Goal: Transaction & Acquisition: Purchase product/service

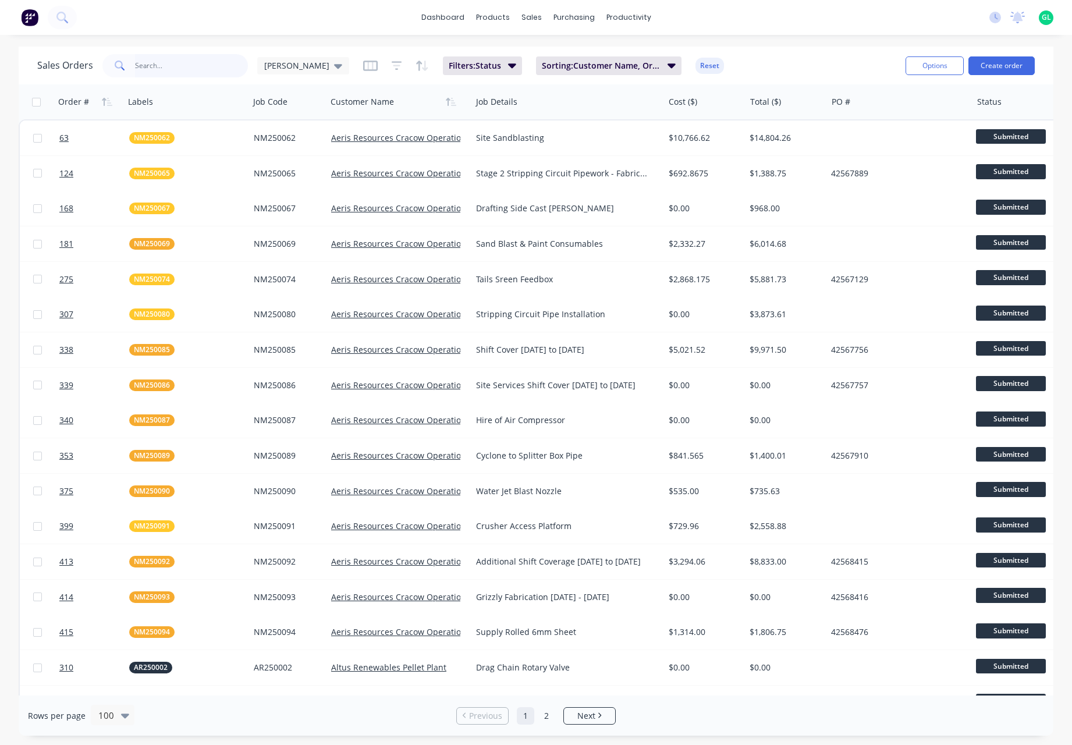
click at [150, 65] on input "text" at bounding box center [192, 65] width 114 height 23
type input "za"
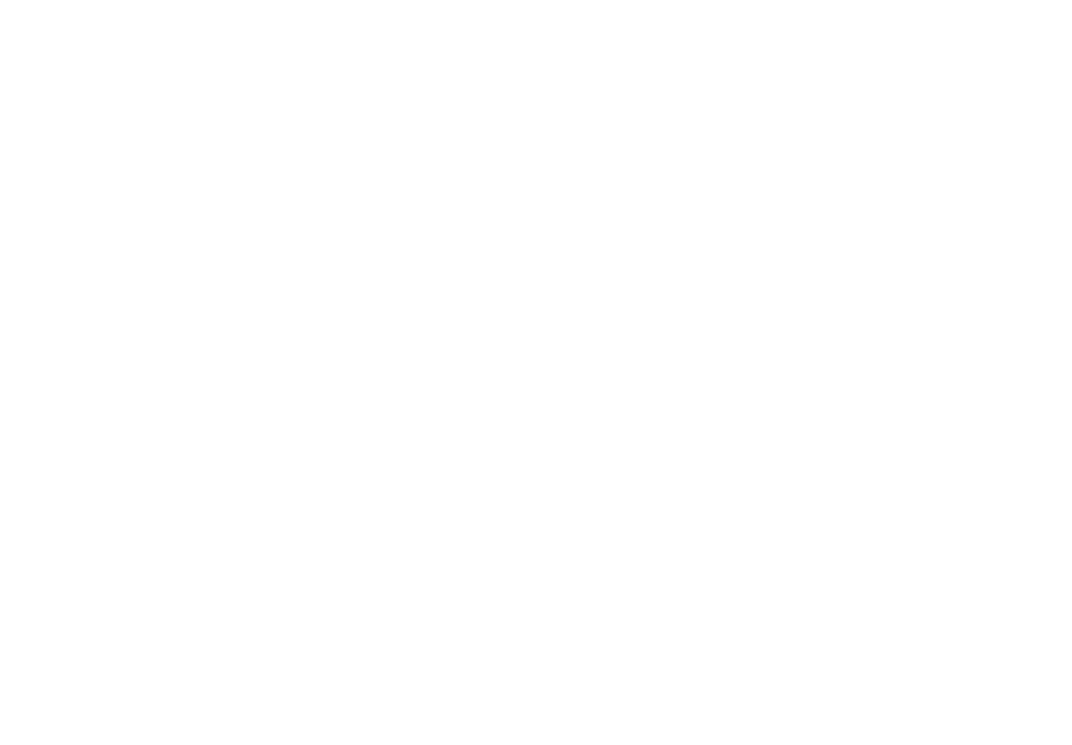
click at [52, 0] on html "x" at bounding box center [536, 0] width 1072 height 0
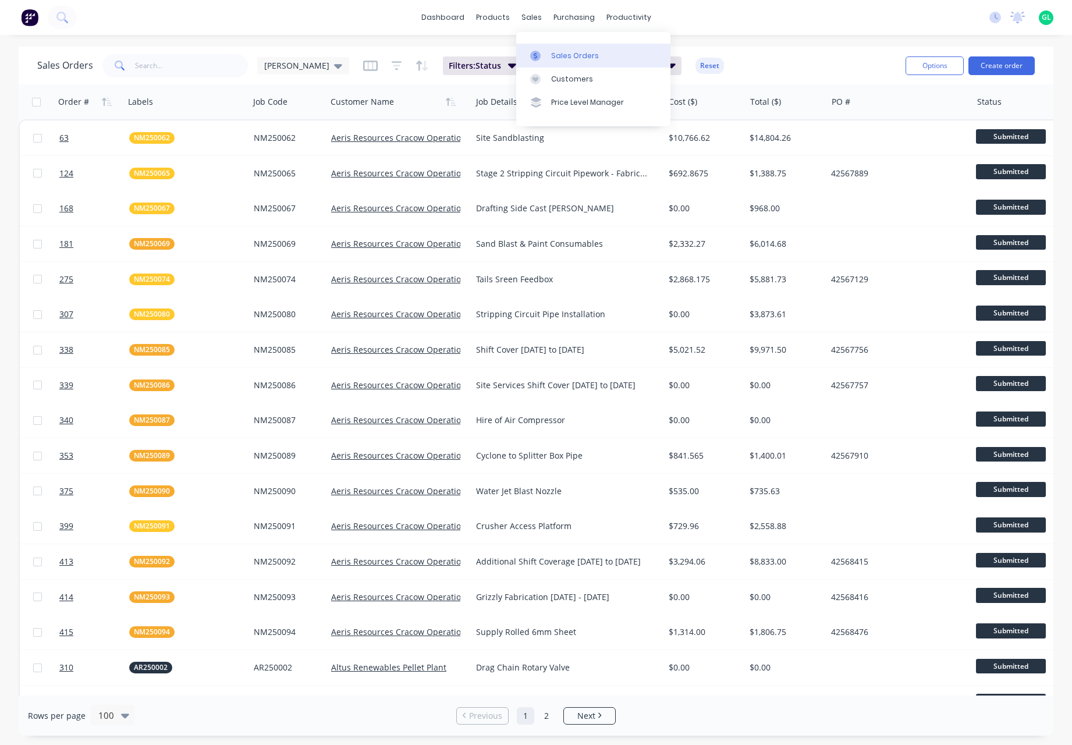
click at [579, 54] on div "Sales Orders" at bounding box center [575, 56] width 48 height 10
click at [148, 60] on input "text" at bounding box center [192, 65] width 114 height 23
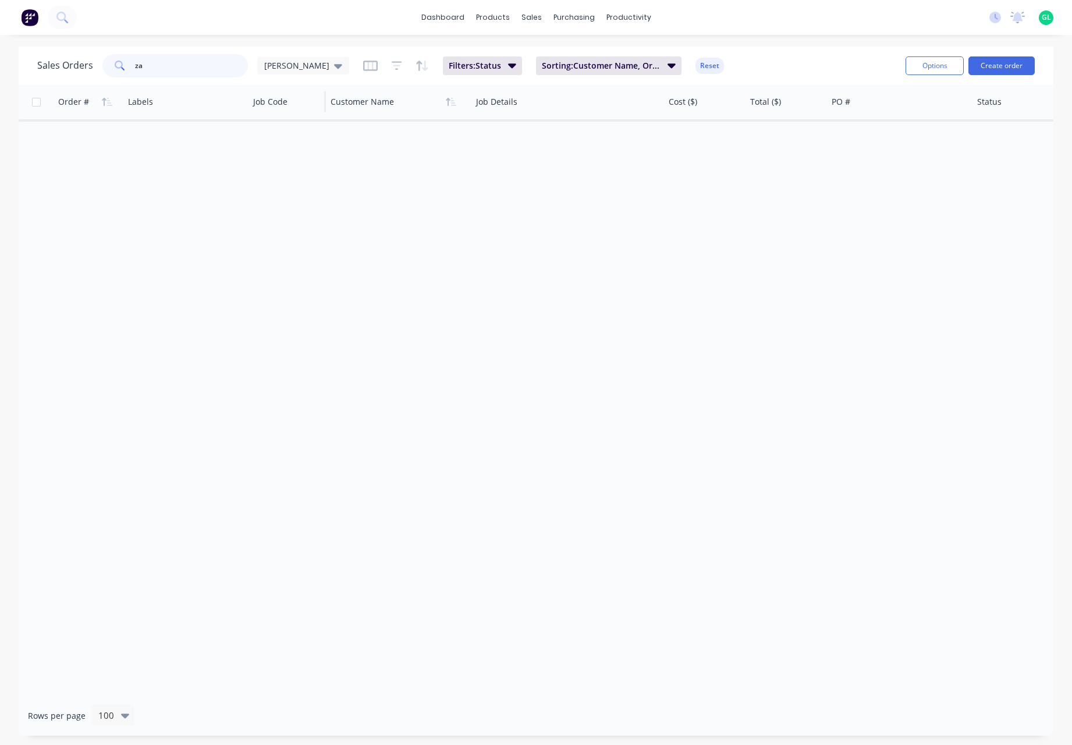
type input "z"
type input "b"
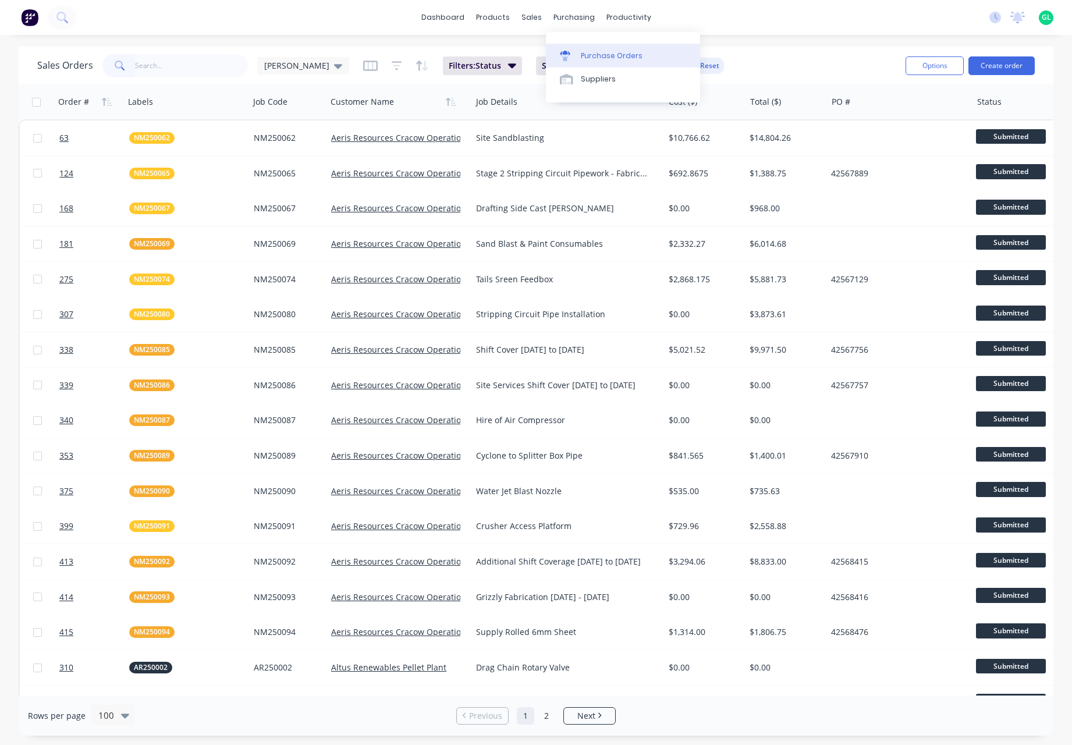
click at [614, 56] on div "Purchase Orders" at bounding box center [612, 56] width 62 height 10
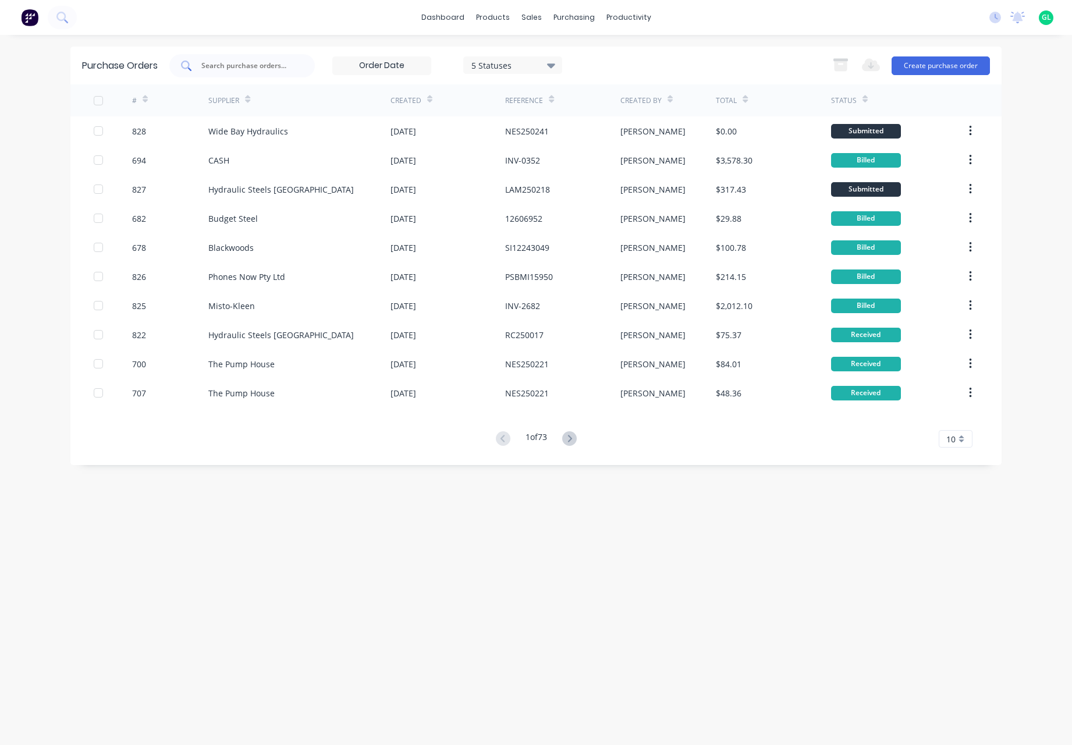
click at [217, 63] on input "text" at bounding box center [248, 66] width 97 height 12
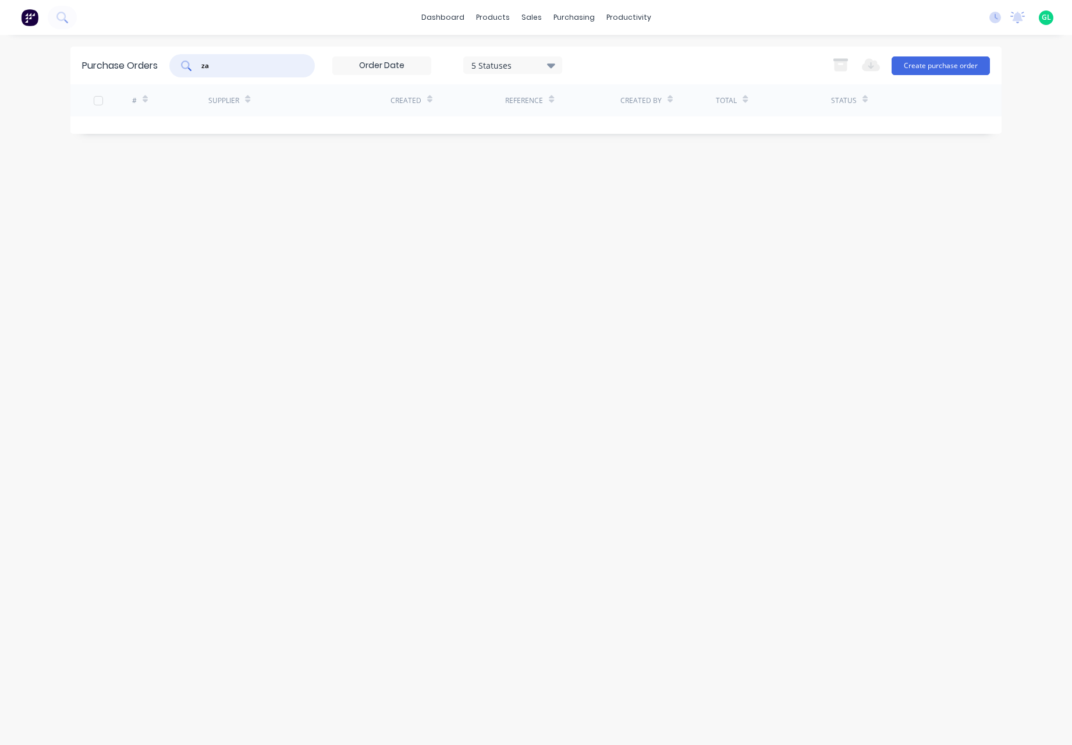
type input "z"
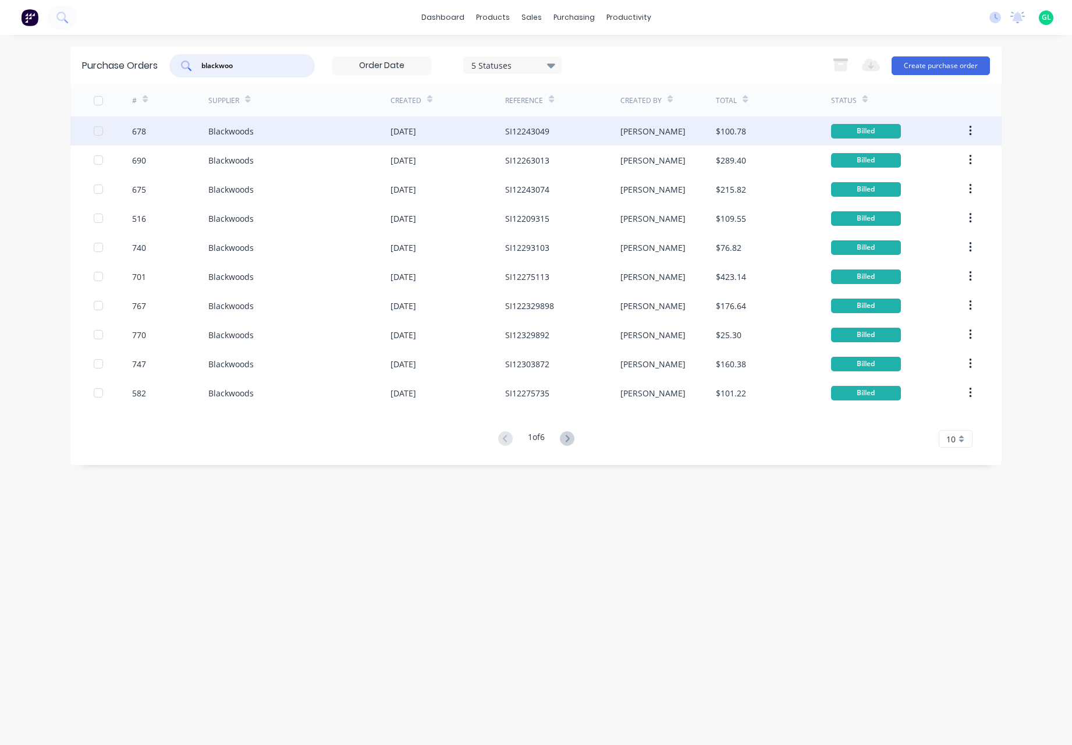
type input "blackwoo"
click at [243, 134] on div "Blackwoods" at bounding box center [230, 131] width 45 height 12
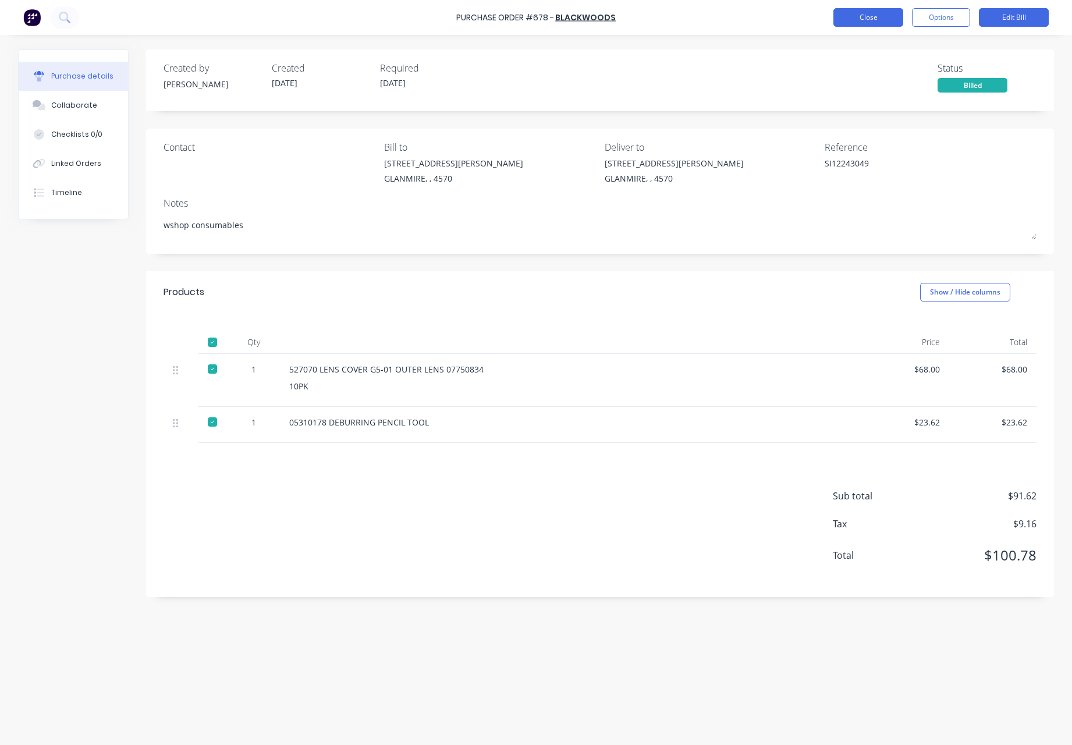
click at [849, 18] on button "Close" at bounding box center [869, 17] width 70 height 19
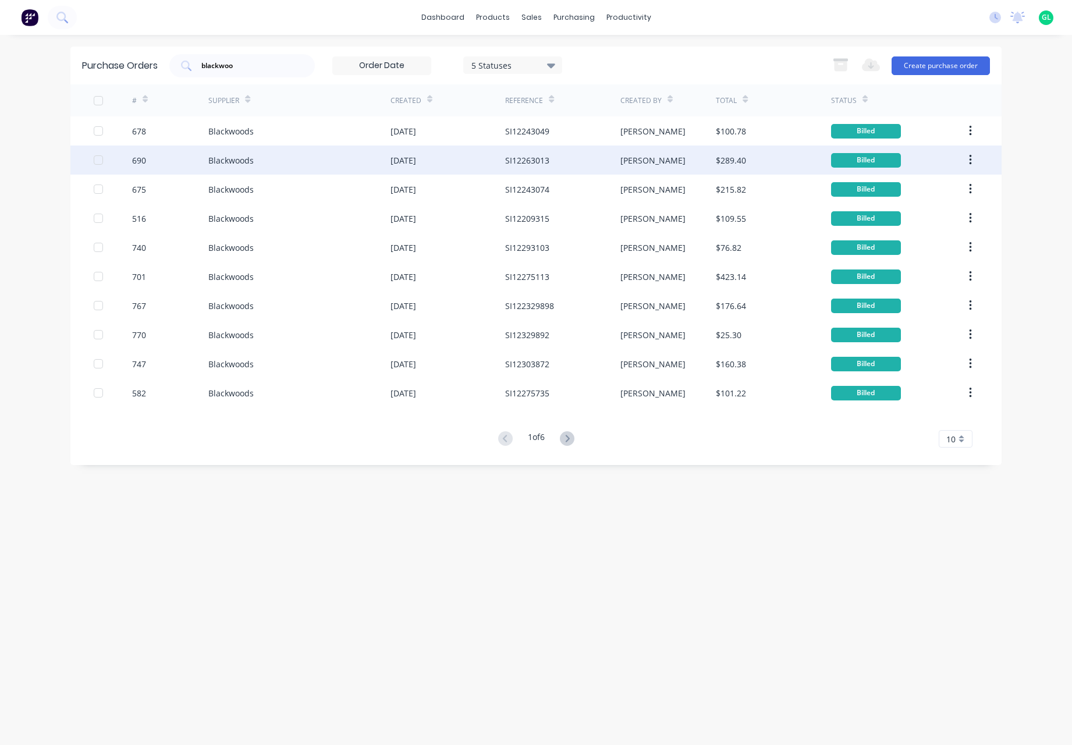
click at [302, 167] on div "Blackwoods" at bounding box center [299, 160] width 182 height 29
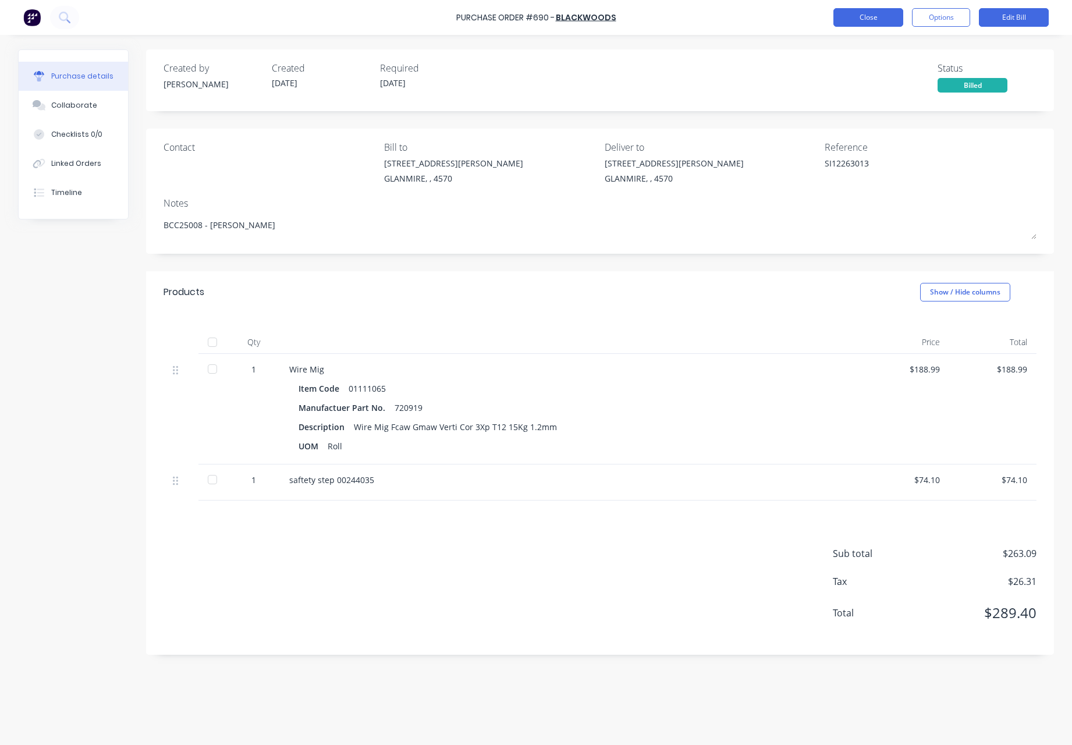
click at [876, 23] on button "Close" at bounding box center [869, 17] width 70 height 19
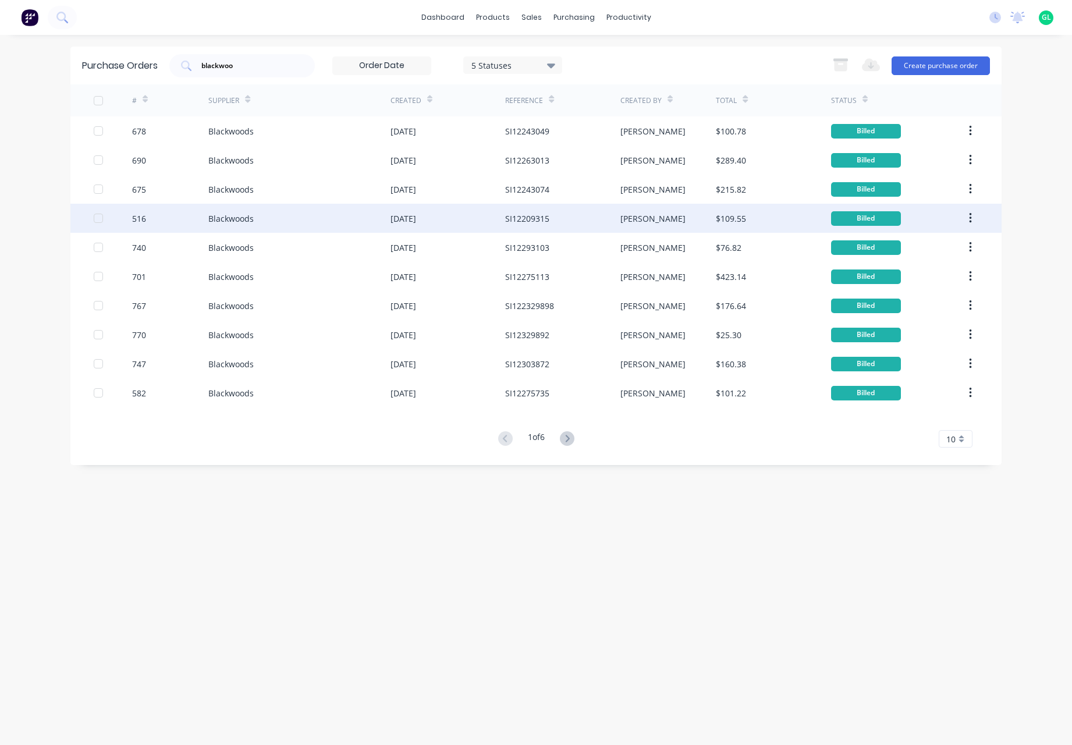
click at [334, 216] on div "Blackwoods" at bounding box center [299, 218] width 182 height 29
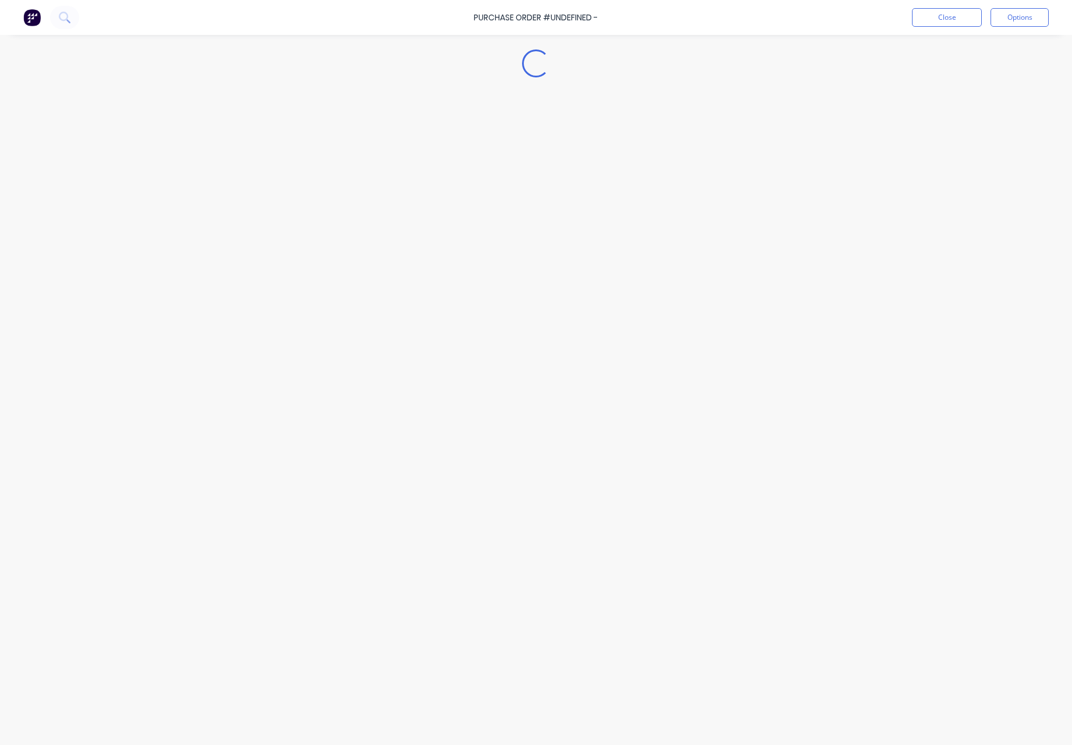
type textarea "x"
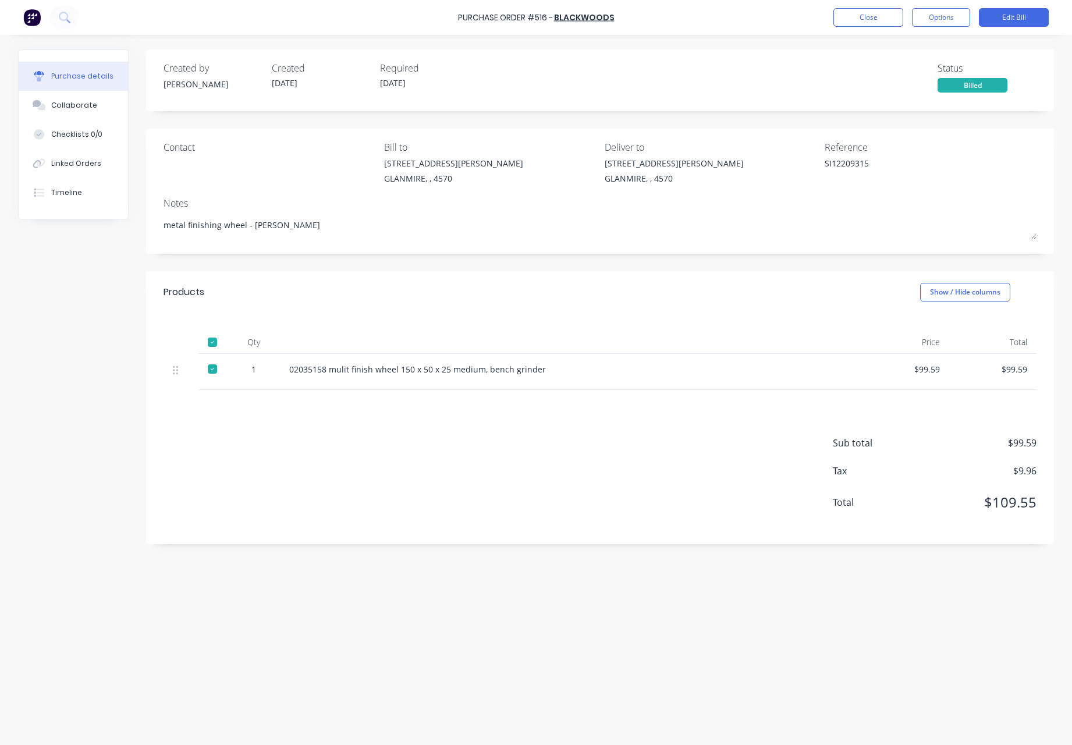
click at [735, 76] on div "Created by [PERSON_NAME] Created [DATE] Required [DATE] Status Billed" at bounding box center [600, 76] width 873 height 31
click at [742, 73] on div "Created by [PERSON_NAME] Created [DATE] Required [DATE] Status Billed" at bounding box center [600, 76] width 873 height 31
click at [869, 18] on button "Close" at bounding box center [869, 17] width 70 height 19
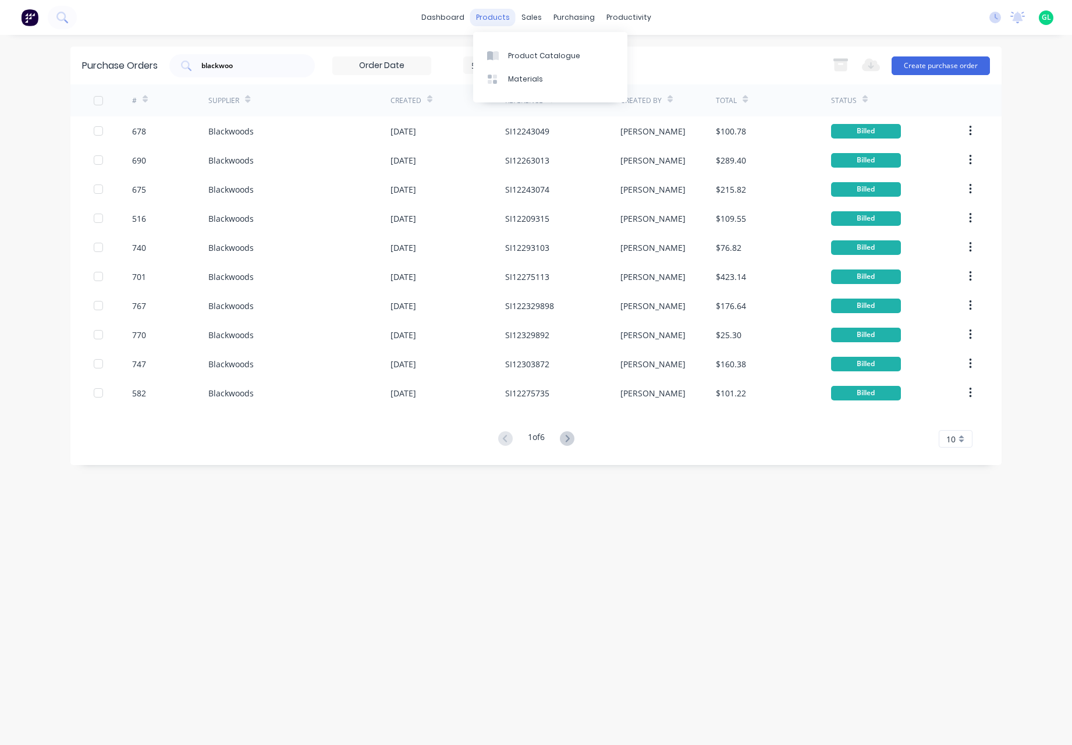
click at [490, 18] on div "products" at bounding box center [492, 17] width 45 height 17
click at [538, 18] on div "sales" at bounding box center [532, 17] width 32 height 17
click at [577, 56] on div "Sales Orders" at bounding box center [575, 56] width 48 height 10
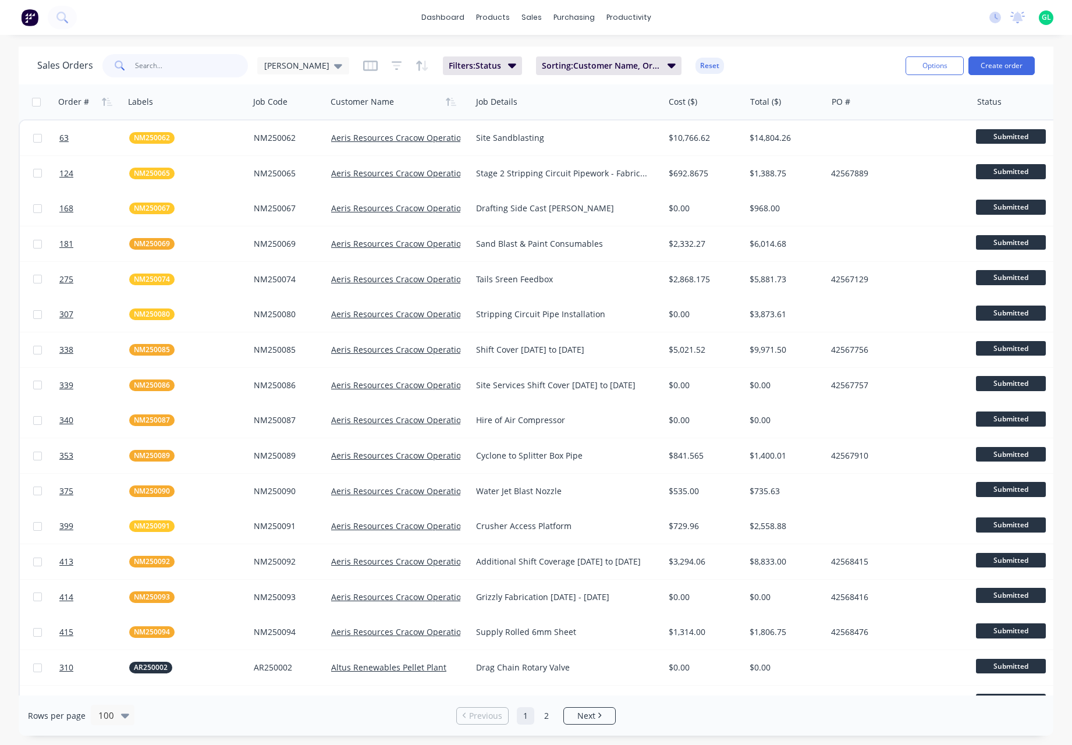
click at [153, 68] on input "text" at bounding box center [192, 65] width 114 height 23
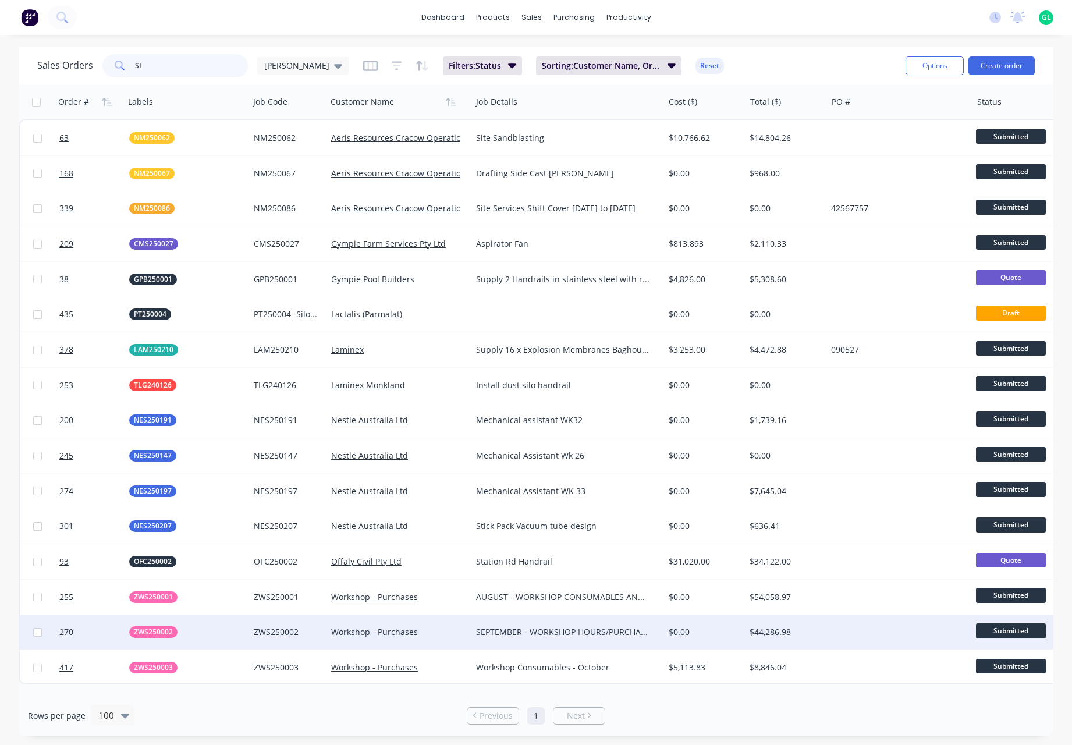
type input "SI"
click at [707, 631] on div "$0.00" at bounding box center [703, 632] width 69 height 12
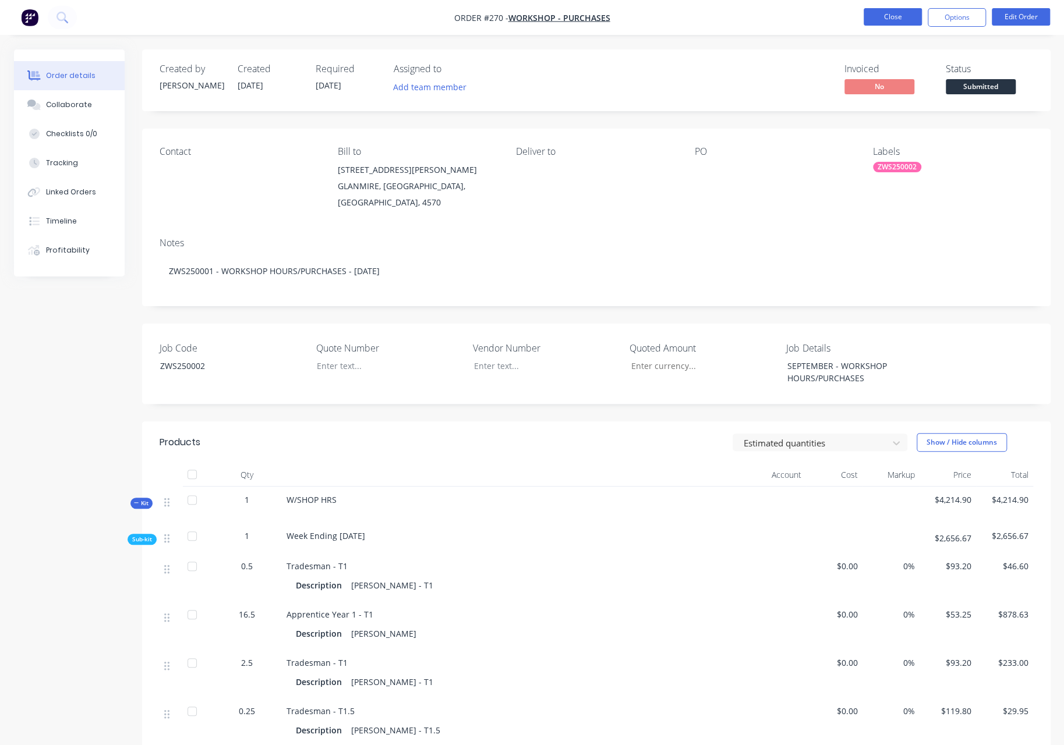
click at [880, 17] on button "Close" at bounding box center [892, 16] width 58 height 17
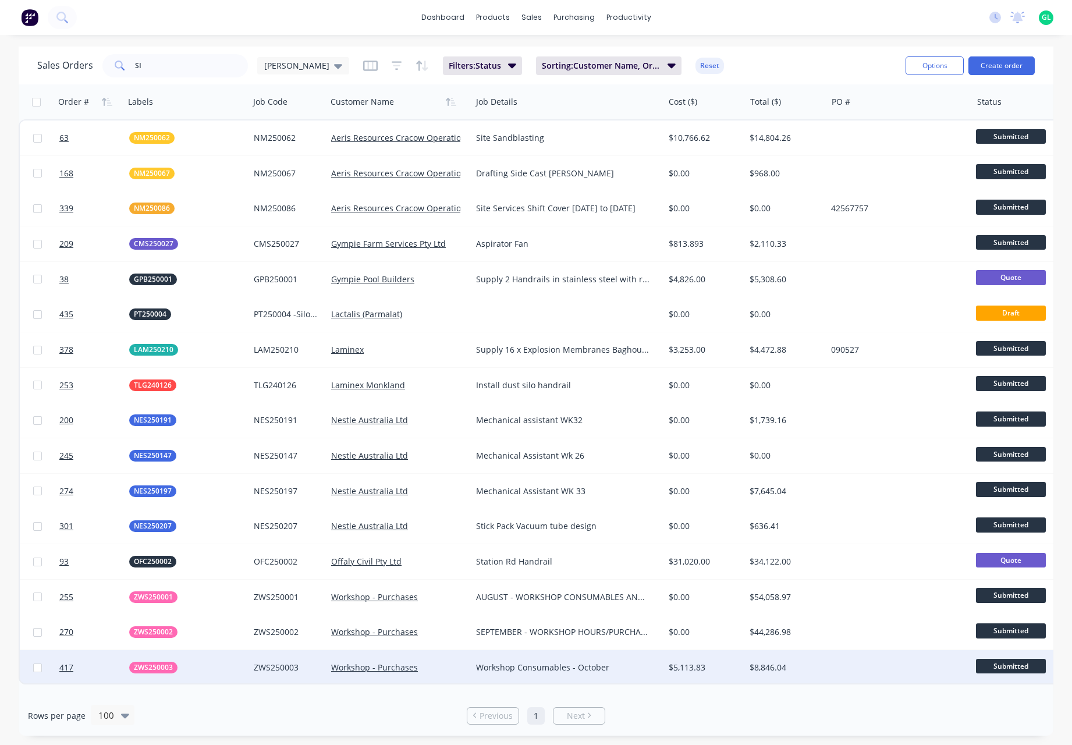
click at [441, 668] on div "Workshop - Purchases" at bounding box center [395, 668] width 129 height 12
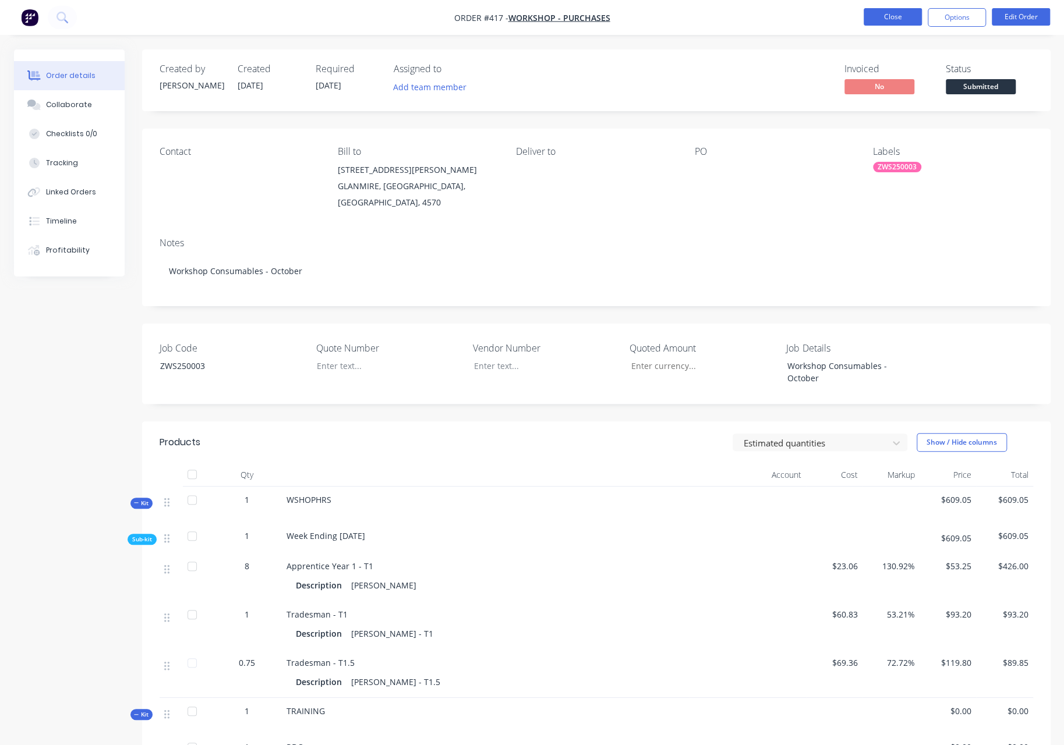
click at [888, 19] on button "Close" at bounding box center [892, 16] width 58 height 17
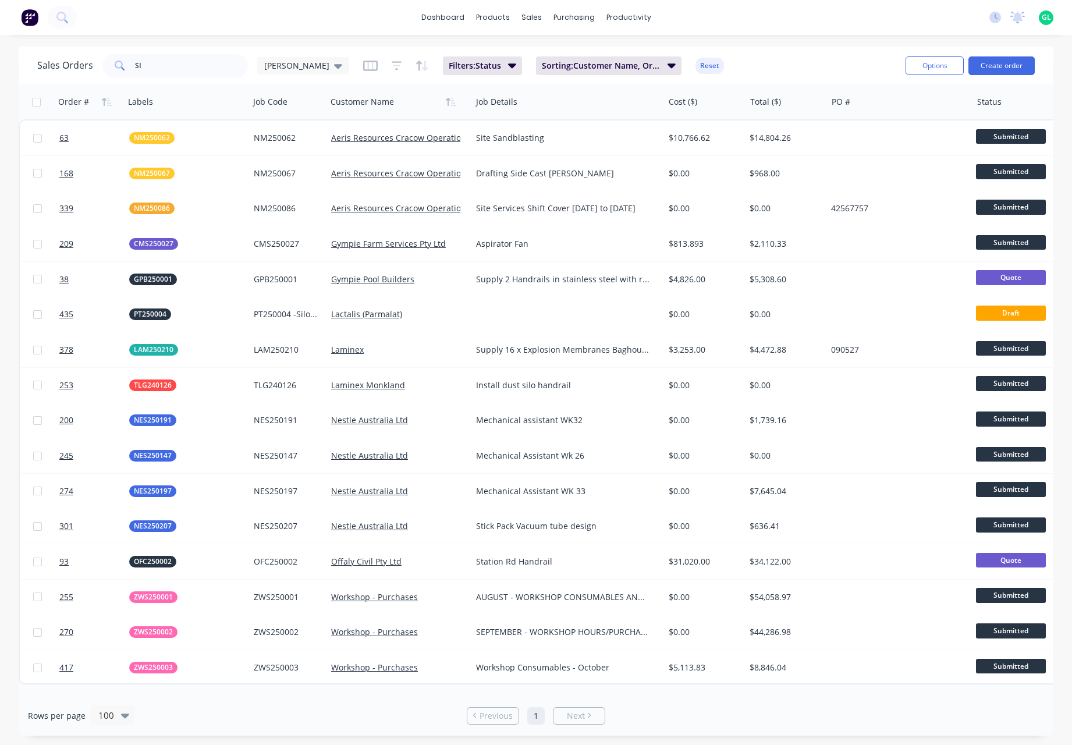
click at [814, 17] on div "dashboard products sales purchasing productivity dashboard products Product Cat…" at bounding box center [536, 17] width 1072 height 35
click at [614, 57] on div "Purchase Orders" at bounding box center [612, 56] width 62 height 10
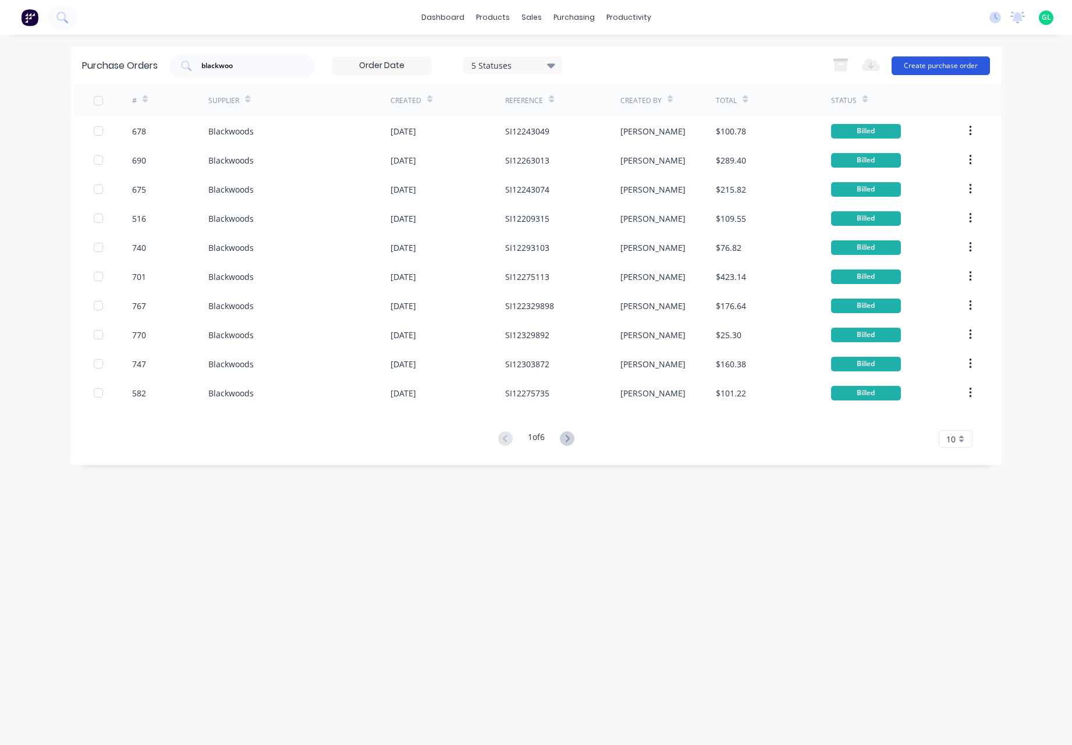
click at [955, 66] on button "Create purchase order" at bounding box center [941, 65] width 98 height 19
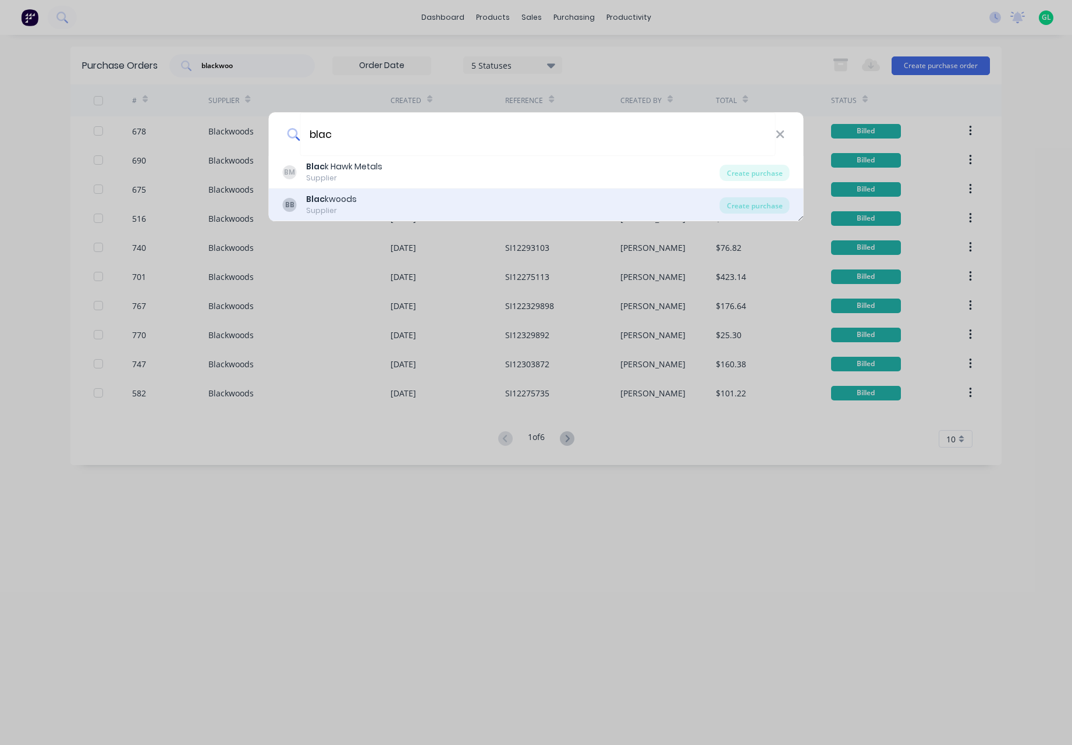
type input "blac"
click at [347, 201] on div "Blac kwoods" at bounding box center [331, 199] width 51 height 12
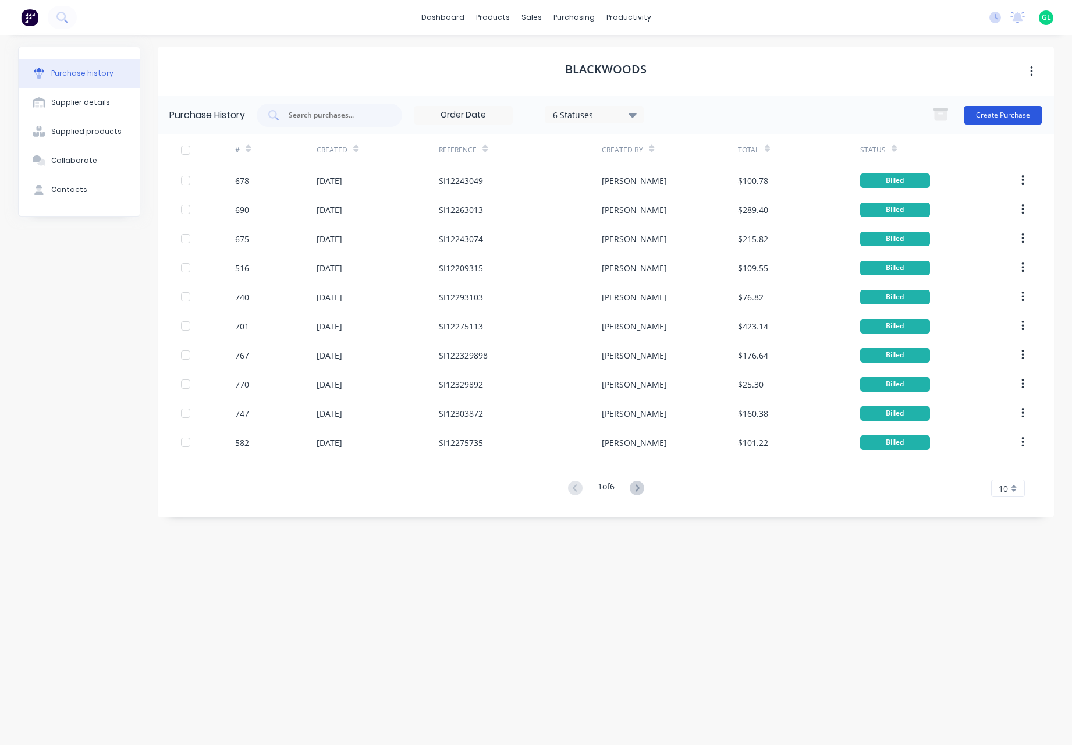
click at [983, 116] on button "Create Purchase" at bounding box center [1003, 115] width 79 height 19
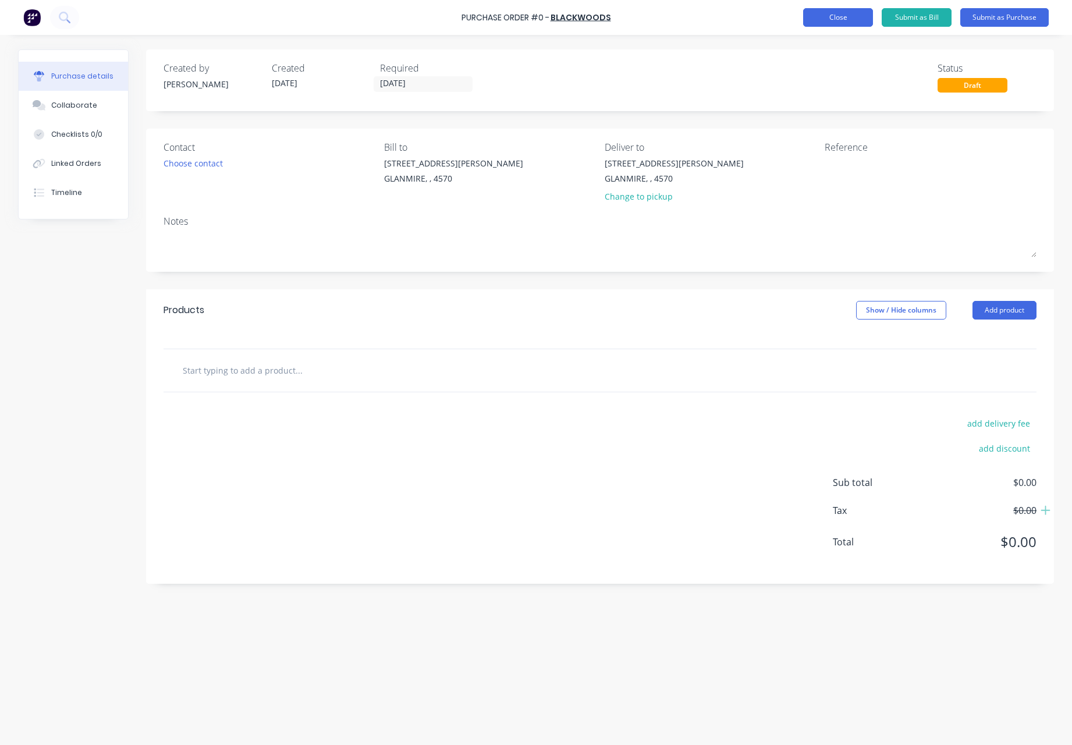
click at [812, 17] on button "Close" at bounding box center [838, 17] width 70 height 19
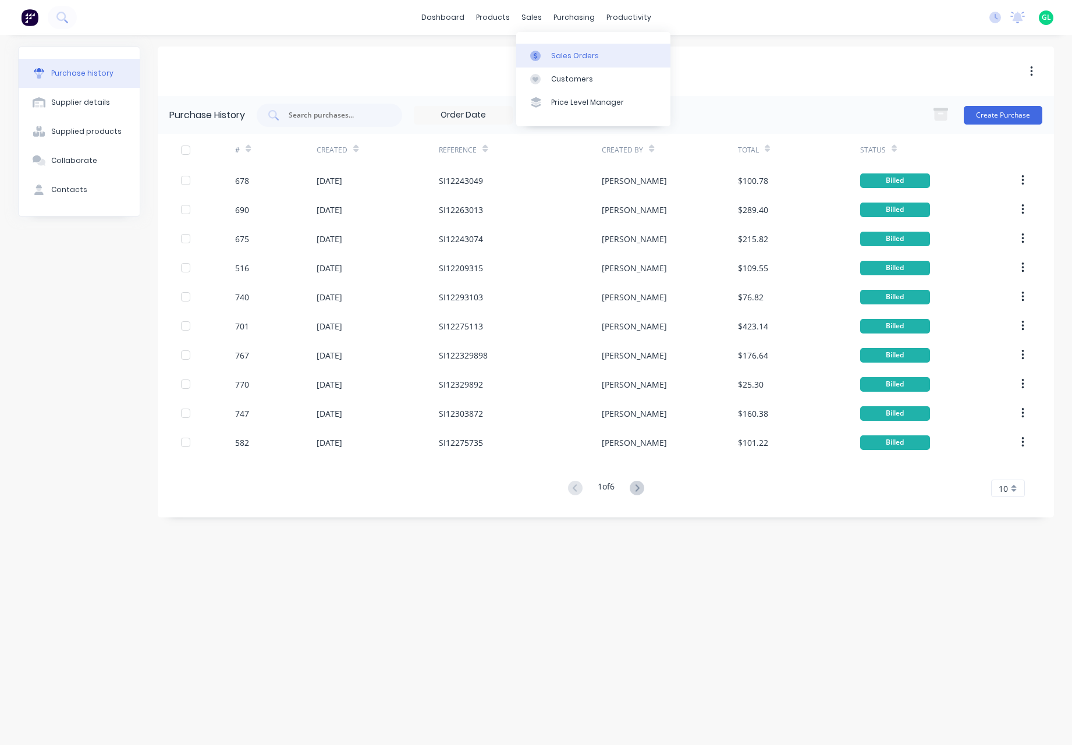
click at [596, 61] on link "Sales Orders" at bounding box center [593, 55] width 154 height 23
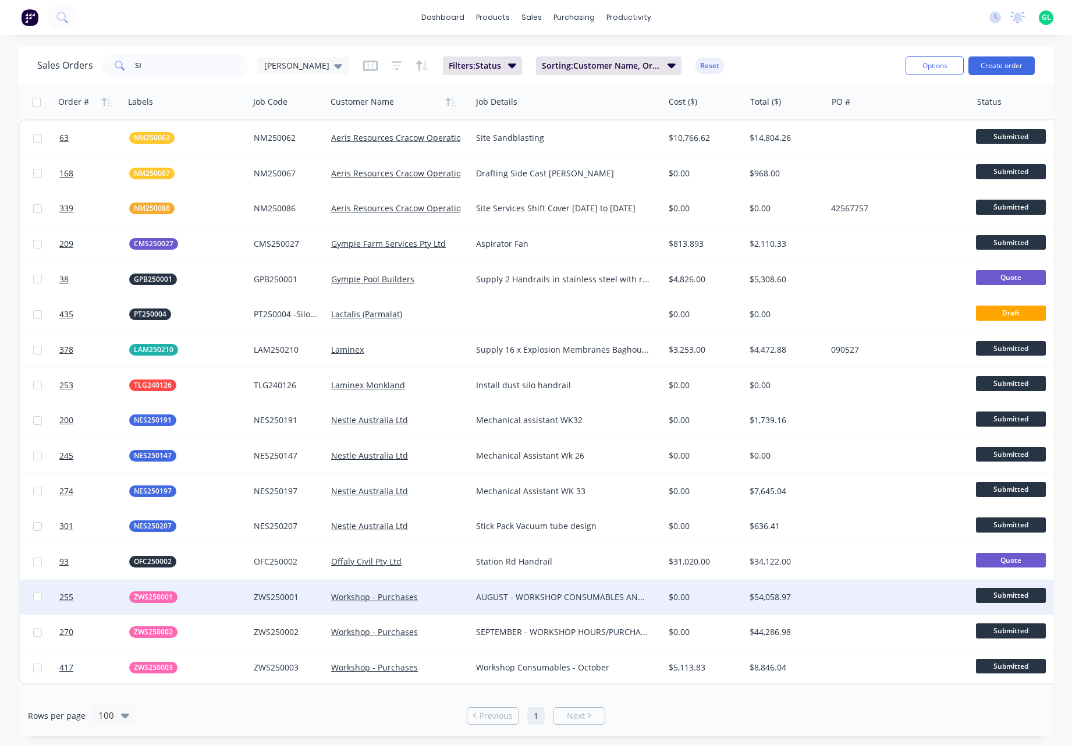
click at [522, 595] on div "AUGUST - WORKSHOP CONSUMABLES AND HOURS" at bounding box center [563, 597] width 174 height 12
click at [449, 600] on div "Workshop - Purchases" at bounding box center [395, 597] width 129 height 12
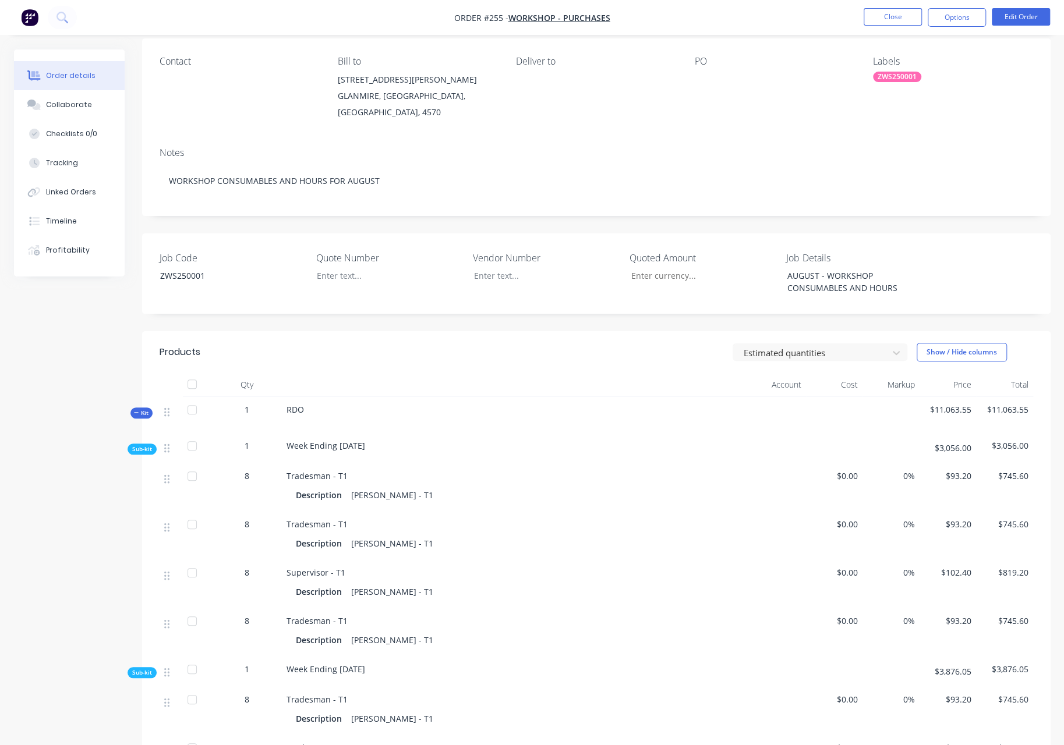
scroll to position [58, 0]
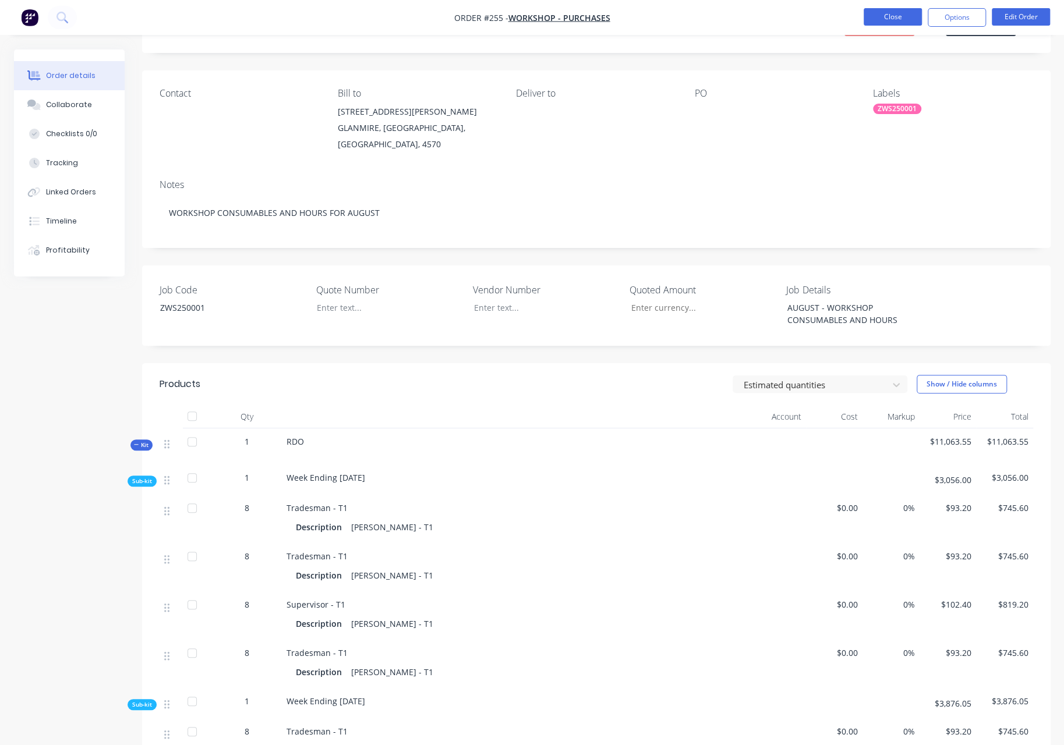
click at [879, 19] on button "Close" at bounding box center [892, 16] width 58 height 17
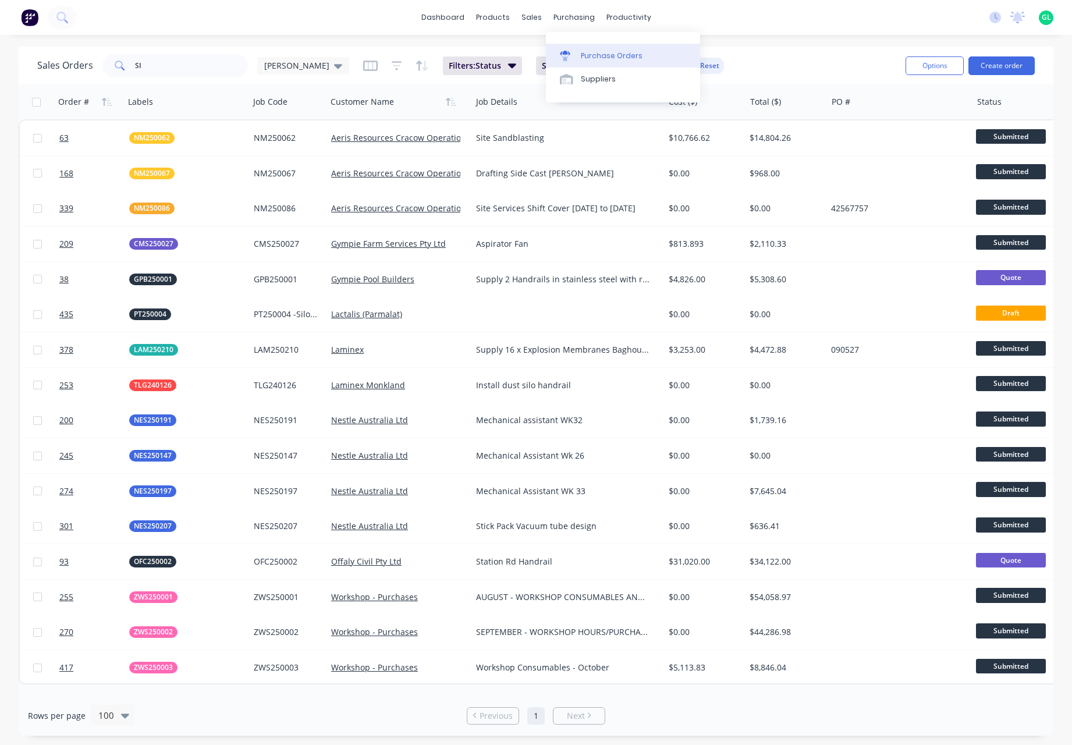
click at [600, 52] on div "Purchase Orders" at bounding box center [612, 56] width 62 height 10
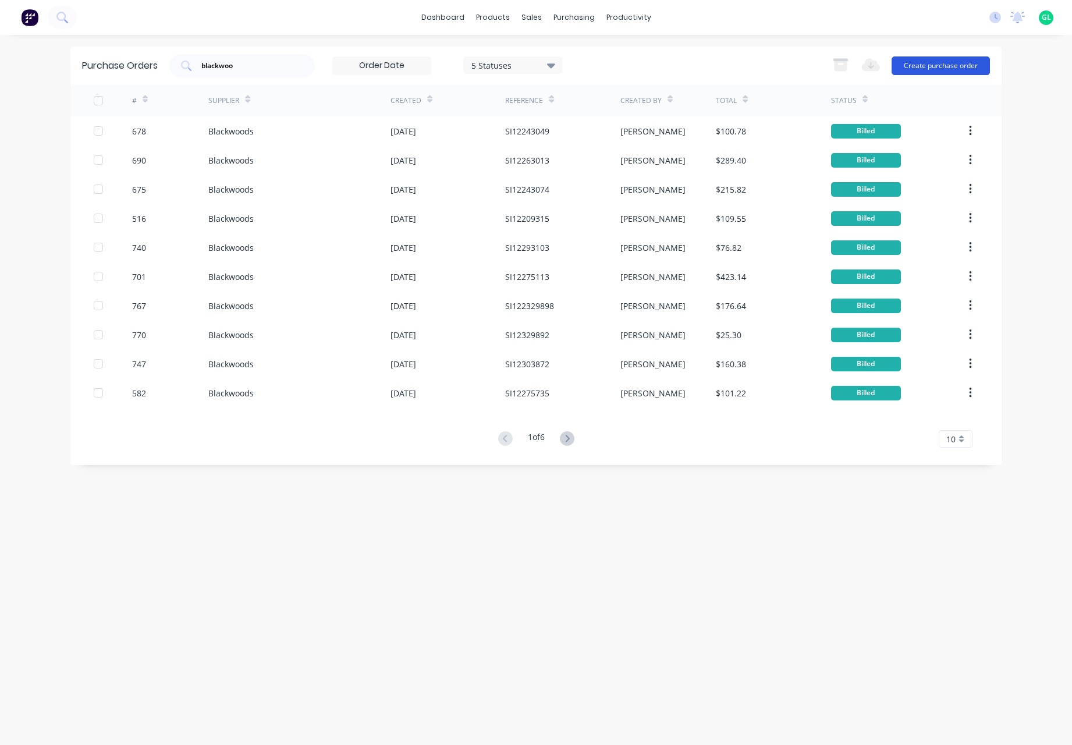
click at [934, 66] on button "Create purchase order" at bounding box center [941, 65] width 98 height 19
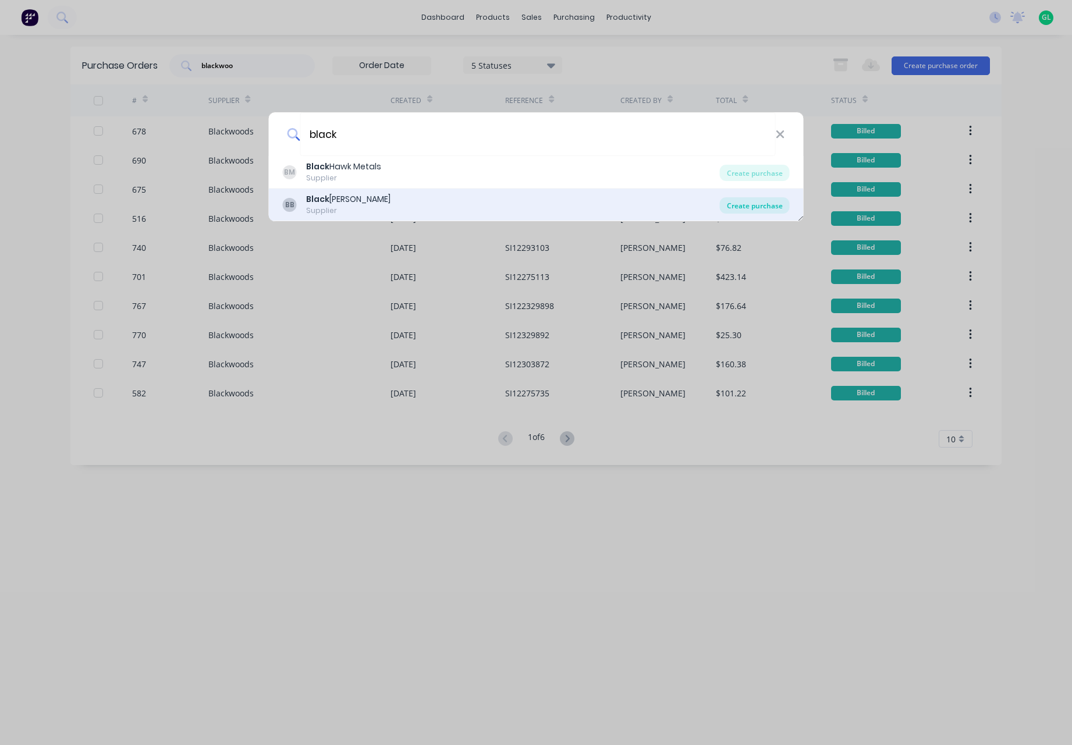
type input "black"
click at [745, 204] on div "Create purchase" at bounding box center [755, 205] width 70 height 16
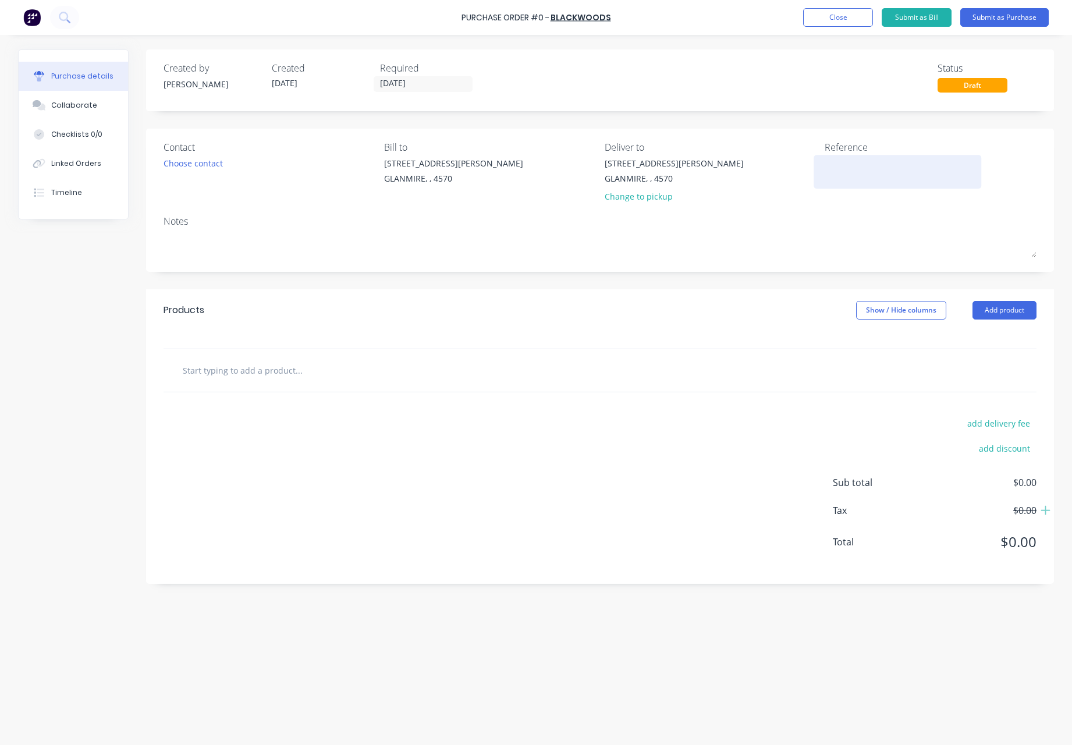
click at [851, 166] on textarea at bounding box center [898, 170] width 146 height 26
type textarea "ZWS250003"
type textarea "x"
type textarea "ZWS250003"
click at [786, 203] on div "[STREET_ADDRESS][PERSON_NAME] Change to pickup" at bounding box center [711, 182] width 212 height 51
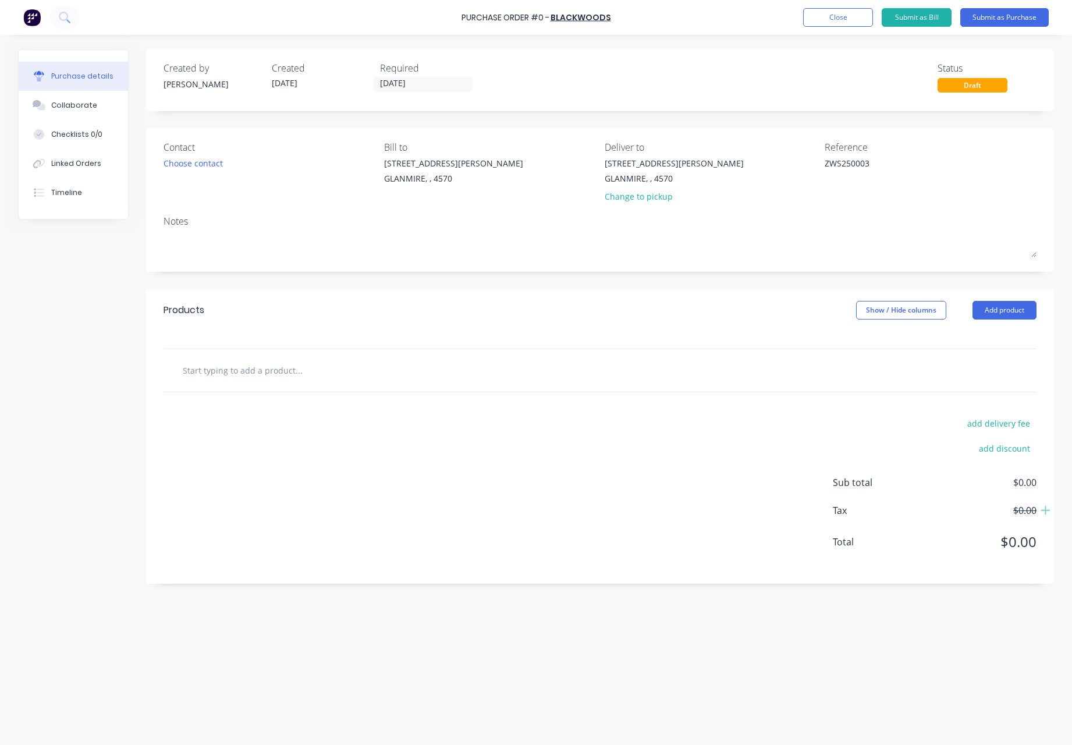
click at [225, 336] on div at bounding box center [600, 339] width 908 height 17
click at [196, 378] on input "text" at bounding box center [298, 370] width 233 height 23
click at [1019, 311] on button "Add product" at bounding box center [1005, 310] width 64 height 19
click at [981, 345] on div "Product catalogue" at bounding box center [982, 340] width 90 height 17
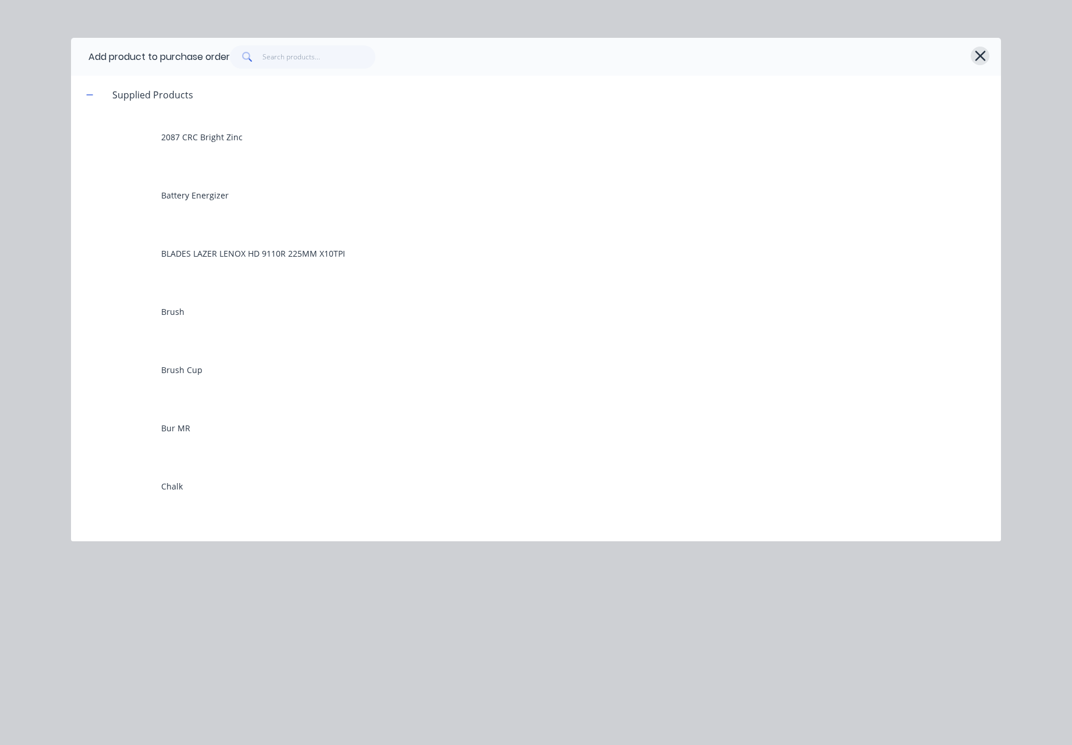
click at [978, 56] on icon "button" at bounding box center [981, 56] width 12 height 16
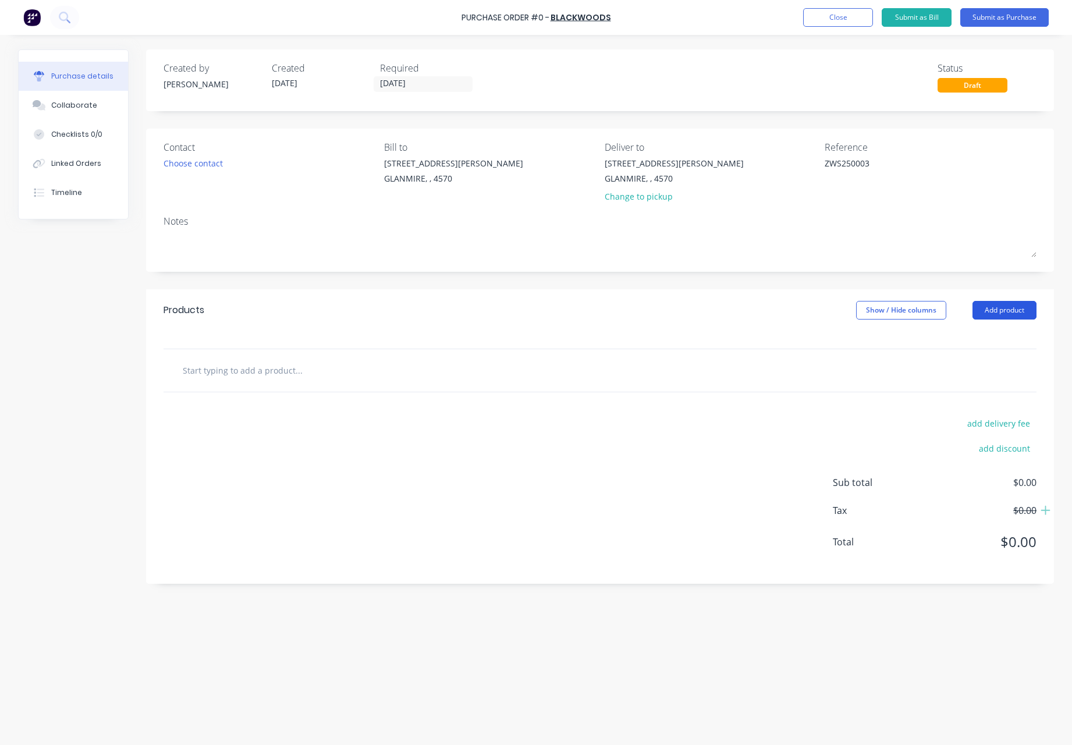
click at [1012, 310] on button "Add product" at bounding box center [1005, 310] width 64 height 19
click at [987, 368] on div "Basic product" at bounding box center [982, 363] width 90 height 17
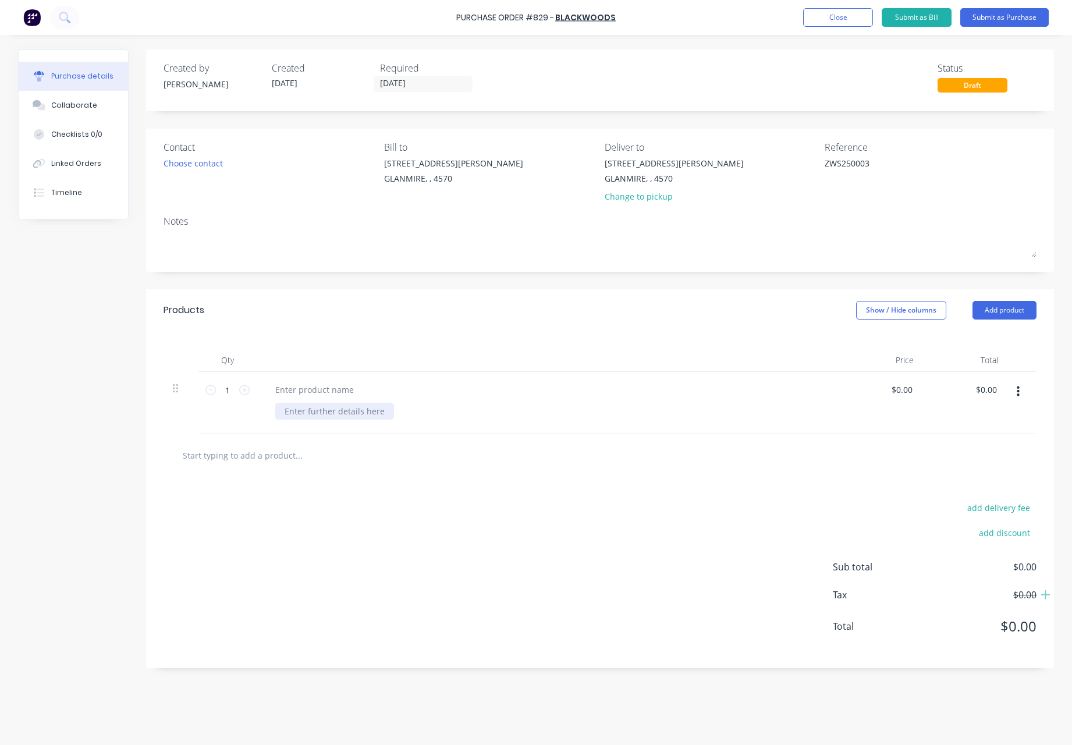
click at [292, 413] on div at bounding box center [334, 411] width 119 height 17
type textarea "x"
click at [301, 384] on div at bounding box center [314, 389] width 97 height 17
type textarea "x"
click at [300, 415] on div at bounding box center [334, 411] width 119 height 17
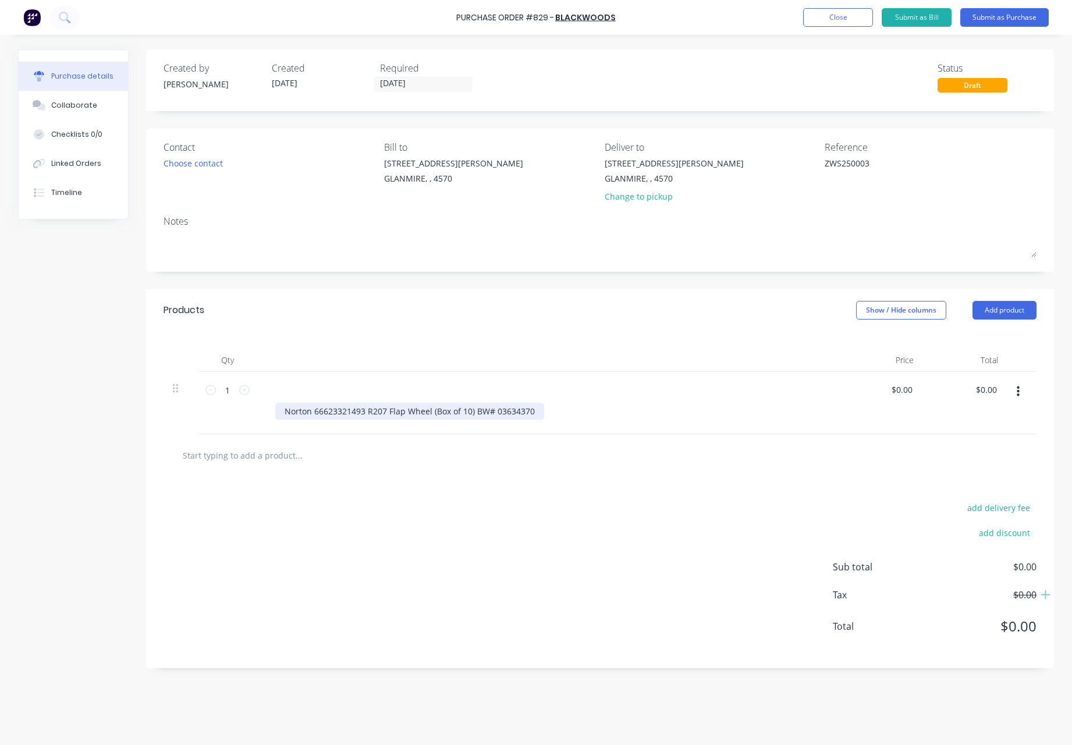
type textarea "x"
type input "0"
type textarea "x"
type input "$0.00"
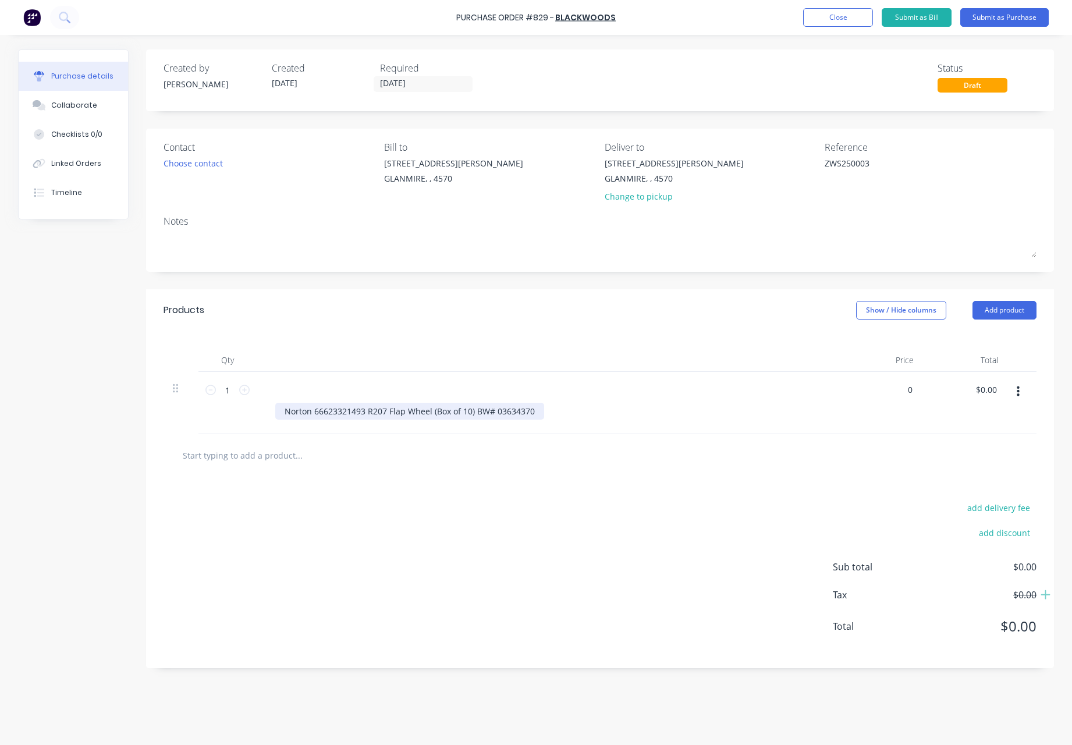
type input "0.00"
type textarea "x"
type input "$0.00"
click at [1001, 15] on button "Submit as Purchase" at bounding box center [1005, 17] width 88 height 19
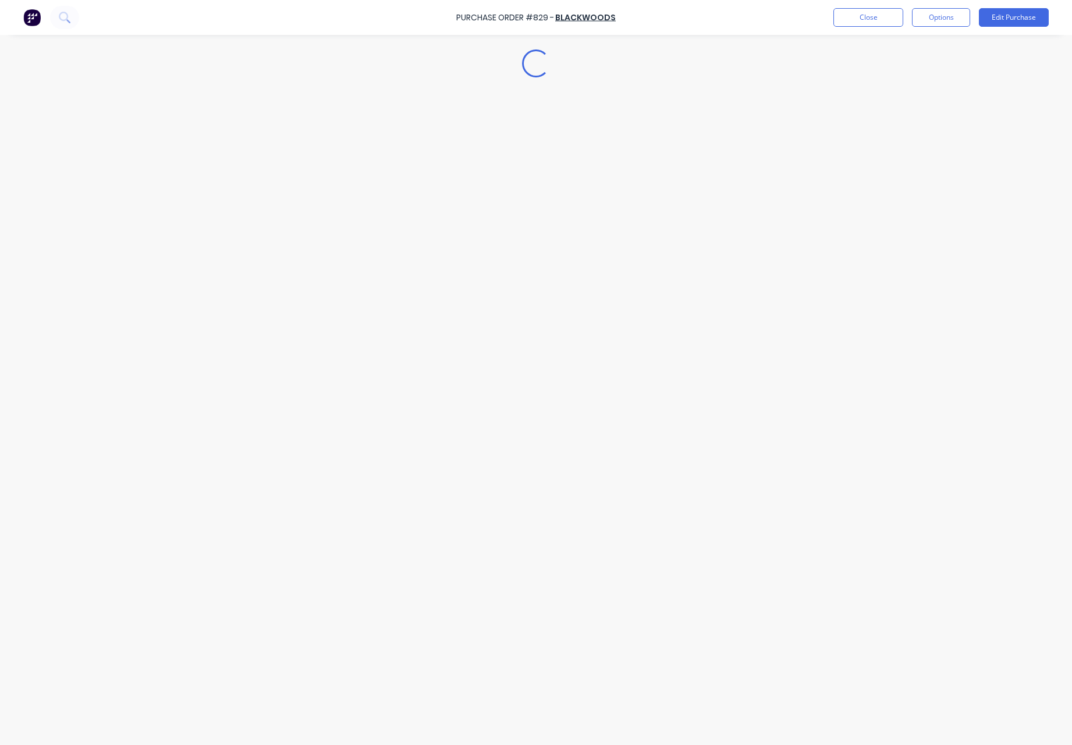
type textarea "x"
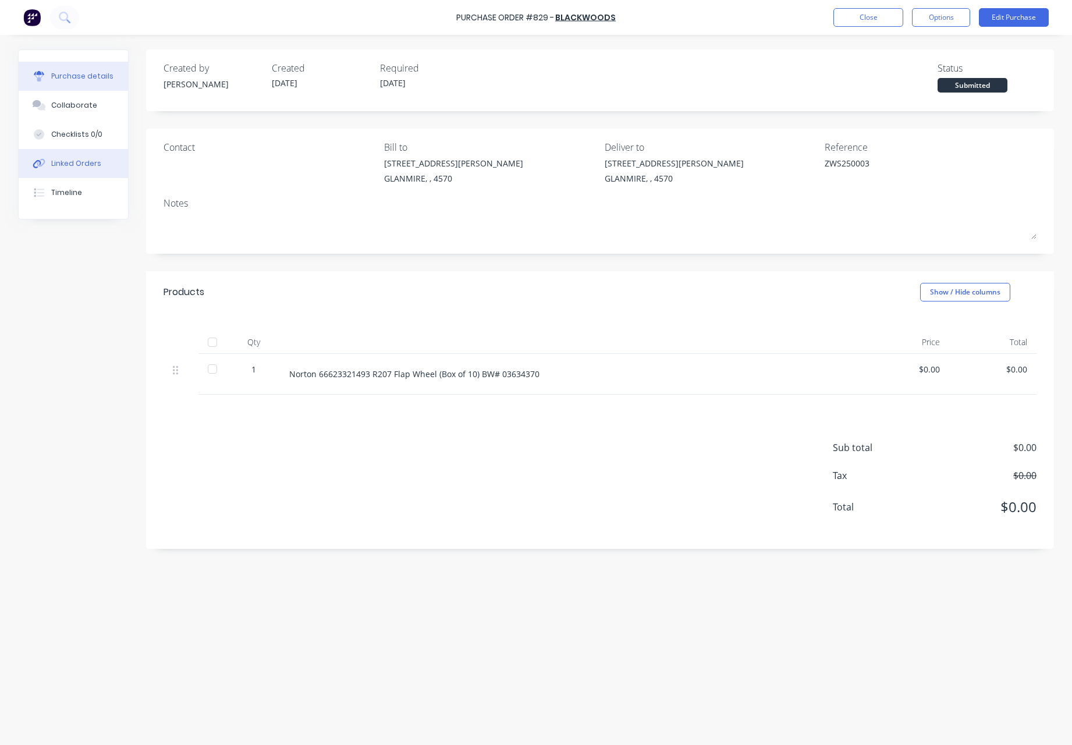
click at [80, 167] on div "Linked Orders" at bounding box center [76, 163] width 50 height 10
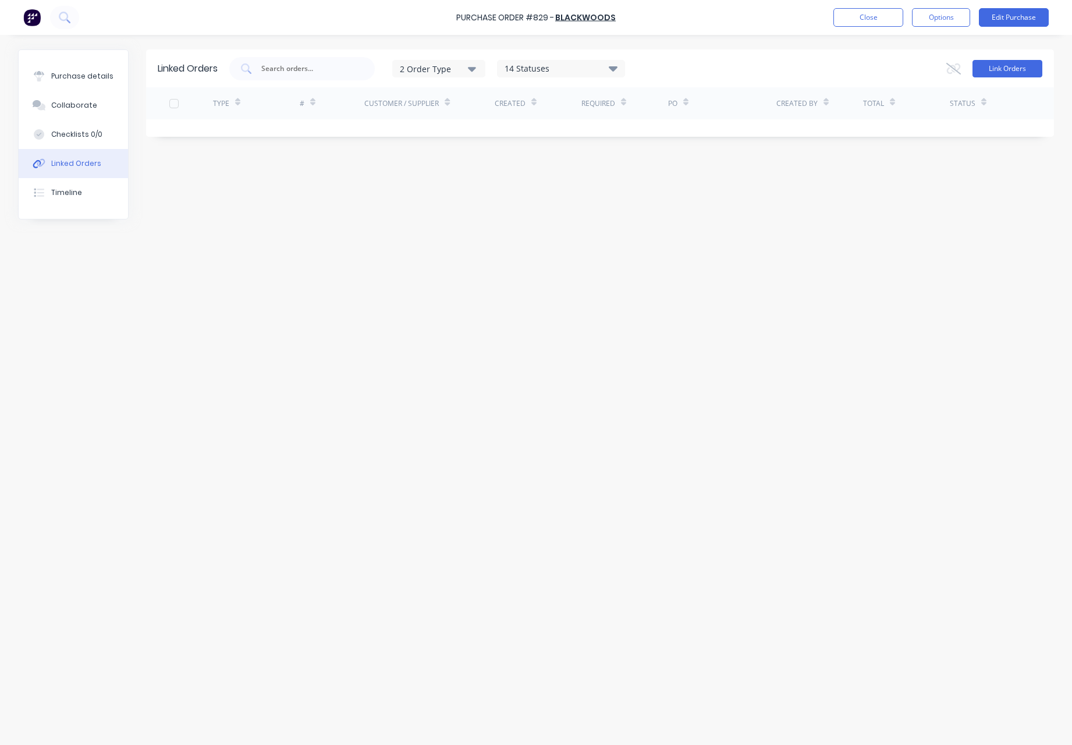
click at [1029, 68] on button "Link Orders" at bounding box center [1008, 68] width 70 height 17
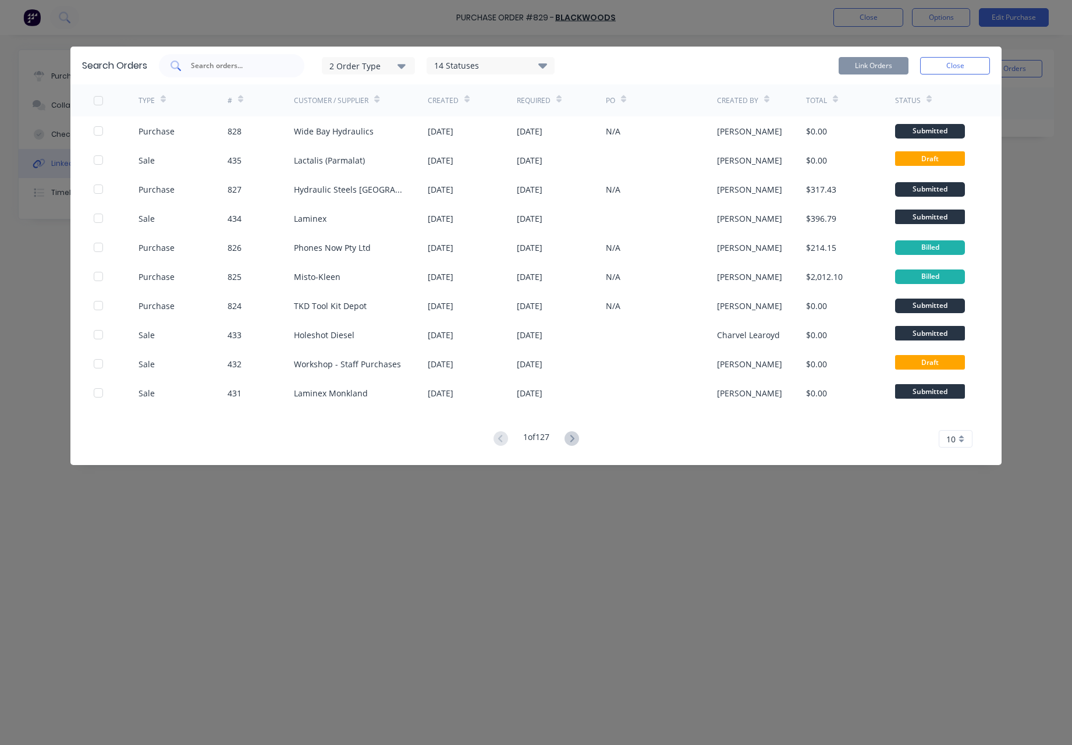
click at [213, 62] on input "text" at bounding box center [238, 66] width 97 height 12
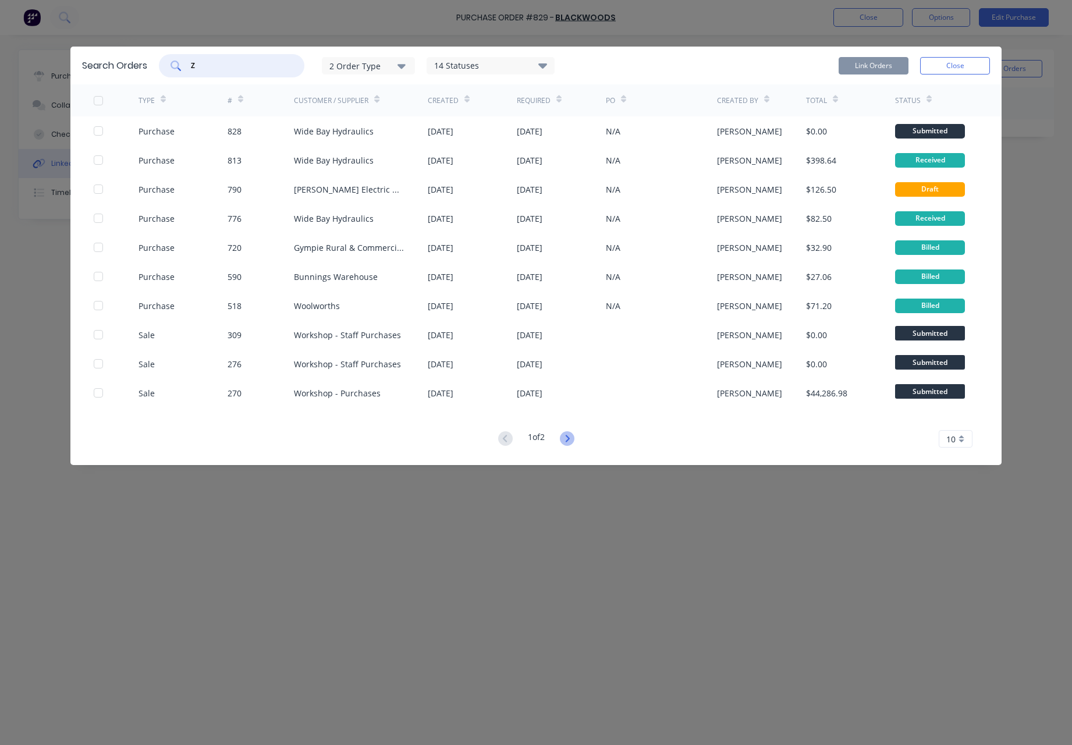
type input "Z"
click at [569, 438] on icon at bounding box center [567, 438] width 15 height 15
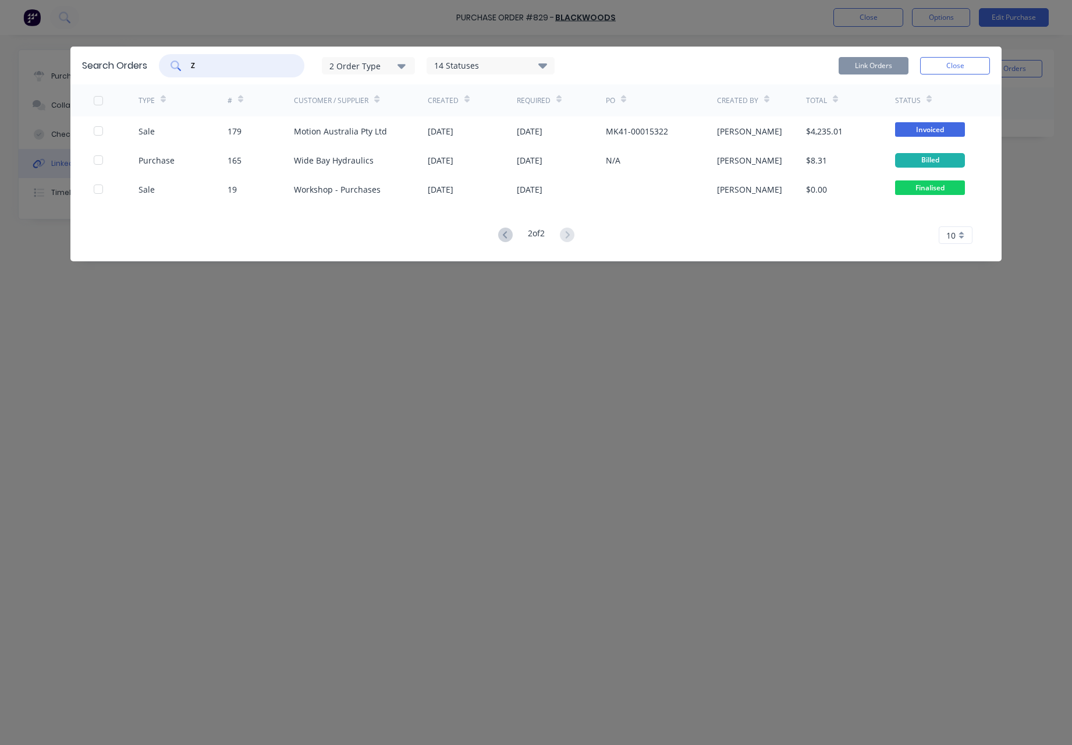
click at [200, 65] on input "Z" at bounding box center [238, 66] width 97 height 12
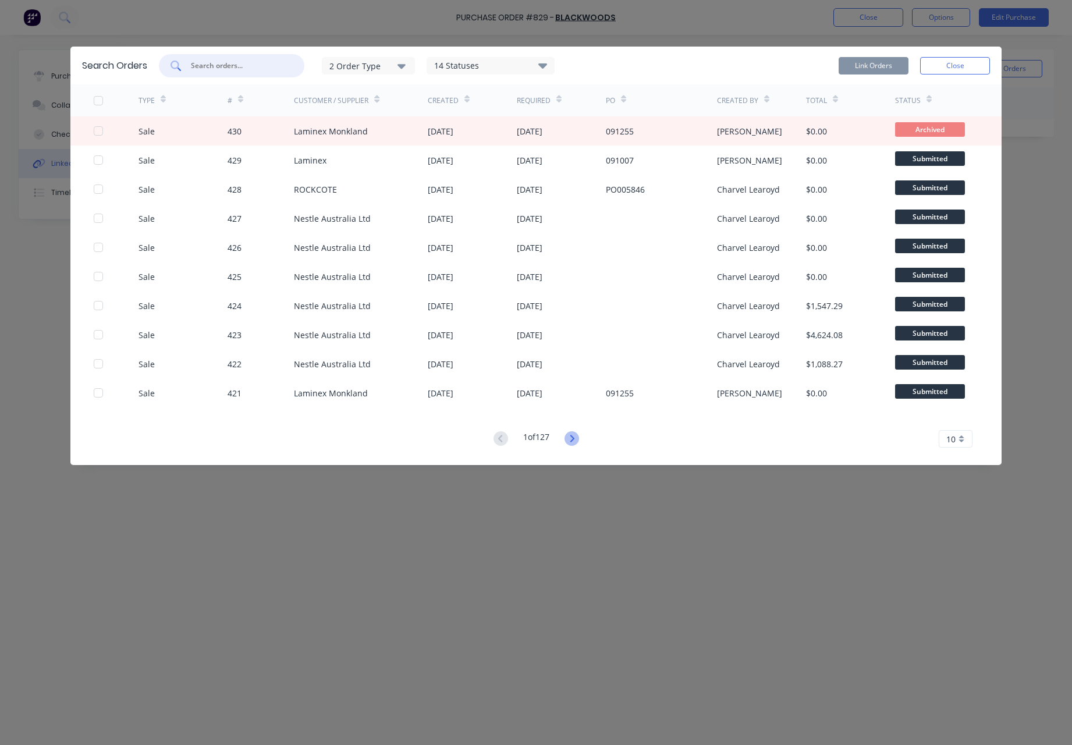
click at [574, 440] on icon at bounding box center [572, 438] width 4 height 7
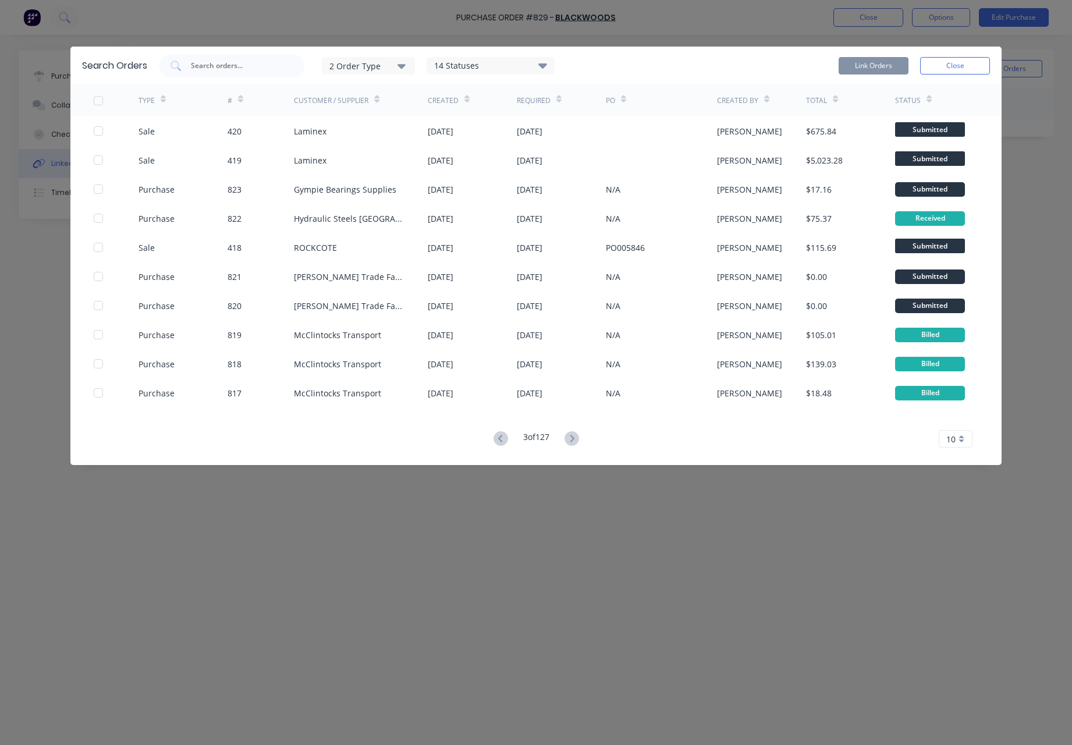
click at [574, 440] on icon at bounding box center [572, 438] width 4 height 7
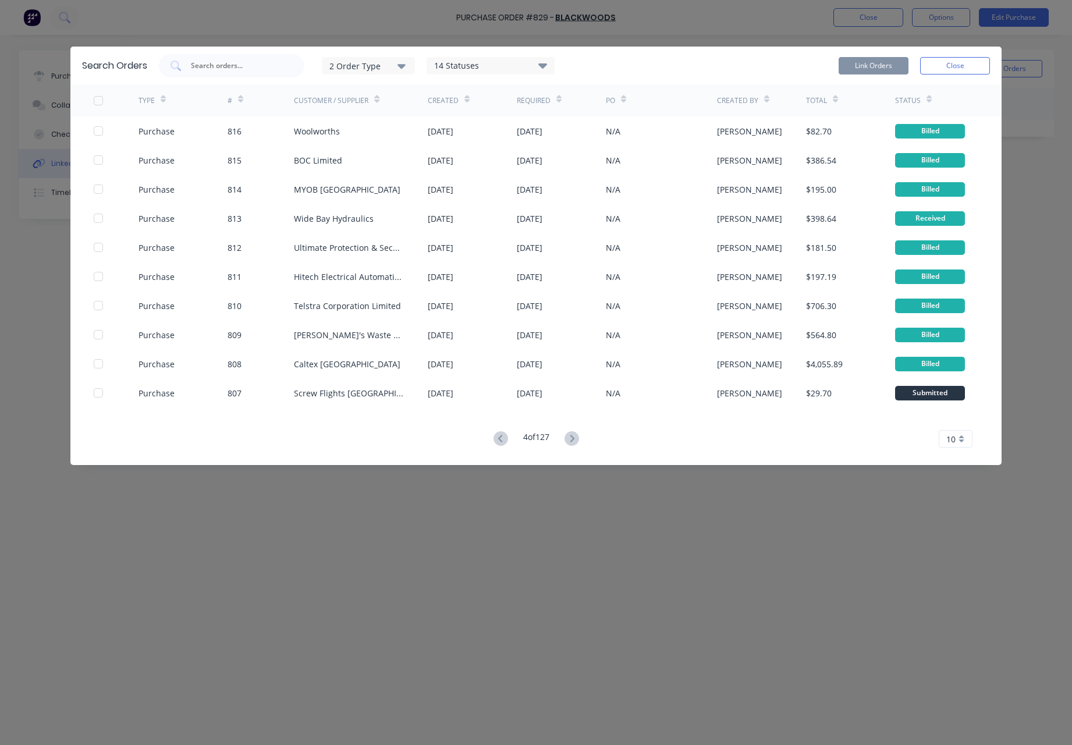
click at [574, 440] on icon at bounding box center [572, 438] width 4 height 7
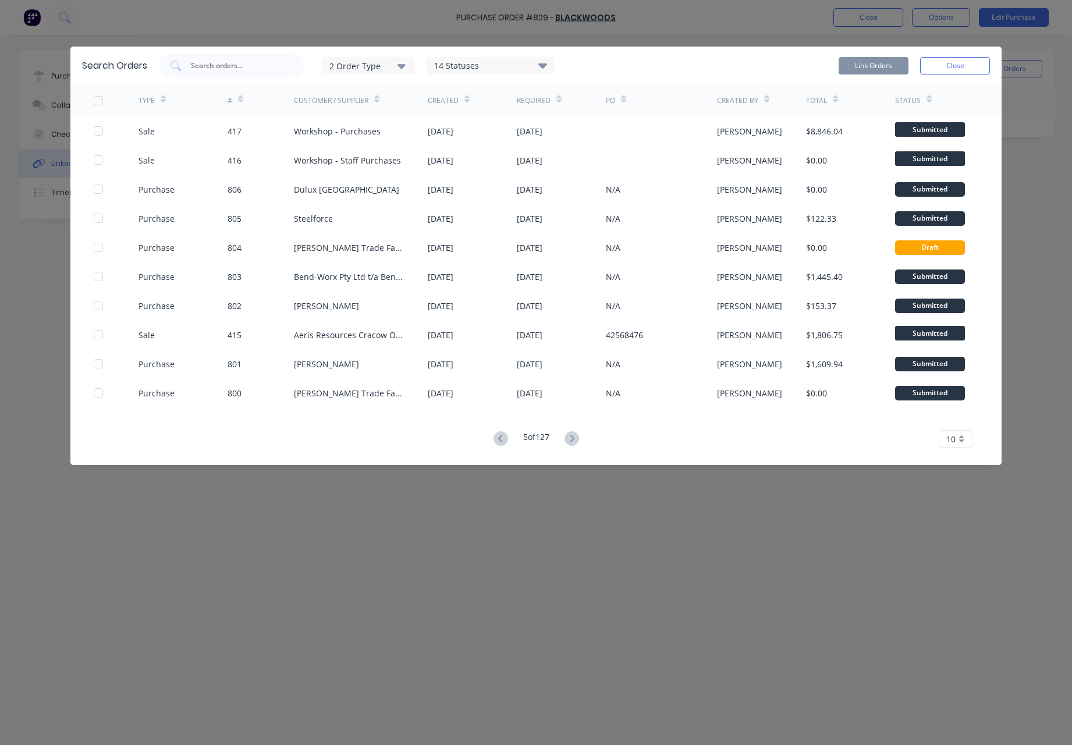
click at [574, 440] on icon at bounding box center [572, 438] width 4 height 7
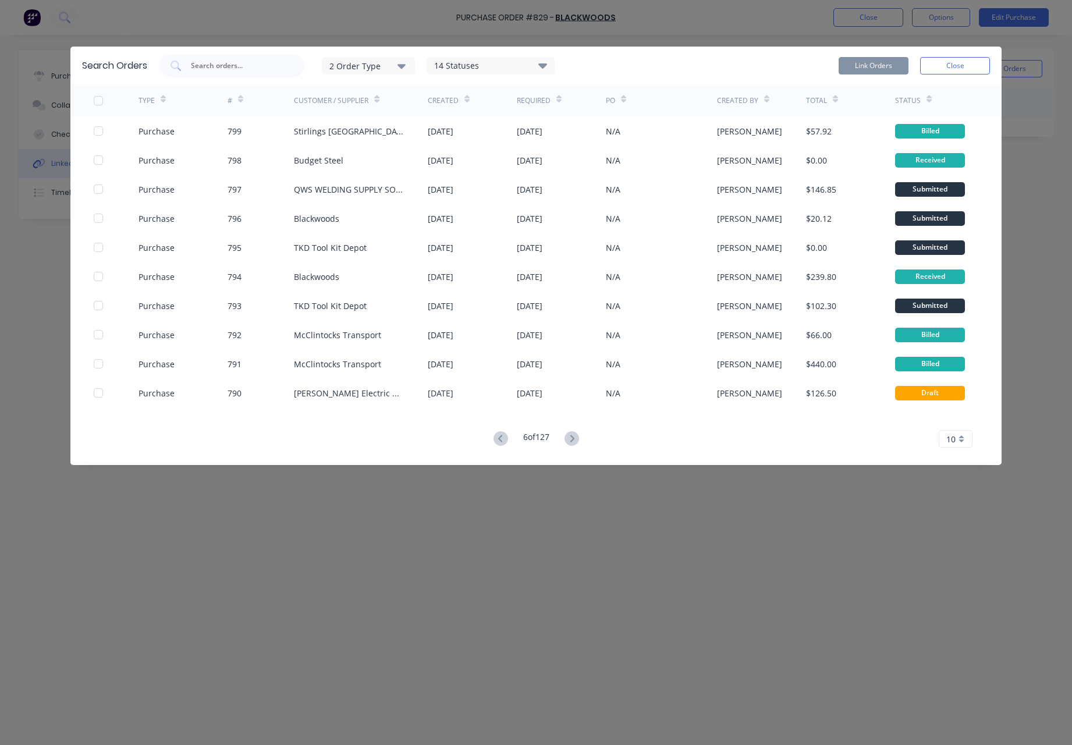
click at [574, 440] on icon at bounding box center [572, 438] width 4 height 7
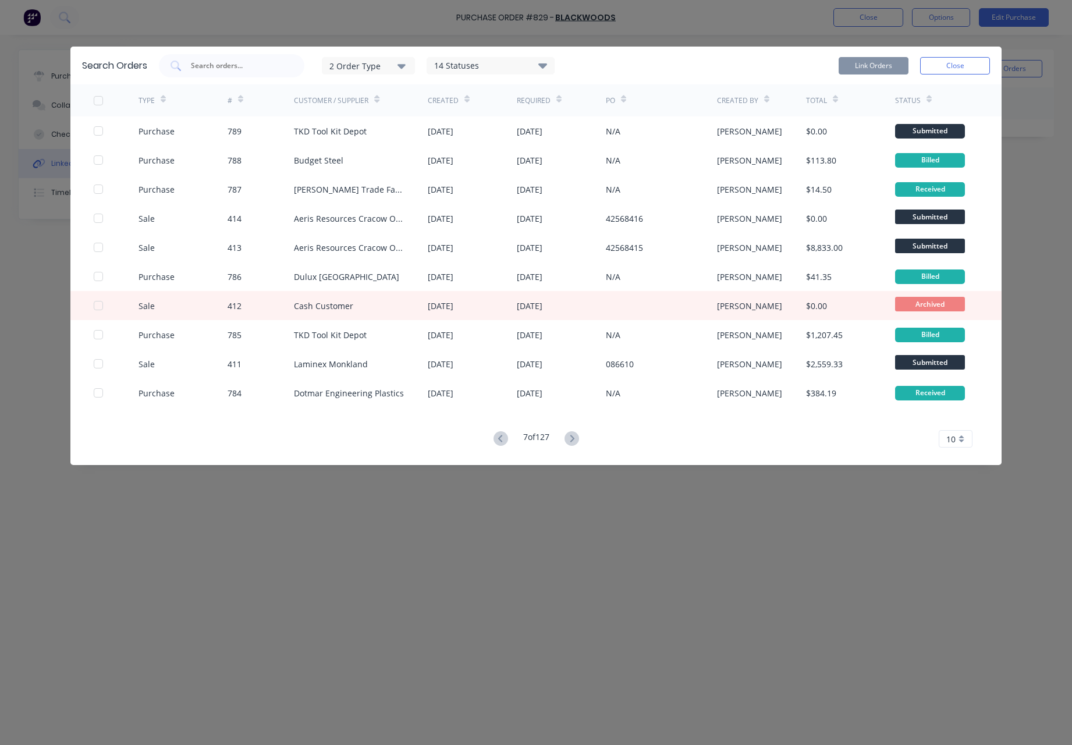
click at [574, 440] on icon at bounding box center [572, 438] width 4 height 7
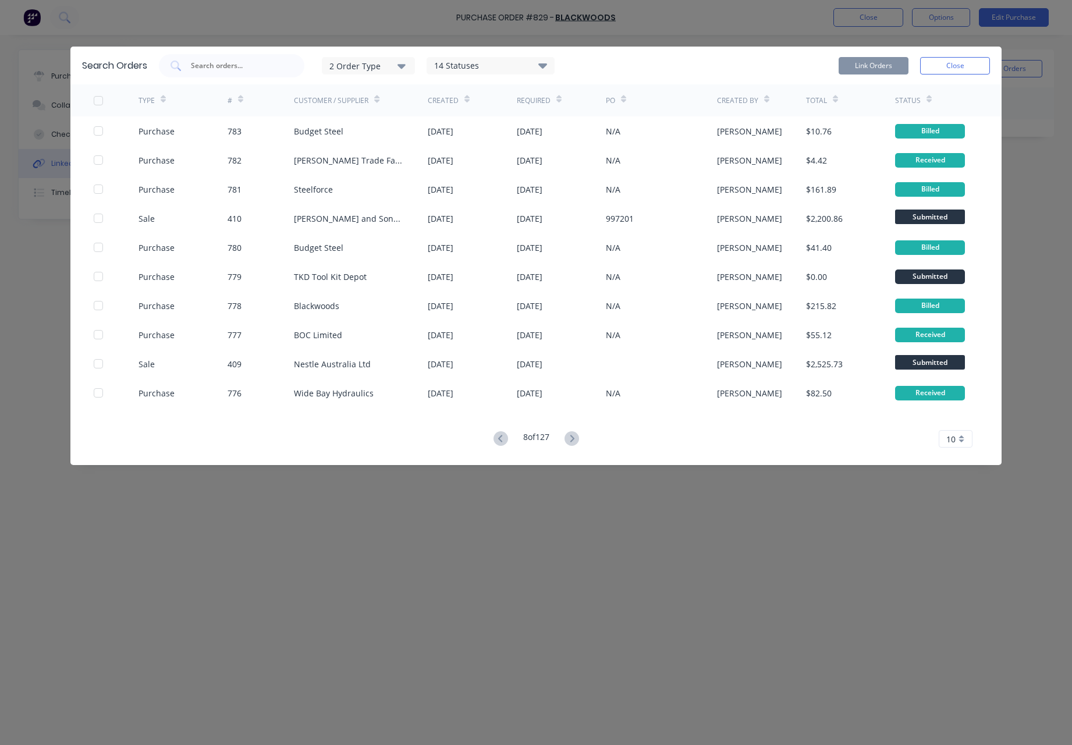
click at [574, 440] on icon at bounding box center [572, 438] width 4 height 7
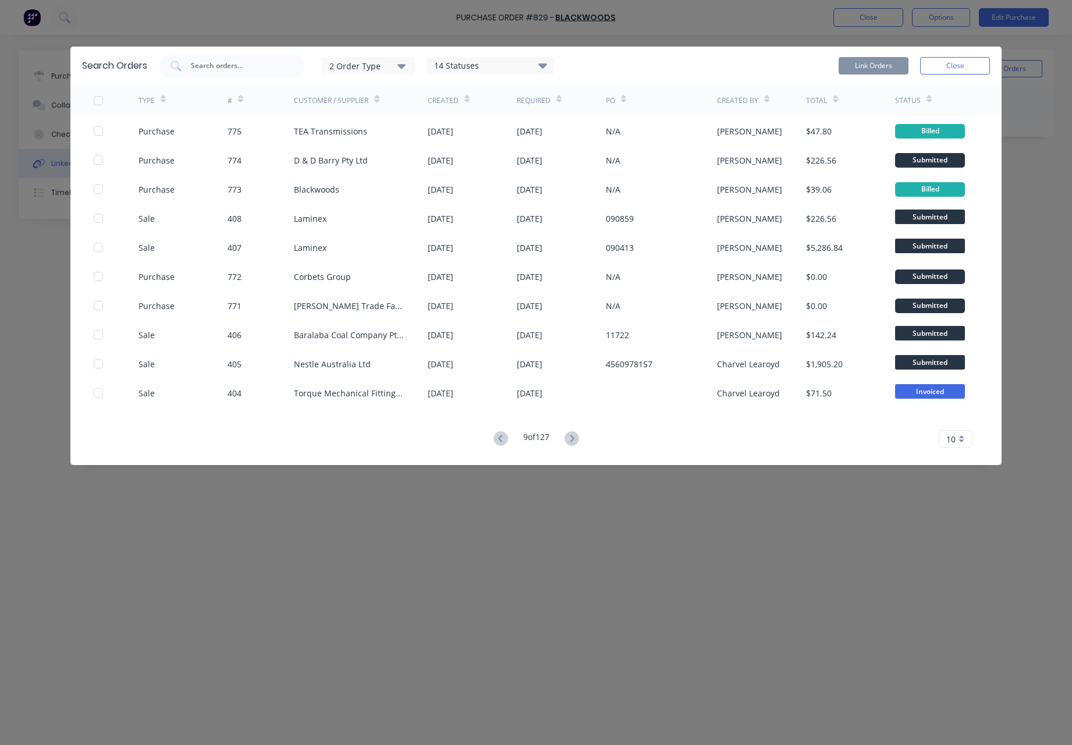
click at [574, 440] on icon at bounding box center [572, 438] width 4 height 7
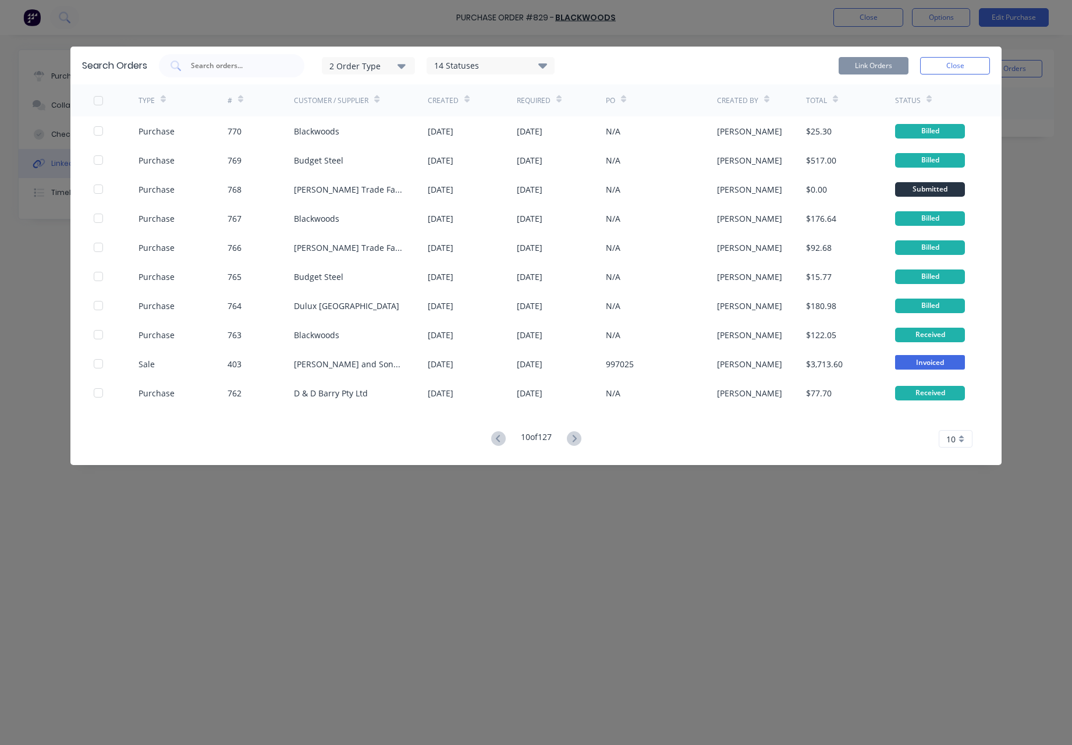
click at [575, 440] on icon at bounding box center [574, 438] width 15 height 15
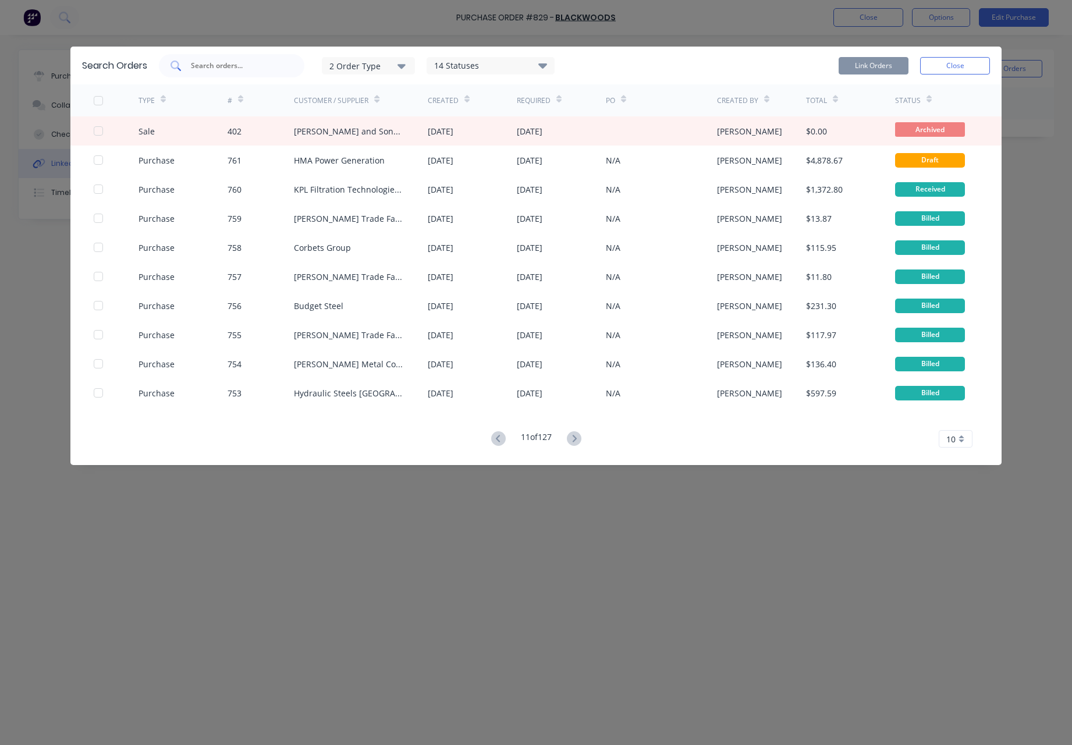
click at [201, 61] on input "text" at bounding box center [238, 66] width 97 height 12
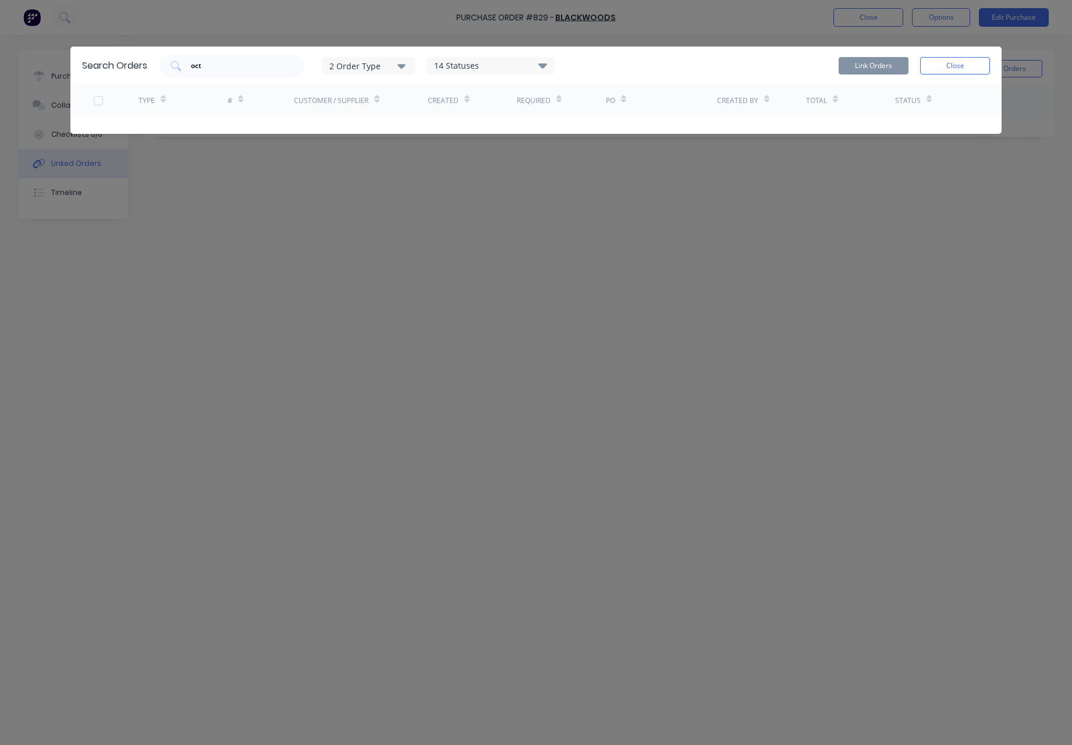
click at [406, 65] on icon "button" at bounding box center [402, 65] width 8 height 13
click at [262, 62] on input "oct" at bounding box center [238, 66] width 97 height 12
click at [545, 62] on icon at bounding box center [542, 65] width 9 height 14
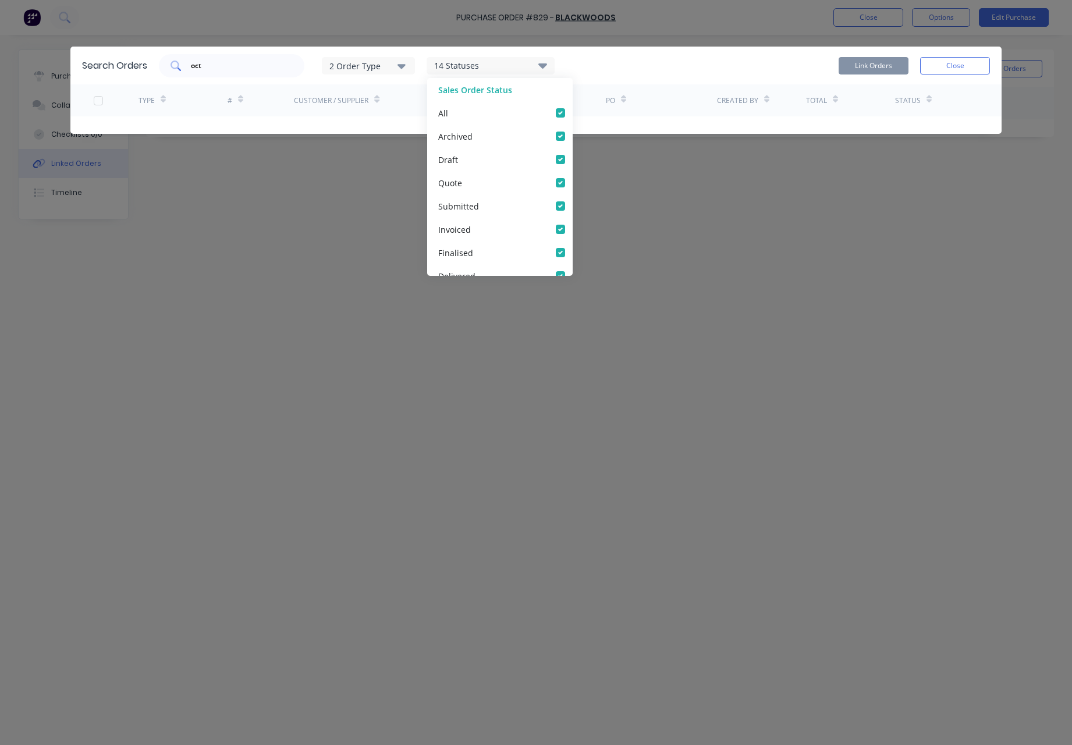
click at [212, 61] on input "oct" at bounding box center [238, 66] width 97 height 12
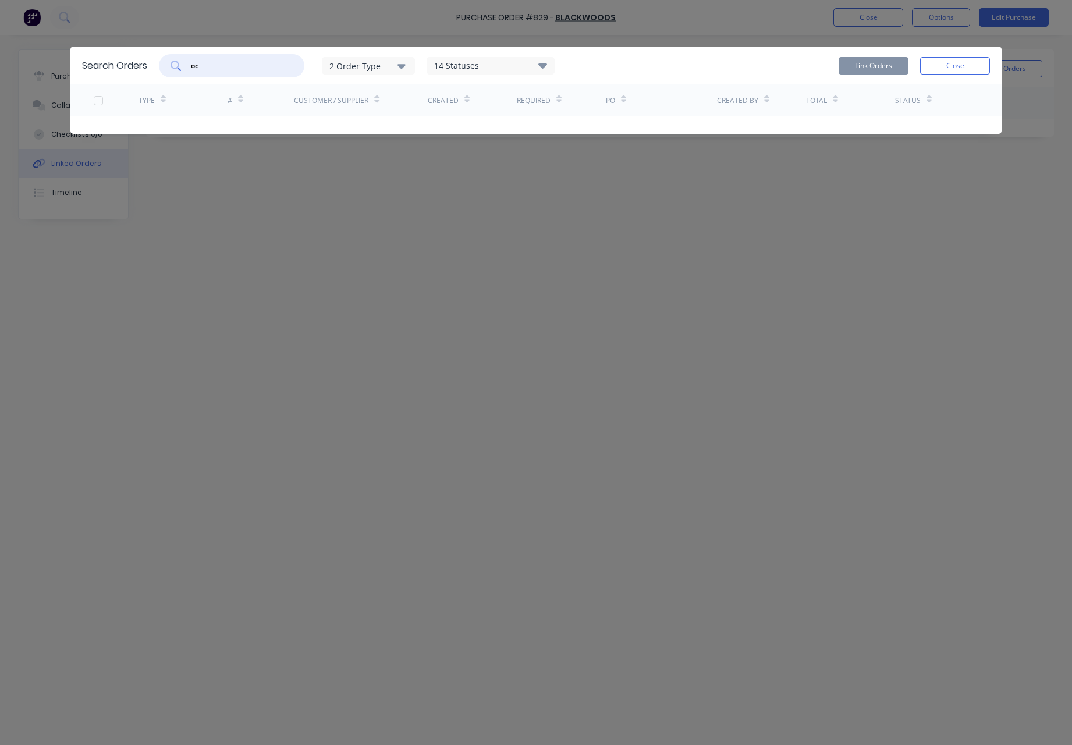
type input "o"
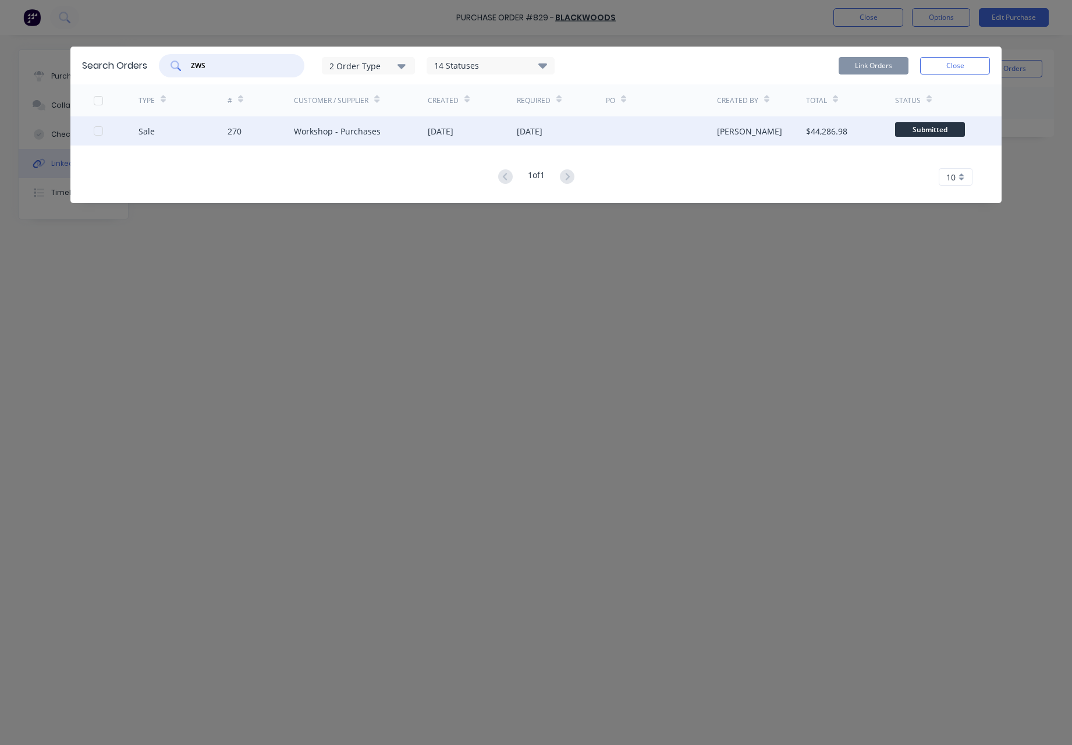
type input "ZWS"
click at [240, 132] on div "270" at bounding box center [235, 131] width 14 height 12
click at [98, 133] on div at bounding box center [98, 130] width 23 height 23
click at [886, 65] on button "Link Orders" at bounding box center [874, 65] width 70 height 17
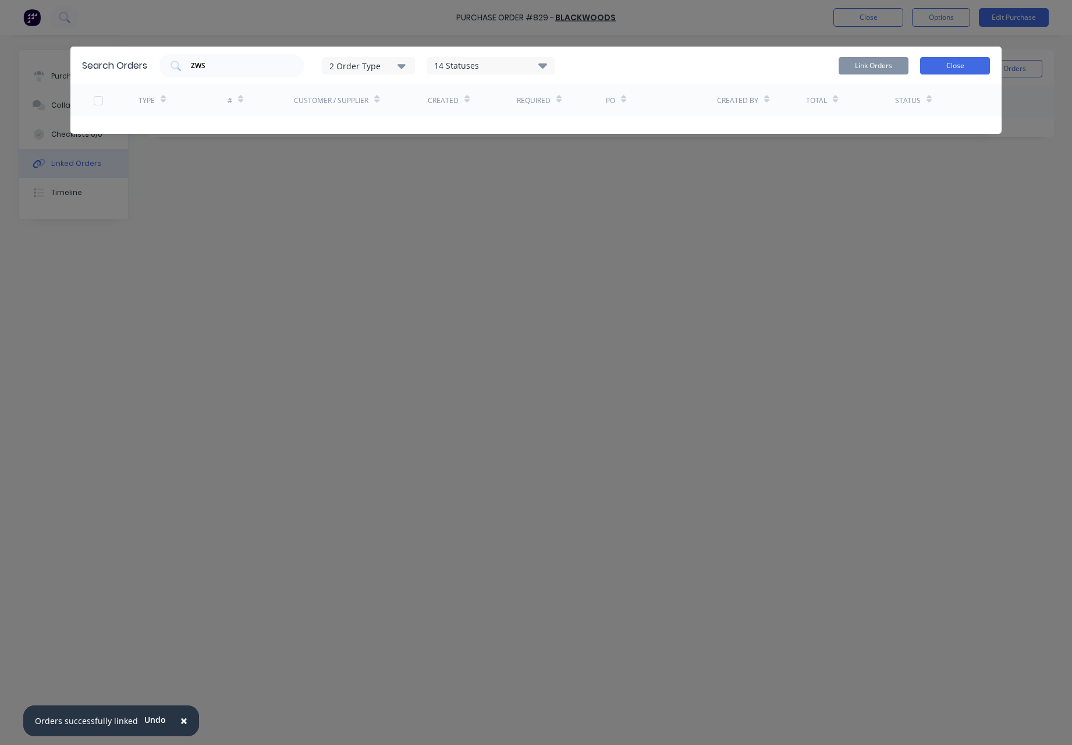
click at [951, 62] on button "Close" at bounding box center [955, 65] width 70 height 17
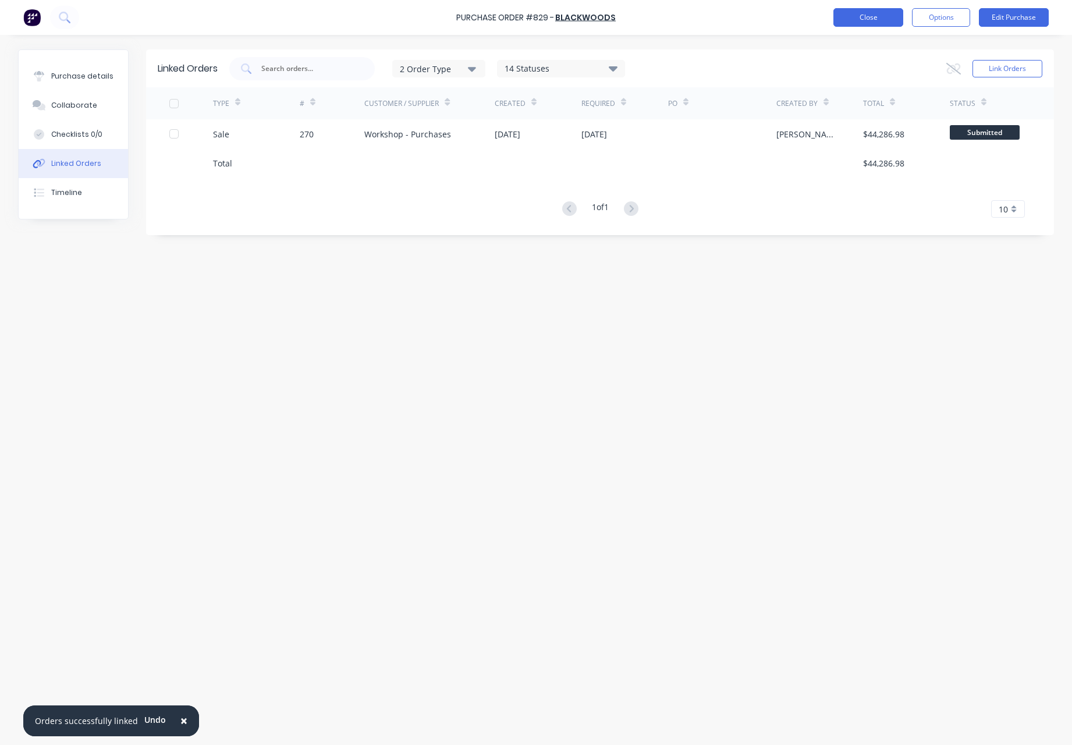
click at [857, 21] on button "Close" at bounding box center [869, 17] width 70 height 19
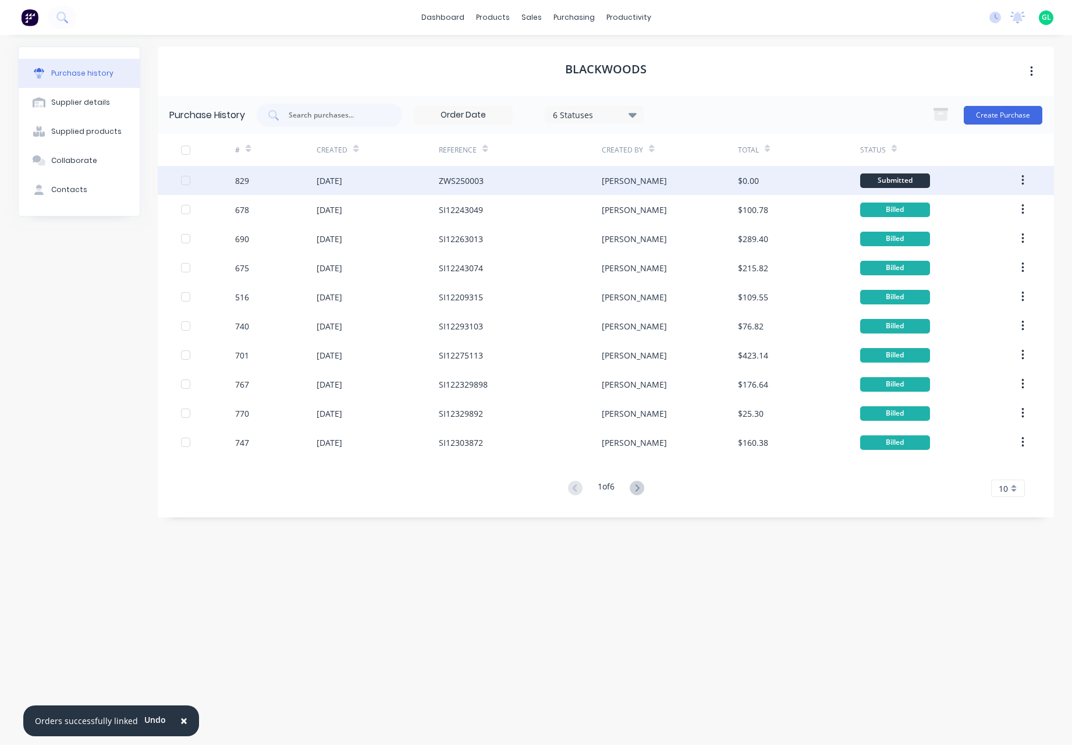
click at [520, 185] on div "ZWS250003" at bounding box center [520, 180] width 163 height 29
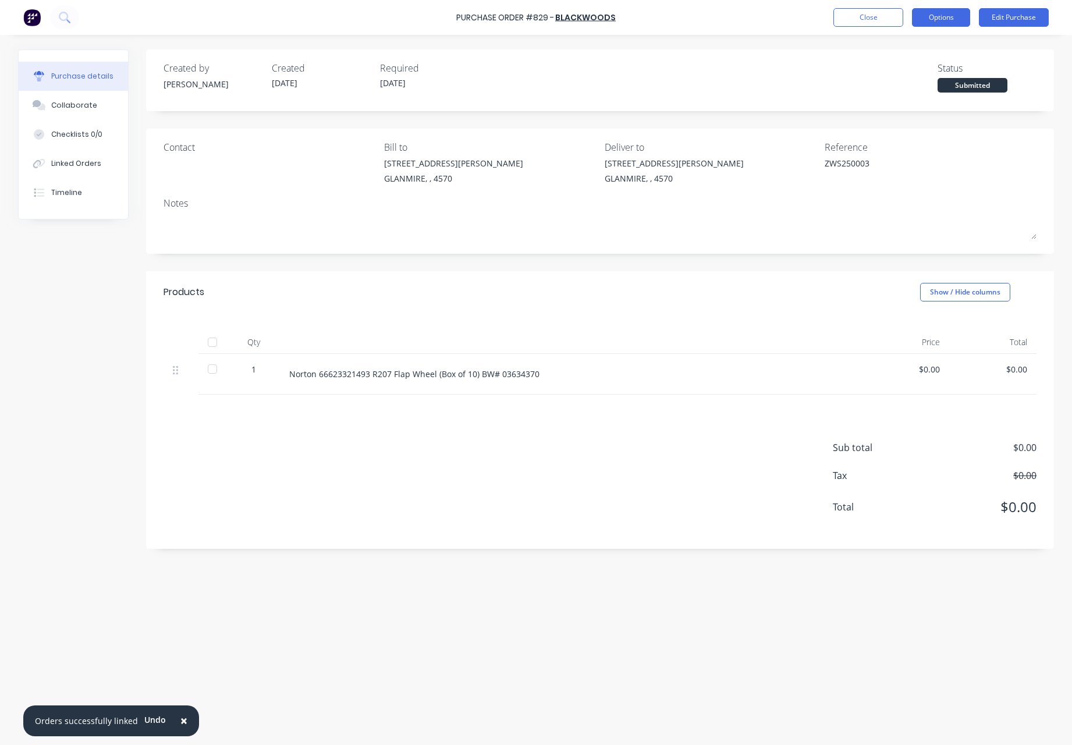
click at [942, 16] on button "Options" at bounding box center [941, 17] width 58 height 19
click at [928, 49] on div "Print / Email" at bounding box center [915, 47] width 90 height 17
click at [916, 100] on div "Without pricing" at bounding box center [915, 94] width 90 height 17
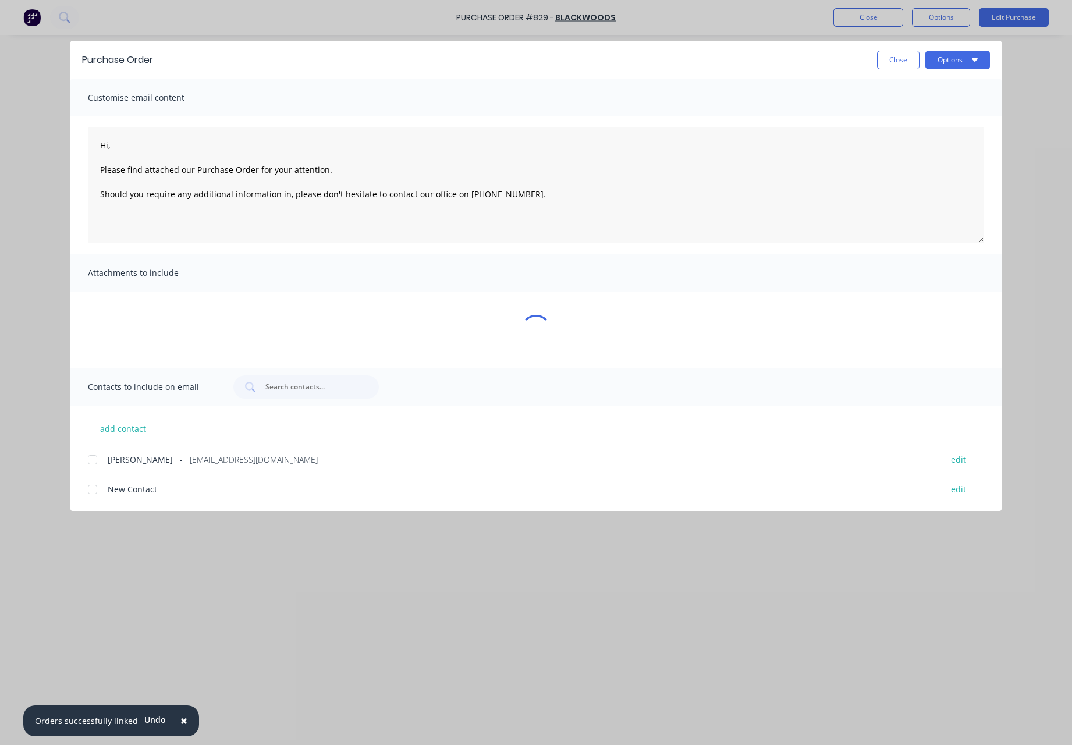
type textarea "x"
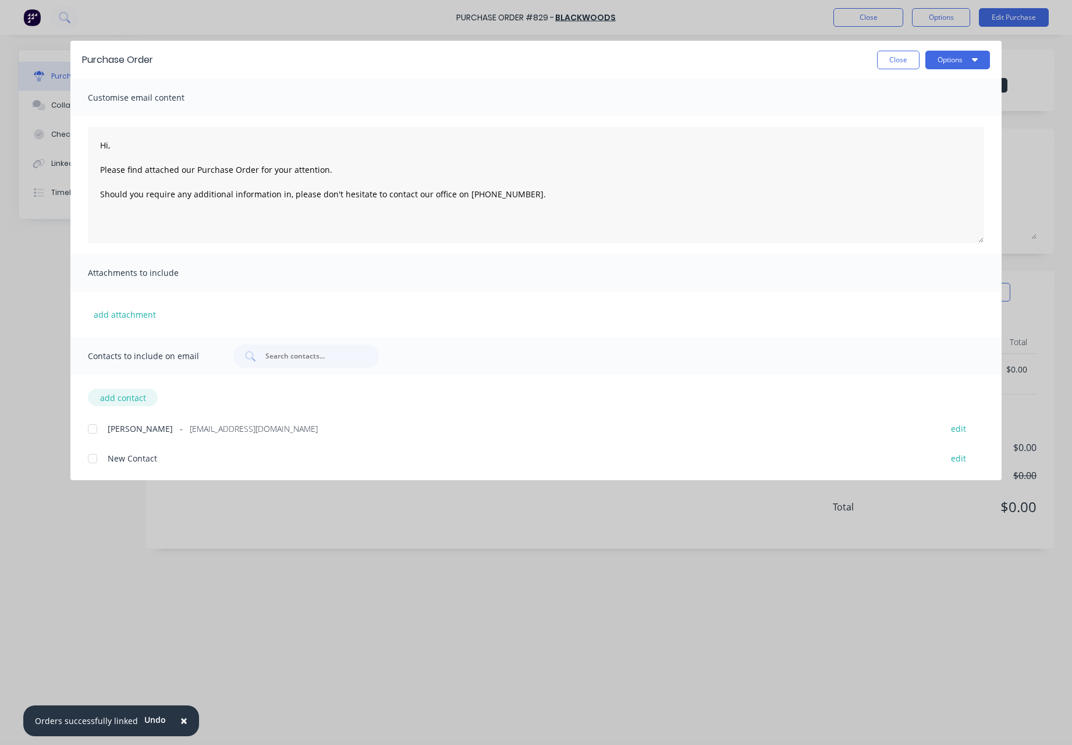
click at [115, 397] on button "add contact" at bounding box center [123, 397] width 70 height 17
type textarea "Hi, Please find attached our Purchase Order for your attention. Should you requ…"
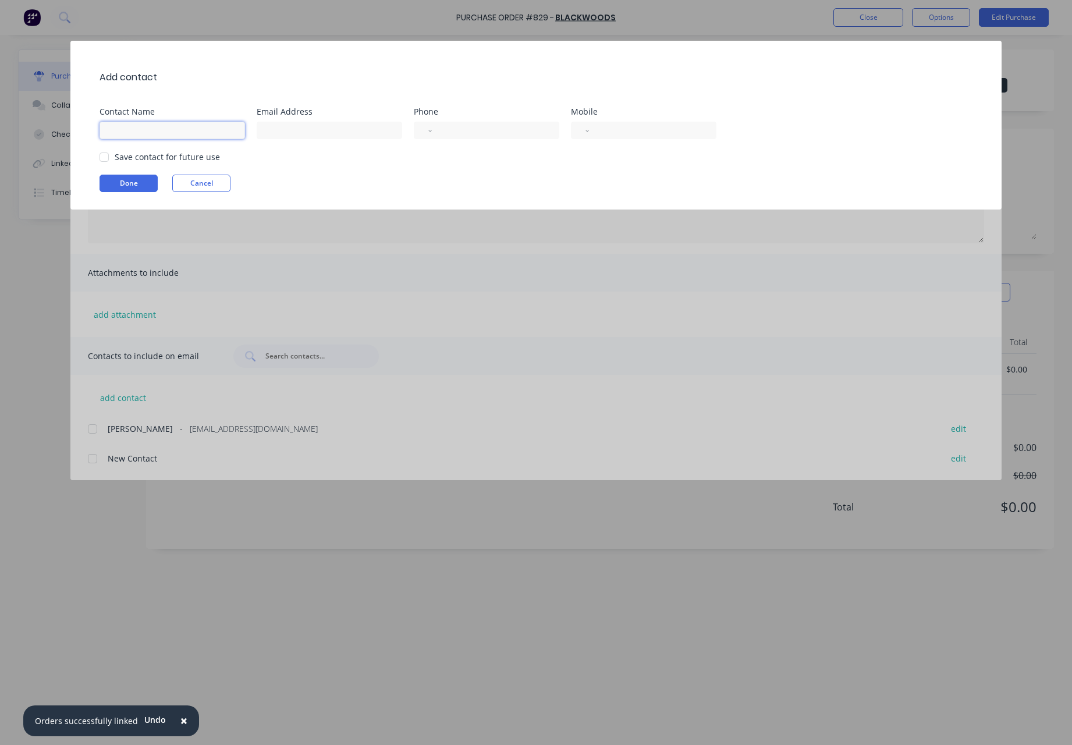
click at [121, 126] on input at bounding box center [173, 130] width 146 height 17
type input "[PERSON_NAME]"
type input "[PERSON_NAME][EMAIL_ADDRESS][DOMAIN_NAME]"
select select "AU"
type input "[PHONE_NUMBER]"
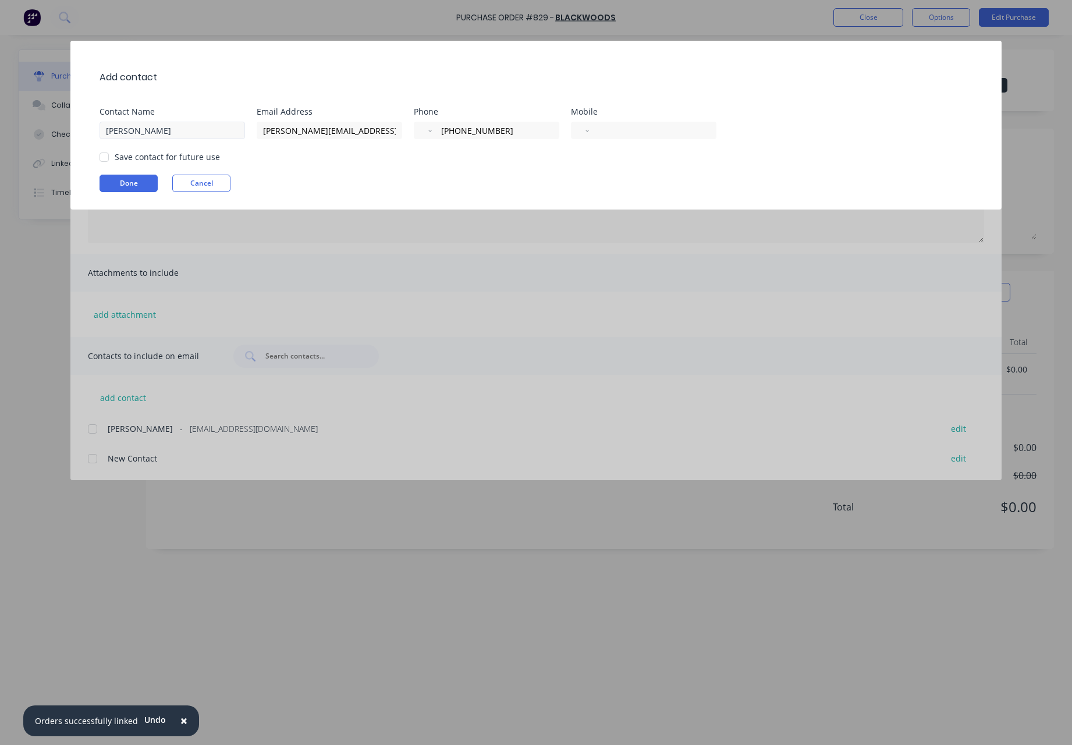
select select "AU"
type input "[PHONE_NUMBER]"
click at [136, 187] on button "Done" at bounding box center [129, 183] width 58 height 17
type textarea "x"
type textarea "Hi, Please find attached our Purchase Order for your attention. Should you requ…"
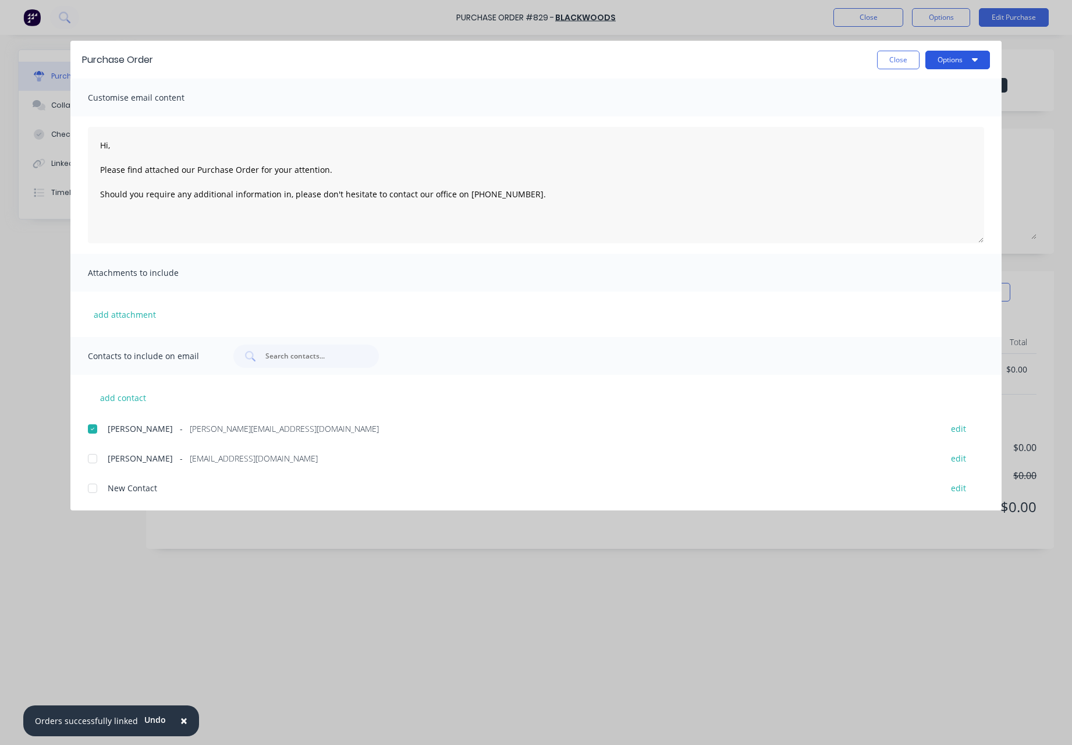
click at [947, 59] on button "Options" at bounding box center [958, 60] width 65 height 19
click at [923, 137] on div "Email" at bounding box center [935, 135] width 90 height 17
type textarea "x"
type textarea "Hi, Please find attached our Purchase Order for your attention. Should you requ…"
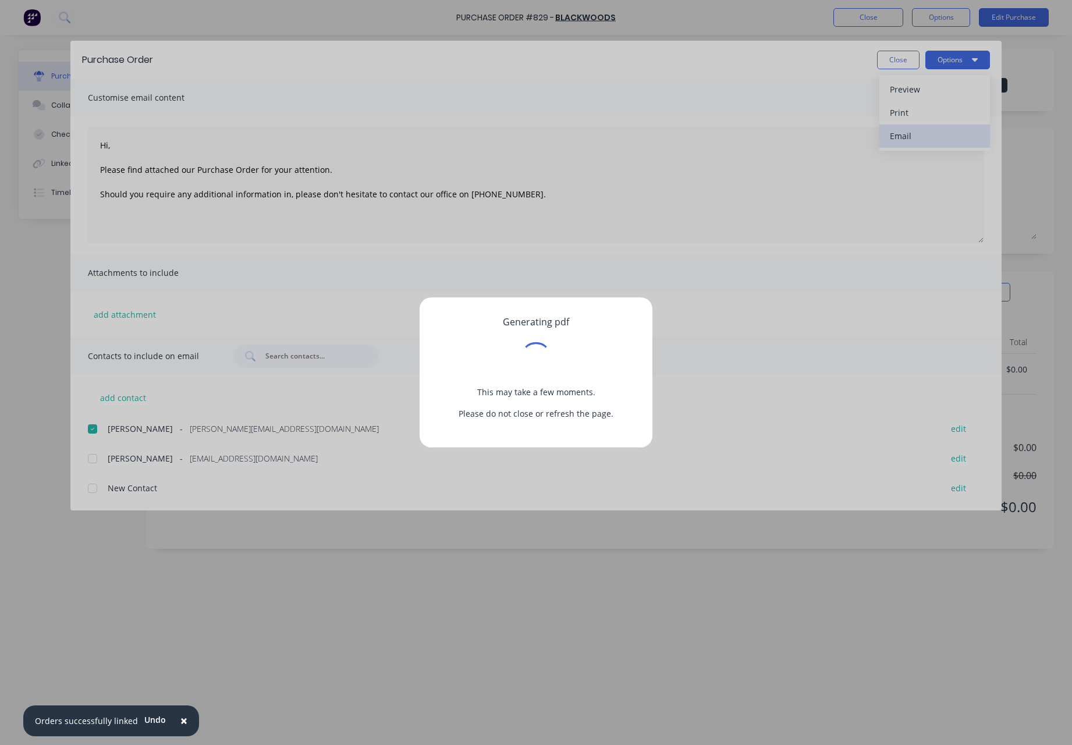
type textarea "x"
type textarea "Hi, Please find attached our Purchase Order for your attention. Should you requ…"
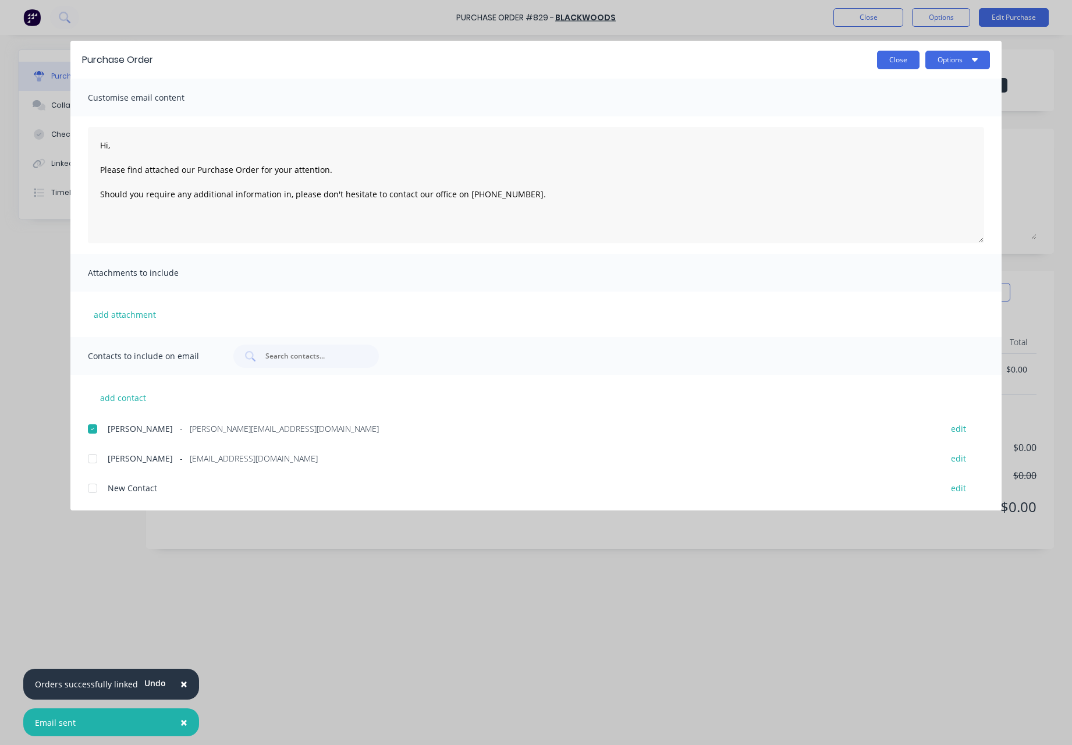
click at [901, 59] on button "Close" at bounding box center [898, 60] width 42 height 19
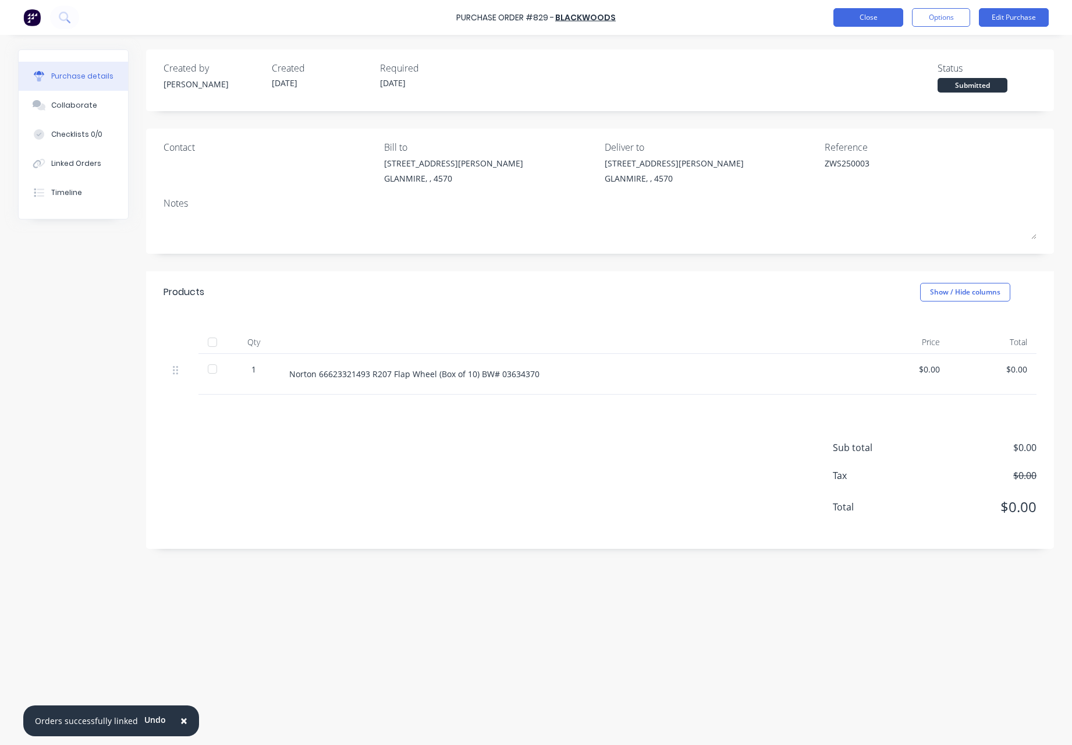
click at [864, 21] on button "Close" at bounding box center [869, 17] width 70 height 19
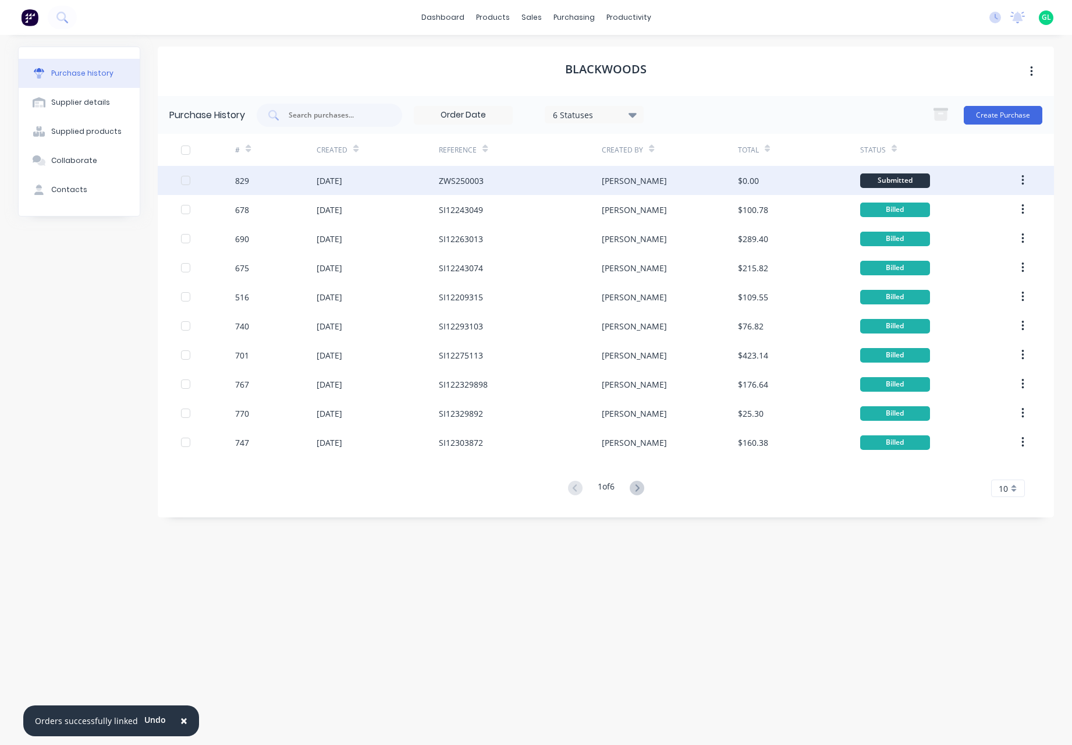
click at [576, 176] on div "ZWS250003" at bounding box center [520, 180] width 163 height 29
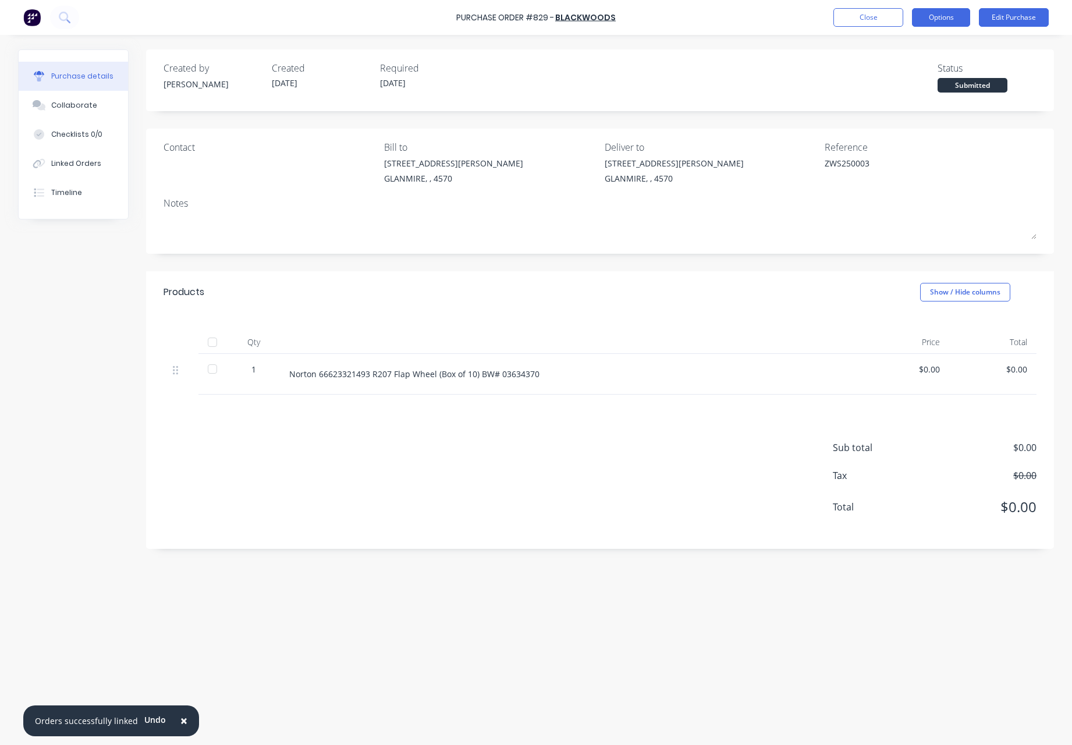
click at [930, 13] on button "Options" at bounding box center [941, 17] width 58 height 19
click at [923, 43] on div "Print / Email" at bounding box center [915, 47] width 90 height 17
click at [920, 75] on div "With pricing" at bounding box center [915, 70] width 90 height 17
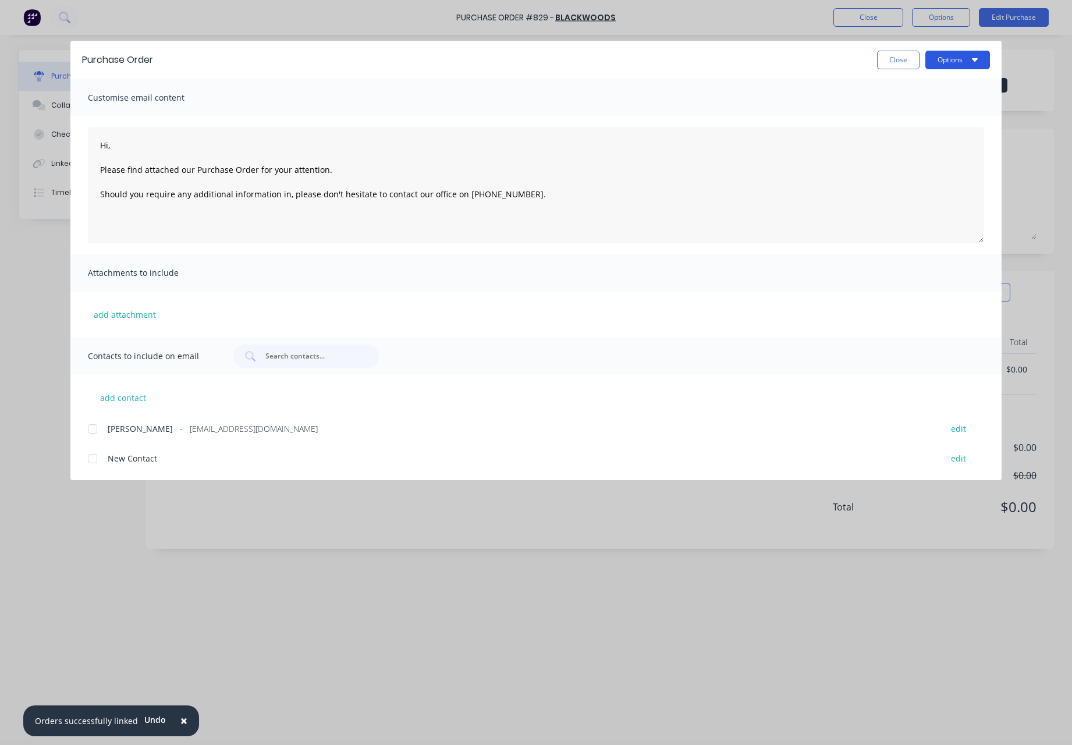
click at [933, 60] on button "Options" at bounding box center [958, 60] width 65 height 19
click at [930, 91] on div "Preview" at bounding box center [935, 89] width 90 height 17
type textarea "x"
type textarea "Hi, Please find attached our Purchase Order for your attention. Should you requ…"
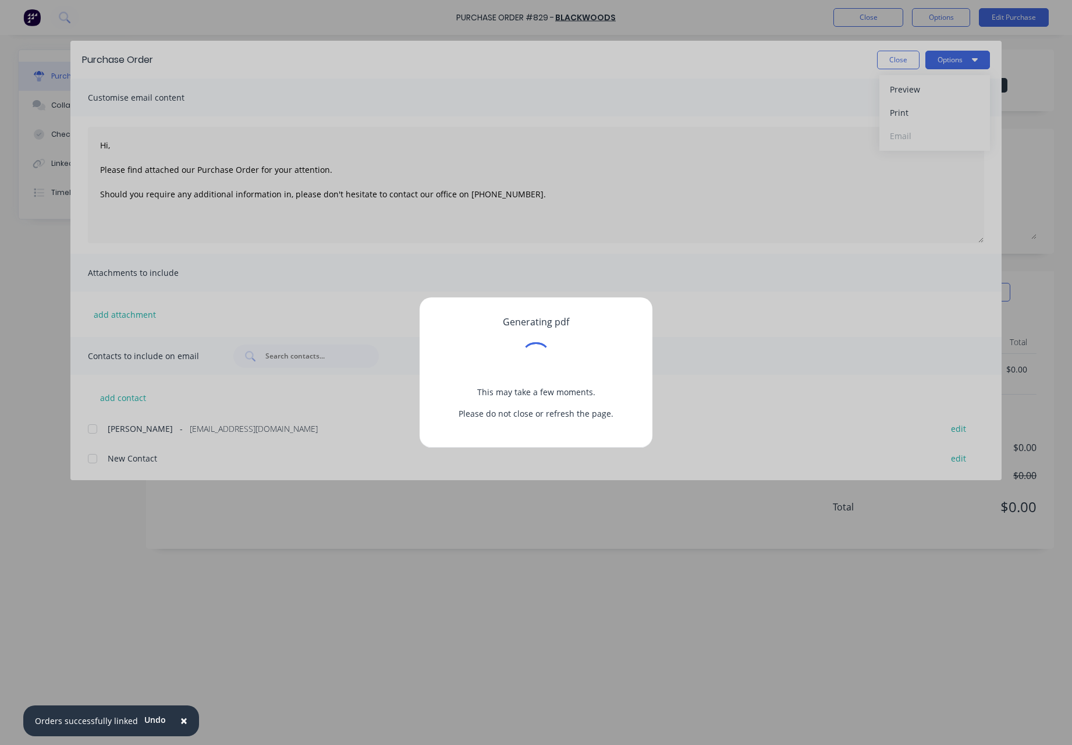
type textarea "x"
type textarea "Hi, Please find attached our Purchase Order for your attention. Should you requ…"
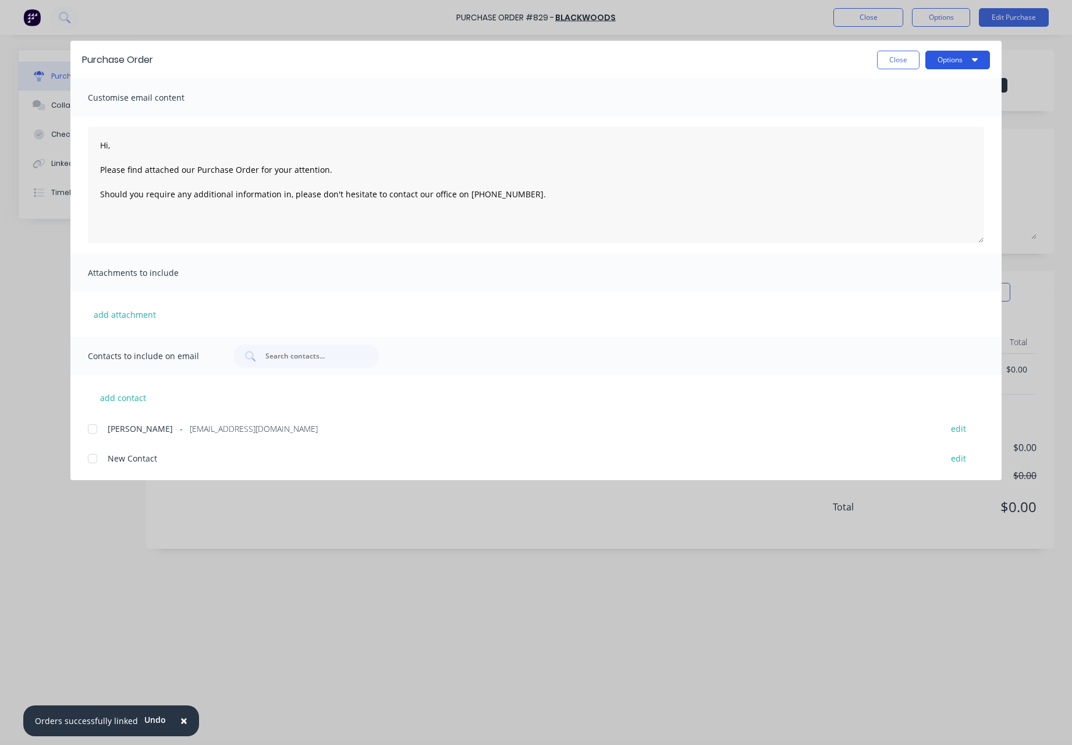
click at [962, 60] on button "Options" at bounding box center [958, 60] width 65 height 19
click at [931, 117] on div "Print" at bounding box center [935, 112] width 90 height 17
type textarea "x"
type textarea "Hi, Please find attached our Purchase Order for your attention. Should you requ…"
type textarea "x"
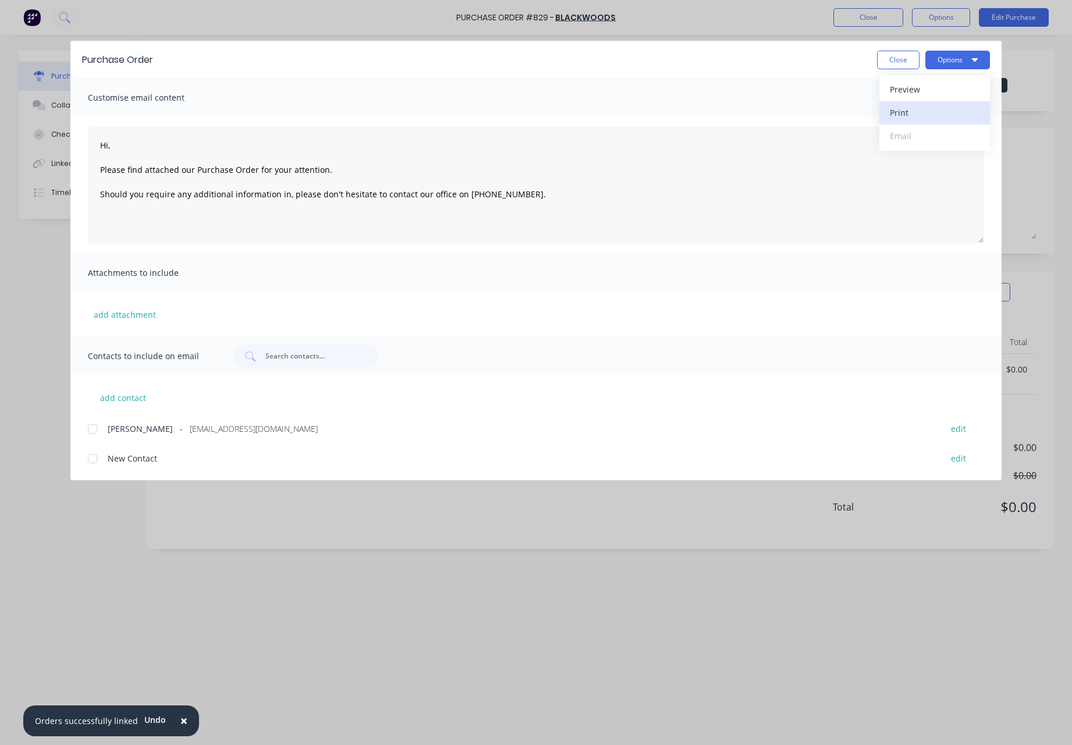
type textarea "Hi, Please find attached our Purchase Order for your attention. Should you requ…"
click at [907, 56] on button "Close" at bounding box center [898, 60] width 42 height 19
type textarea "x"
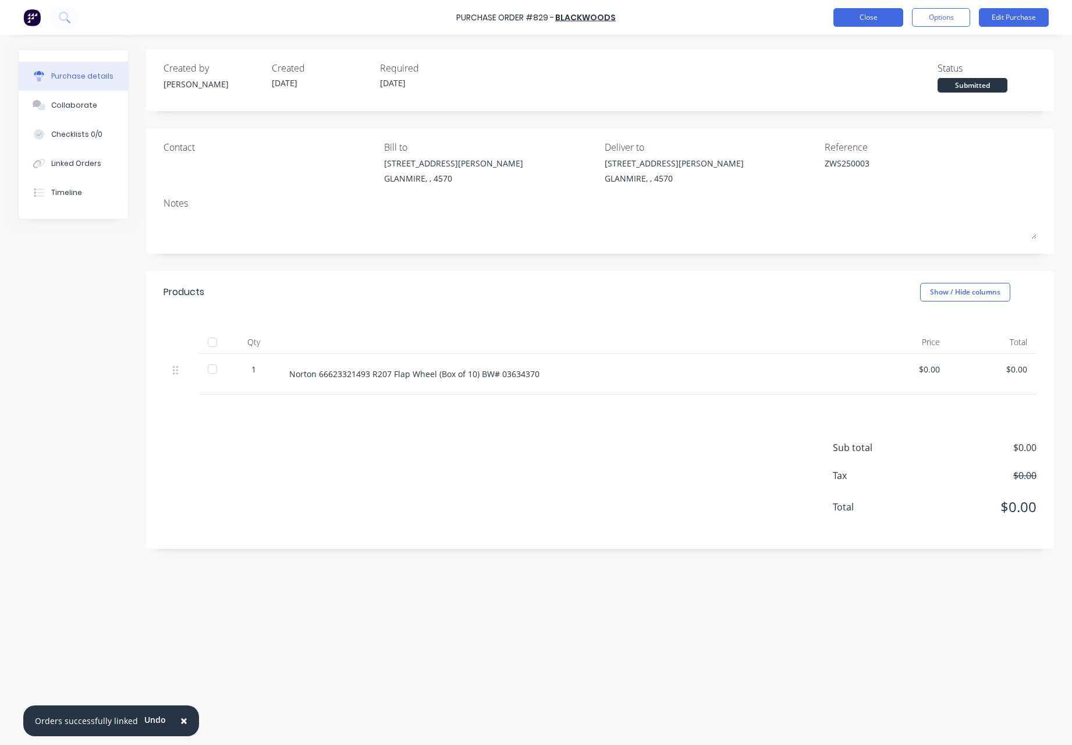
click at [887, 19] on button "Close" at bounding box center [869, 17] width 70 height 19
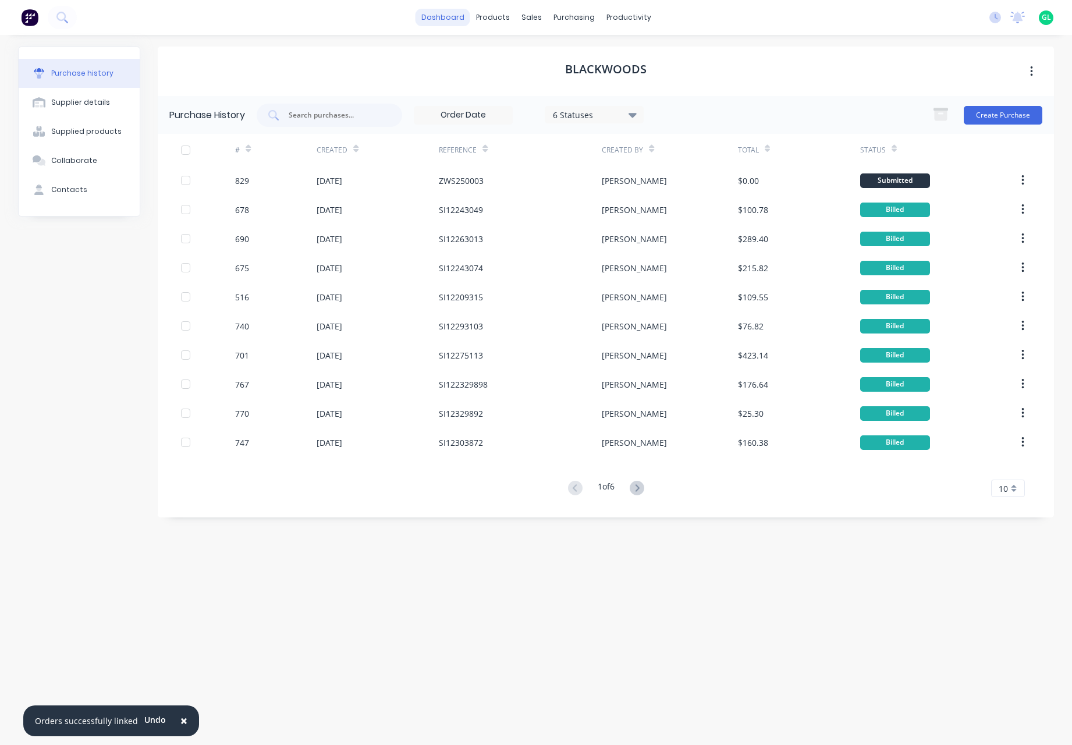
click at [457, 19] on link "dashboard" at bounding box center [443, 17] width 55 height 17
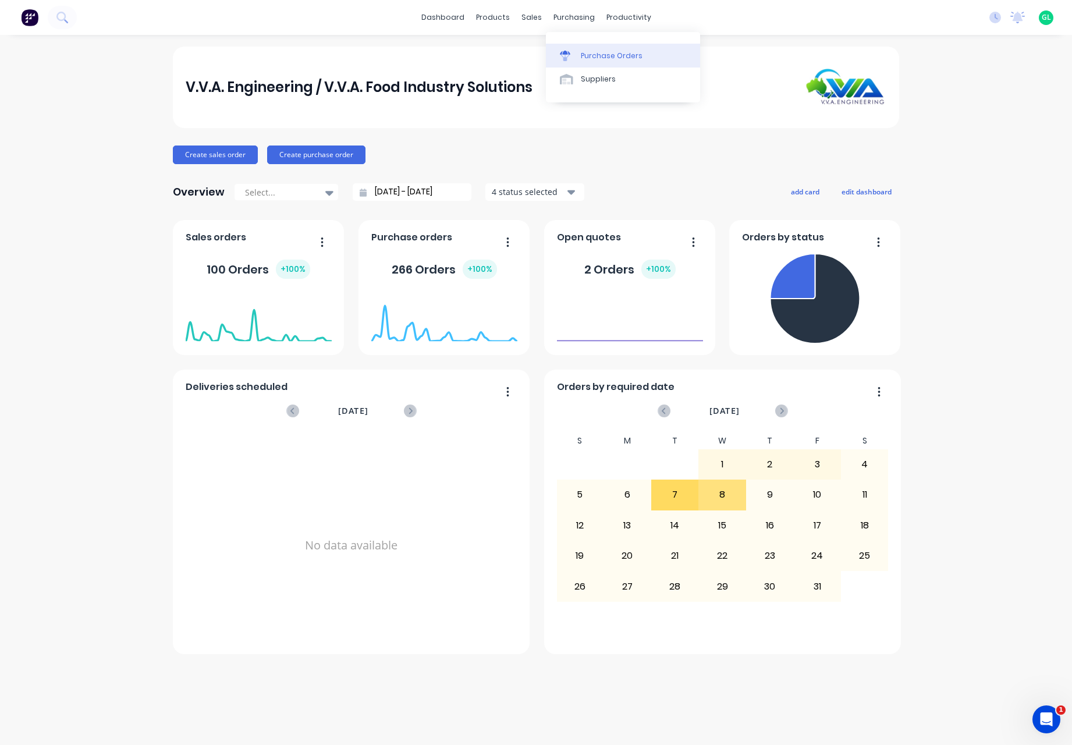
click at [612, 54] on div "Purchase Orders" at bounding box center [612, 56] width 62 height 10
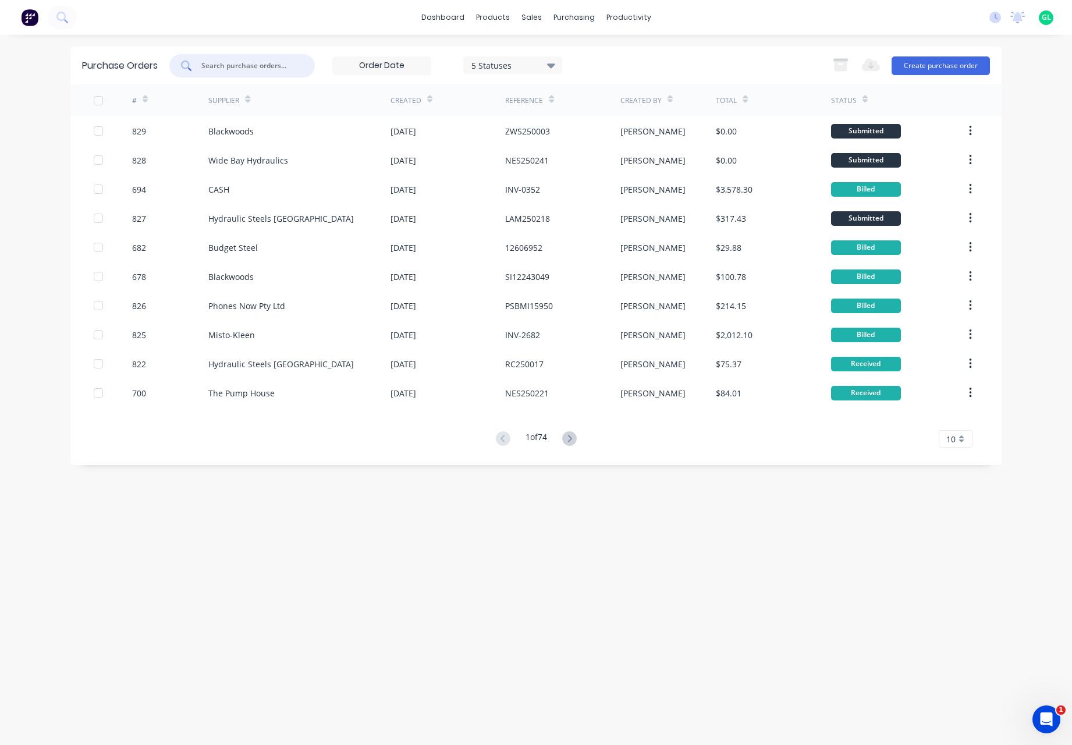
click at [218, 62] on input "text" at bounding box center [248, 66] width 97 height 12
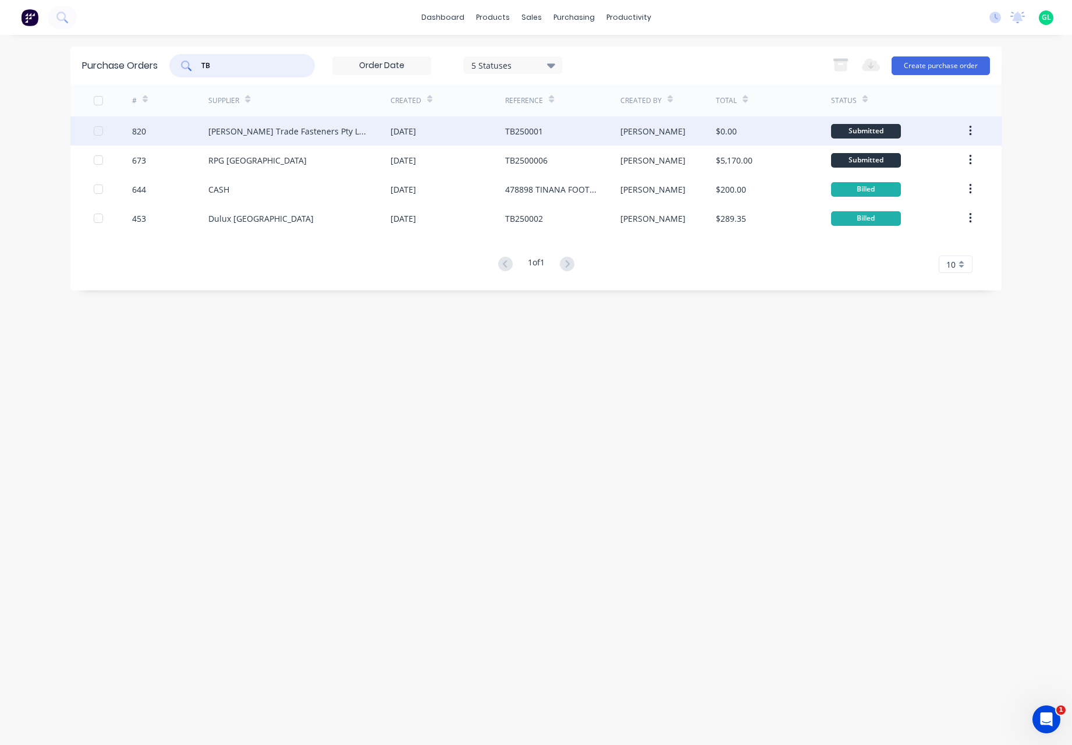
type input "TB"
click at [460, 133] on div "[DATE]" at bounding box center [448, 130] width 115 height 29
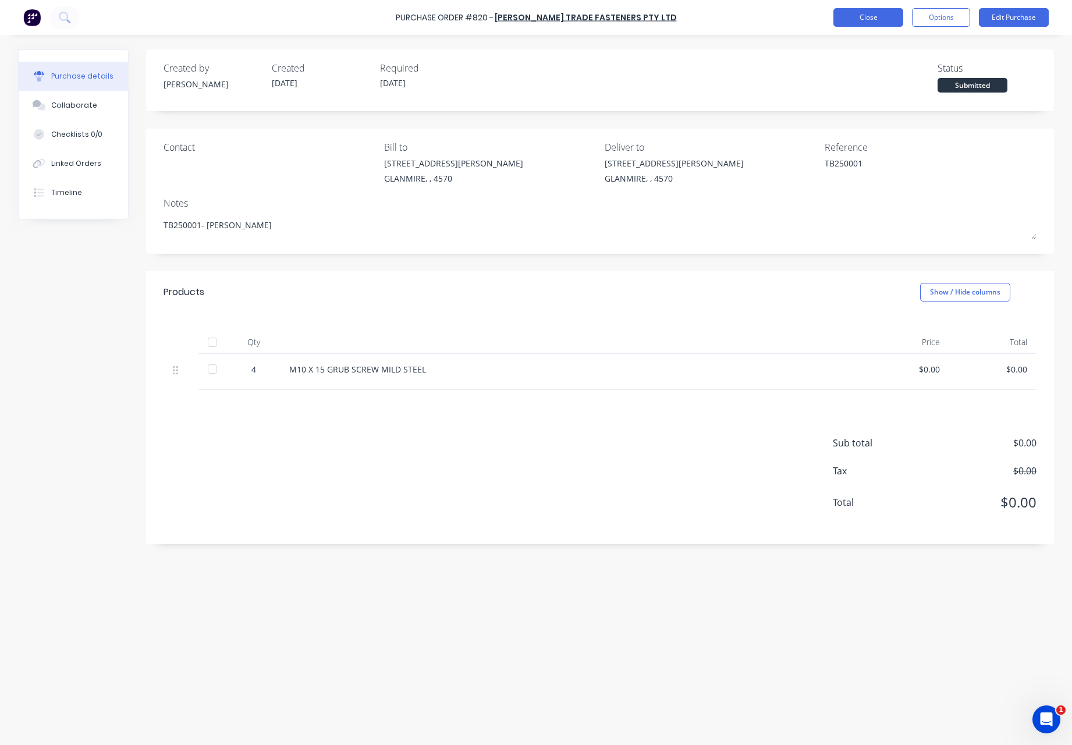
click at [873, 18] on button "Close" at bounding box center [869, 17] width 70 height 19
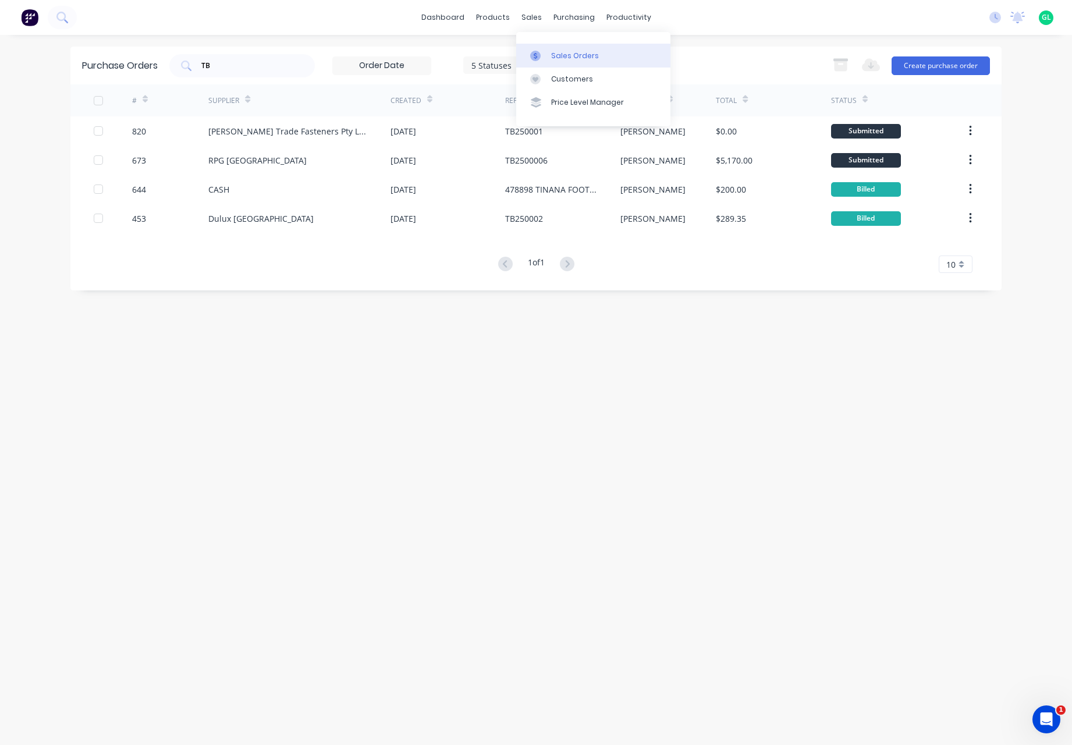
click at [588, 55] on div "Sales Orders" at bounding box center [575, 56] width 48 height 10
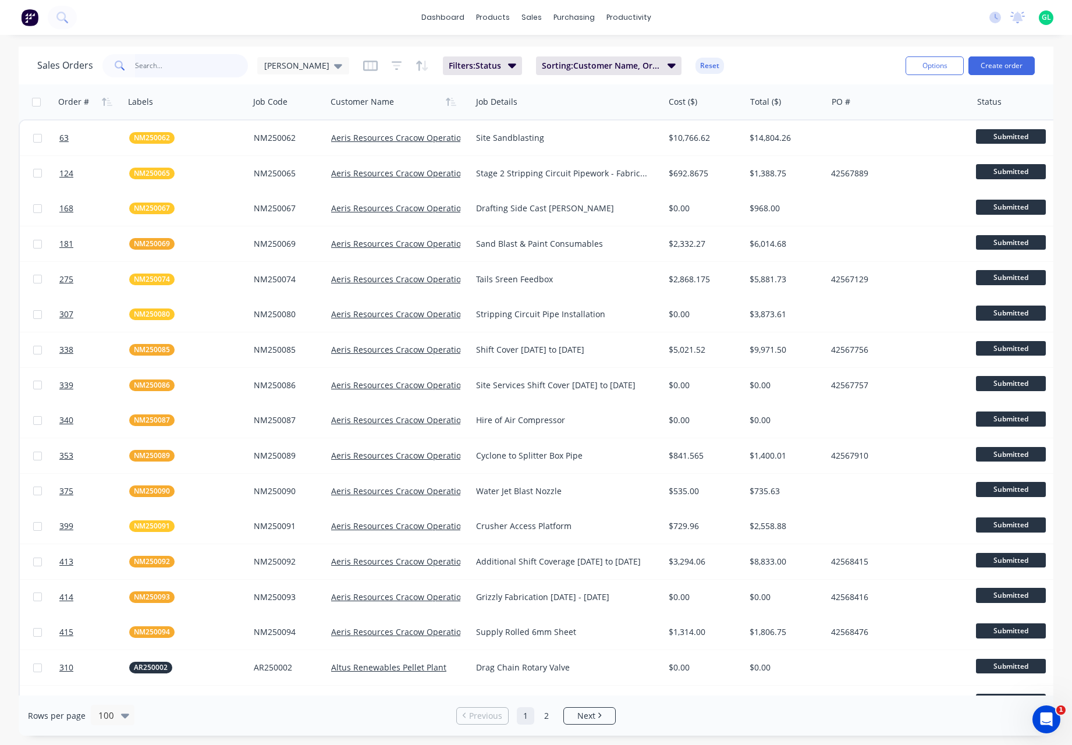
click at [161, 62] on input "text" at bounding box center [192, 65] width 114 height 23
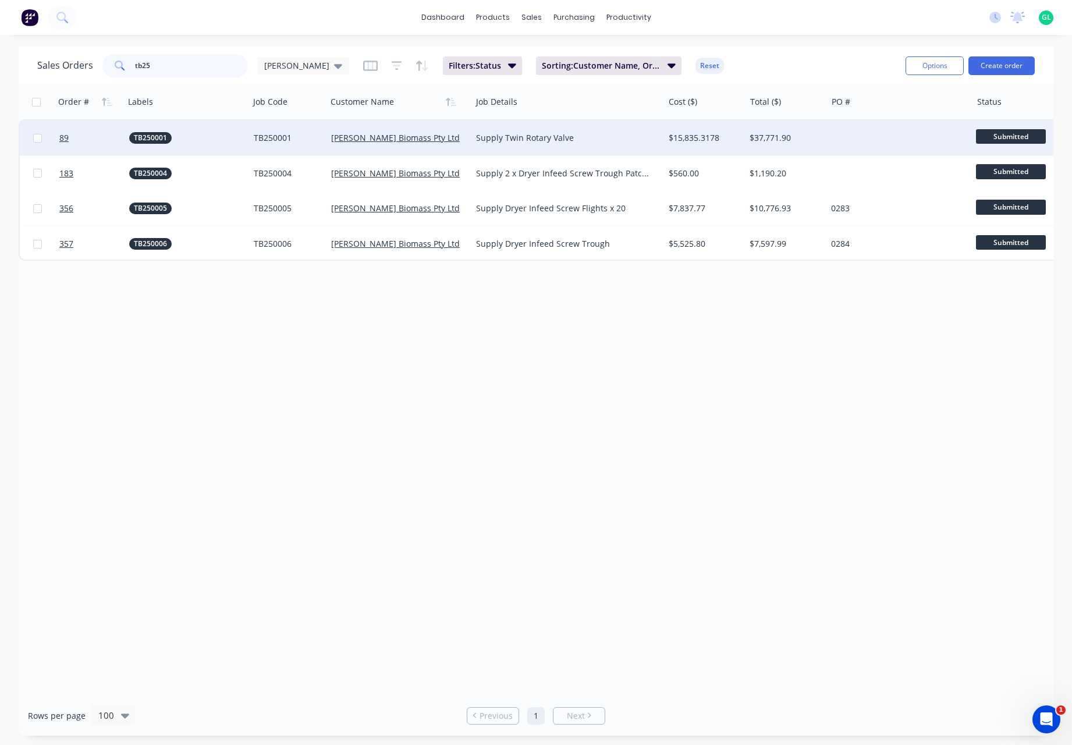
type input "tb25"
click at [461, 139] on div "Tuan Biomass Pty Ltd" at bounding box center [399, 138] width 136 height 12
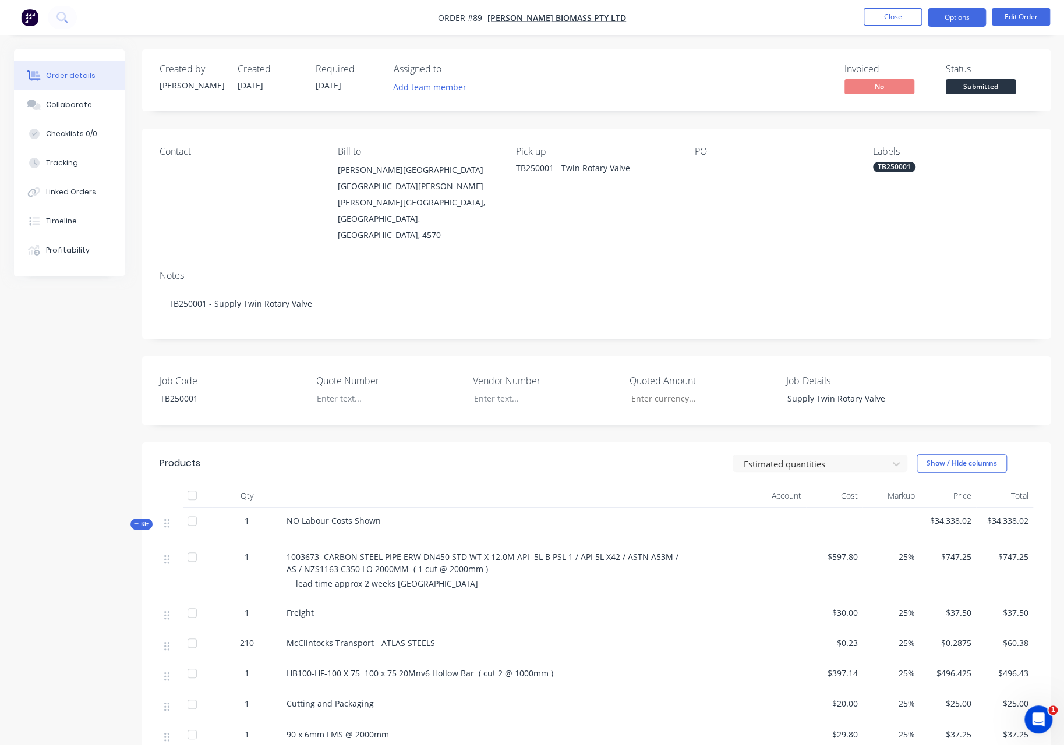
click at [952, 19] on button "Options" at bounding box center [956, 17] width 58 height 19
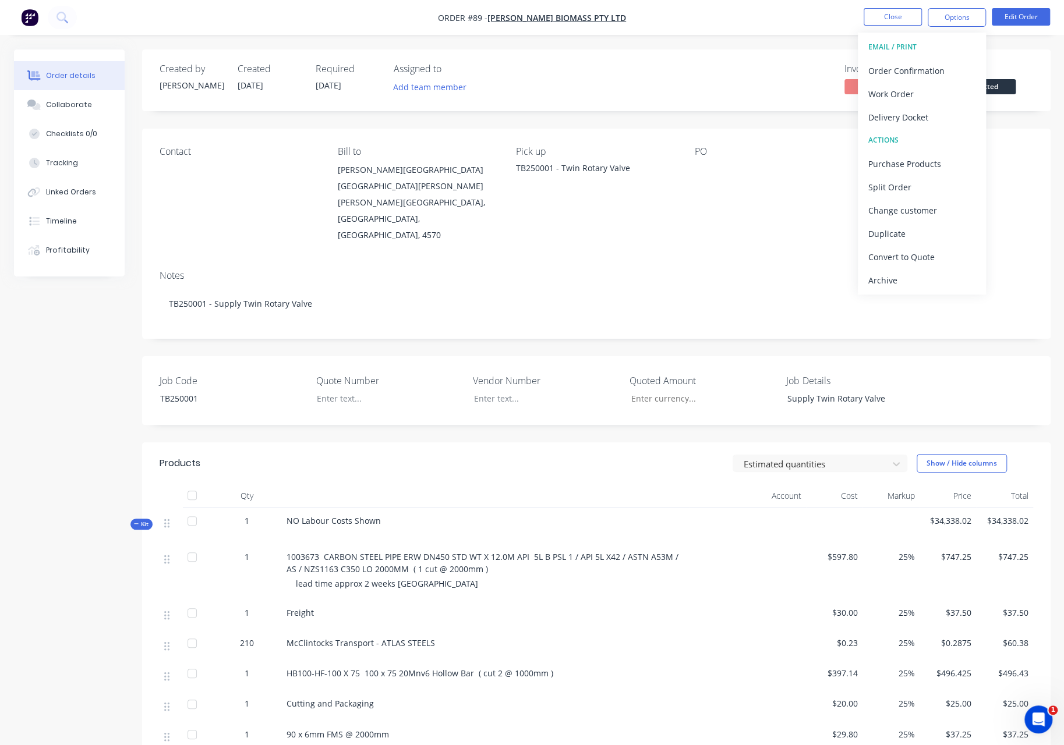
click at [1022, 133] on div "Contact Bill to Tuan Mill Road Off Tuan Forest Road Tuan Forest, Queensland, Au…" at bounding box center [596, 195] width 908 height 132
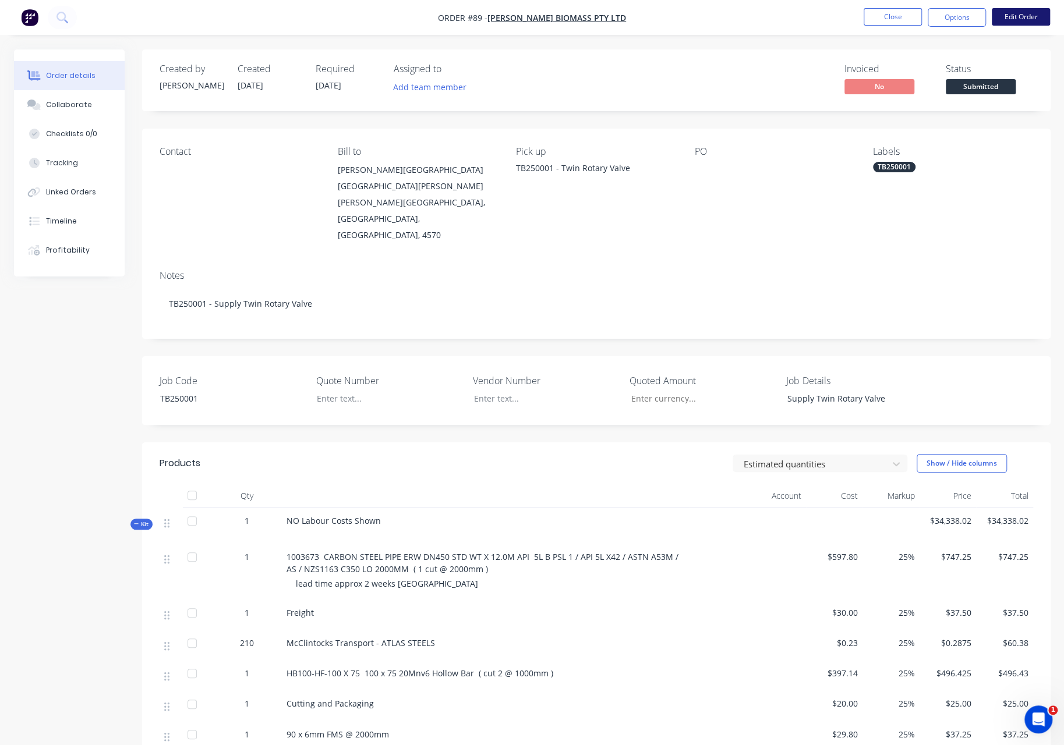
click at [1016, 13] on button "Edit Order" at bounding box center [1020, 16] width 58 height 17
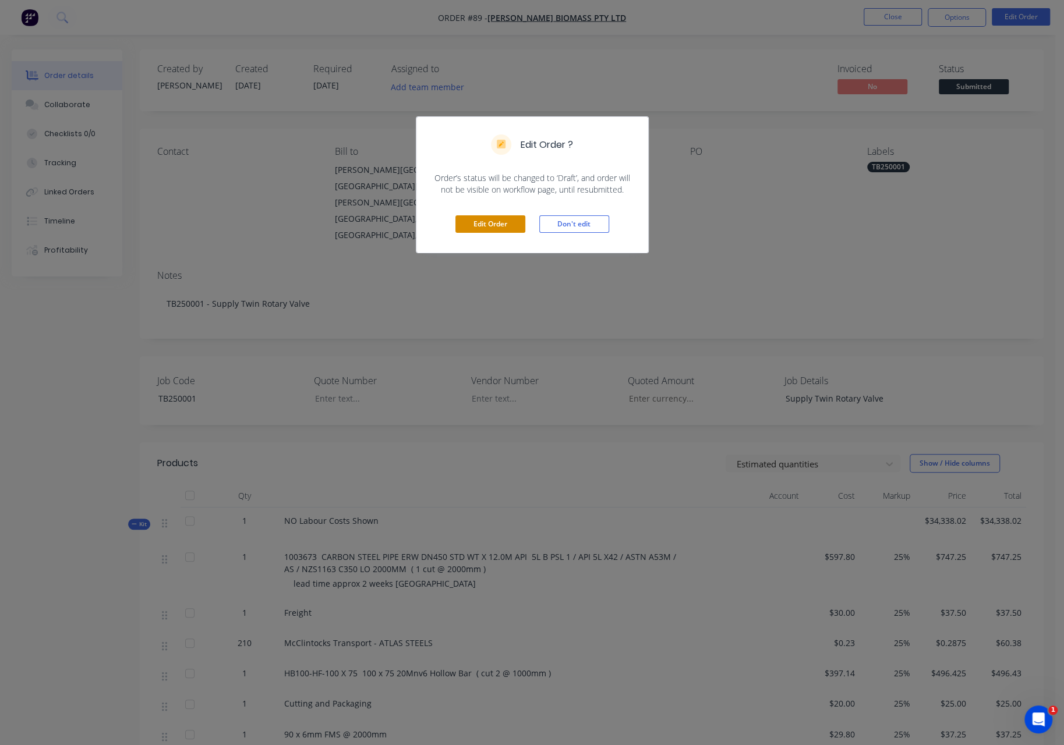
click at [504, 226] on button "Edit Order" at bounding box center [490, 223] width 70 height 17
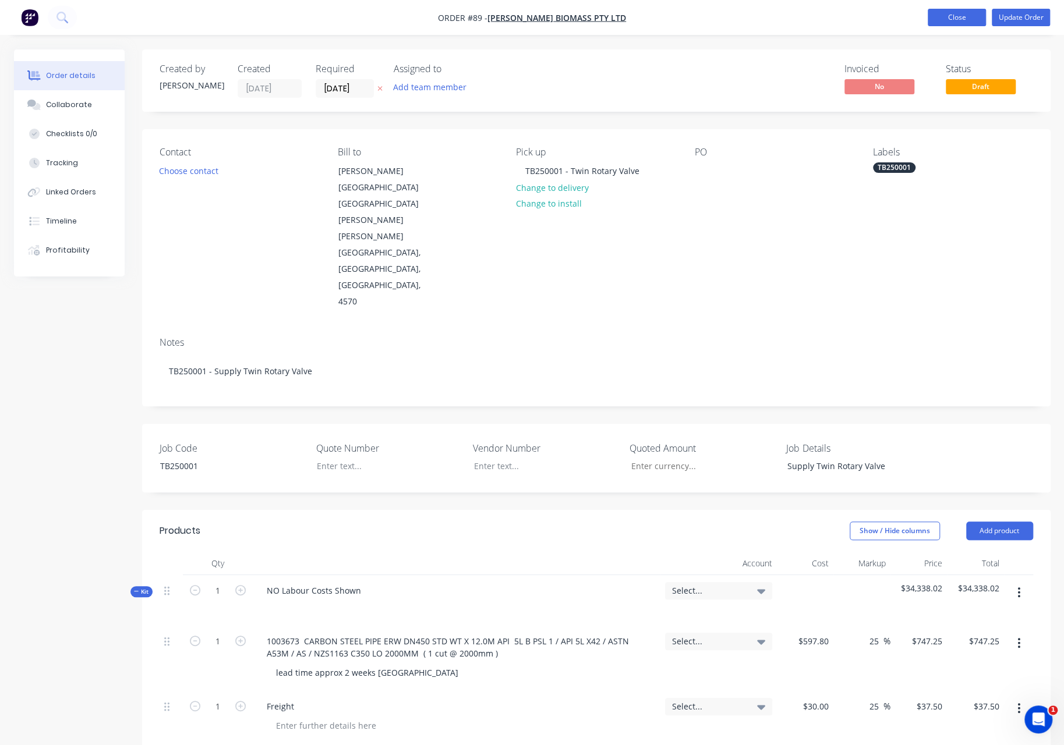
click at [943, 19] on button "Close" at bounding box center [956, 17] width 58 height 17
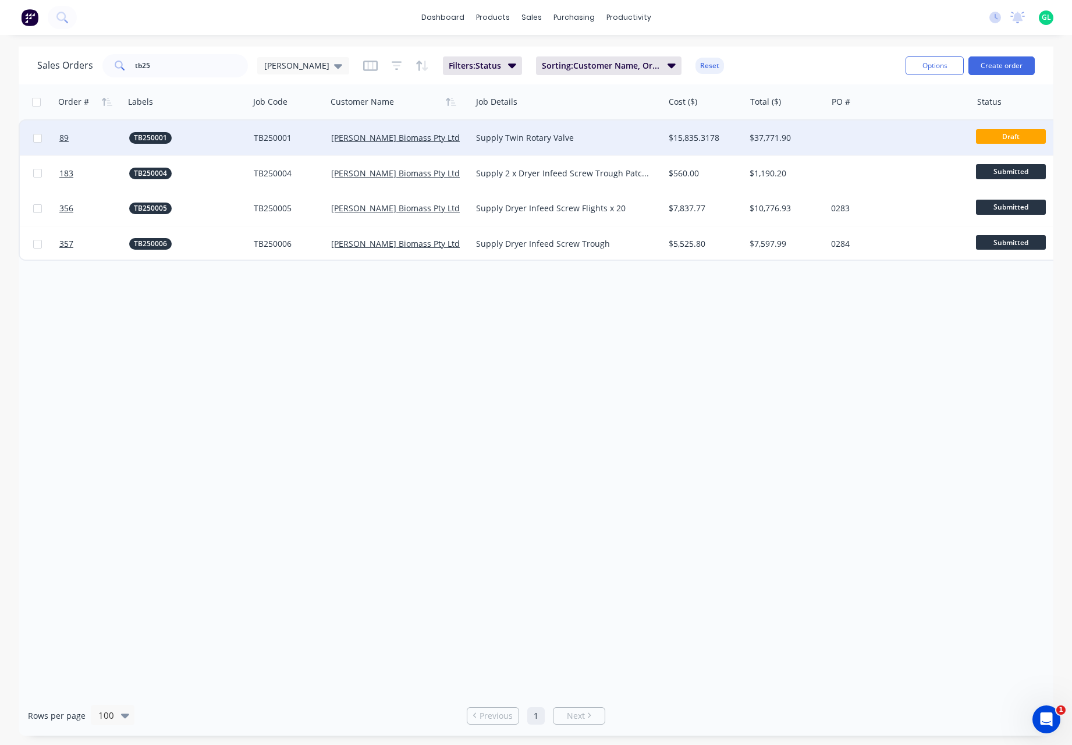
click at [509, 143] on div "Supply Twin Rotary Valve" at bounding box center [563, 138] width 174 height 12
click at [694, 152] on div "$15,835.3178" at bounding box center [704, 138] width 81 height 35
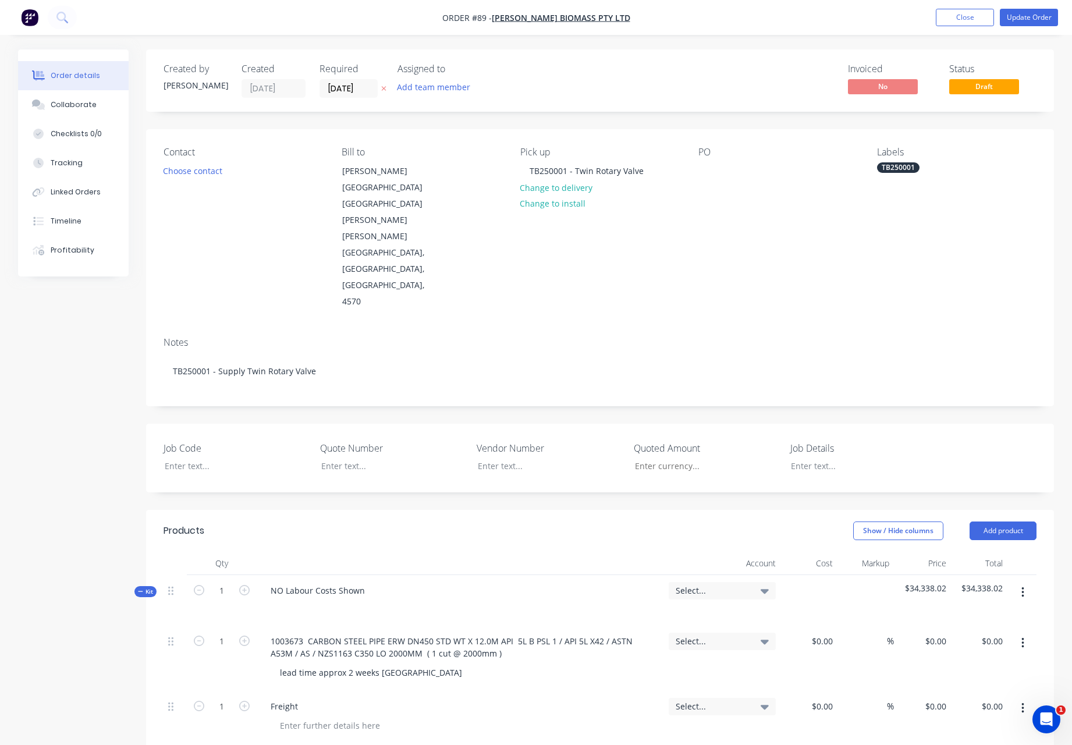
type input "$597.80"
type input "25"
type input "$747.25"
type input "$30.00"
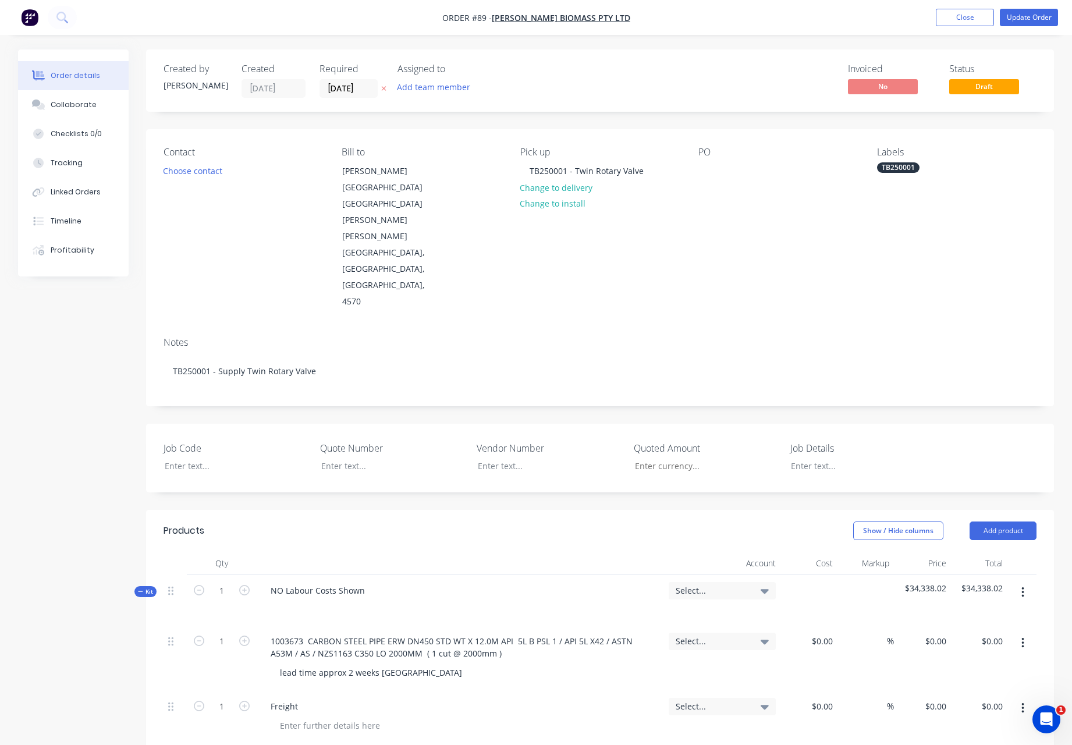
type input "25"
type input "$37.50"
type input "$0.23"
type input "25"
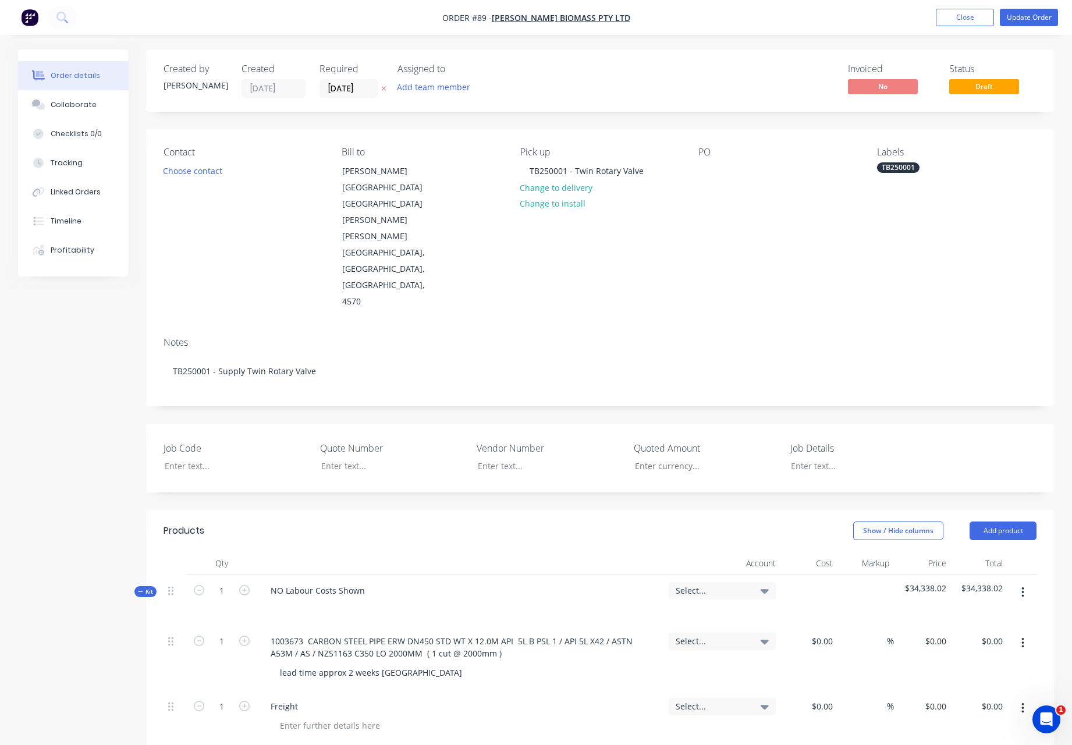
type input "$0.2875"
type input "$60.38"
type input "$397.14"
type input "25"
type input "$496.425"
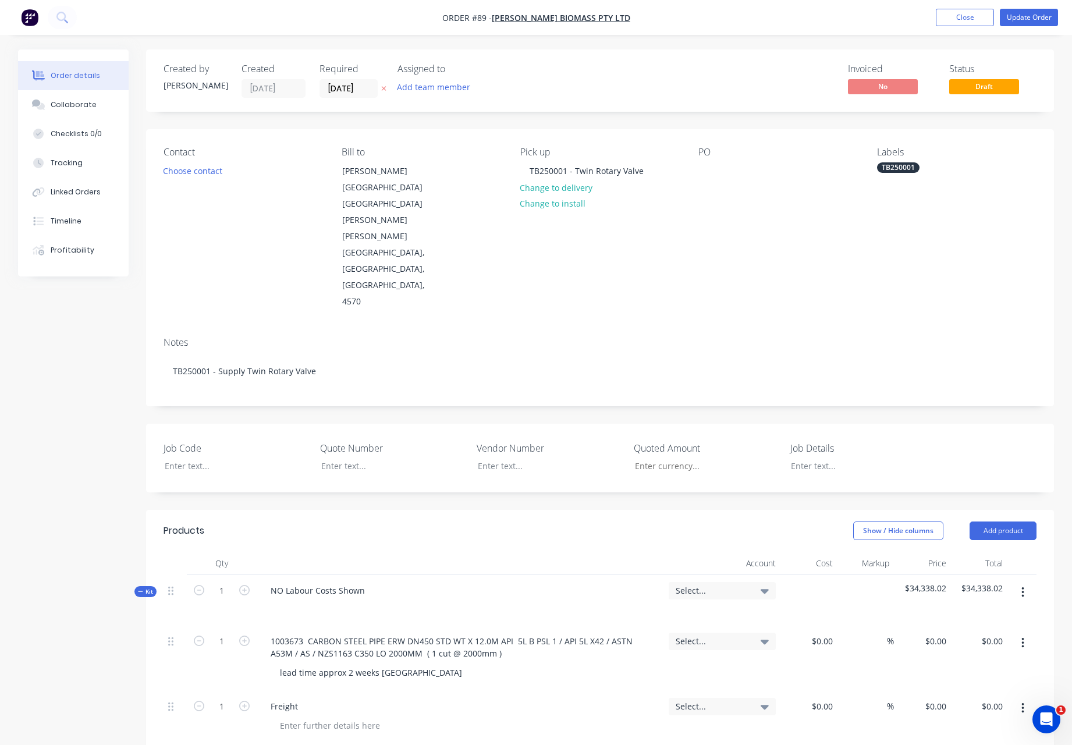
type input "$496.43"
type input "$20.00"
type input "25"
type input "$25.00"
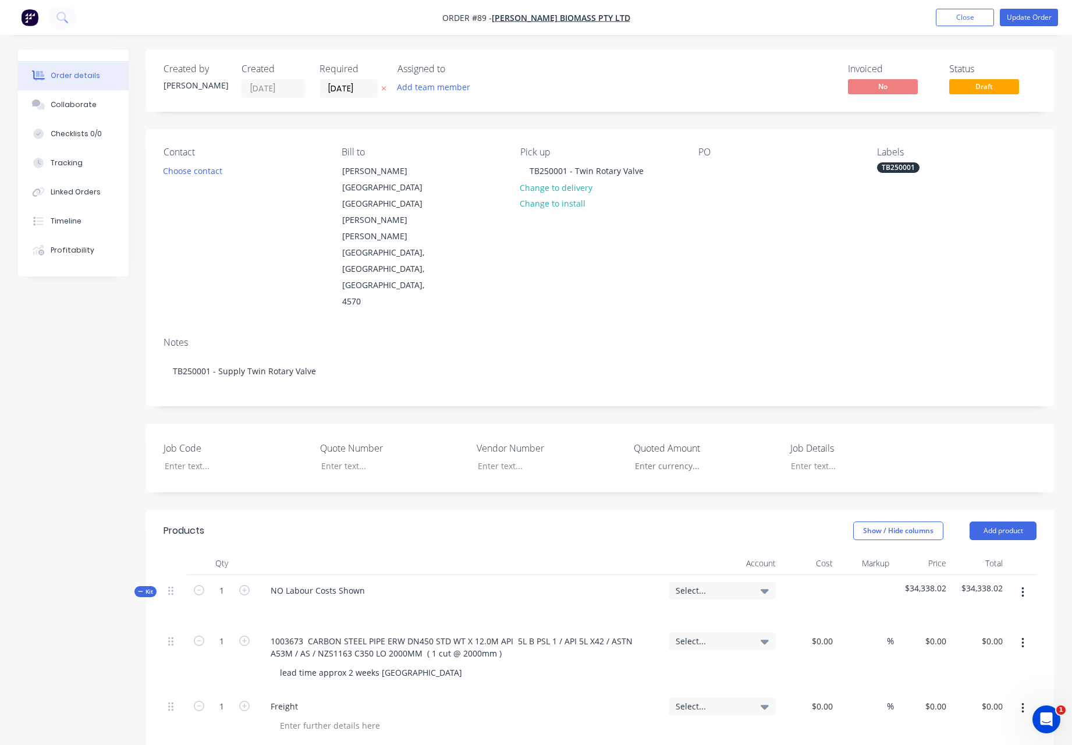
type input "$29.80"
type input "25"
type input "$37.25"
type input "$43.04"
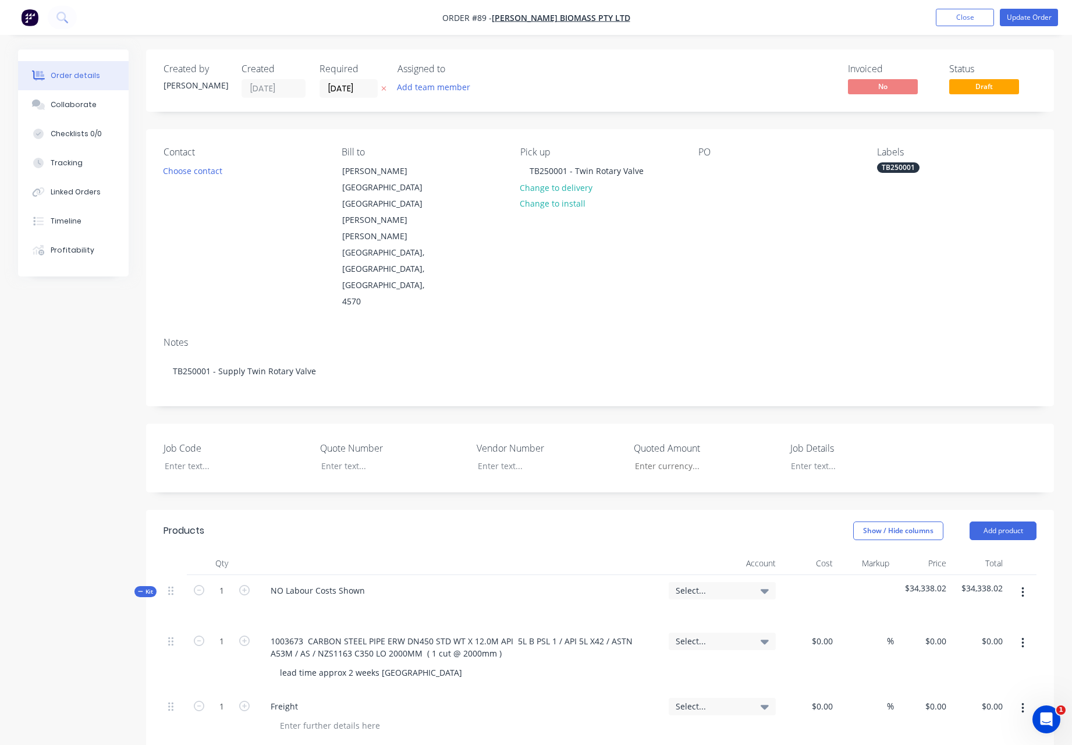
type input "25"
type input "$53.80"
type input "$369.69"
type input "25"
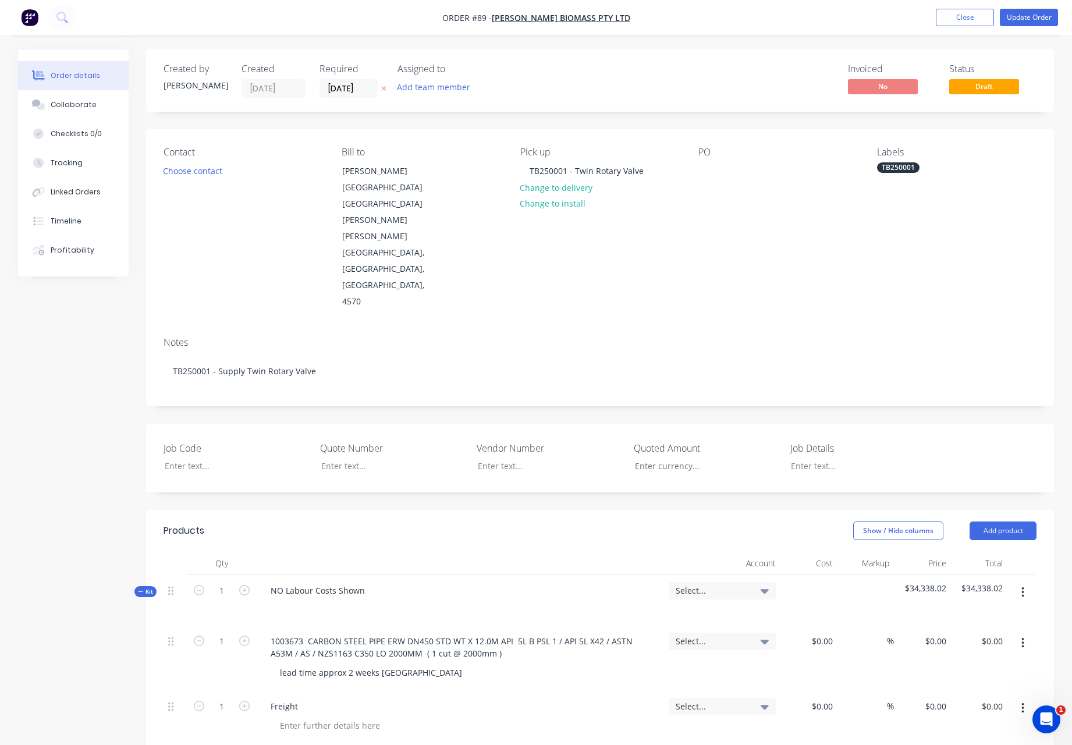
type input "$462.1125"
type input "$462.11"
type input "$21.91"
type input "25"
type input "$27.3875"
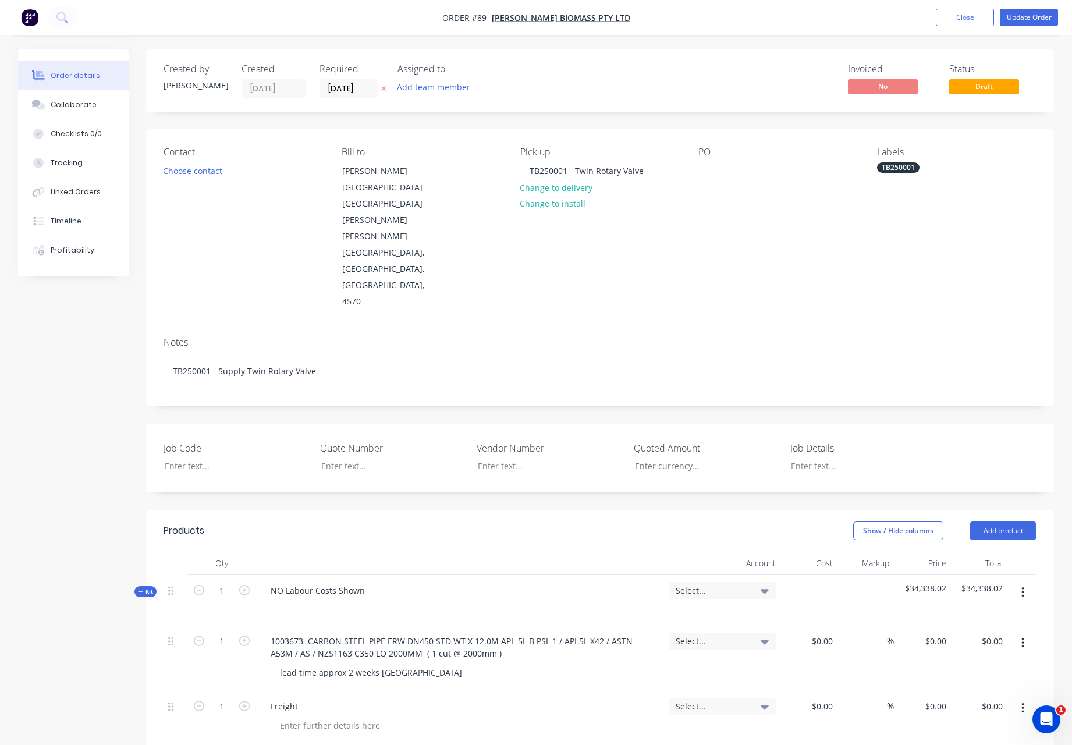
type input "$27.39"
type input "$7.50"
type input "25"
type input "$9.375"
type input "$9.38"
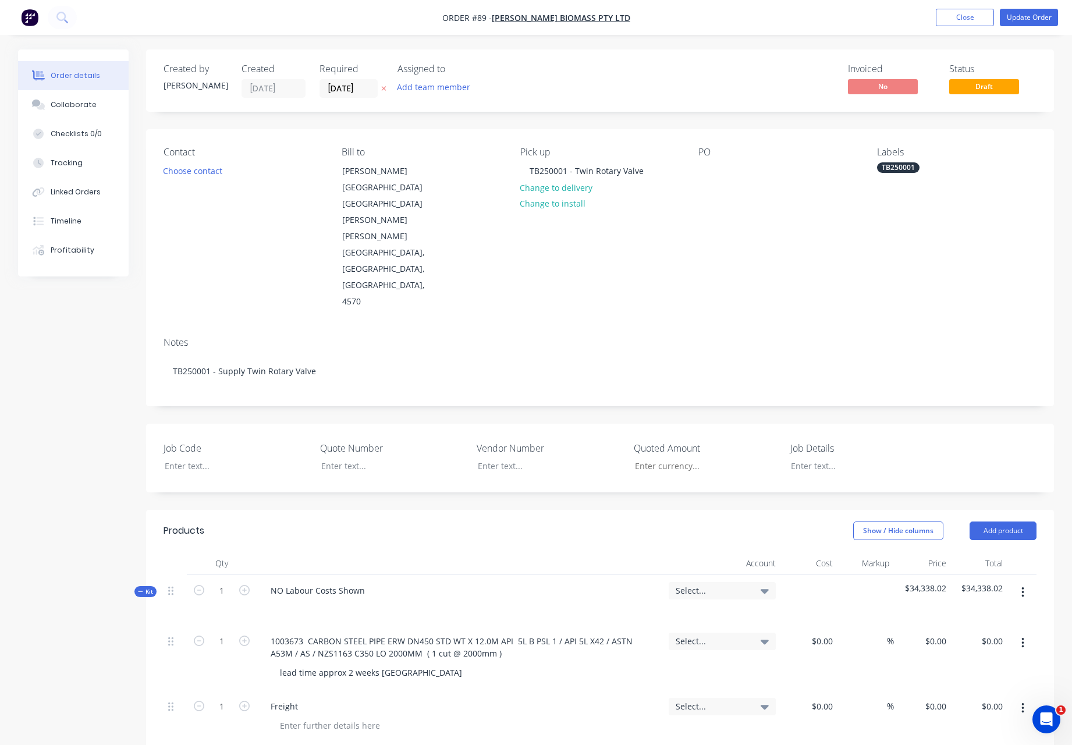
type input "$20.13"
type input "25"
type input "$25.1625"
type input "$402.60"
type input "$4,145.00"
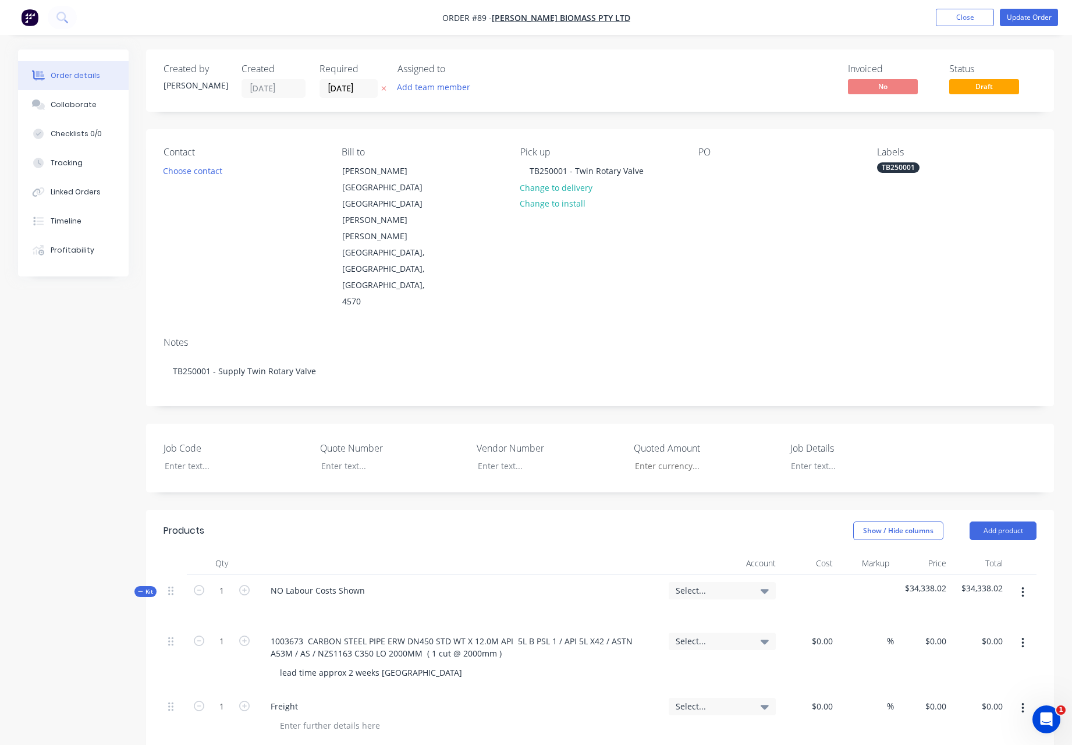
type input "25"
type input "$5,181.25"
type input "$4,145.00"
type input "25"
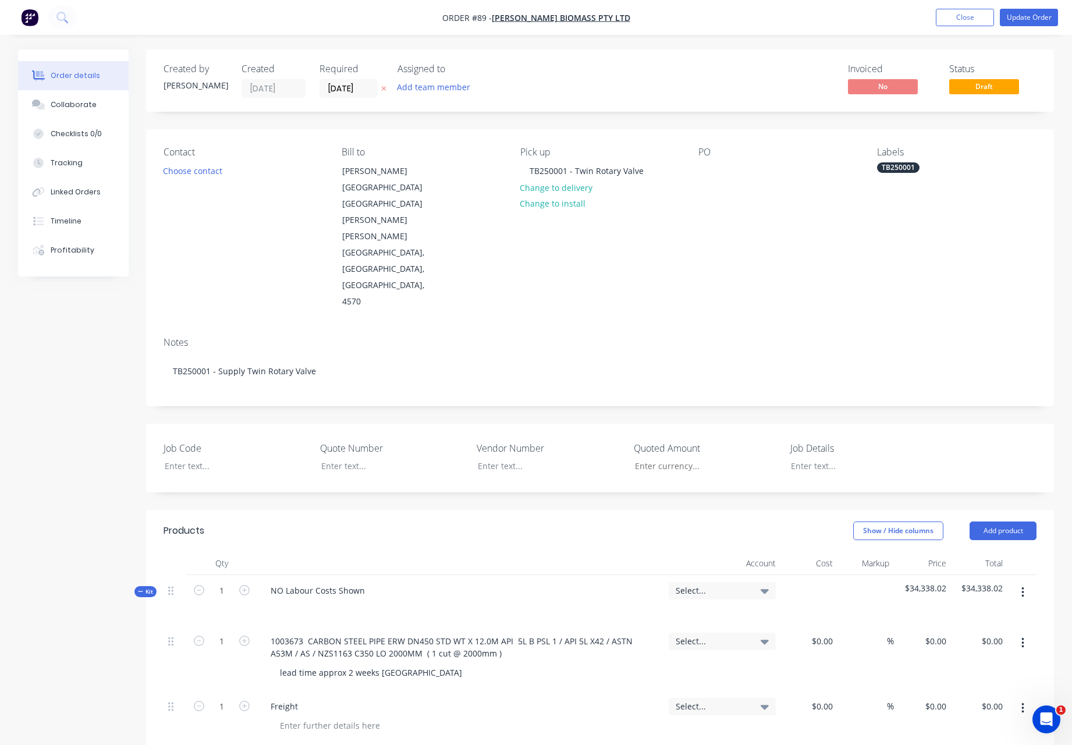
type input "$5,181.25"
type input "$930.00"
type input "25"
type input "$1,162.50"
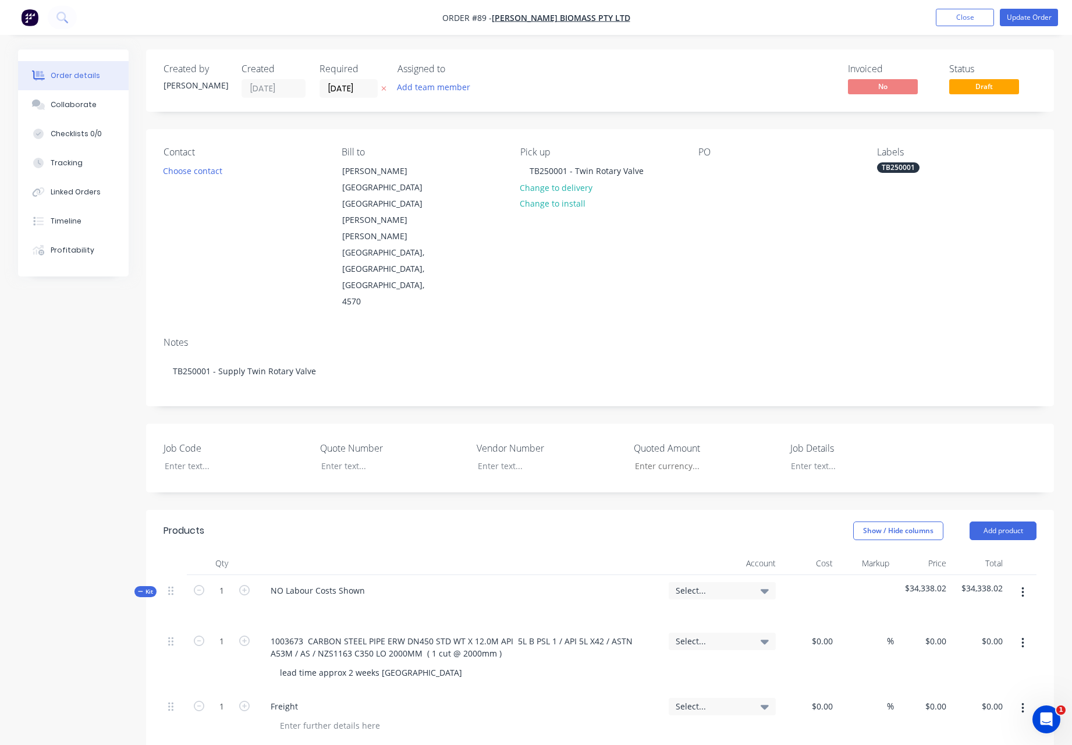
type input "$2,325.00"
type input "$103.19"
type input "25"
type input "$128.9875"
type input "$128.99"
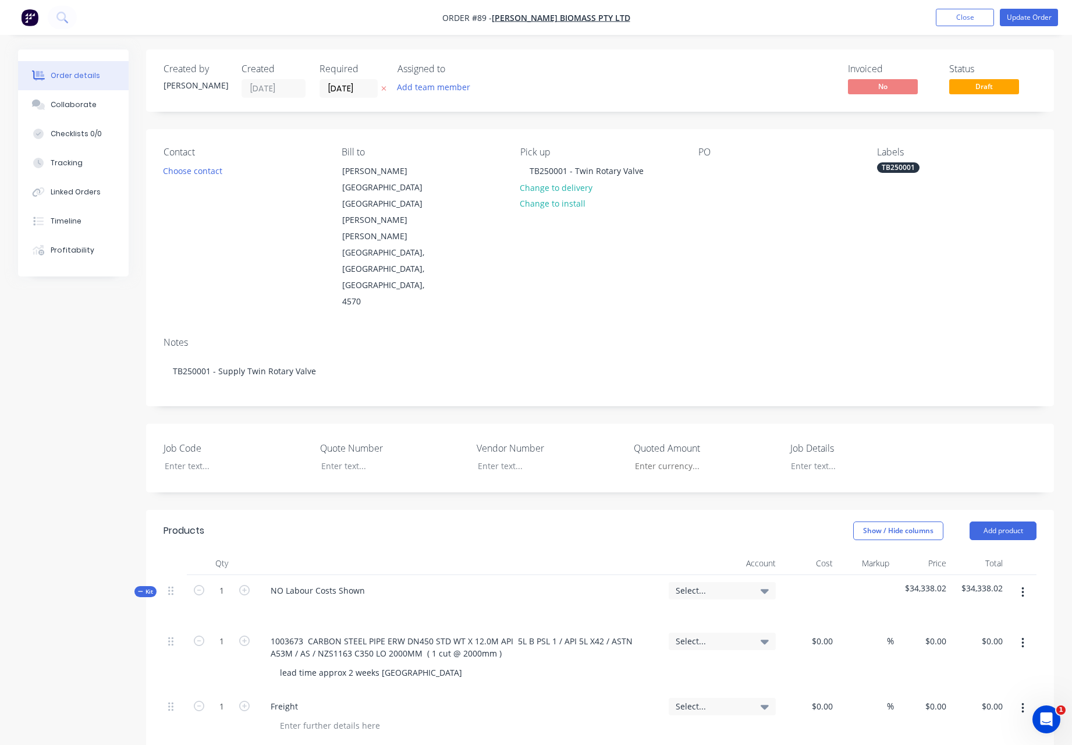
type input "$40.68"
type input "25"
type input "$50.85"
type input "$813.60"
type input "$15.50"
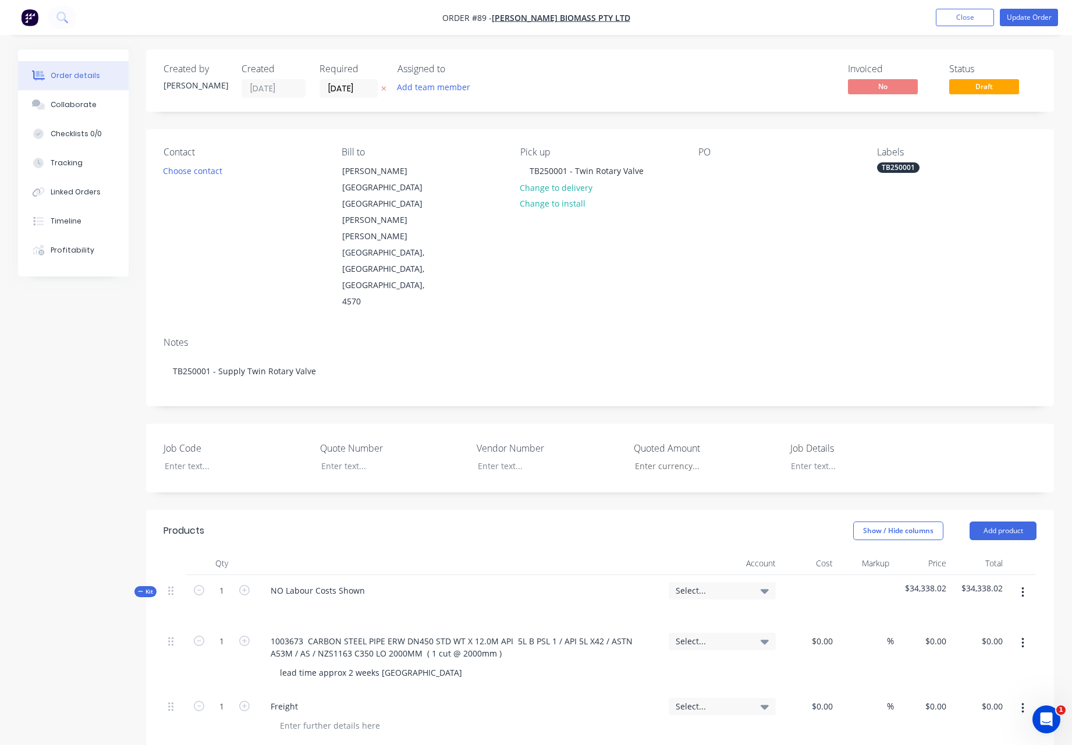
type input "25"
type input "$19.375"
type input "$310.00"
type input "$128.94"
type input "25"
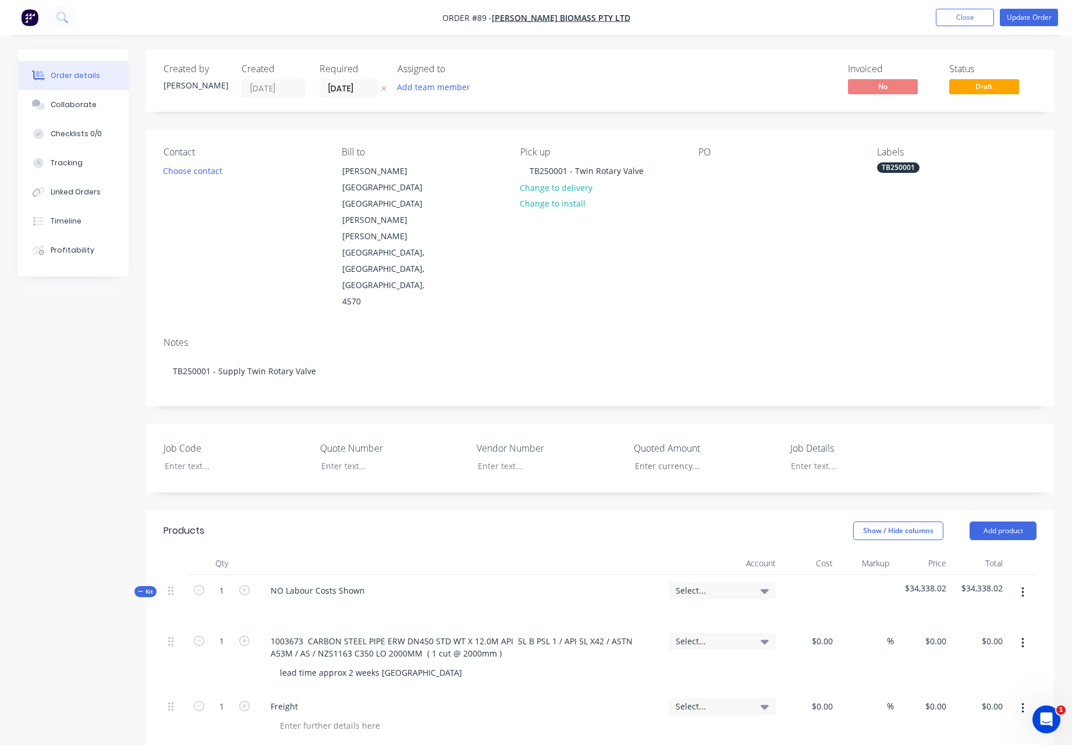
type input "$161.175"
type input "$322.35"
type input "$112.79"
type input "25"
type input "$140.9875"
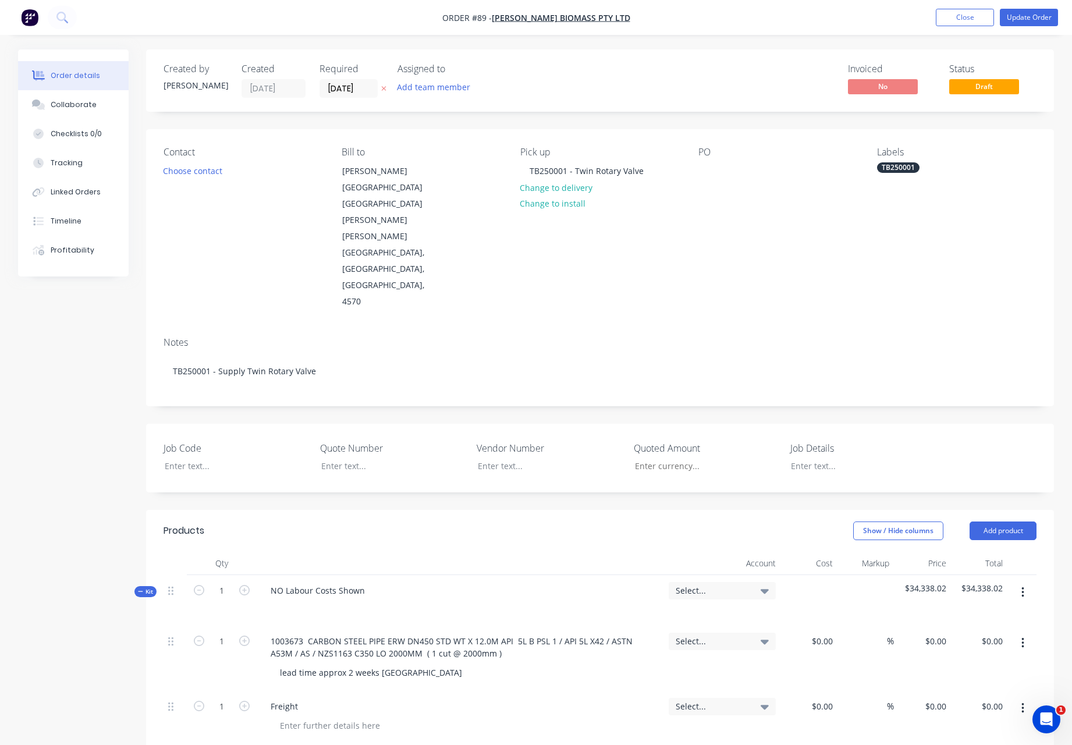
type input "$281.98"
type input "$18.83"
type input "25"
type input "$23.5375"
type input "$23.54"
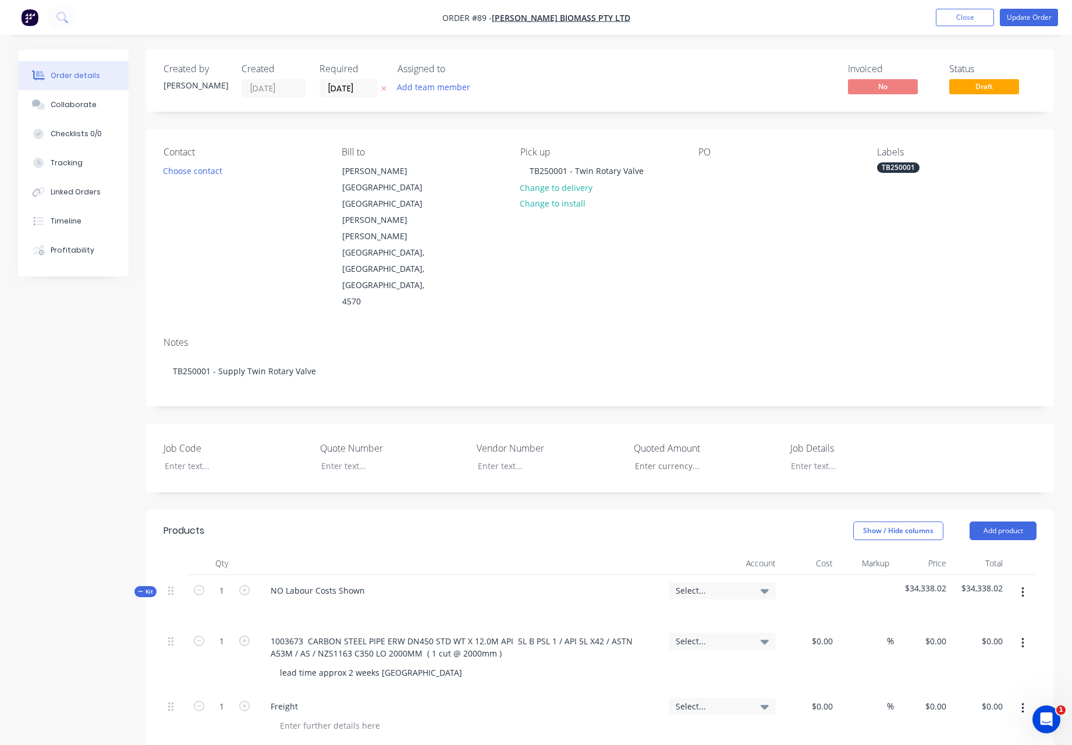
type input "$9.49"
type input "25"
type input "$11.8625"
type input "$11.86"
type input "$12.99"
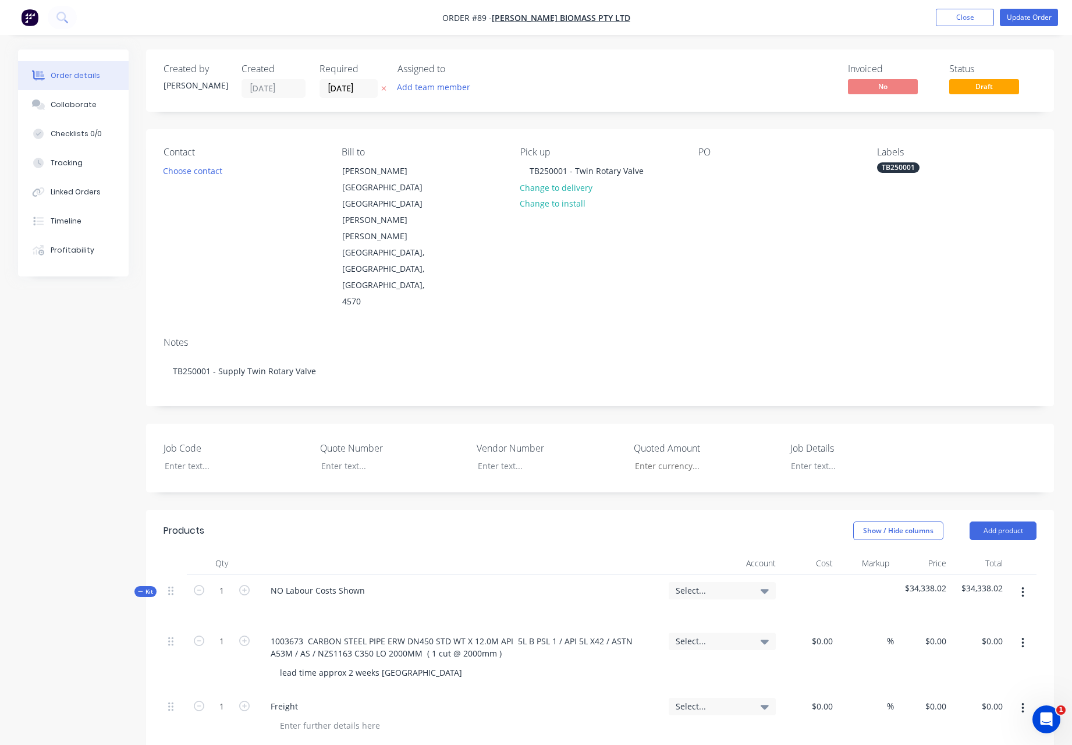
type input "25"
type input "$16.2375"
type input "$16.24"
type input "$27.16"
type input "25"
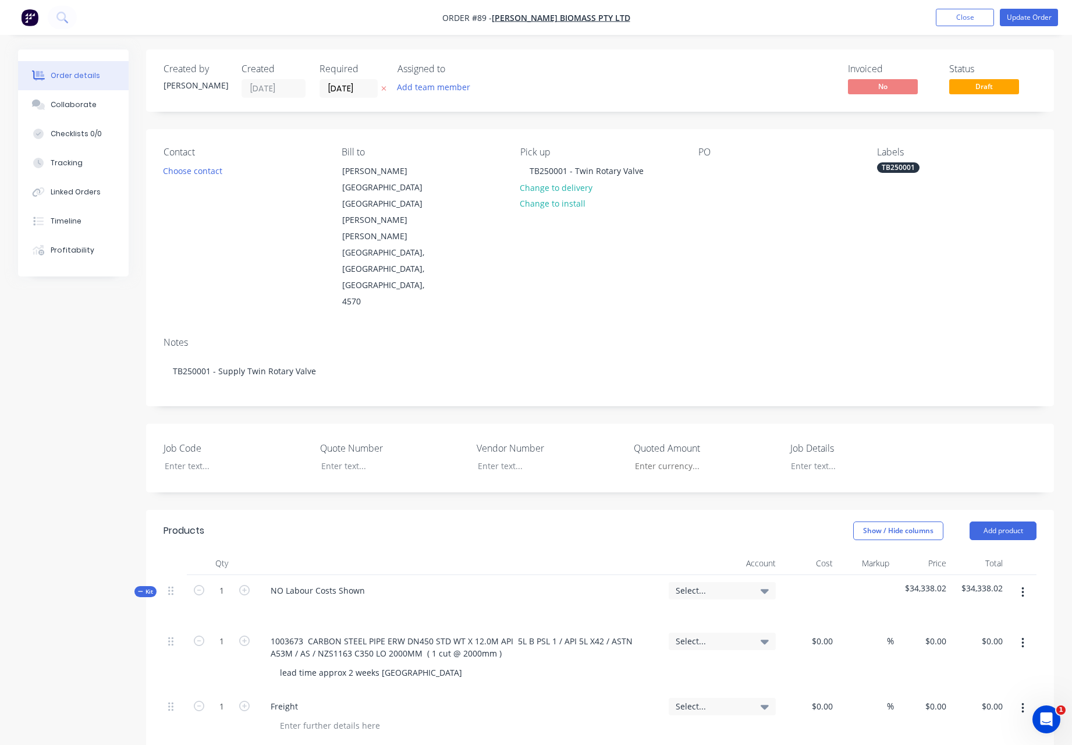
type input "$33.95"
type input "$11.76"
type input "25"
type input "$14.70"
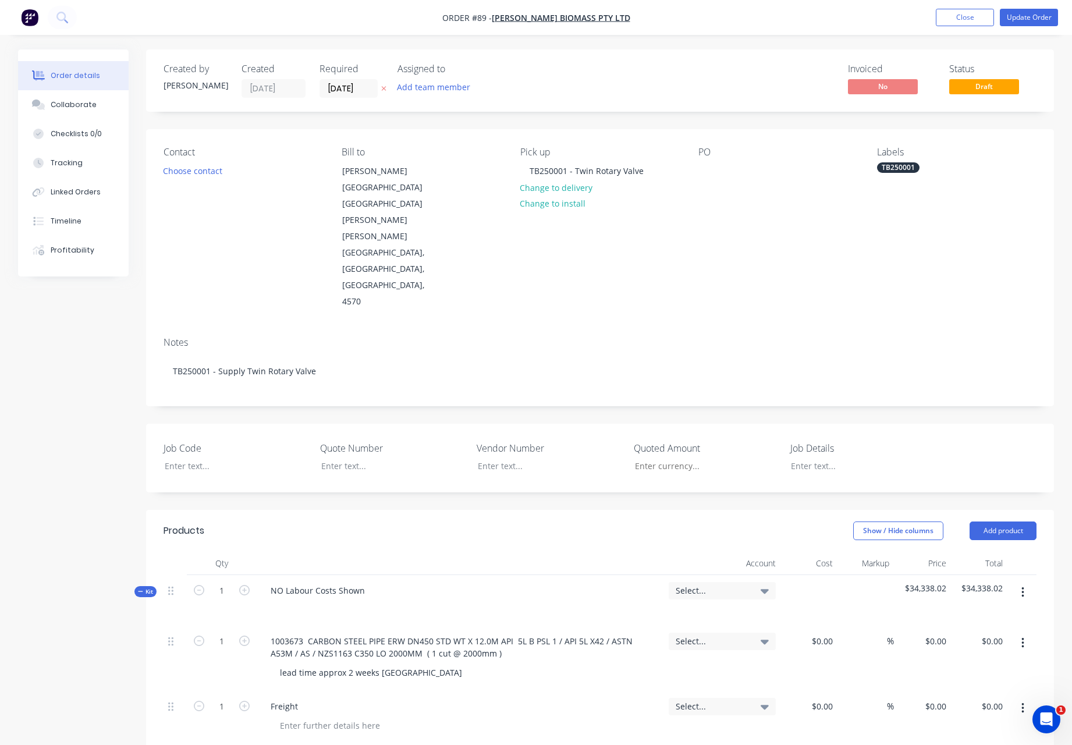
type input "$14.70"
type input "$18.38"
type input "25"
type input "$22.975"
type input "$91.90"
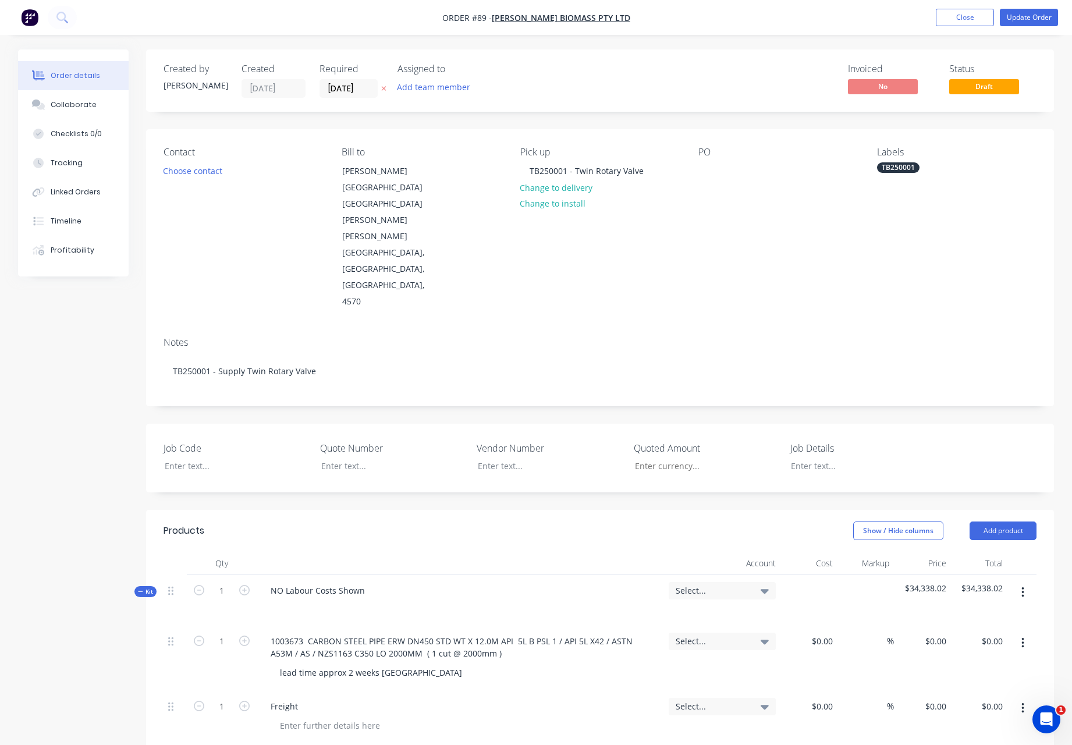
type input "$13.66"
type input "25"
type input "$17.075"
type input "$17.08"
type input "$15.31"
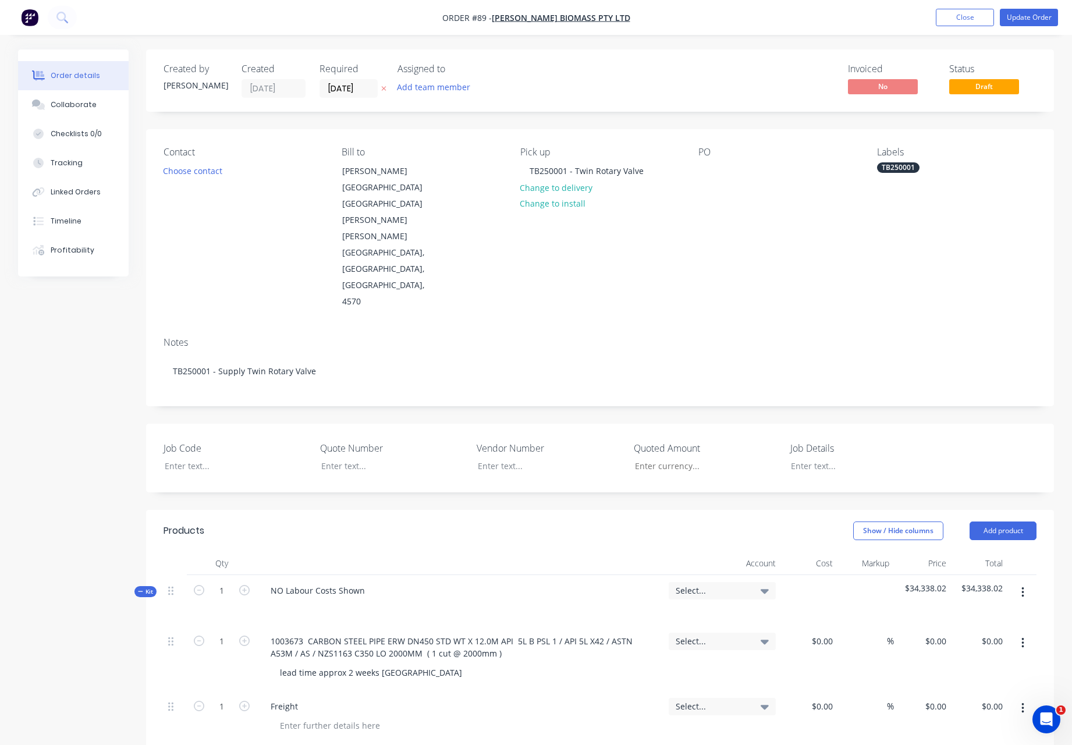
type input "25"
type input "$19.1375"
type input "$38.28"
type input "$104.06"
type input "25"
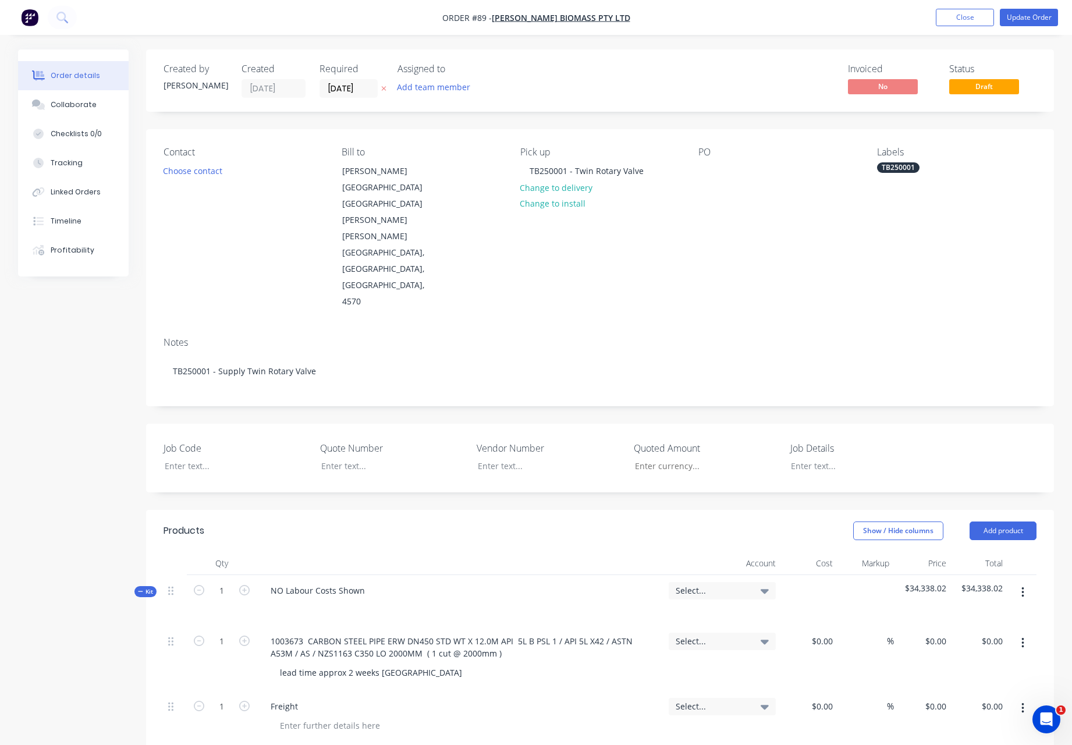
type input "$130.075"
type input "$130.08"
type input "$16.176"
type input "25"
type input "$20.22"
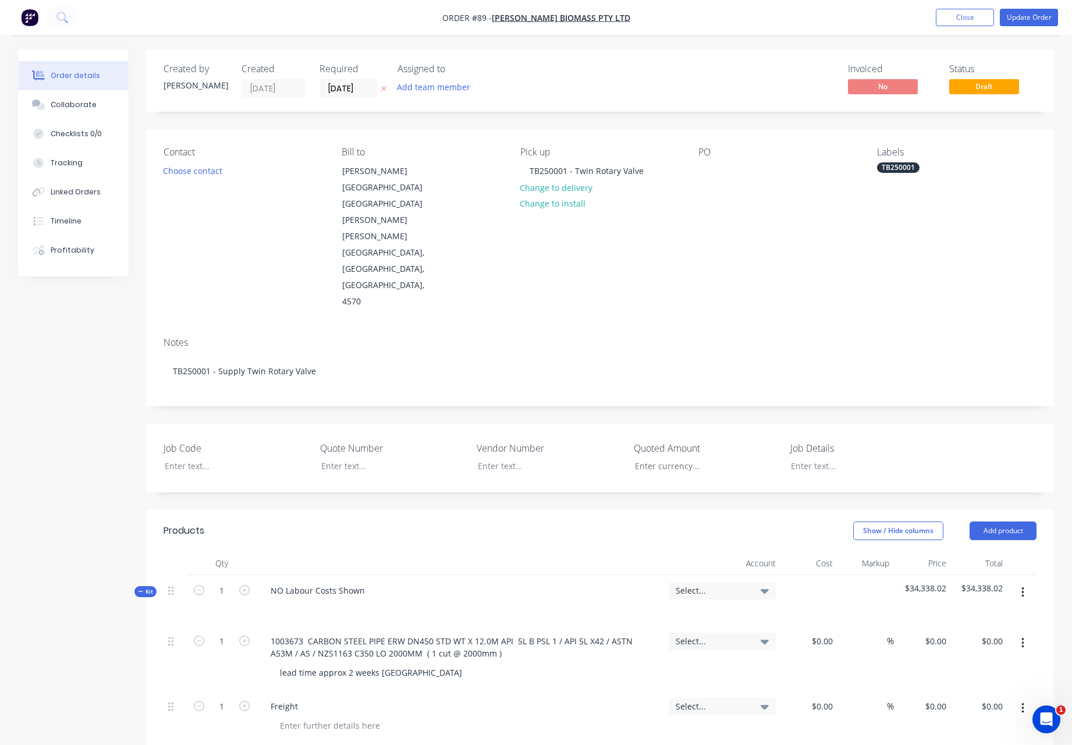
type input "$80.88"
type input "$32.044"
type input "25"
type input "$40.055"
type input "$160.22"
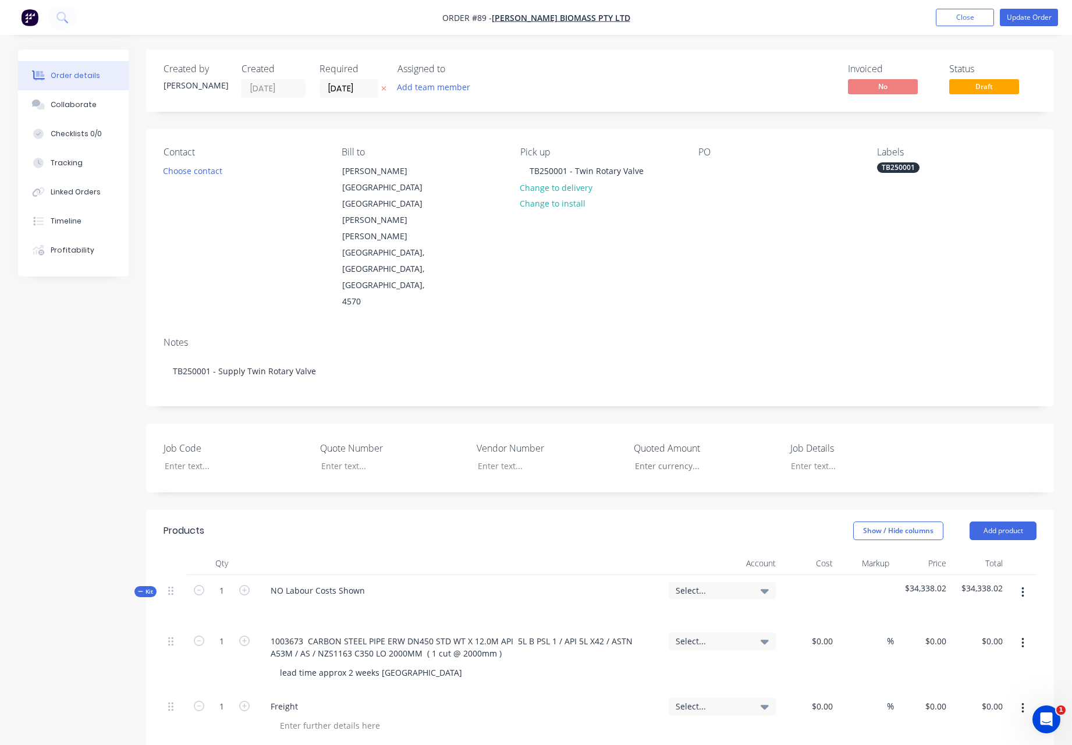
type input "$103.015"
type input "25"
type input "$128.7688"
type input "$515.08"
type input "$0.23"
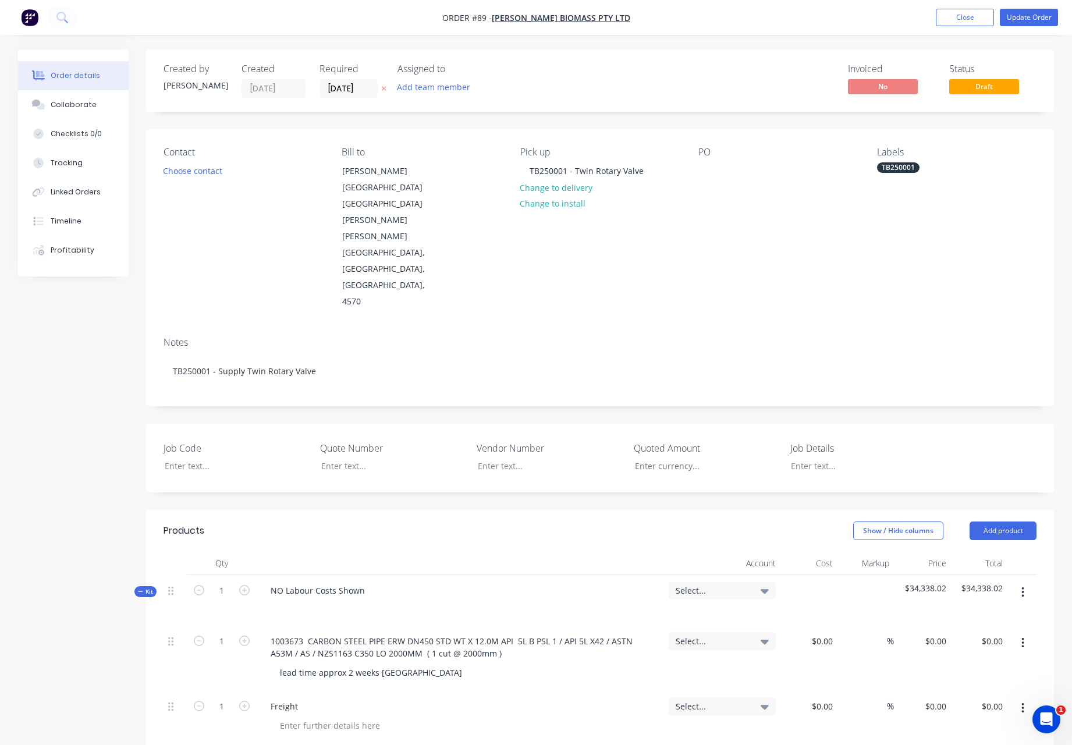
type input "25"
type input "$0.2875"
type input "$37.95"
type input "$67.73"
type input "25"
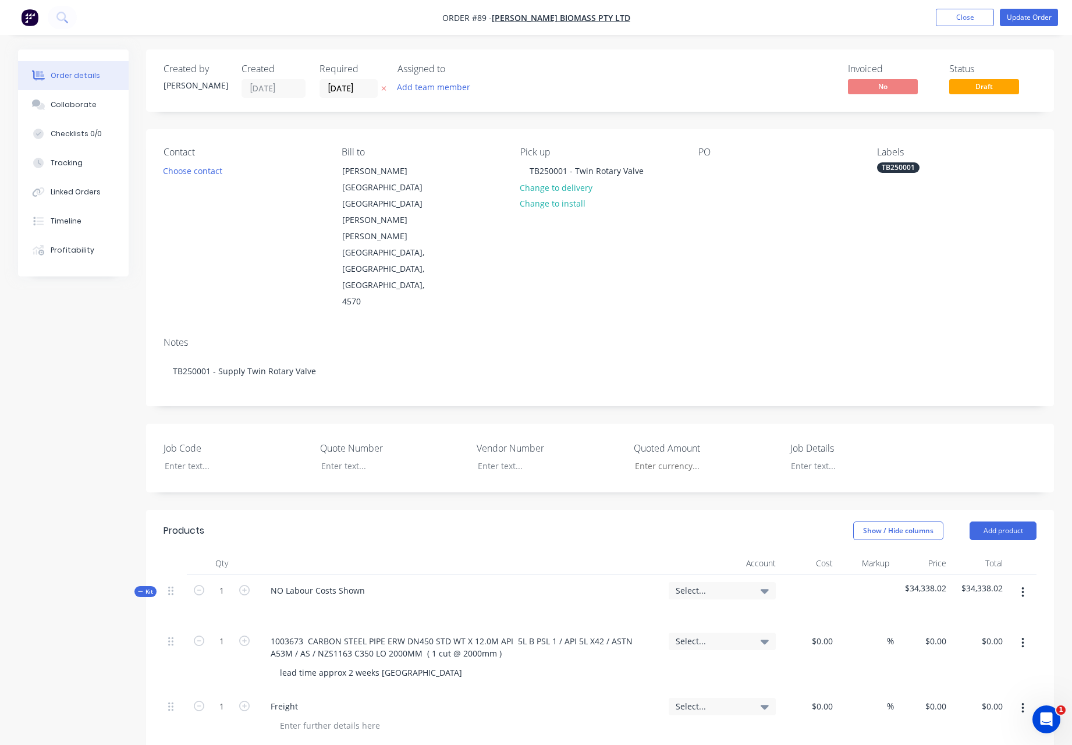
type input "$84.6625"
type input "$28.22"
type input "$97.82"
type input "25"
type input "$122.275"
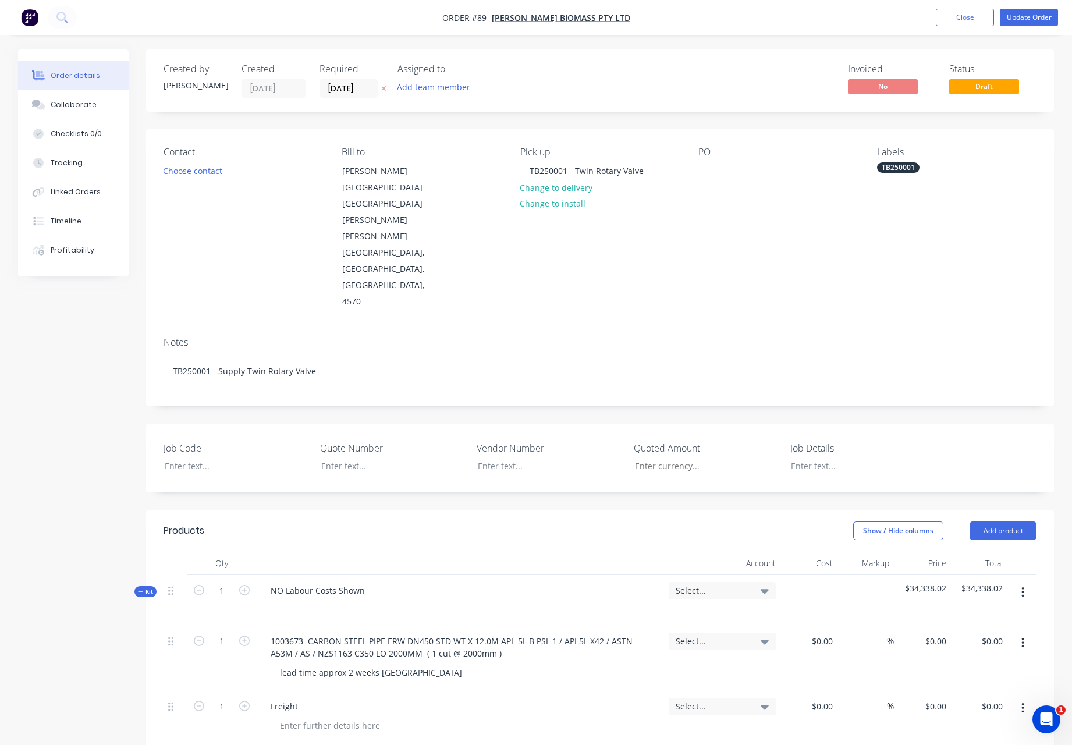
type input "$40.75"
type input "$63.00"
type input "25"
type input "$78.75"
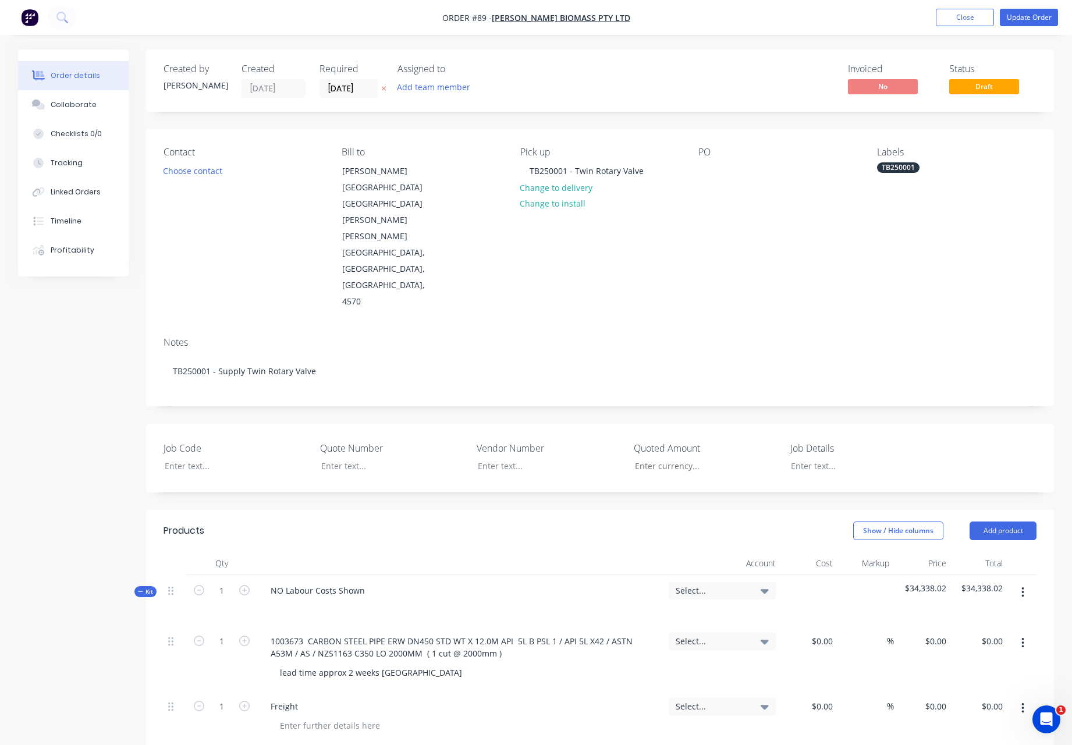
type input "$0.23"
type input "25"
type input "$0.2875"
type input "$112.99"
type input "$43.15"
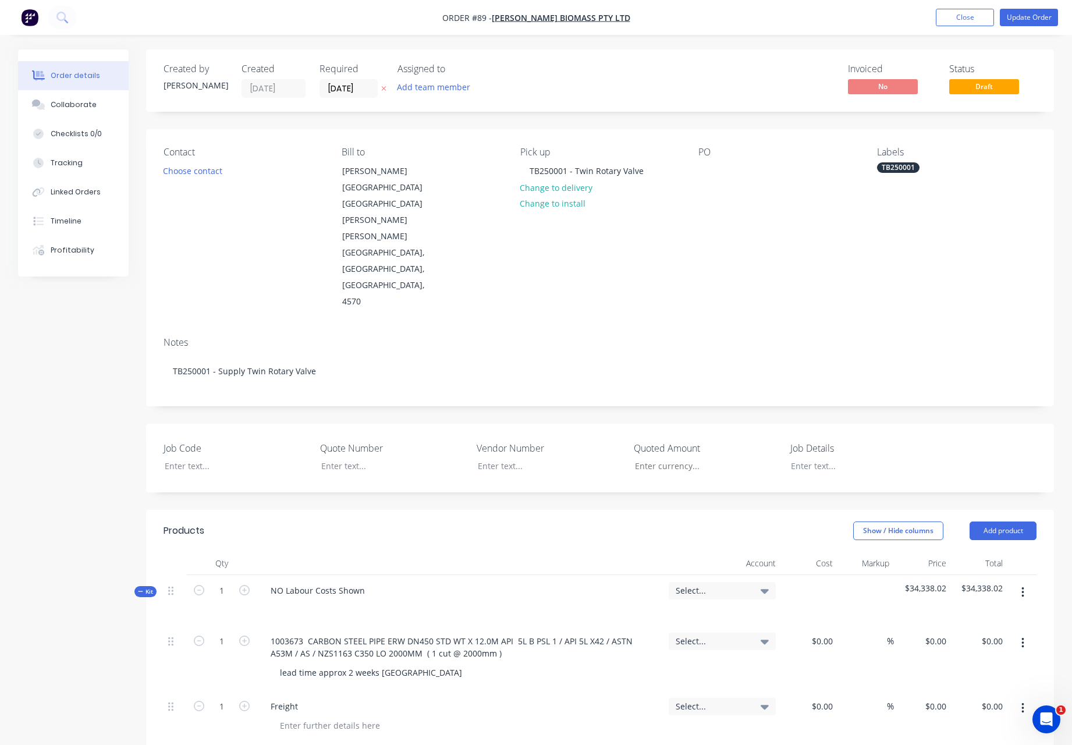
type input "25"
type input "$53.9375"
type input "$53.94"
type input "$0.90"
type input "25"
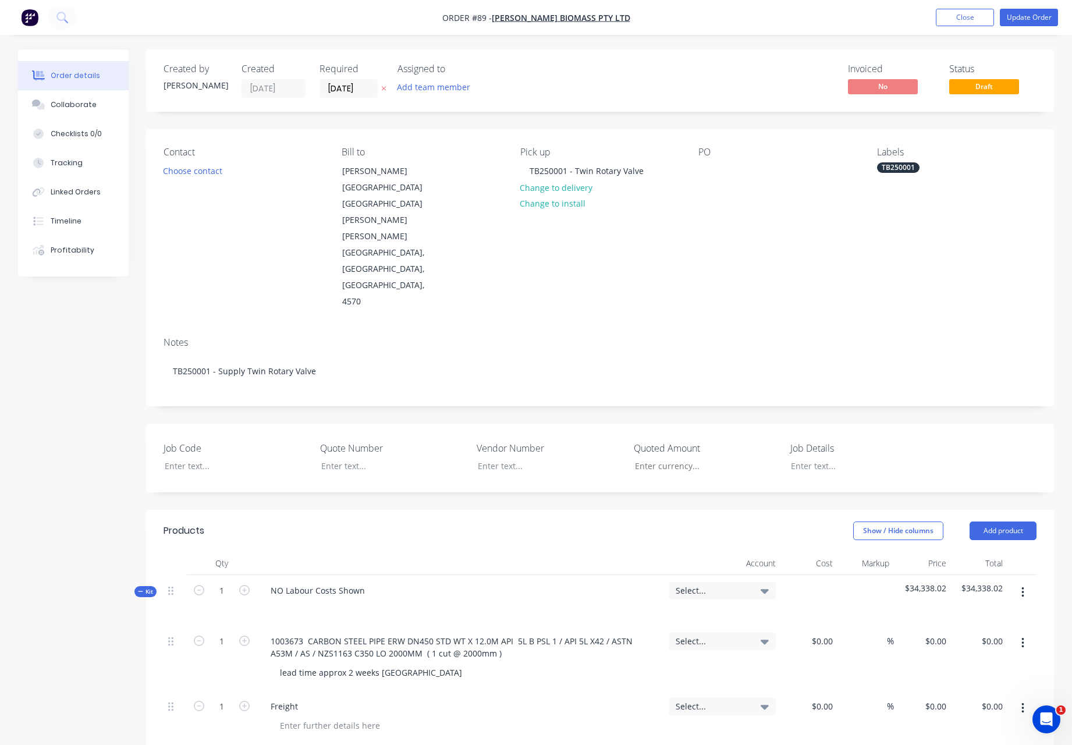
type input "$1.125"
type input "$1.13"
type input "$7.25"
type input "25"
type input "$9.0625"
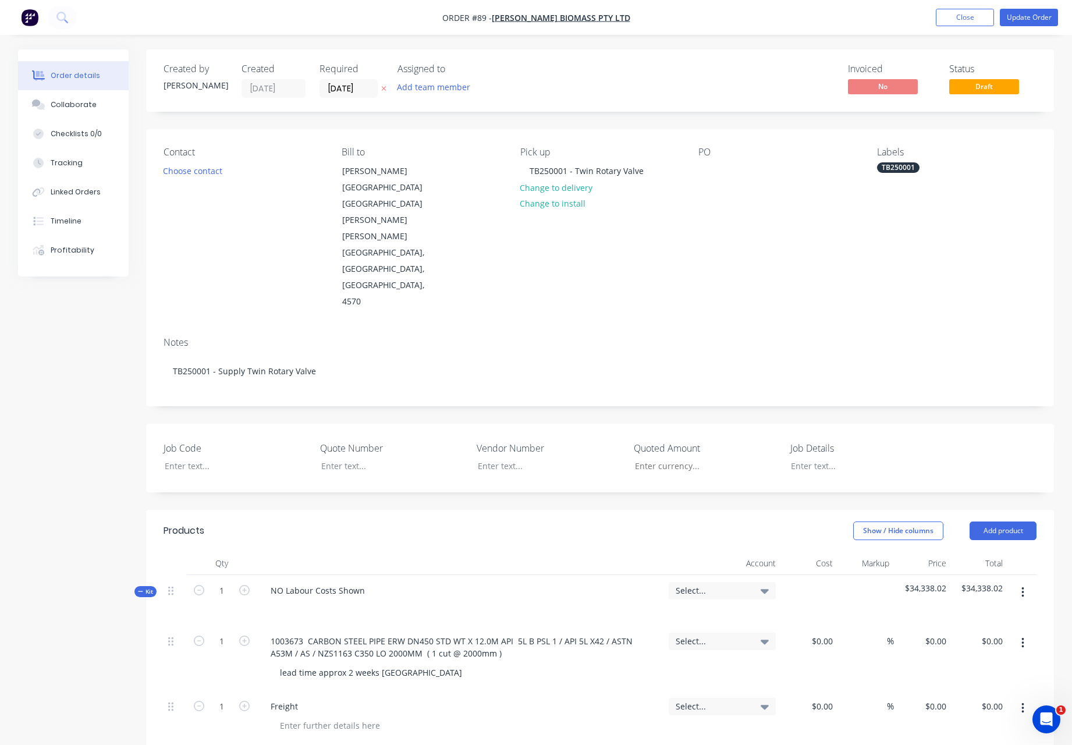
type input "$9.06"
type input "$7.20"
type input "25"
type input "$9.00"
type input "$36.00"
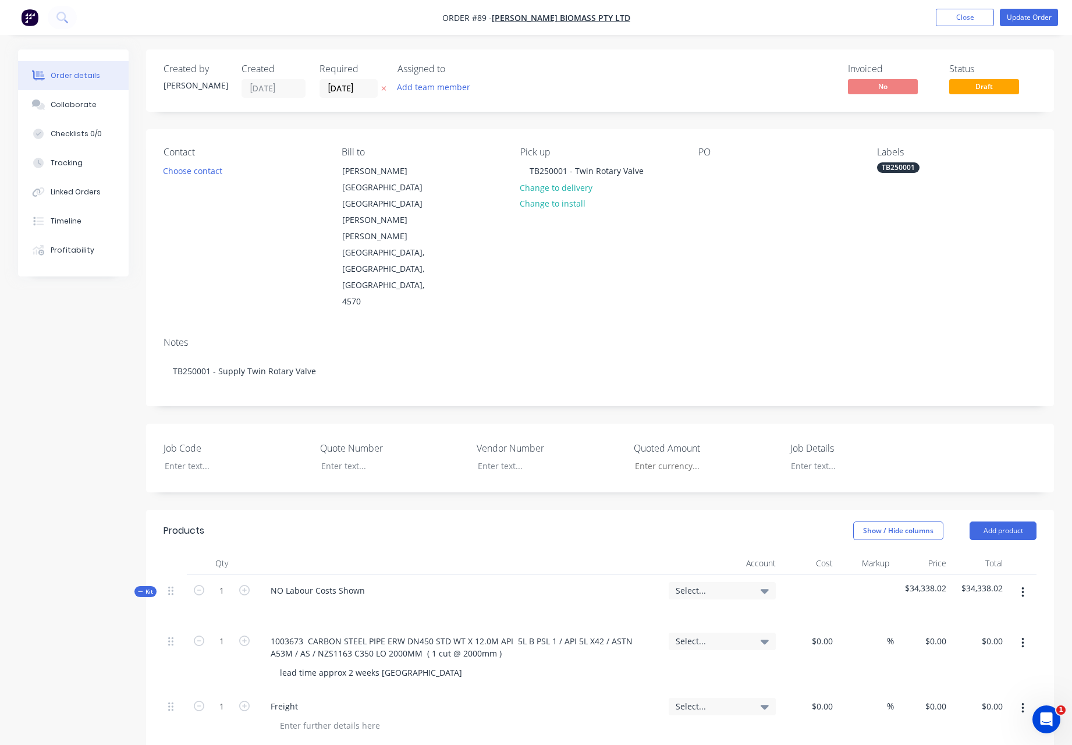
type input "$1.20"
type input "25"
type input "$1.50"
type input "$8.50"
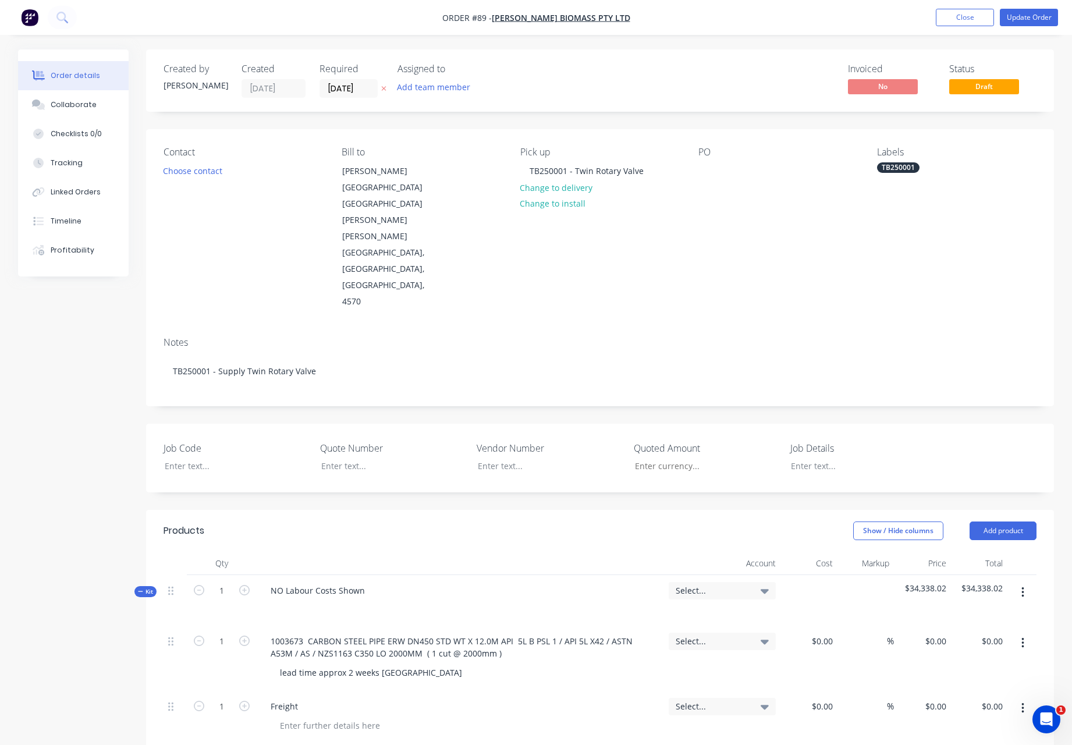
type input "25"
type input "$10.625"
type input "$10.63"
type input "$5.75"
type input "25"
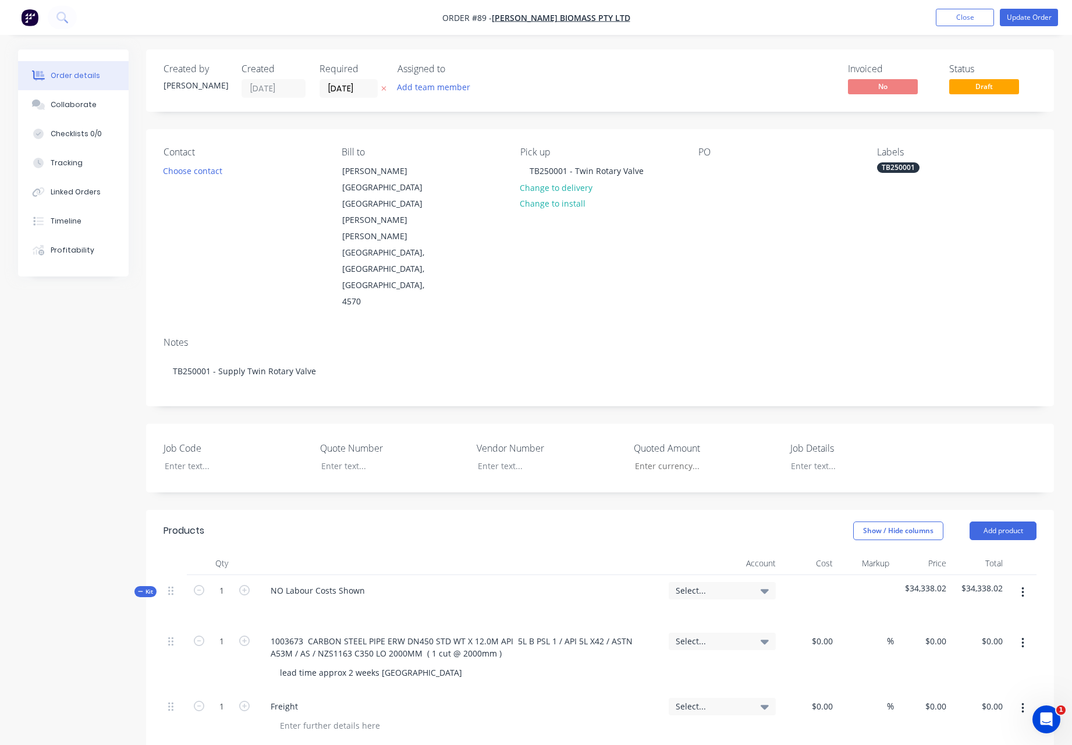
type input "$7.1875"
type input "$7.19"
type input "$6.30"
type input "25"
type input "$7.875"
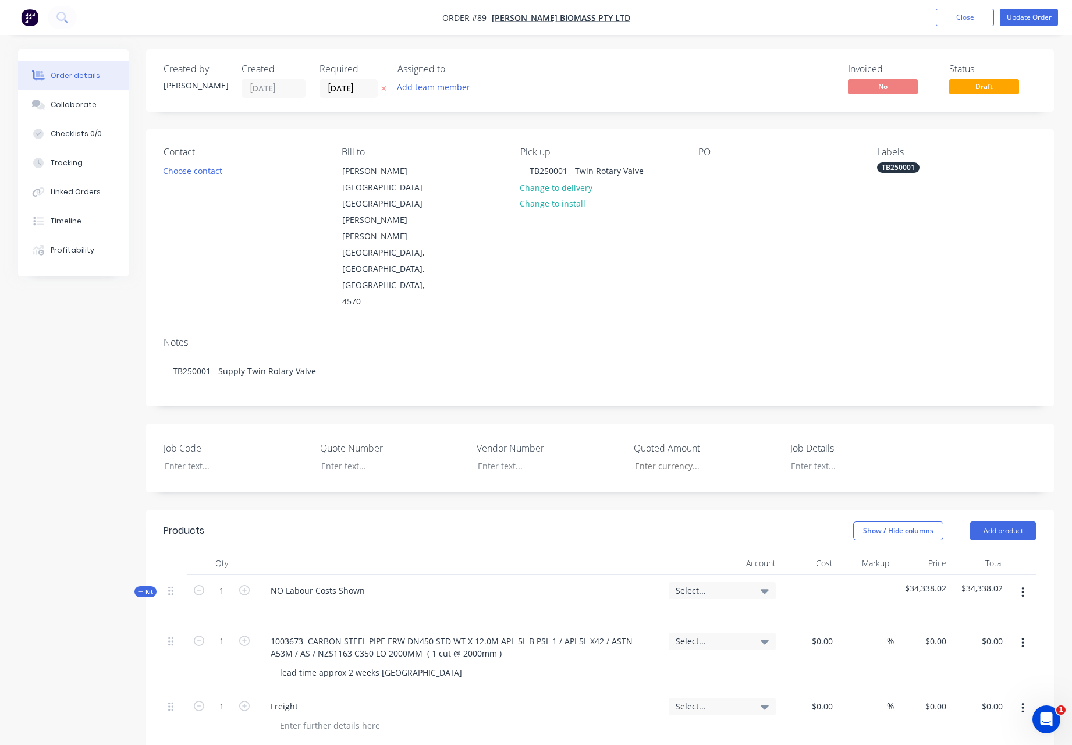
type input "$31.50"
type input "$4.20"
type input "25"
type input "$5.25"
type input "$10.50"
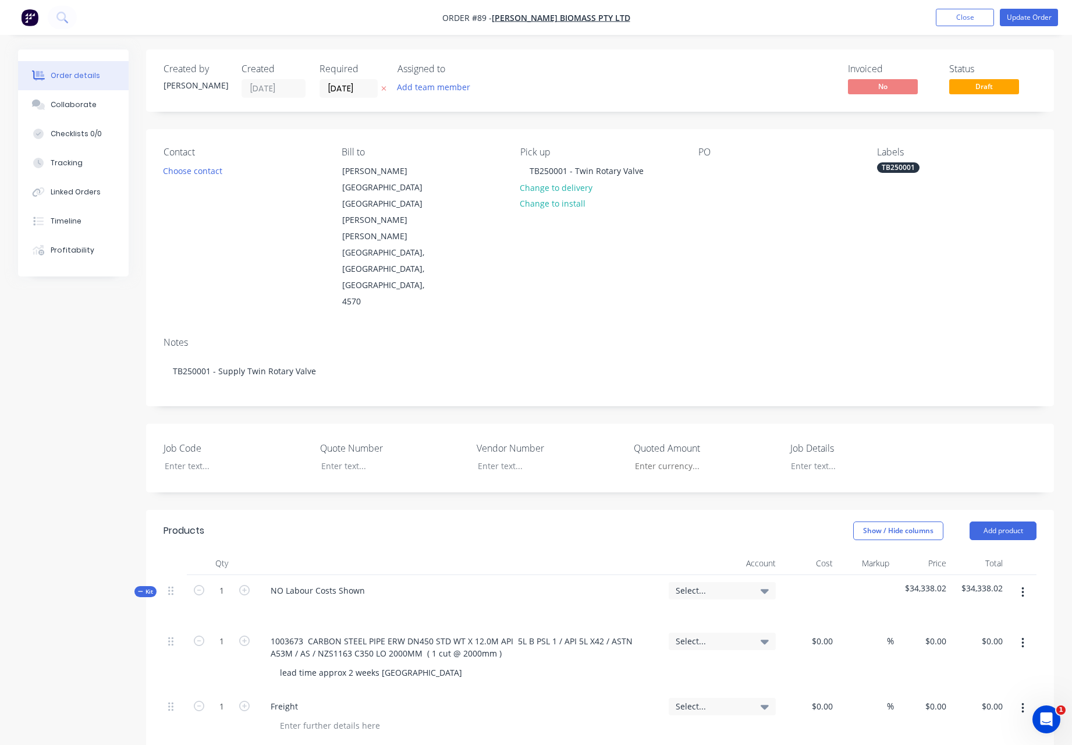
type input "$4.85"
type input "25"
type input "$6.0625"
type input "$18.19"
type input "$7.15"
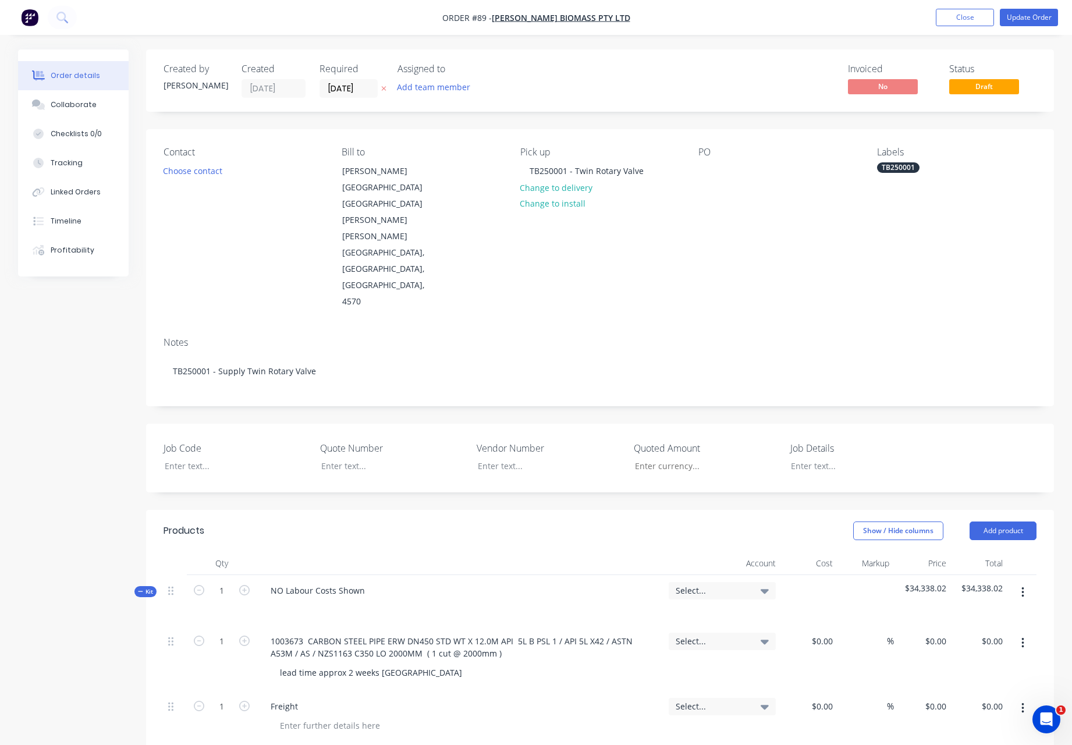
type input "25"
type input "$8.9375"
type input "$17.88"
type input "$5.34"
type input "25"
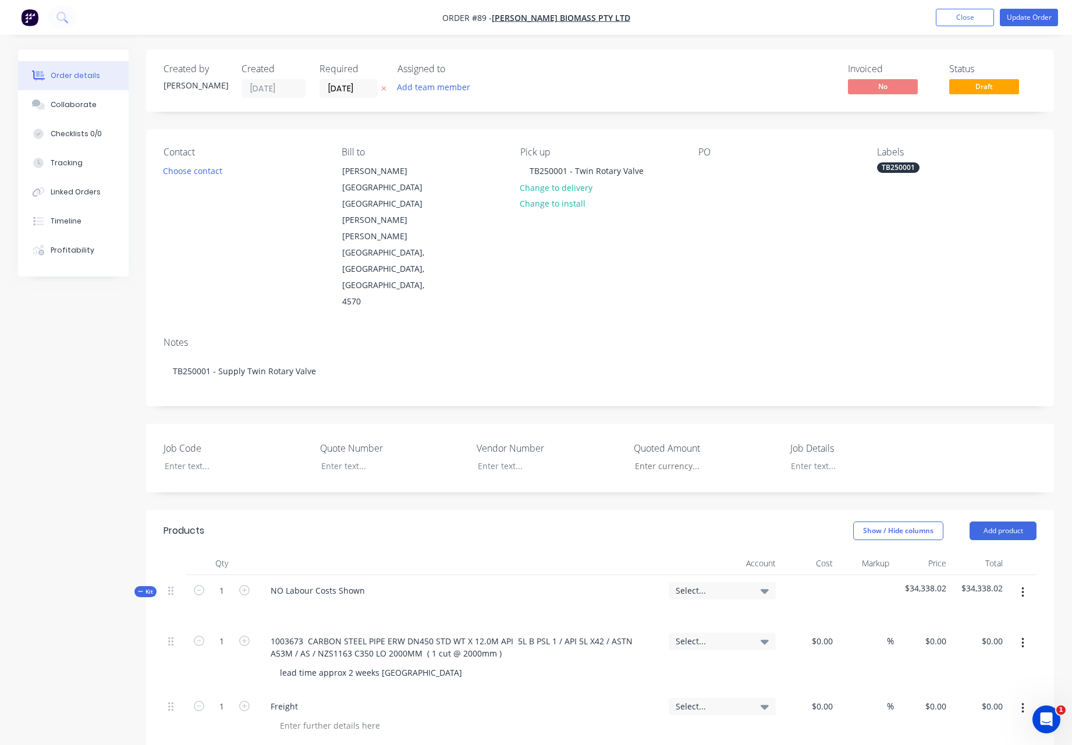
type input "$6.675"
type input "$26.70"
type input "$2.70"
type input "25"
type input "$3.375"
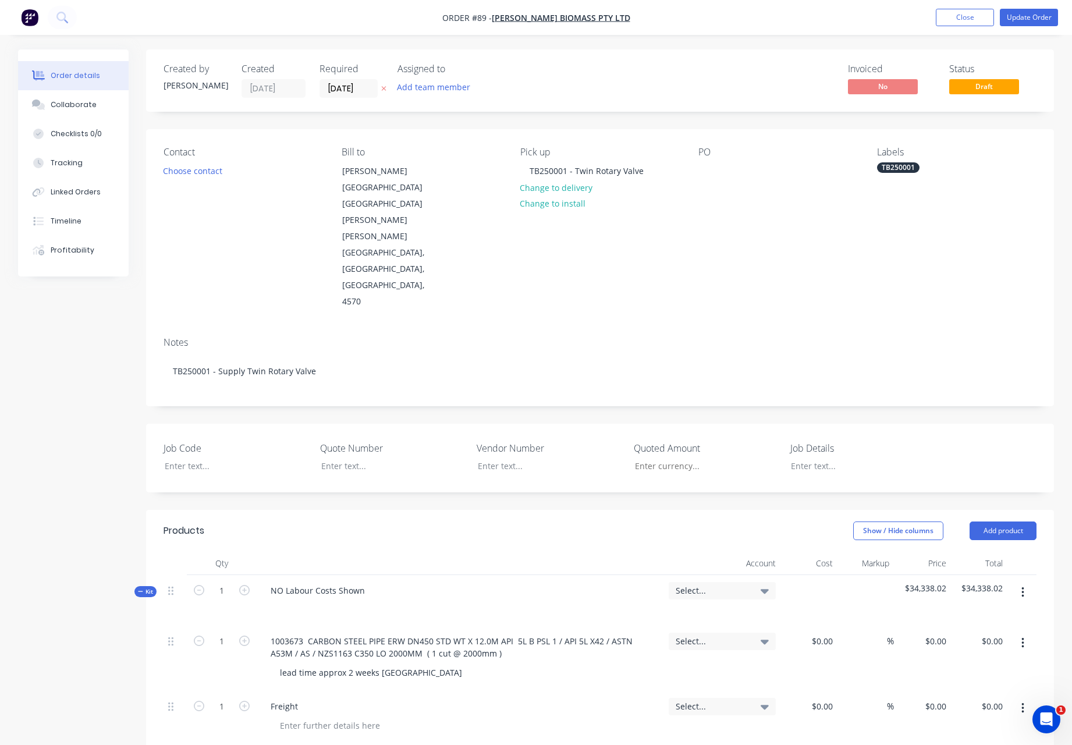
type input "$6.75"
type input "25"
type input "$112.65"
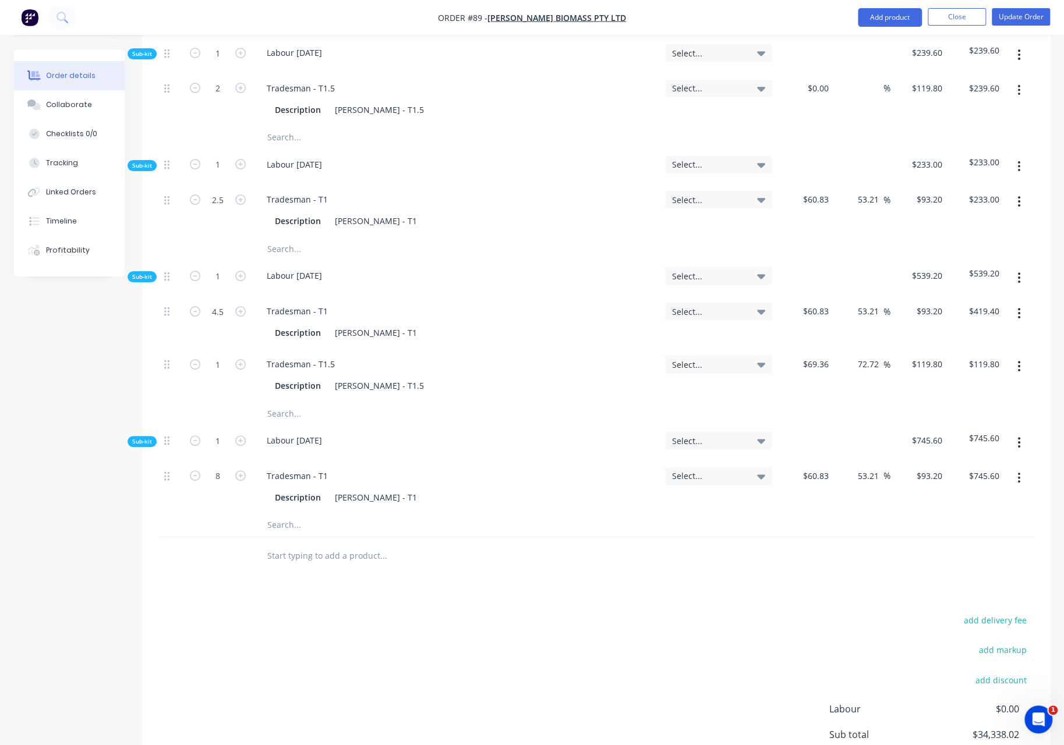
scroll to position [6415, 0]
click at [282, 542] on input "text" at bounding box center [383, 553] width 233 height 23
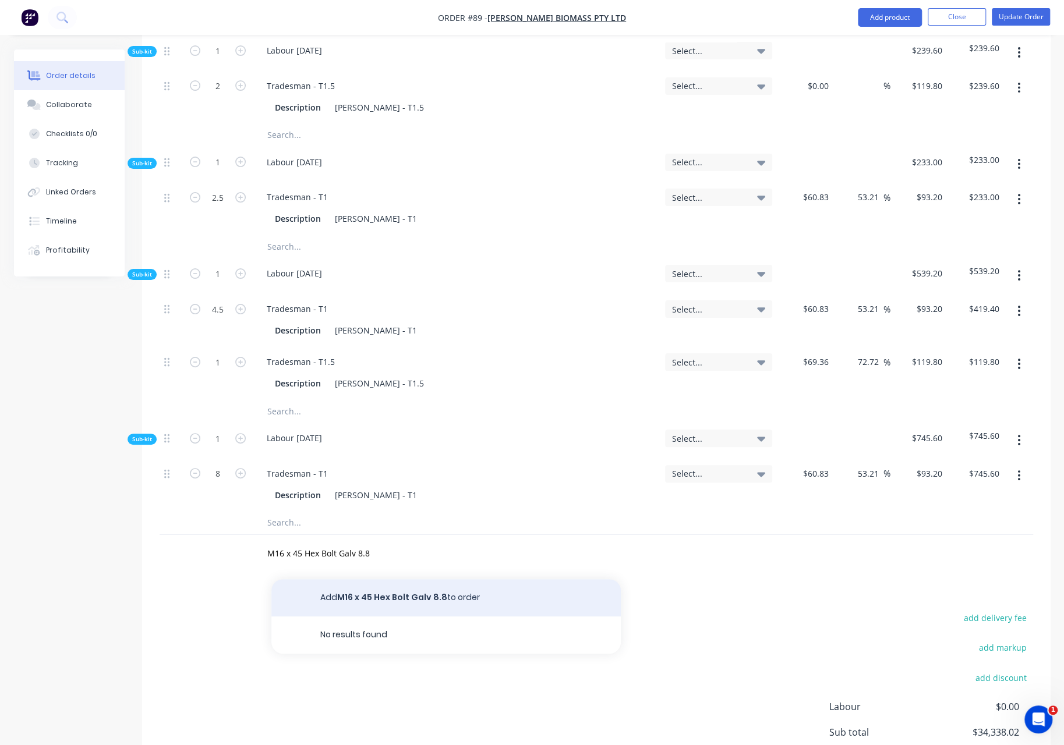
click at [374, 579] on button "Add M16 x 45 Hex Bolt Galv 8.8 to order" at bounding box center [445, 597] width 349 height 37
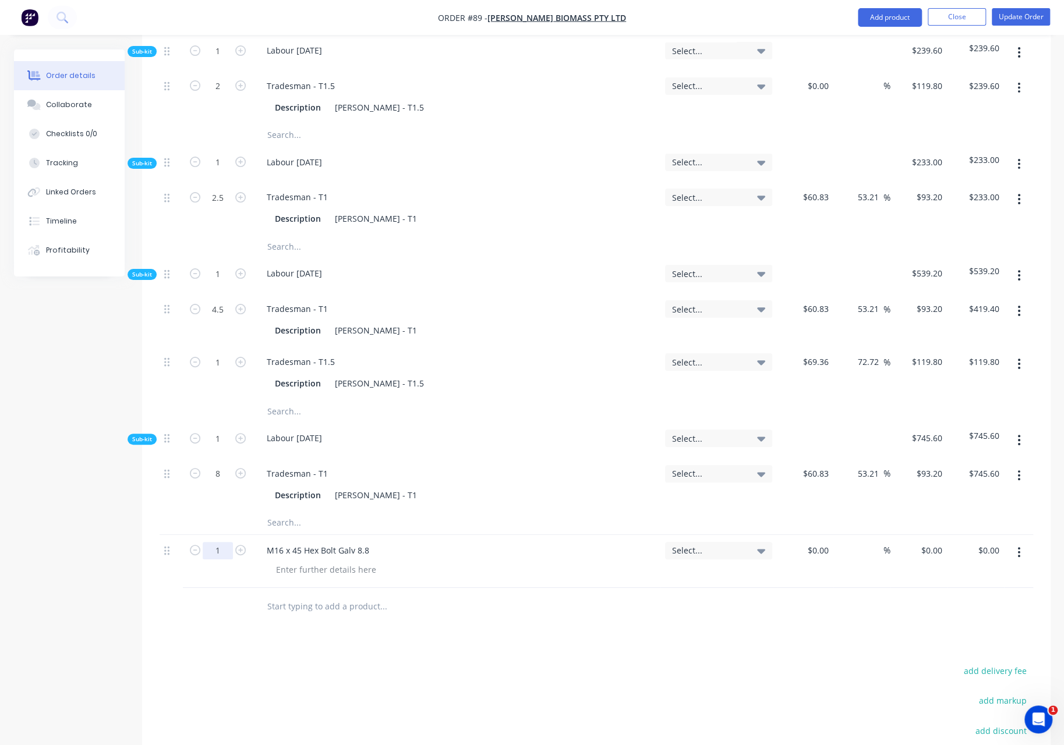
click at [219, 542] on input "1" at bounding box center [218, 550] width 30 height 17
click at [278, 595] on input "text" at bounding box center [383, 606] width 233 height 23
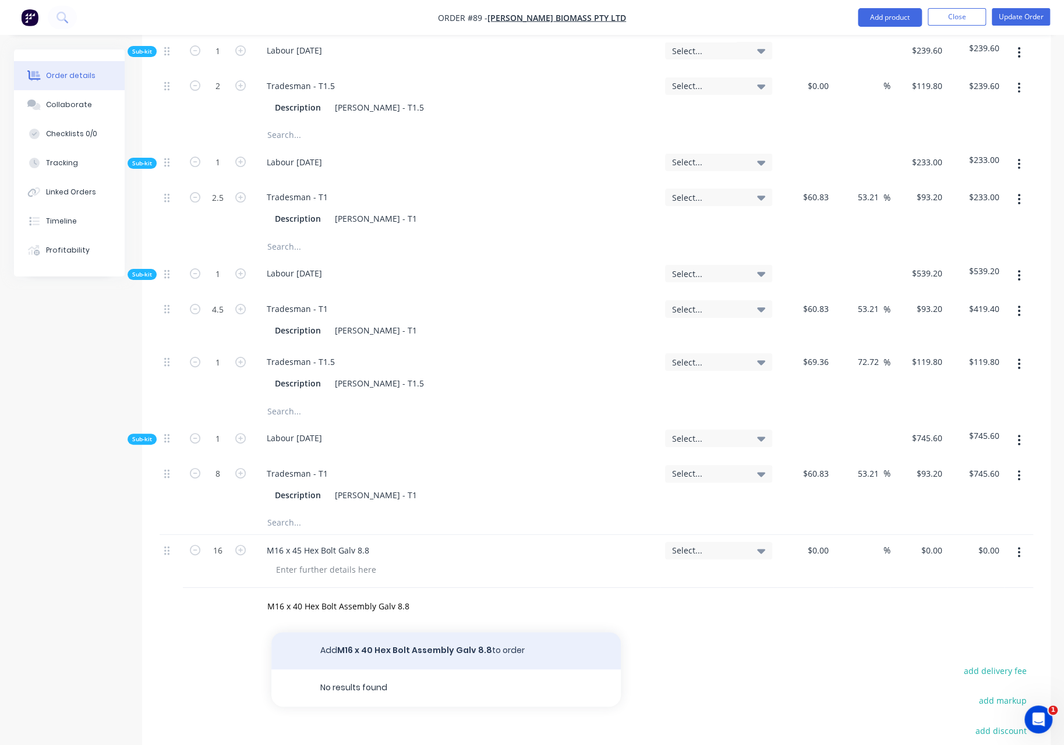
click at [368, 632] on button "Add M16 x 40 Hex Bolt Assembly Galv 8.8 to order" at bounding box center [445, 650] width 349 height 37
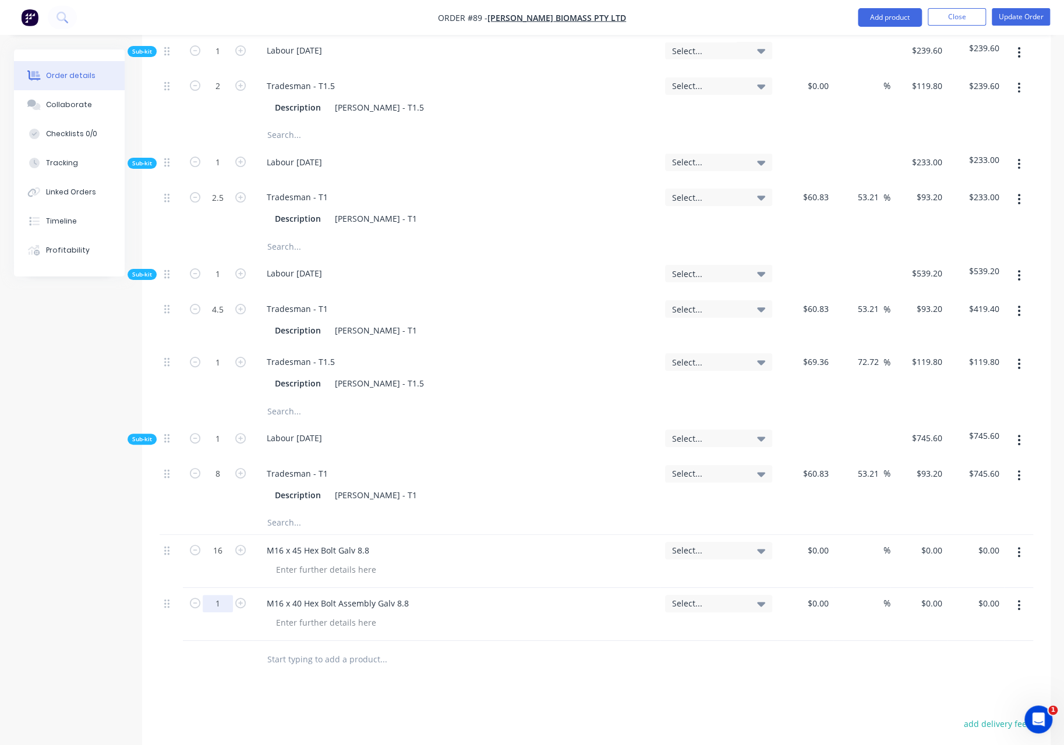
click at [220, 595] on input "1" at bounding box center [218, 603] width 30 height 17
click at [295, 648] on input "text" at bounding box center [383, 659] width 233 height 23
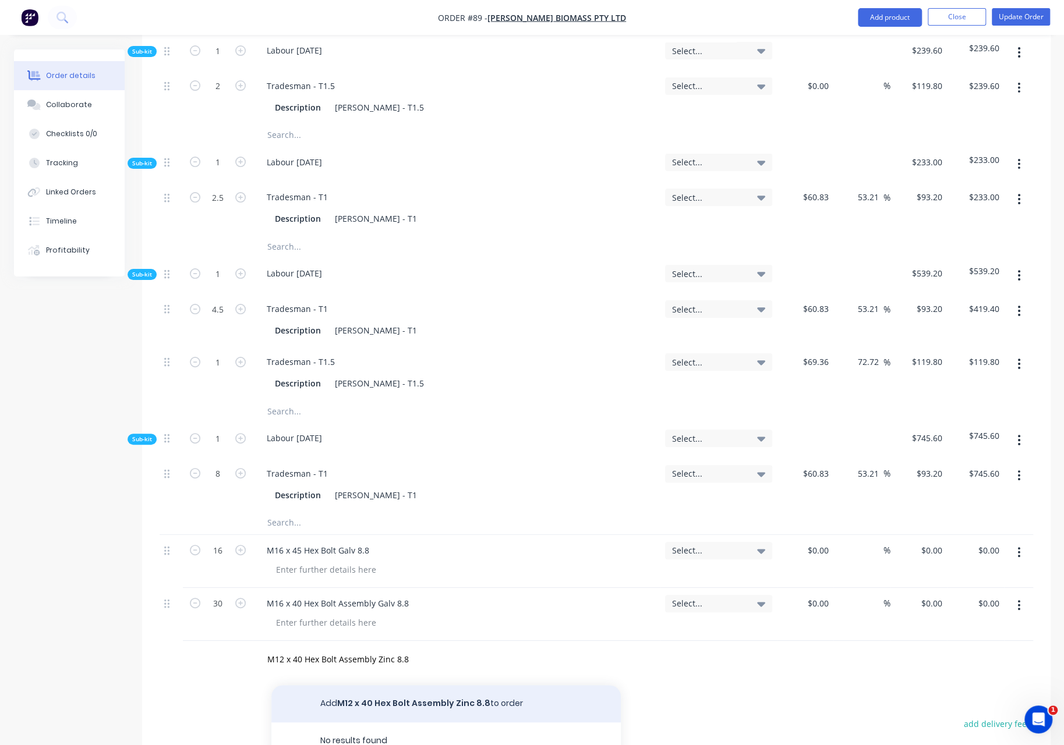
click at [387, 685] on button "Add M12 x 40 Hex Bolt Assembly Zinc 8.8 to order" at bounding box center [445, 703] width 349 height 37
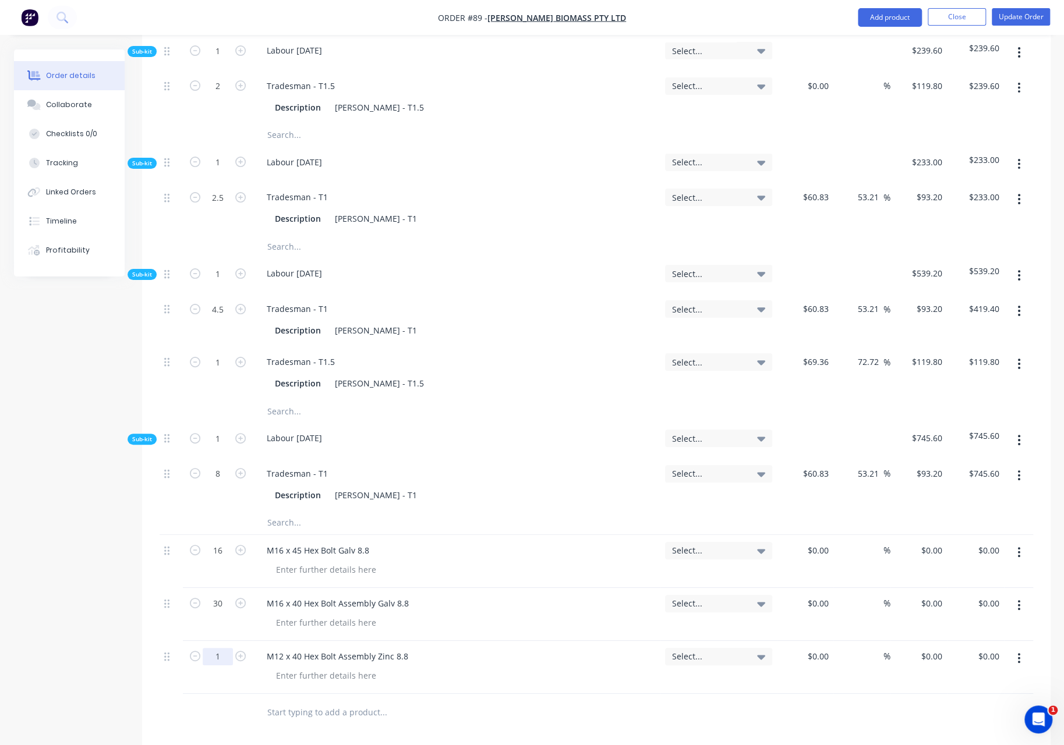
click at [220, 648] on input "1" at bounding box center [218, 656] width 30 height 17
click at [1020, 18] on button "Update Order" at bounding box center [1020, 16] width 58 height 17
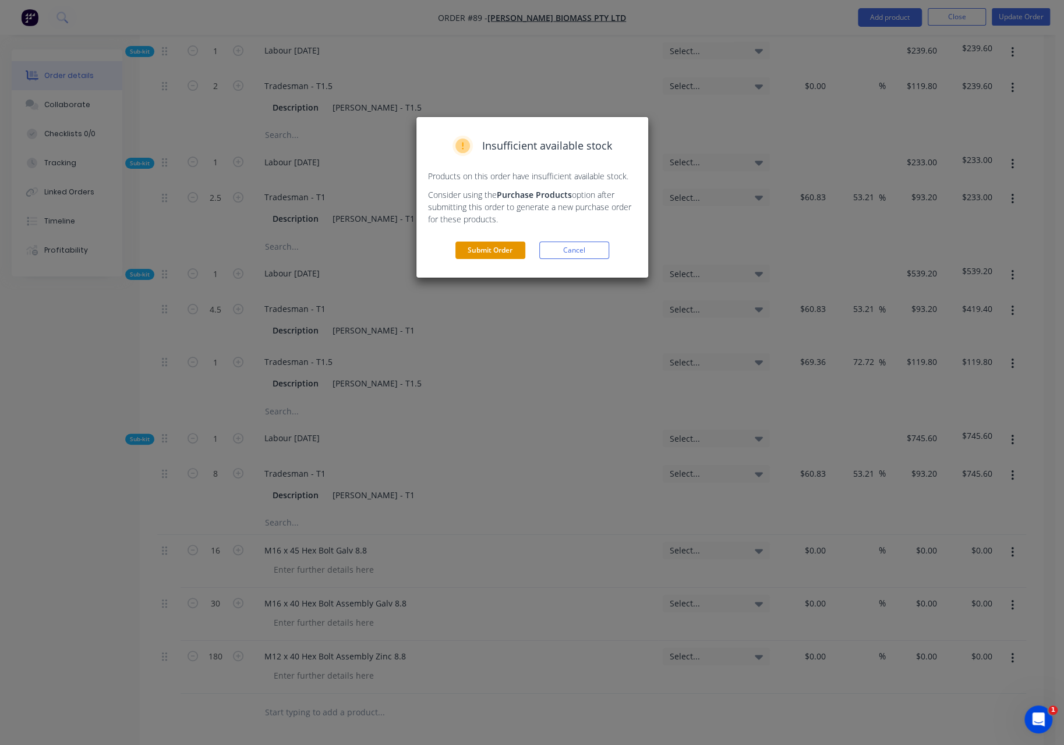
click at [481, 251] on button "Submit Order" at bounding box center [490, 250] width 70 height 17
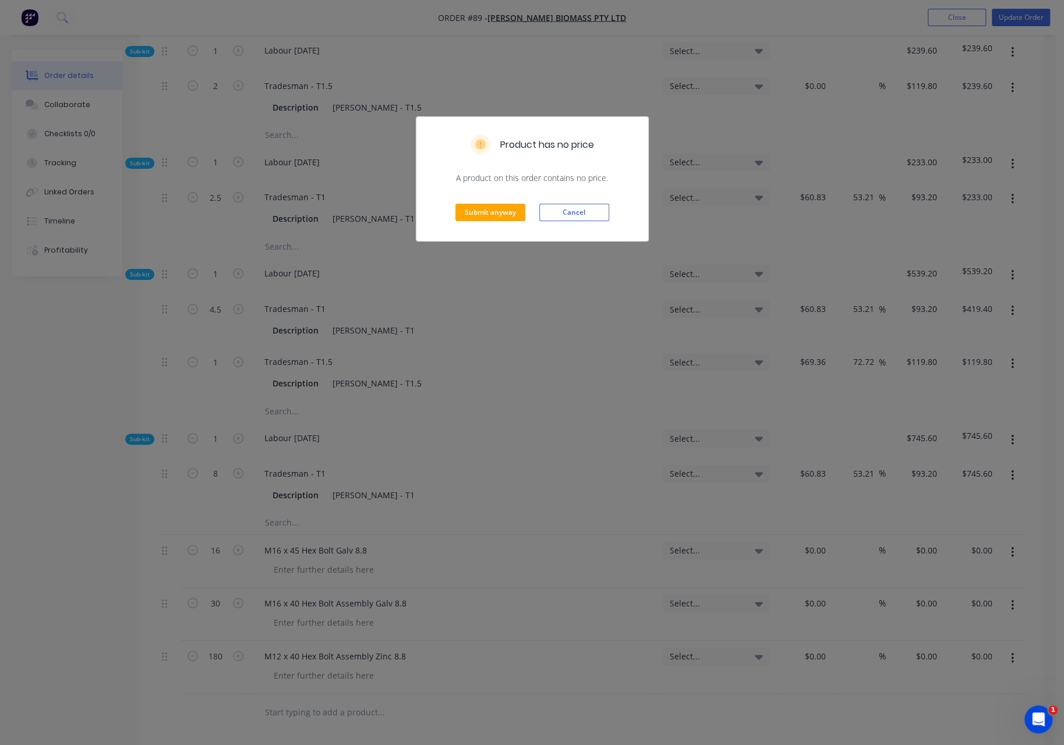
scroll to position [0, 0]
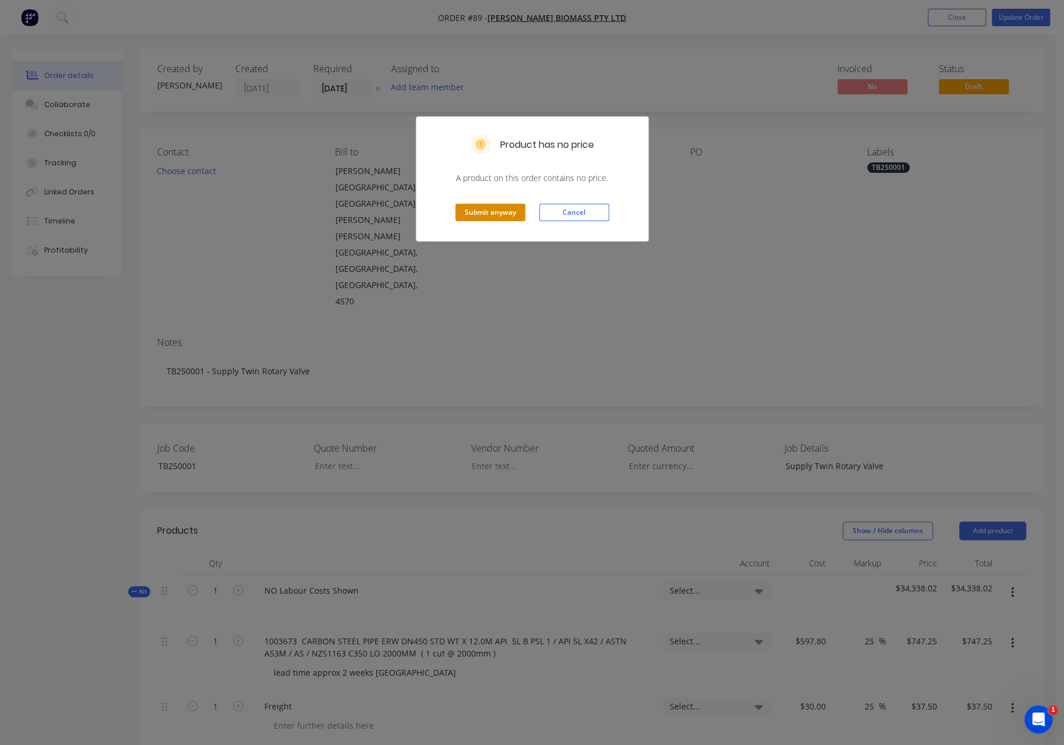
click at [486, 217] on button "Submit anyway" at bounding box center [490, 212] width 70 height 17
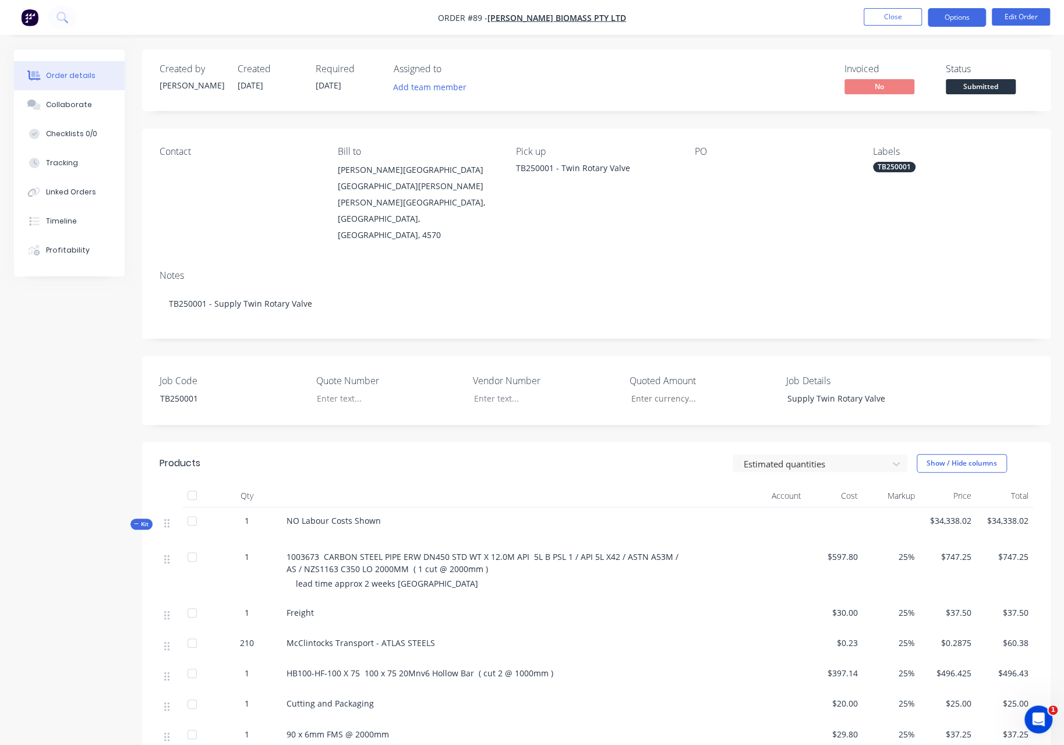
click at [965, 20] on button "Options" at bounding box center [956, 17] width 58 height 19
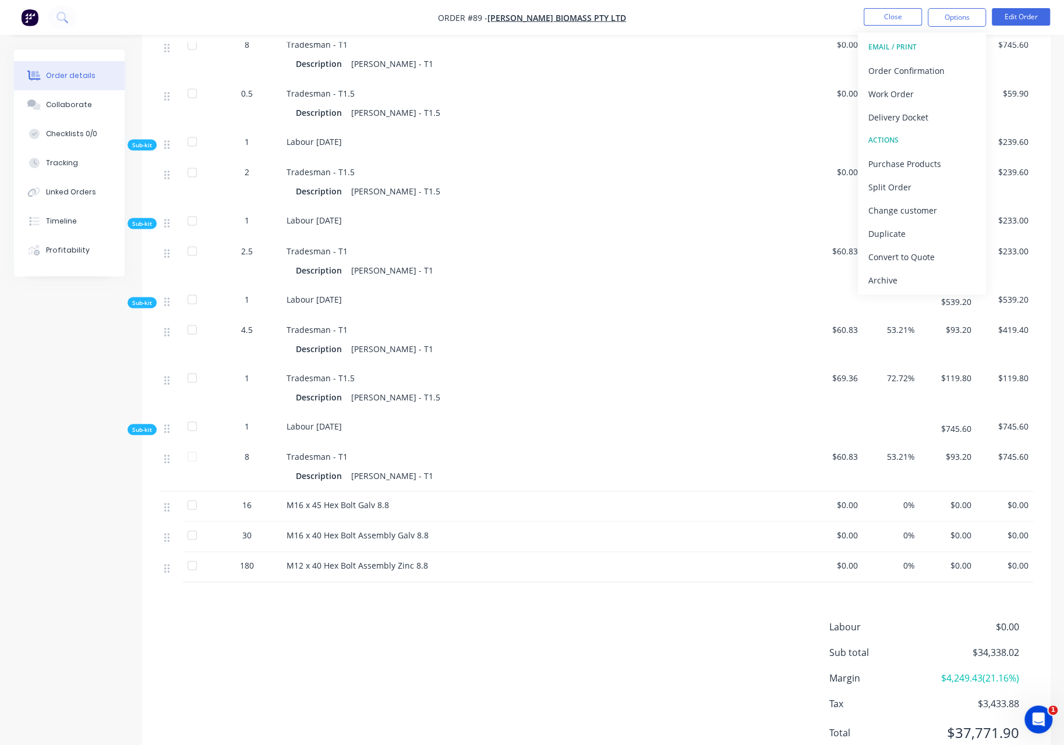
scroll to position [4701, 0]
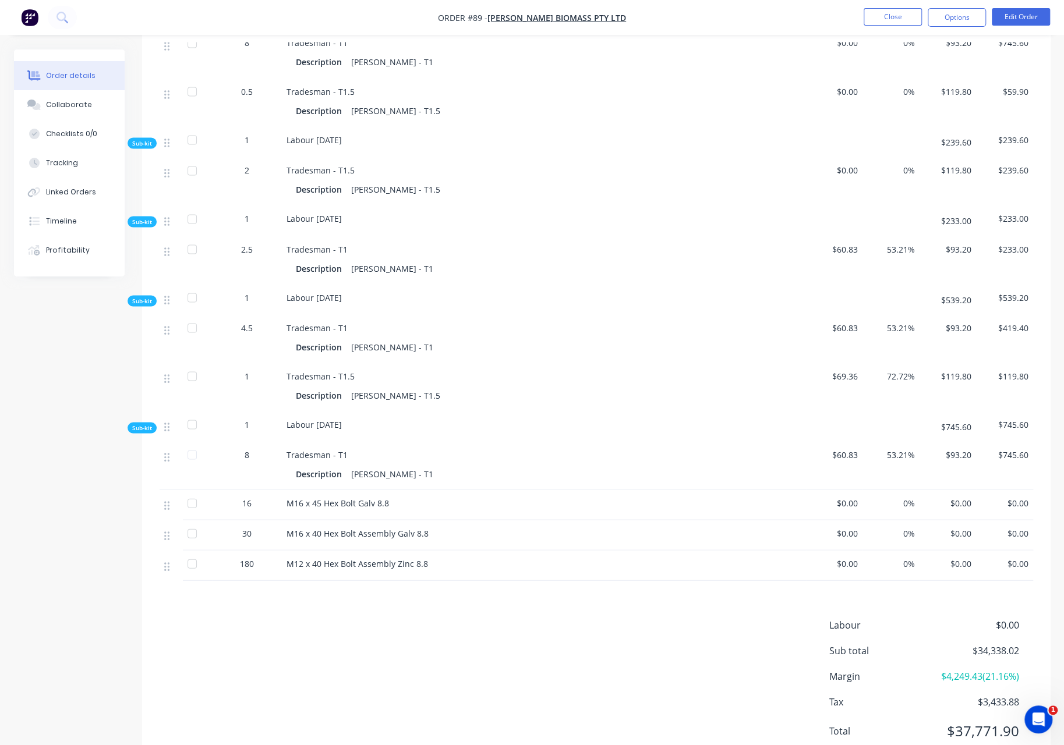
click at [427, 497] on div "M16 x 45 Hex Bolt Galv 8.8" at bounding box center [485, 503] width 398 height 12
click at [190, 491] on div at bounding box center [191, 502] width 23 height 23
click at [977, 19] on button "Options" at bounding box center [956, 17] width 58 height 19
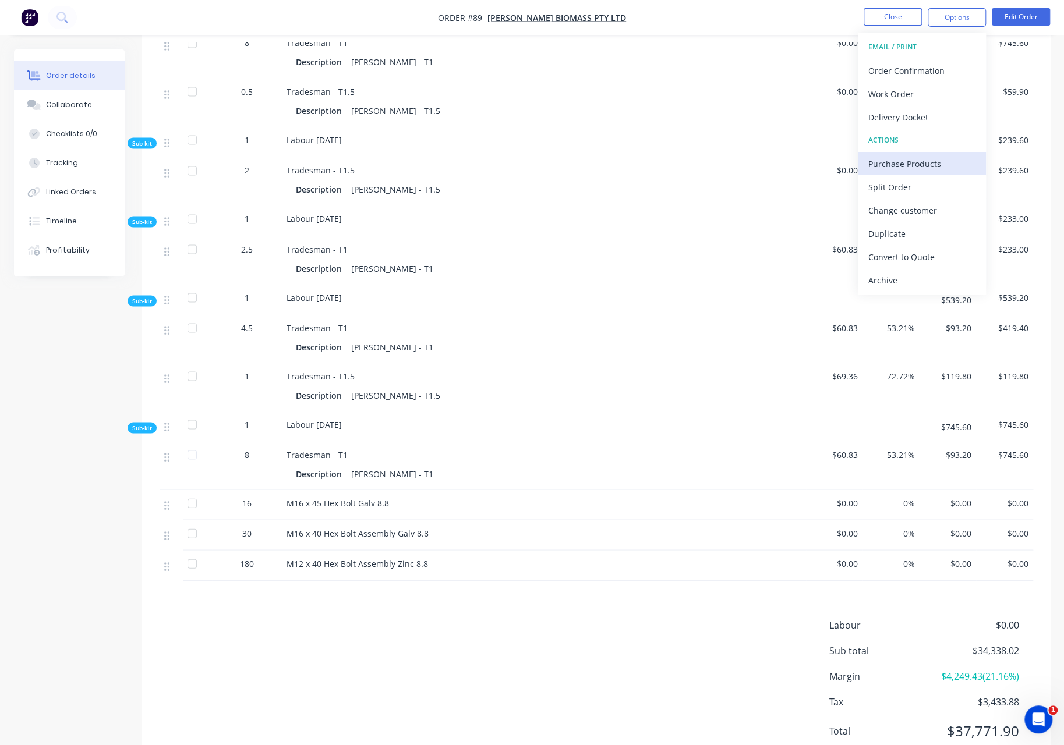
click at [917, 161] on div "Purchase Products" at bounding box center [921, 163] width 107 height 17
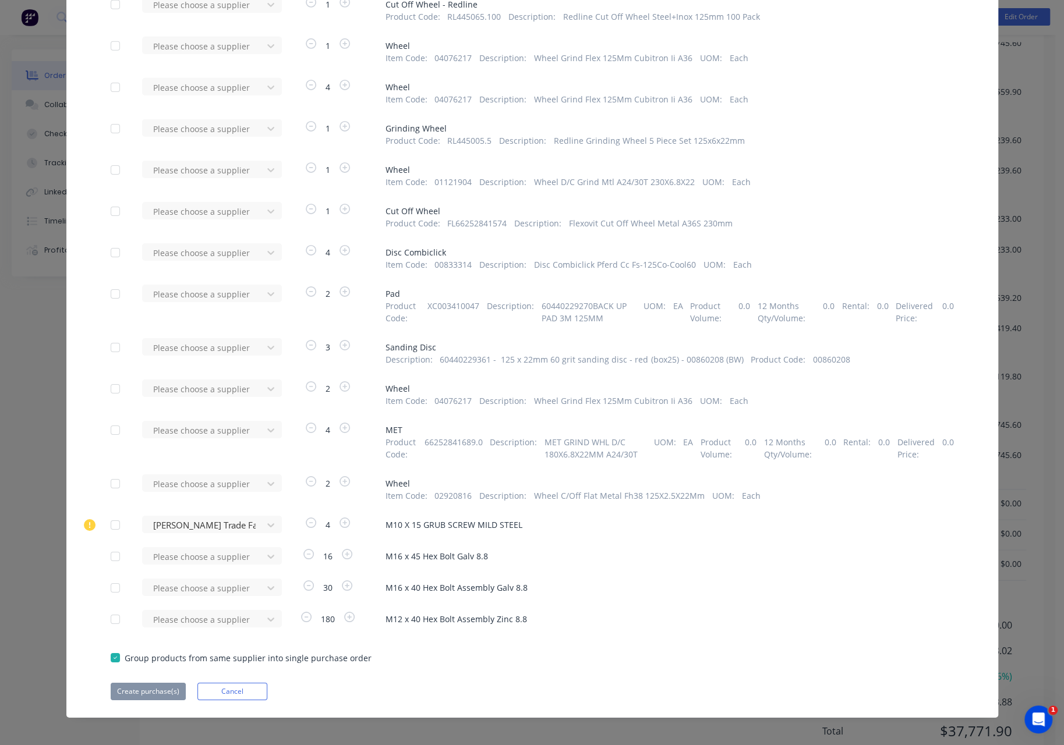
scroll to position [2717, 0]
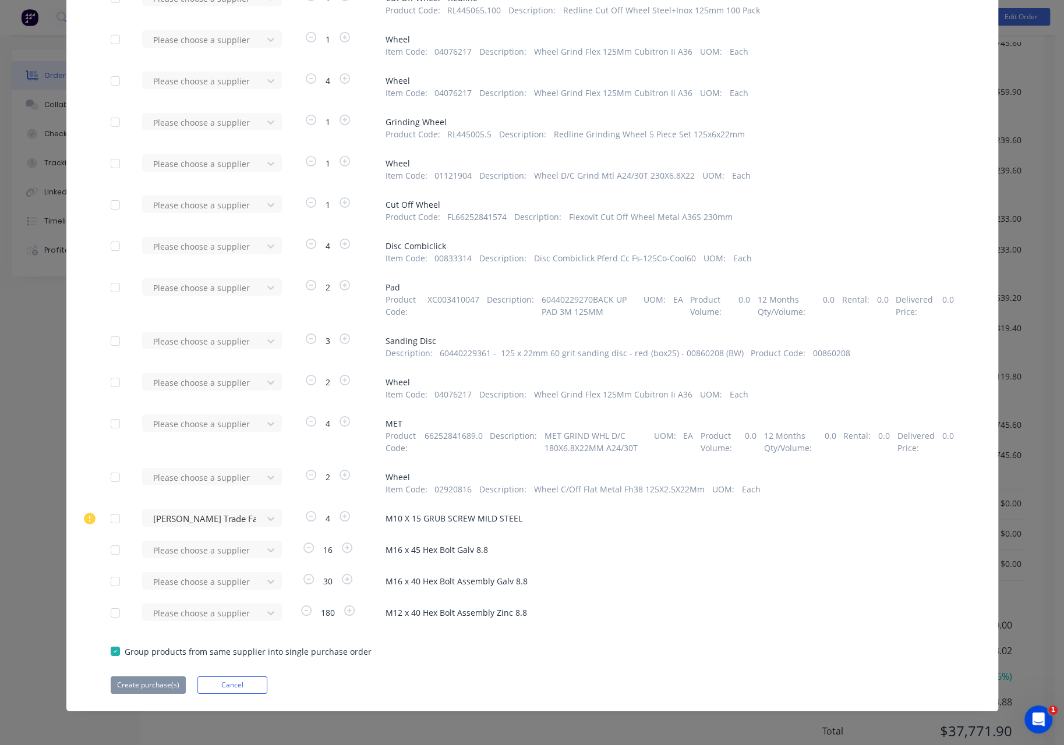
click at [109, 550] on div at bounding box center [115, 549] width 23 height 23
click at [111, 577] on div at bounding box center [115, 581] width 23 height 23
click at [112, 610] on div at bounding box center [115, 612] width 23 height 23
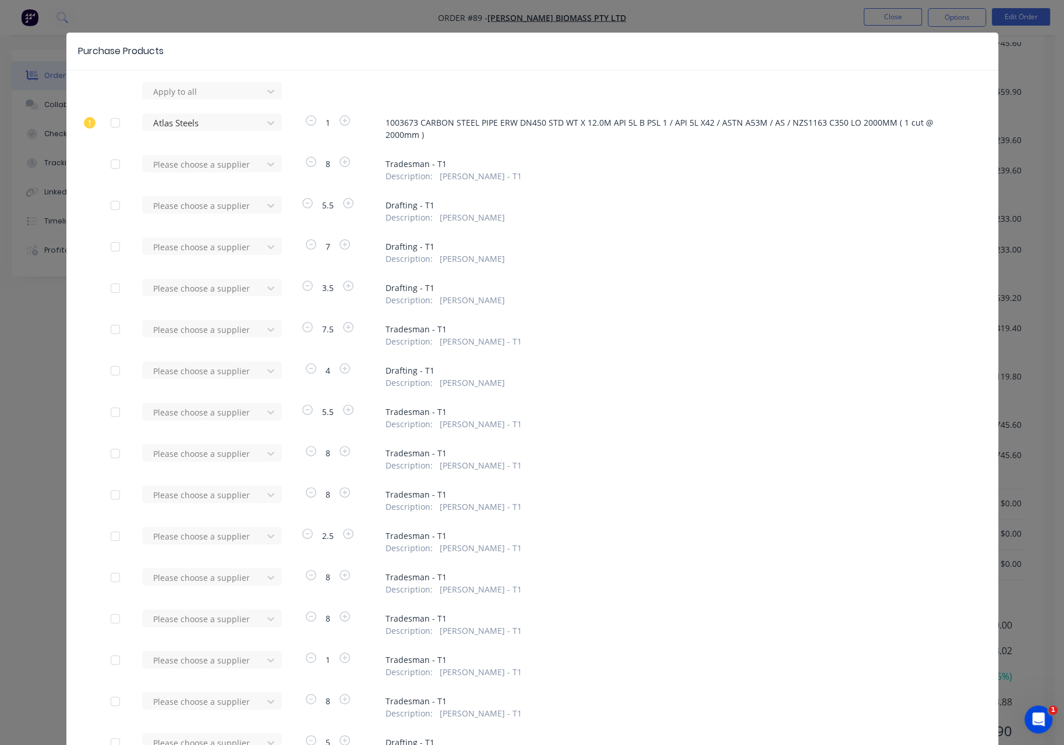
scroll to position [0, 0]
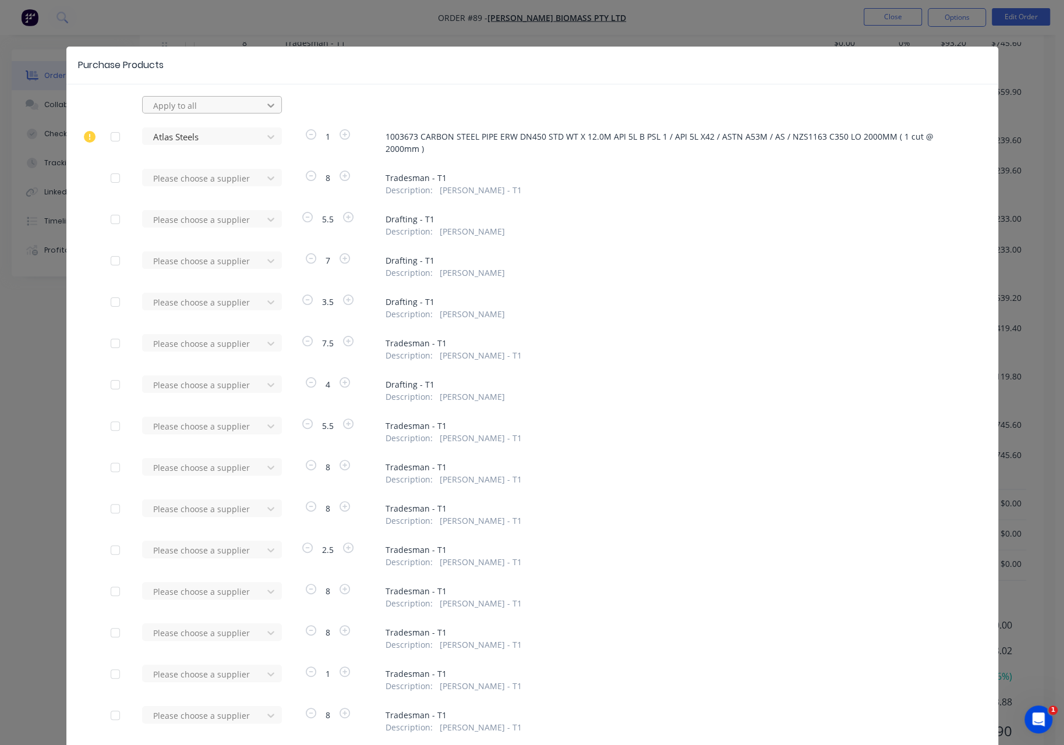
click at [267, 104] on icon at bounding box center [271, 106] width 12 height 12
click at [189, 98] on div at bounding box center [204, 105] width 105 height 15
click at [187, 129] on div "[PERSON_NAME] Trade Fasteners Pty Ltd" at bounding box center [212, 138] width 140 height 34
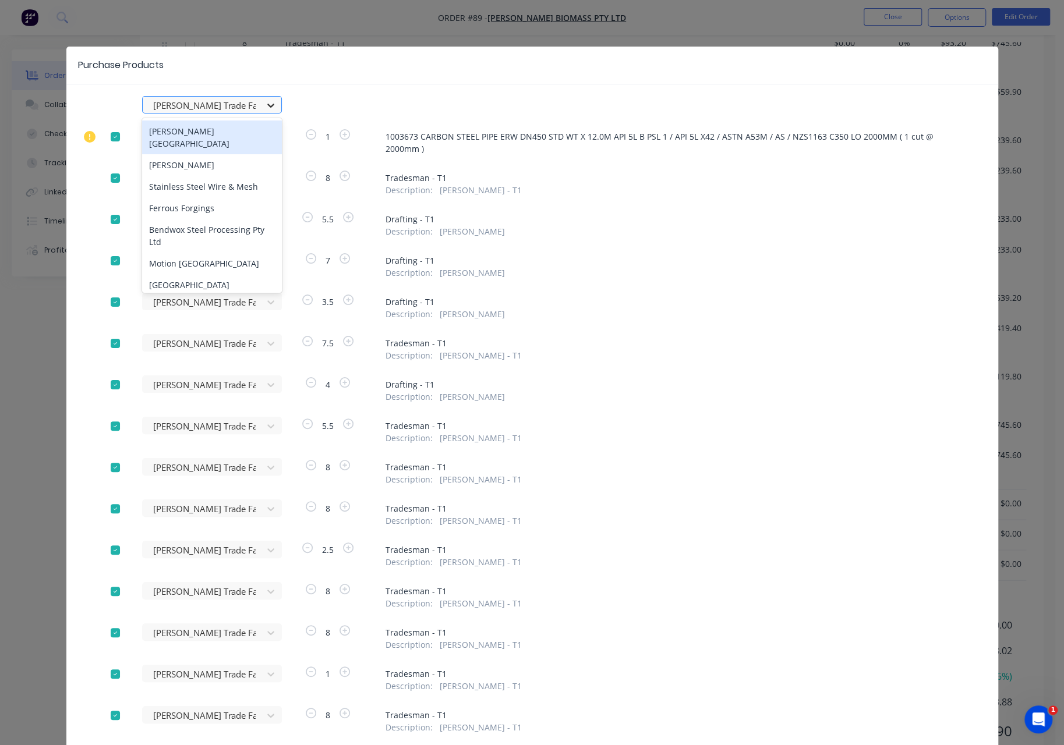
click at [265, 104] on icon at bounding box center [271, 106] width 12 height 12
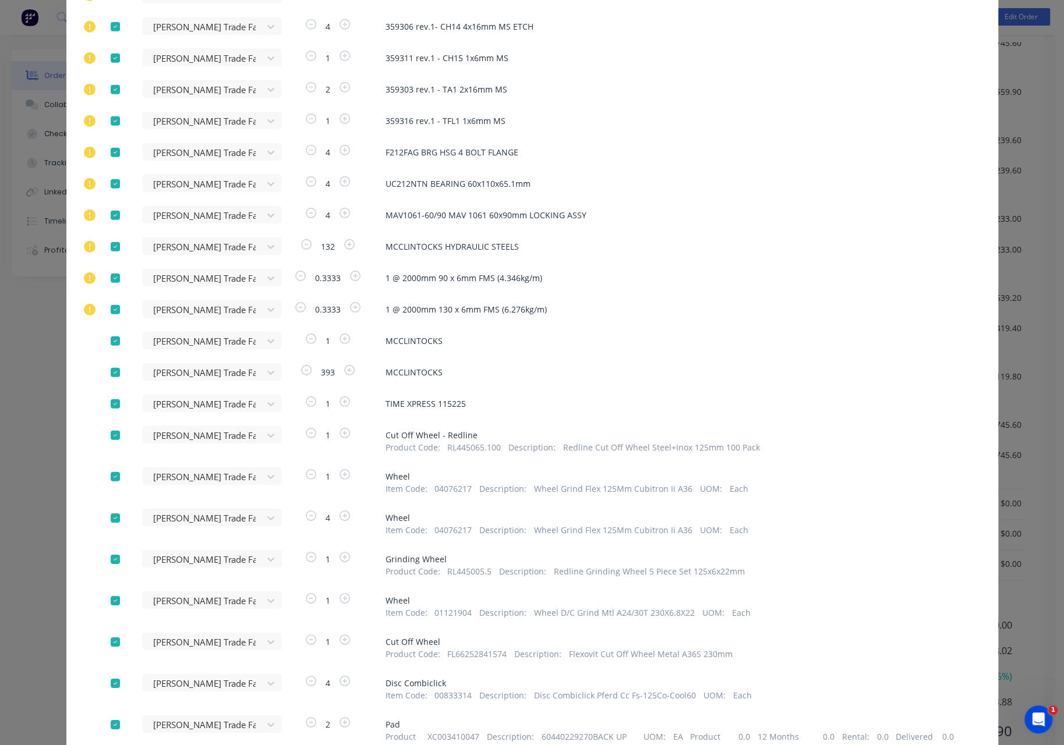
scroll to position [2717, 0]
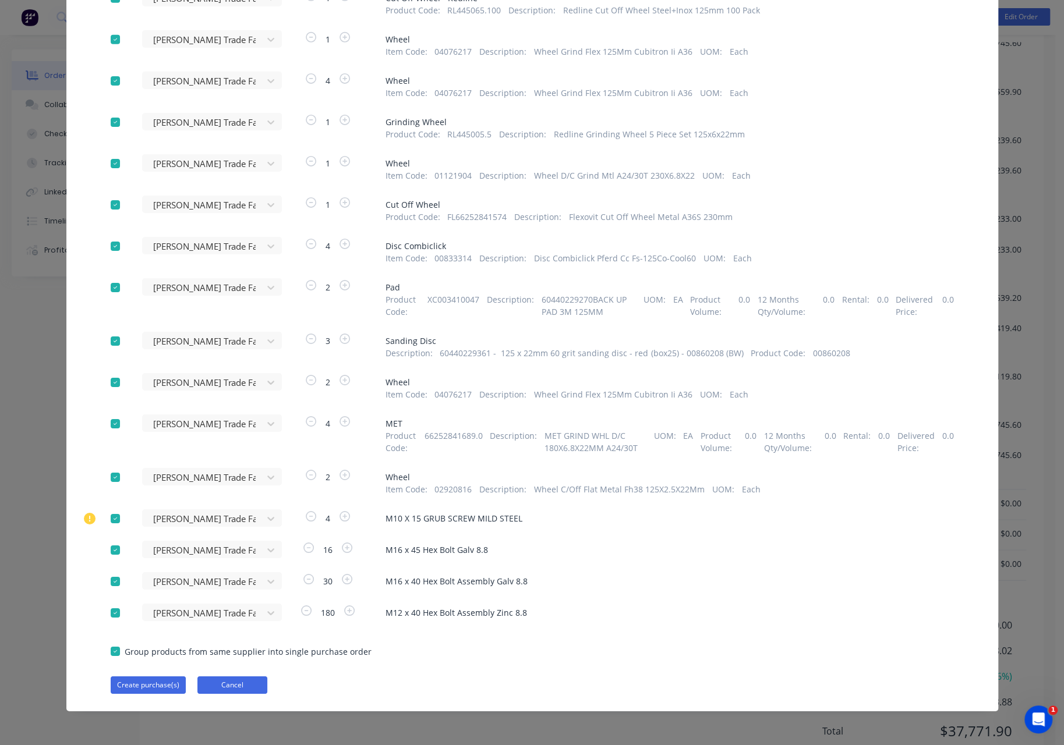
click at [247, 692] on button "Cancel" at bounding box center [232, 684] width 70 height 17
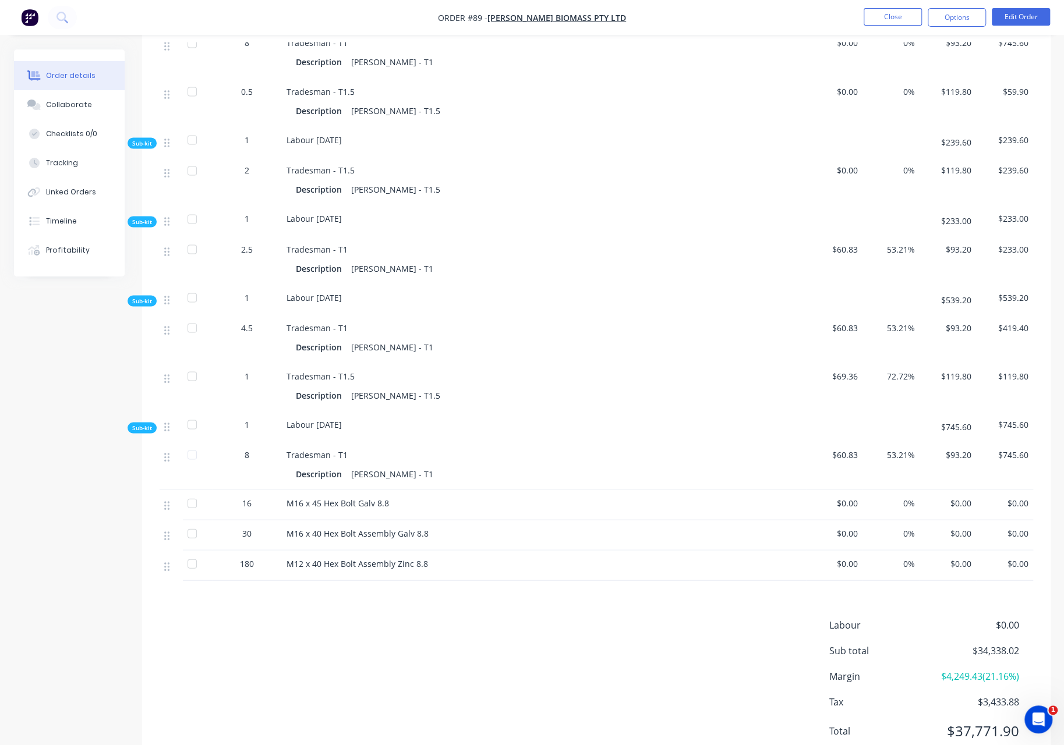
click at [192, 491] on div at bounding box center [191, 502] width 23 height 23
click at [197, 491] on div at bounding box center [191, 502] width 23 height 23
click at [968, 19] on button "Options" at bounding box center [956, 17] width 58 height 19
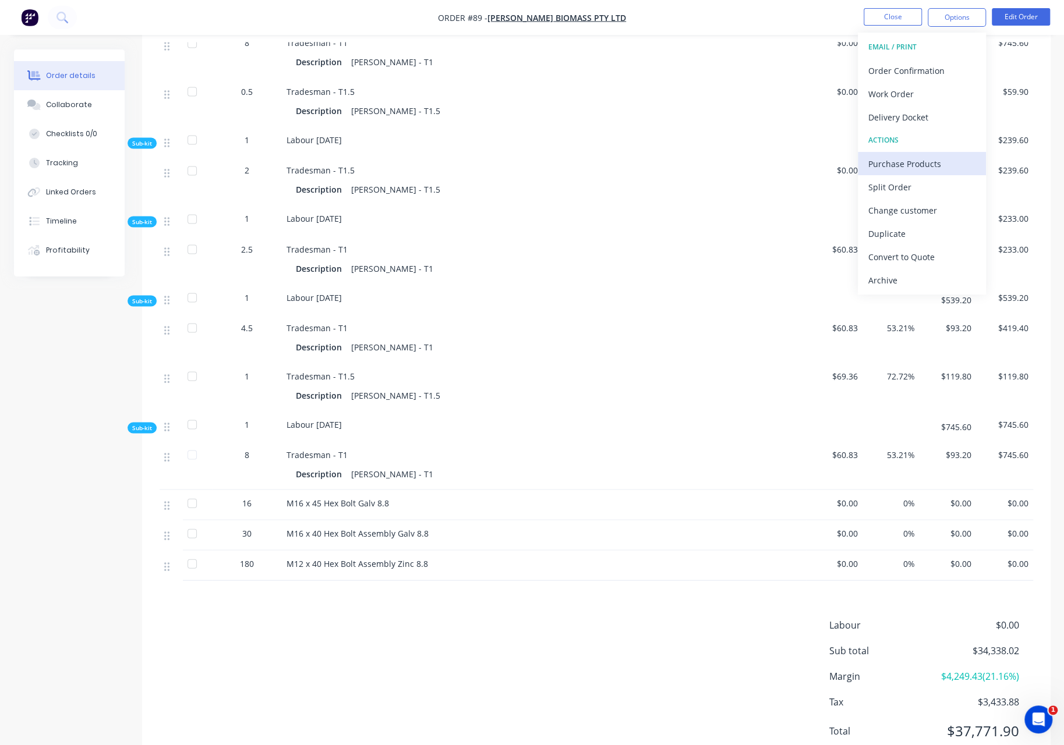
click at [935, 162] on div "Purchase Products" at bounding box center [921, 163] width 107 height 17
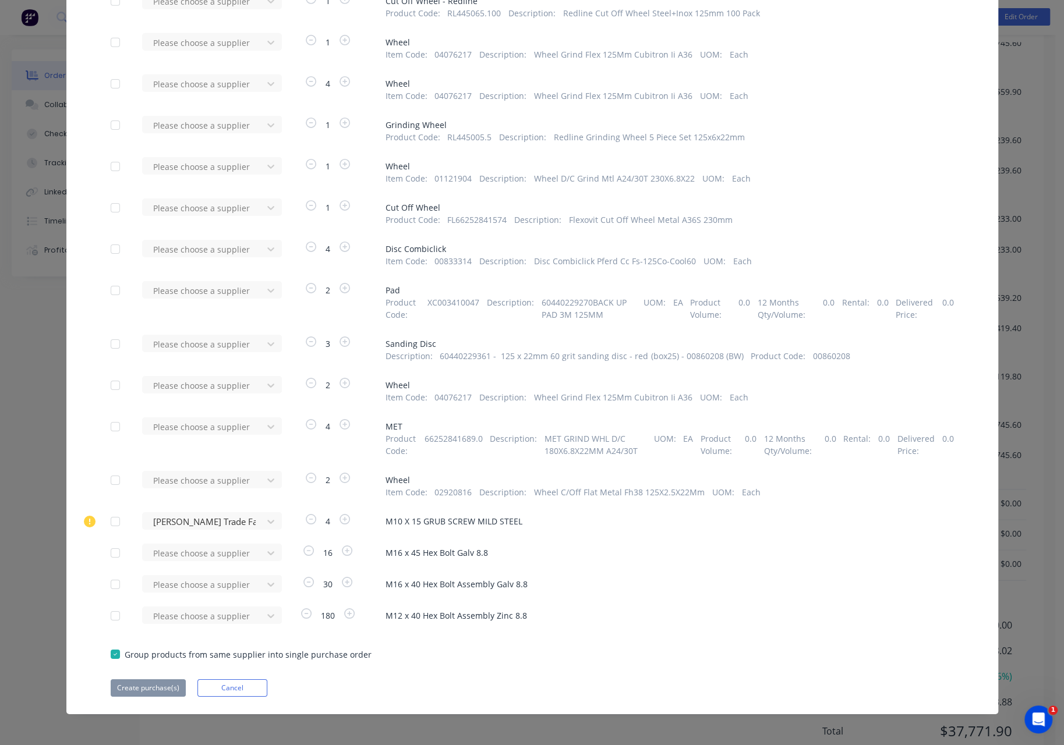
scroll to position [2717, 0]
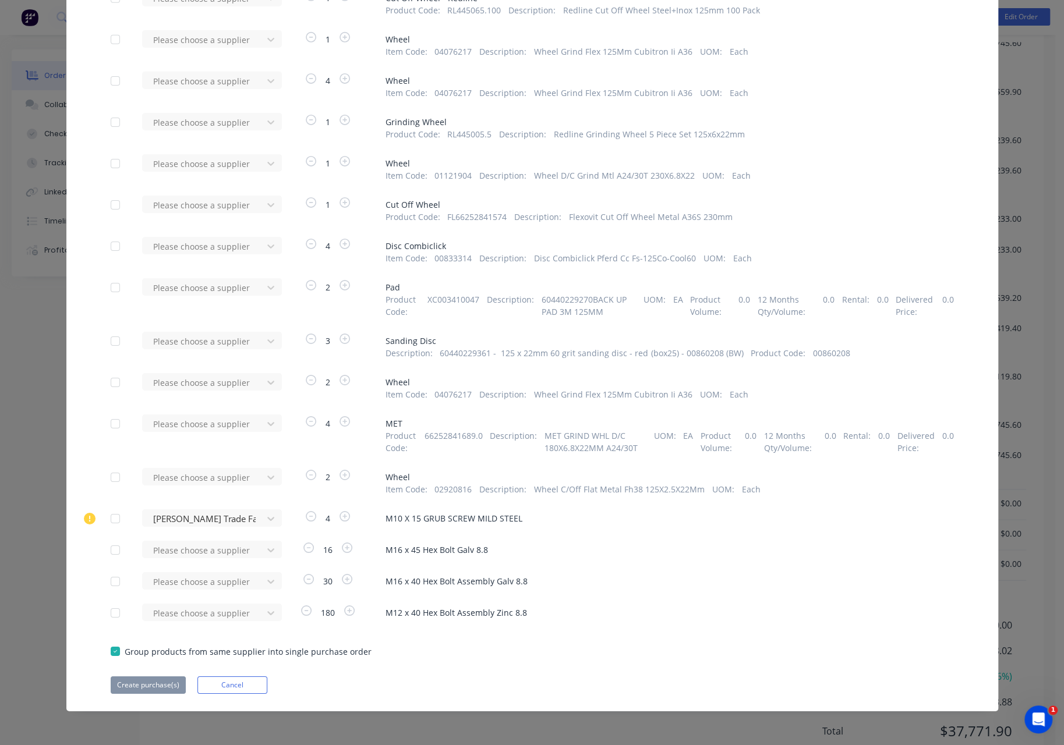
click at [111, 547] on div at bounding box center [115, 549] width 23 height 23
click at [111, 552] on div at bounding box center [115, 549] width 23 height 23
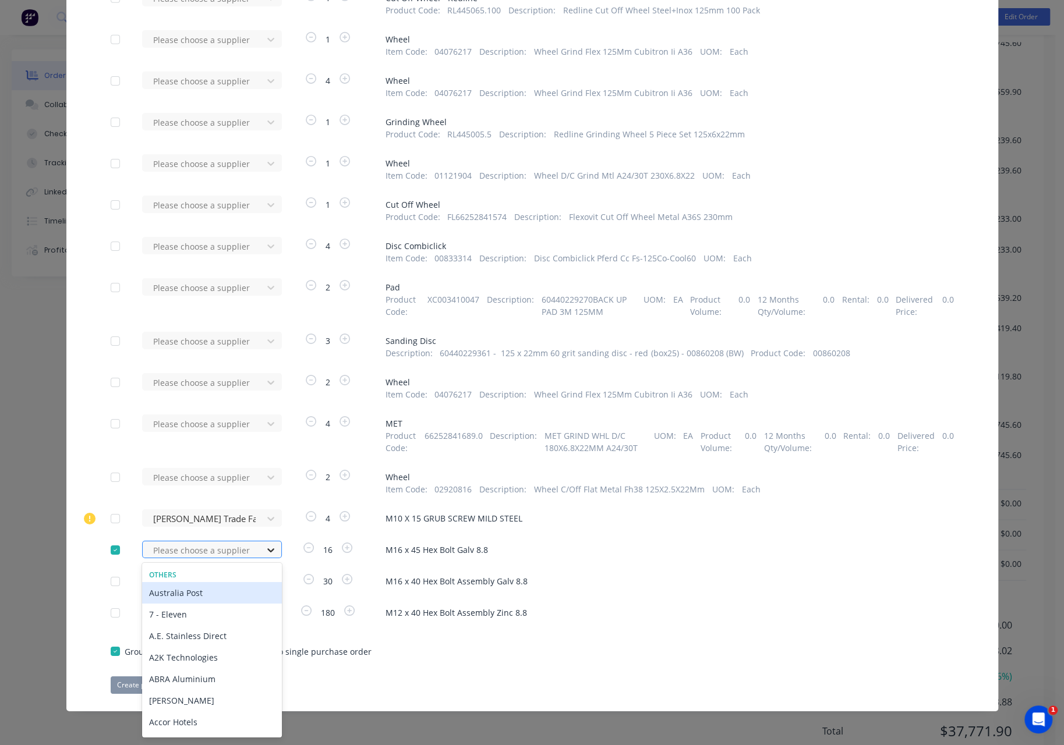
click at [265, 551] on icon at bounding box center [271, 550] width 12 height 12
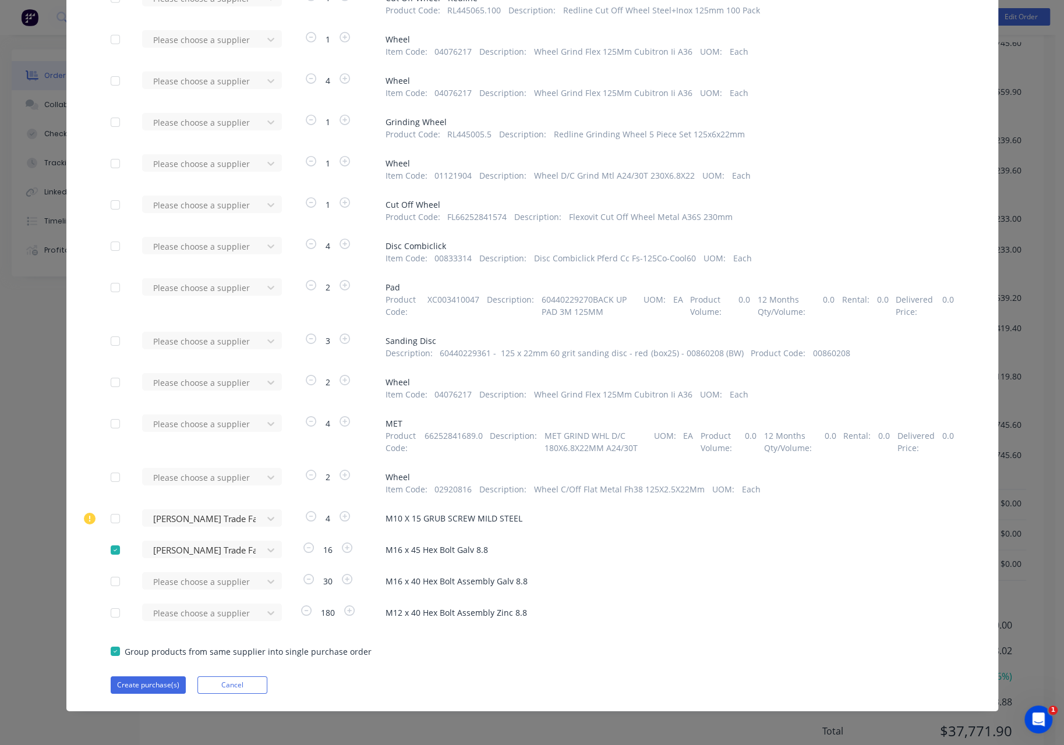
click at [112, 581] on div at bounding box center [115, 581] width 23 height 23
click at [217, 579] on div "Please choose a supplier" at bounding box center [206, 580] width 128 height 17
click at [211, 627] on div "[PERSON_NAME] Trade Fasteners Pty Ltd" at bounding box center [212, 631] width 140 height 34
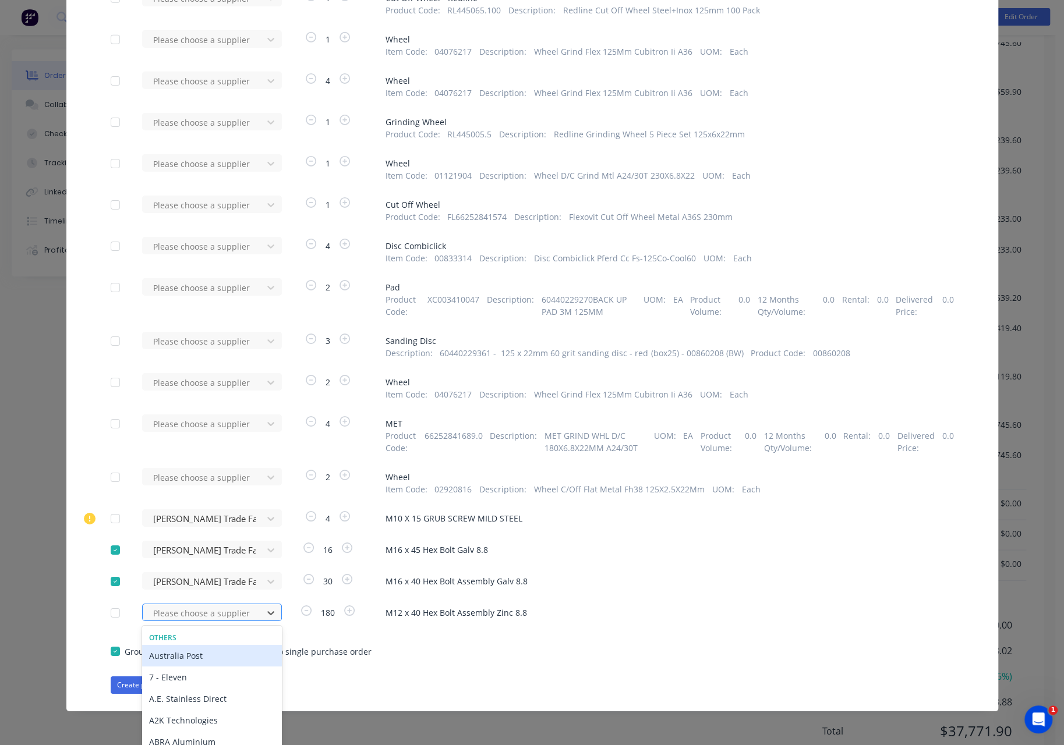
click at [171, 610] on div "470 results available. Use Up and Down to choose options, press Enter to select…" at bounding box center [206, 612] width 128 height 17
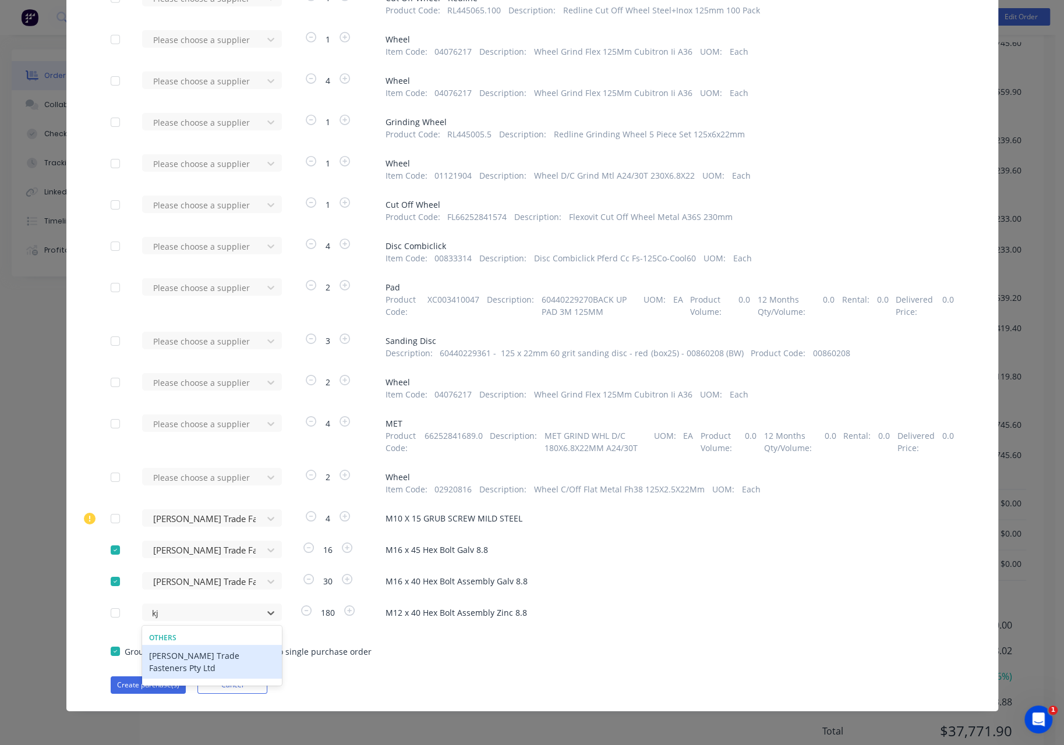
click at [187, 656] on div "[PERSON_NAME] Trade Fasteners Pty Ltd" at bounding box center [212, 662] width 140 height 34
click at [144, 682] on button "Create purchase(s)" at bounding box center [148, 684] width 75 height 17
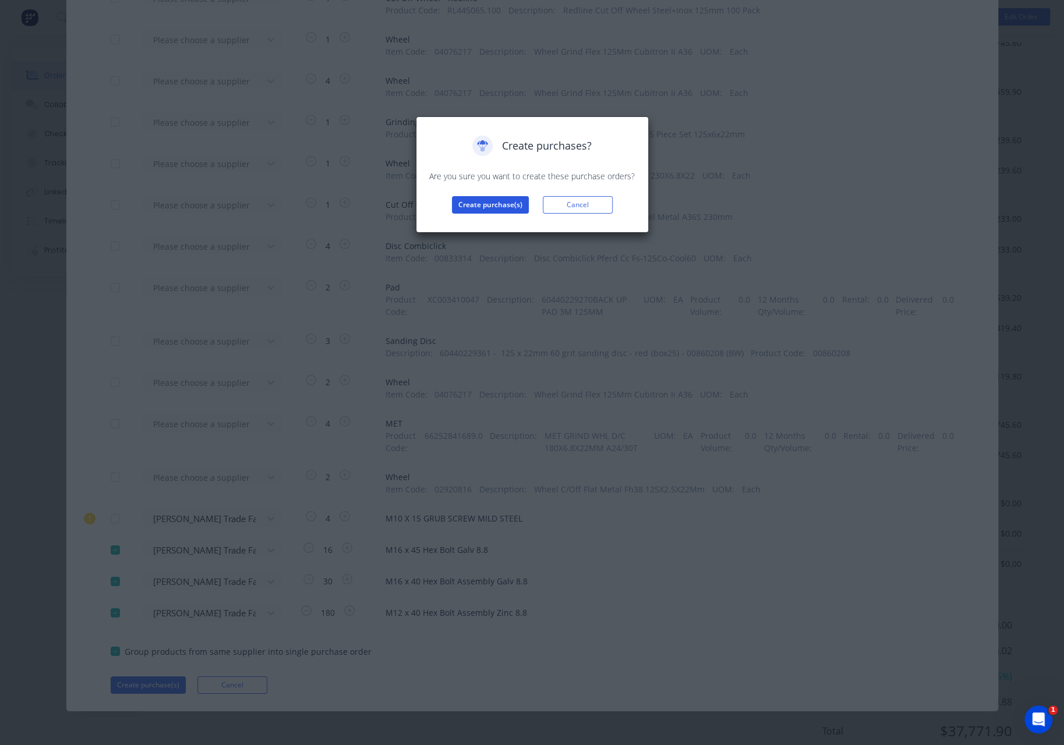
click at [497, 207] on button "Create purchase(s)" at bounding box center [490, 204] width 77 height 17
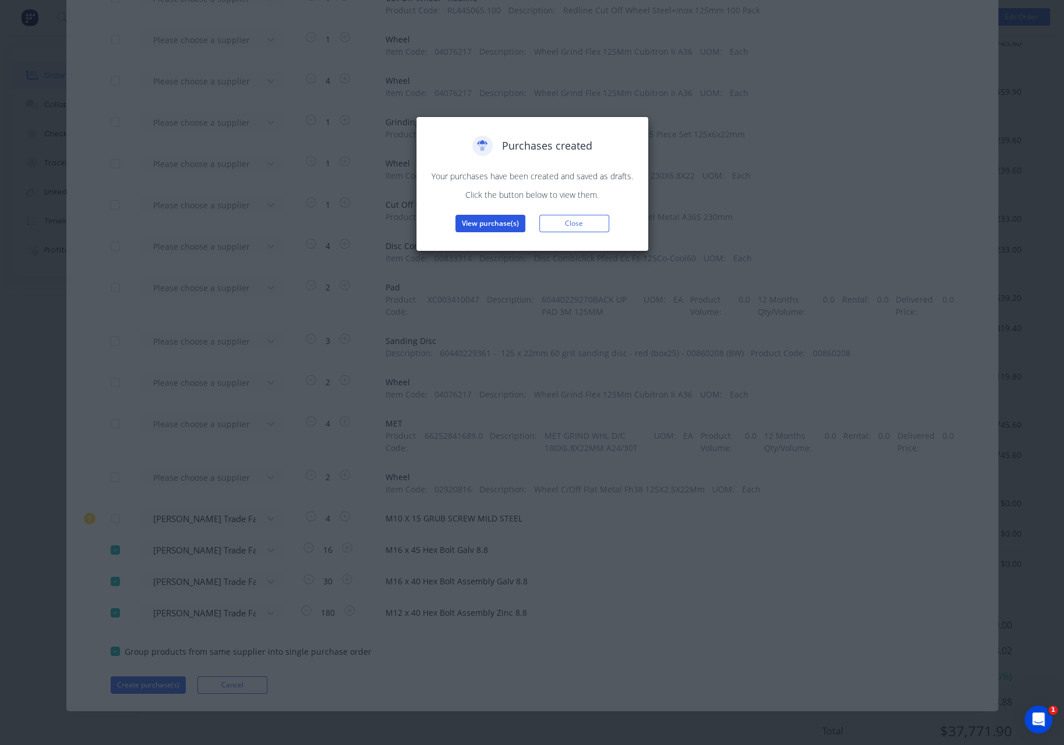
click at [489, 228] on button "View purchase(s)" at bounding box center [490, 223] width 70 height 17
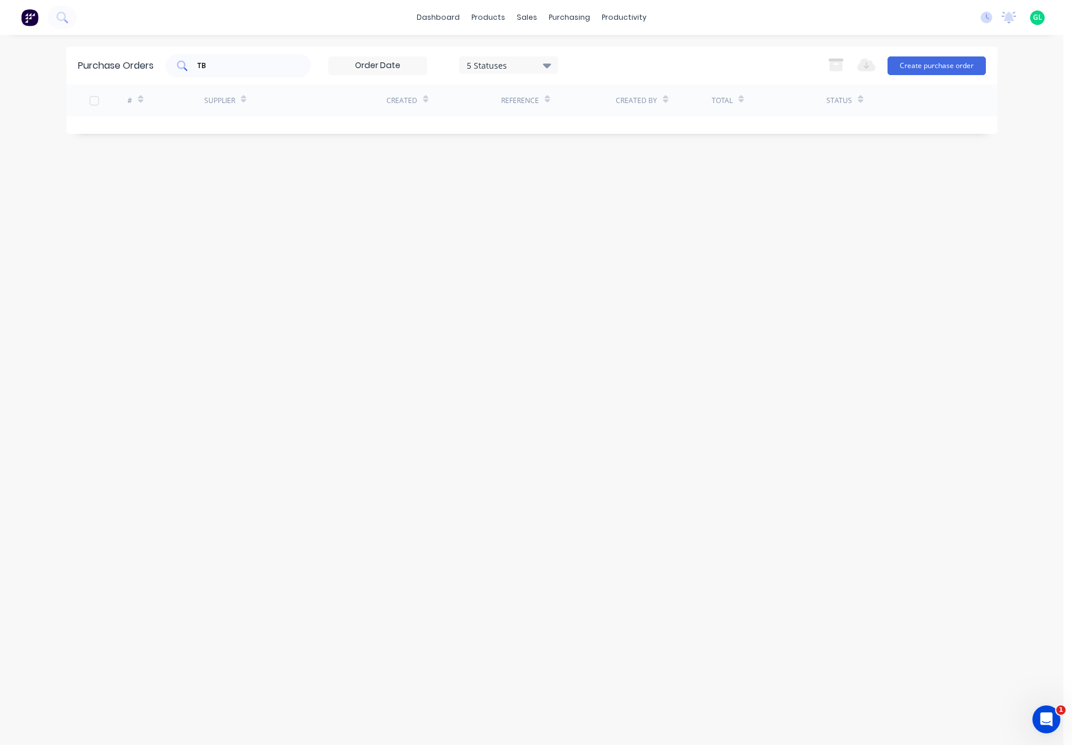
click at [227, 68] on input "TB" at bounding box center [244, 66] width 97 height 12
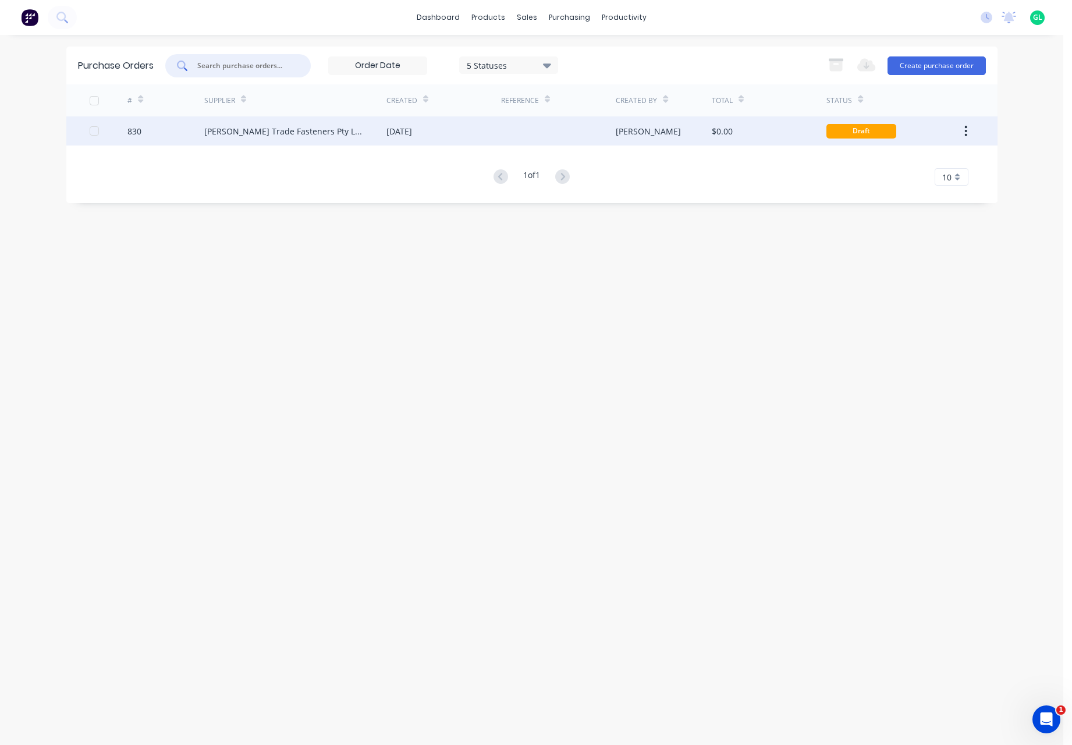
click at [688, 133] on div "[PERSON_NAME]" at bounding box center [664, 130] width 96 height 29
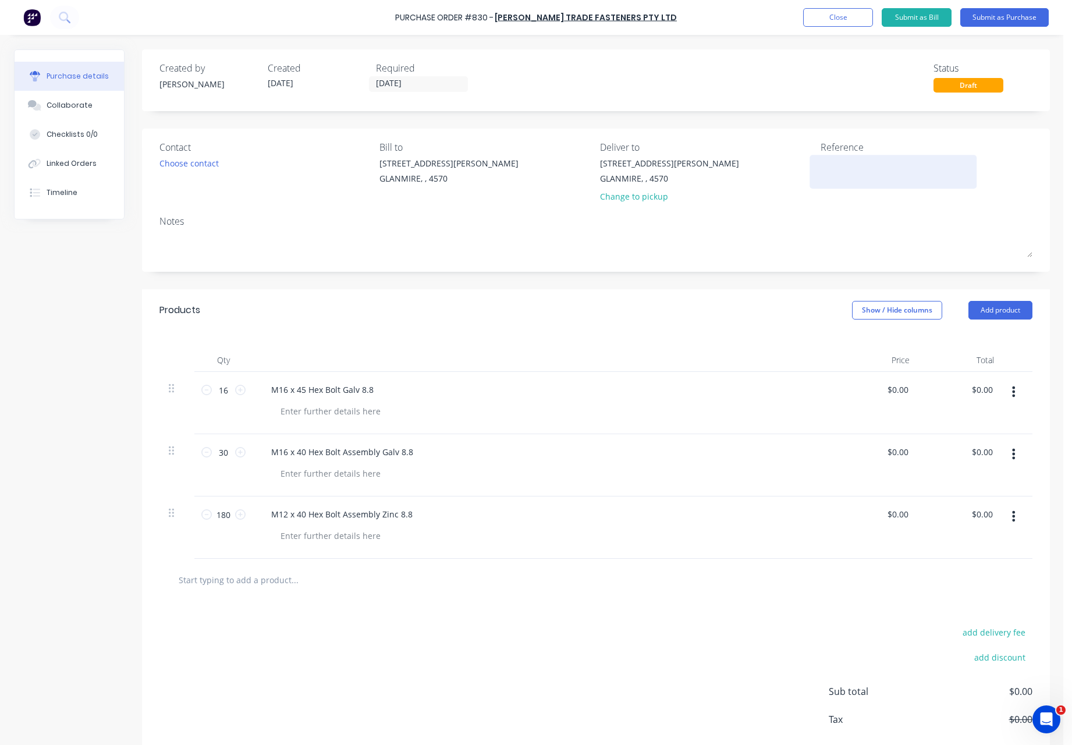
click at [841, 168] on textarea at bounding box center [894, 170] width 146 height 26
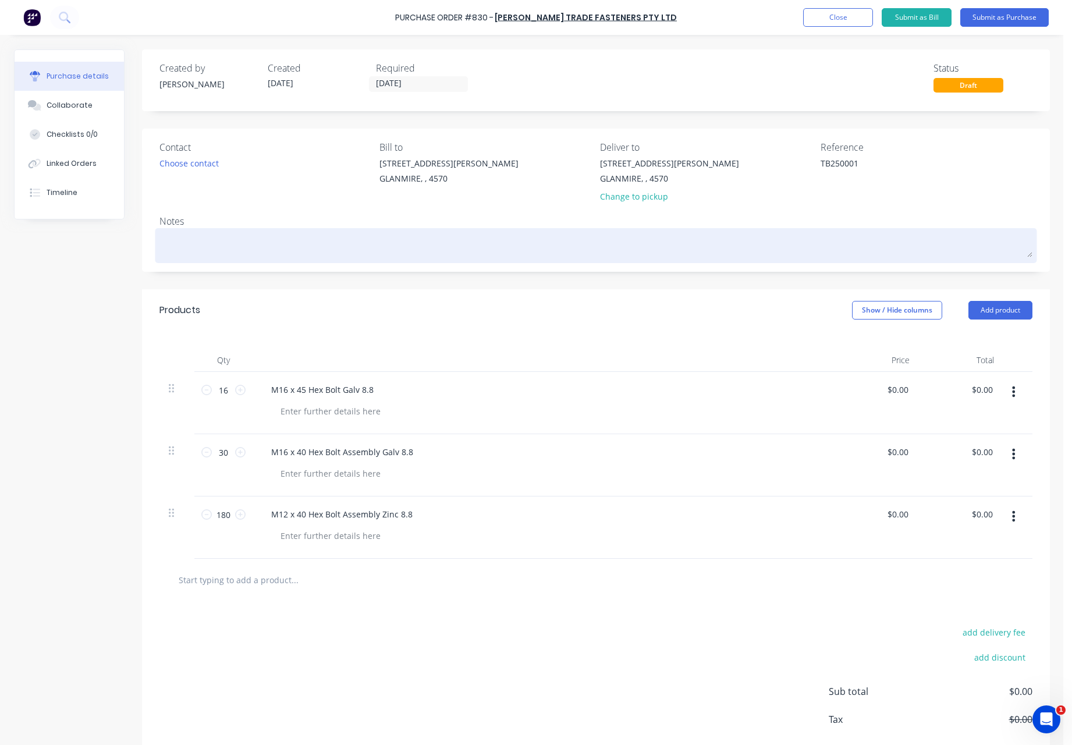
click at [257, 249] on textarea at bounding box center [596, 244] width 873 height 26
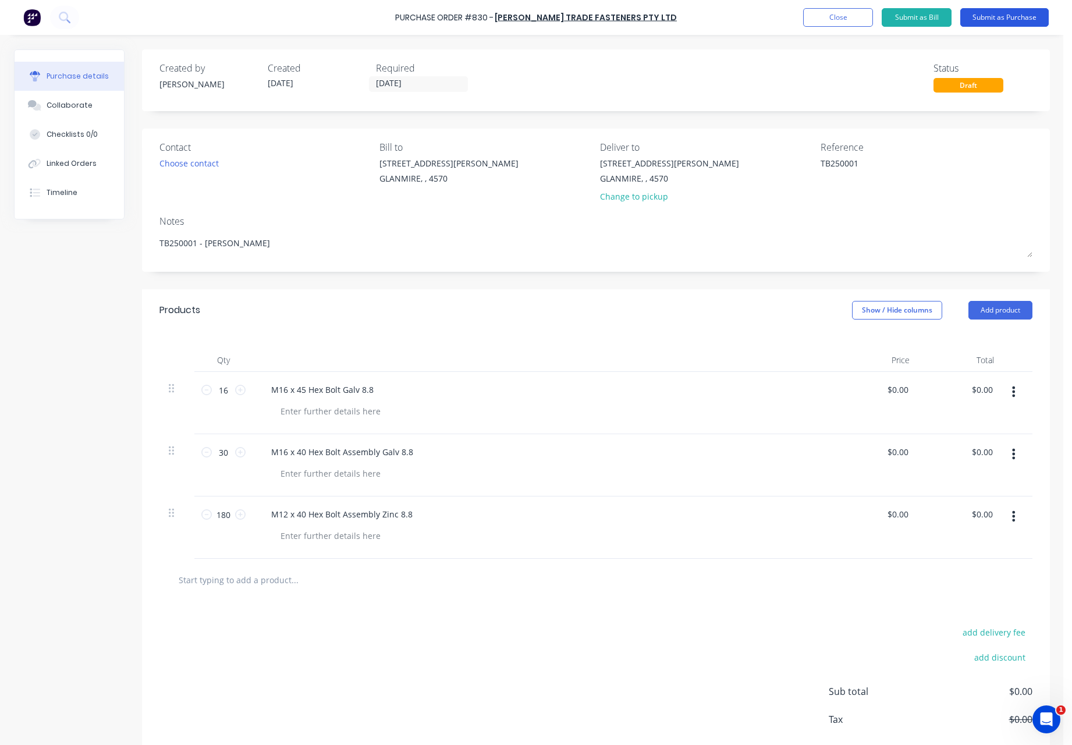
click at [995, 17] on button "Submit as Purchase" at bounding box center [1005, 17] width 88 height 19
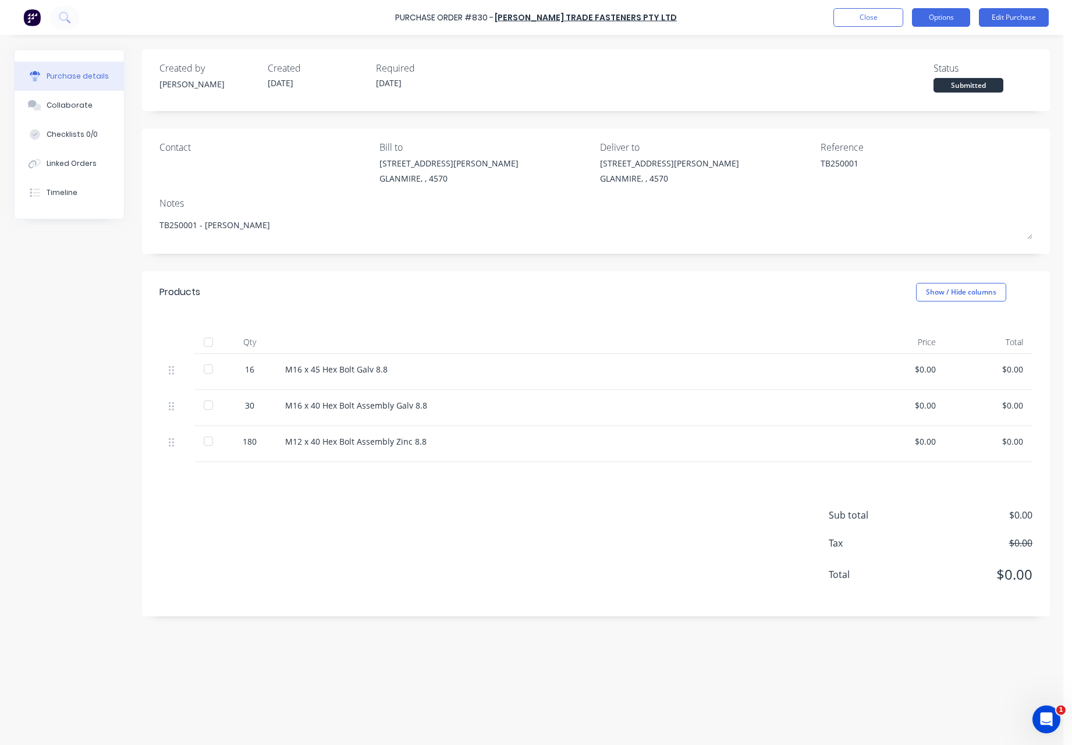
click at [937, 20] on button "Options" at bounding box center [941, 17] width 58 height 19
click at [921, 49] on div "Print / Email" at bounding box center [915, 47] width 90 height 17
click at [920, 90] on div "Without pricing" at bounding box center [915, 94] width 90 height 17
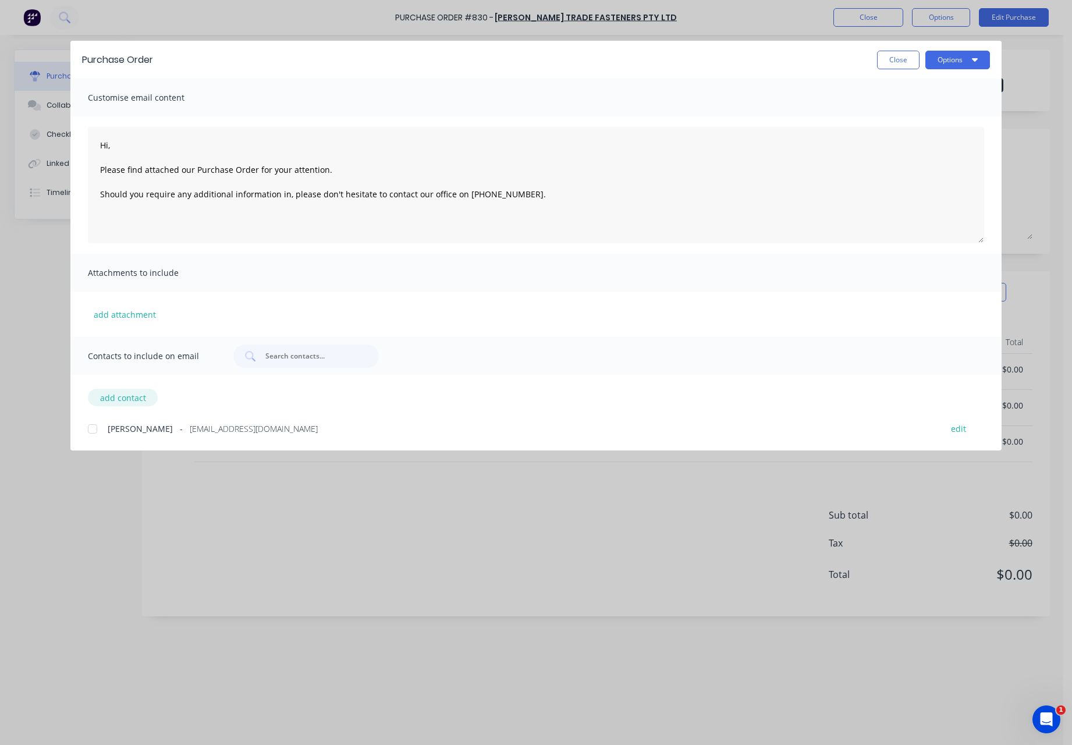
click at [111, 399] on button "add contact" at bounding box center [123, 397] width 70 height 17
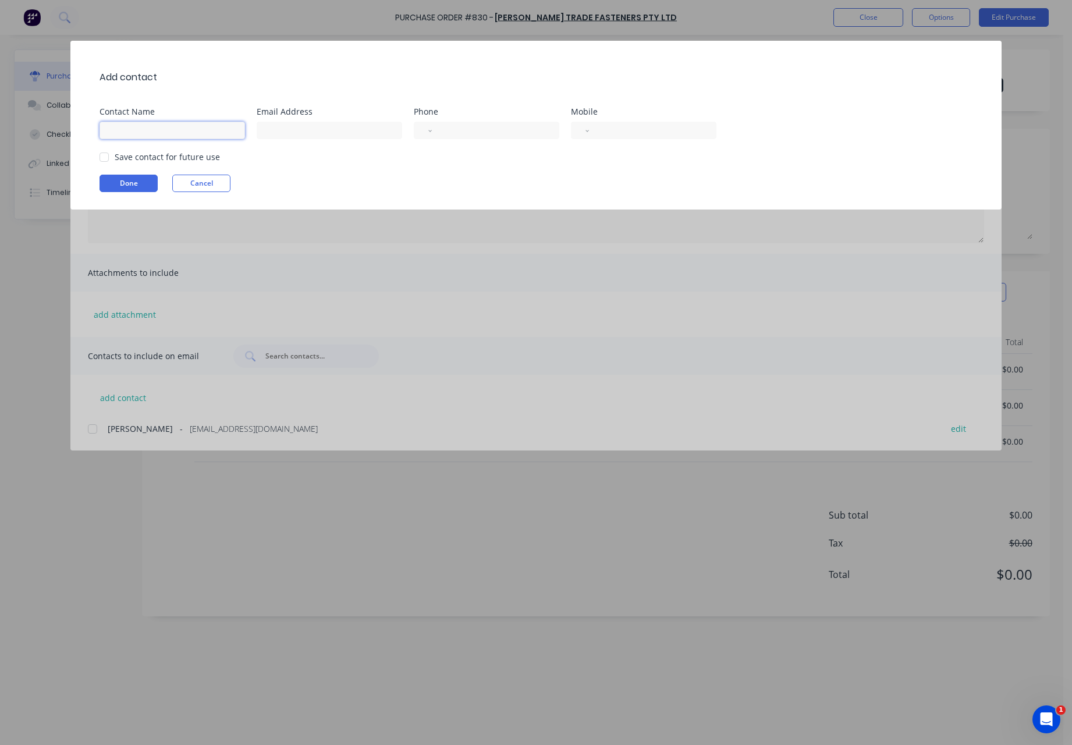
click at [122, 125] on input at bounding box center [173, 130] width 146 height 17
click at [135, 186] on button "Done" at bounding box center [129, 183] width 58 height 17
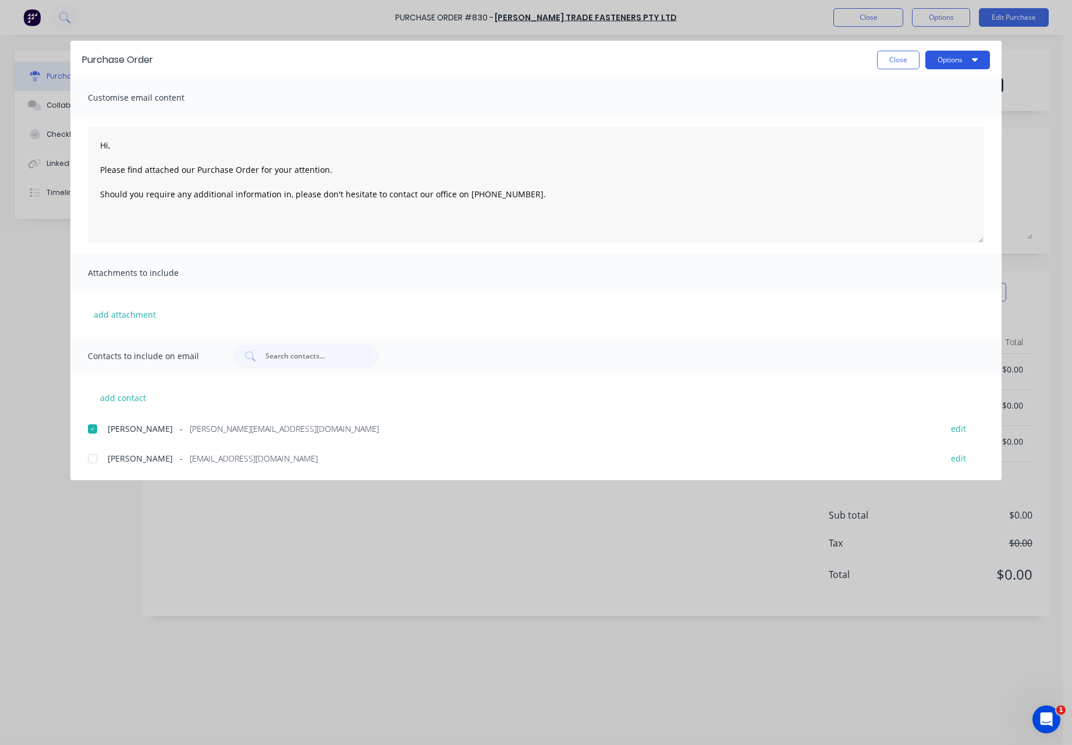
click at [944, 58] on button "Options" at bounding box center [958, 60] width 65 height 19
click at [924, 134] on div "Email" at bounding box center [935, 135] width 90 height 17
click at [896, 62] on button "Close" at bounding box center [898, 60] width 42 height 19
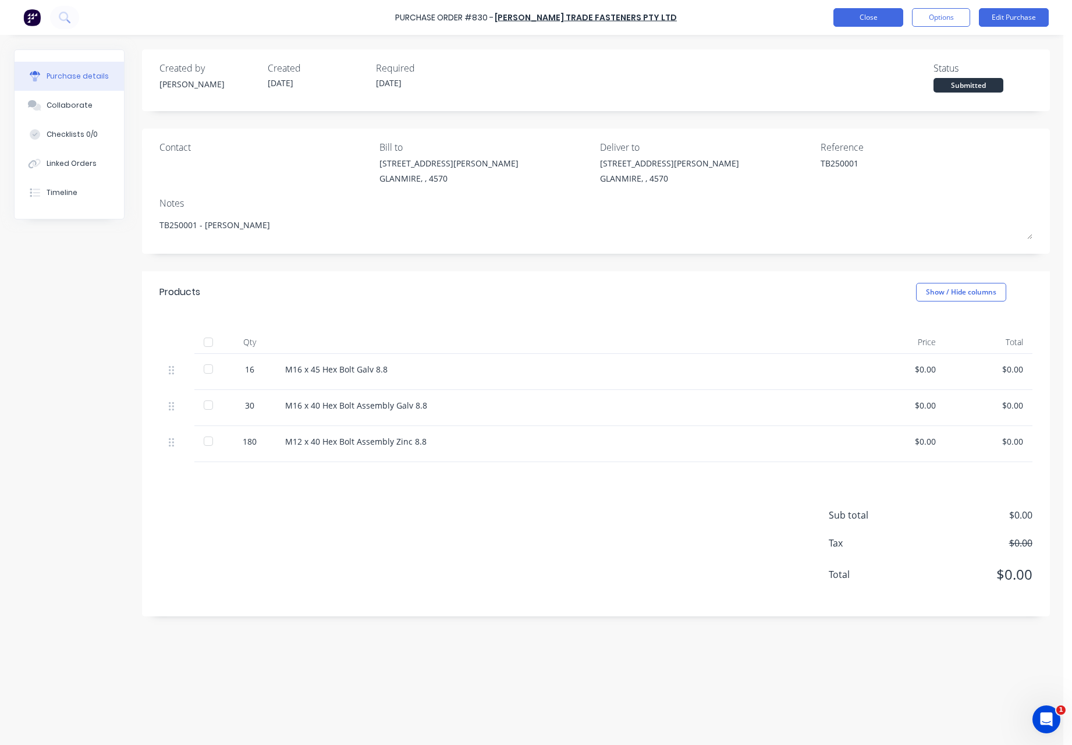
click at [868, 23] on button "Close" at bounding box center [869, 17] width 70 height 19
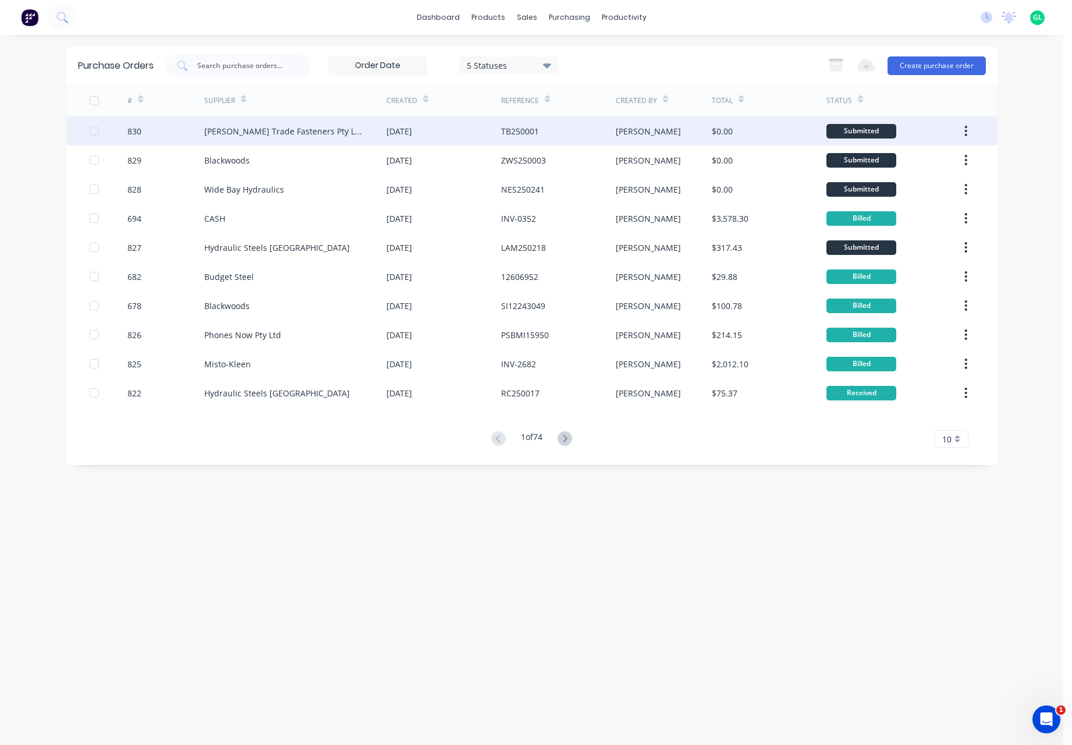
click at [681, 134] on div "[PERSON_NAME]" at bounding box center [664, 130] width 96 height 29
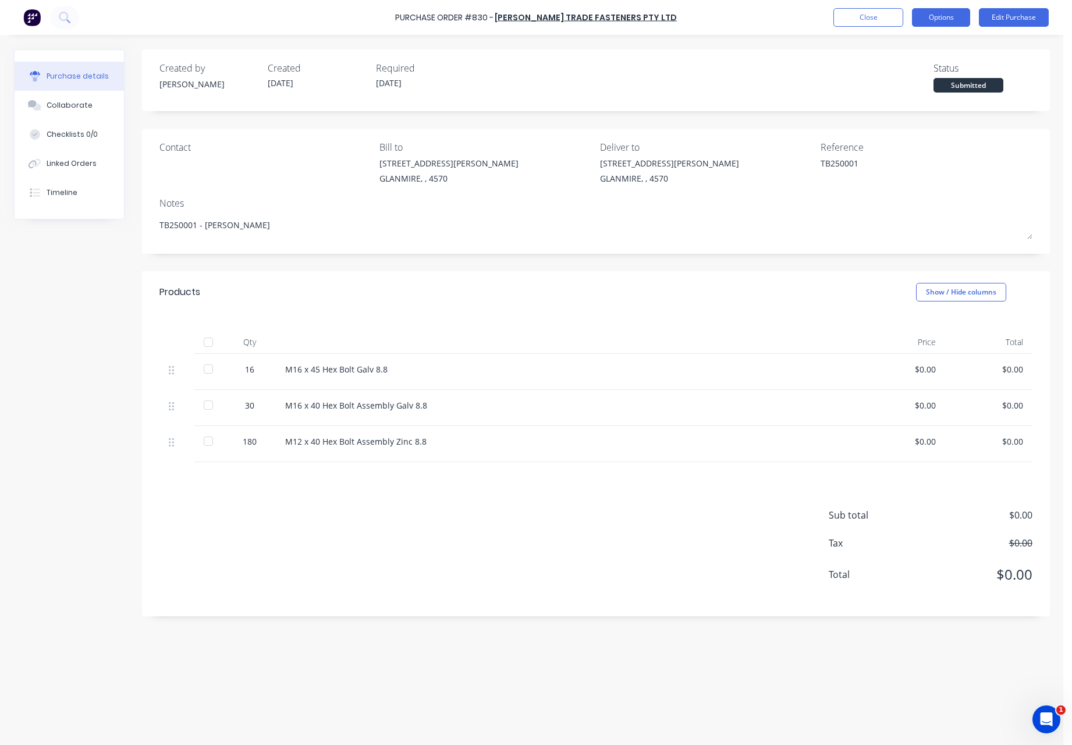
click at [961, 14] on button "Options" at bounding box center [941, 17] width 58 height 19
click at [943, 51] on div "Print / Email" at bounding box center [915, 47] width 90 height 17
click at [922, 67] on div "With pricing" at bounding box center [915, 70] width 90 height 17
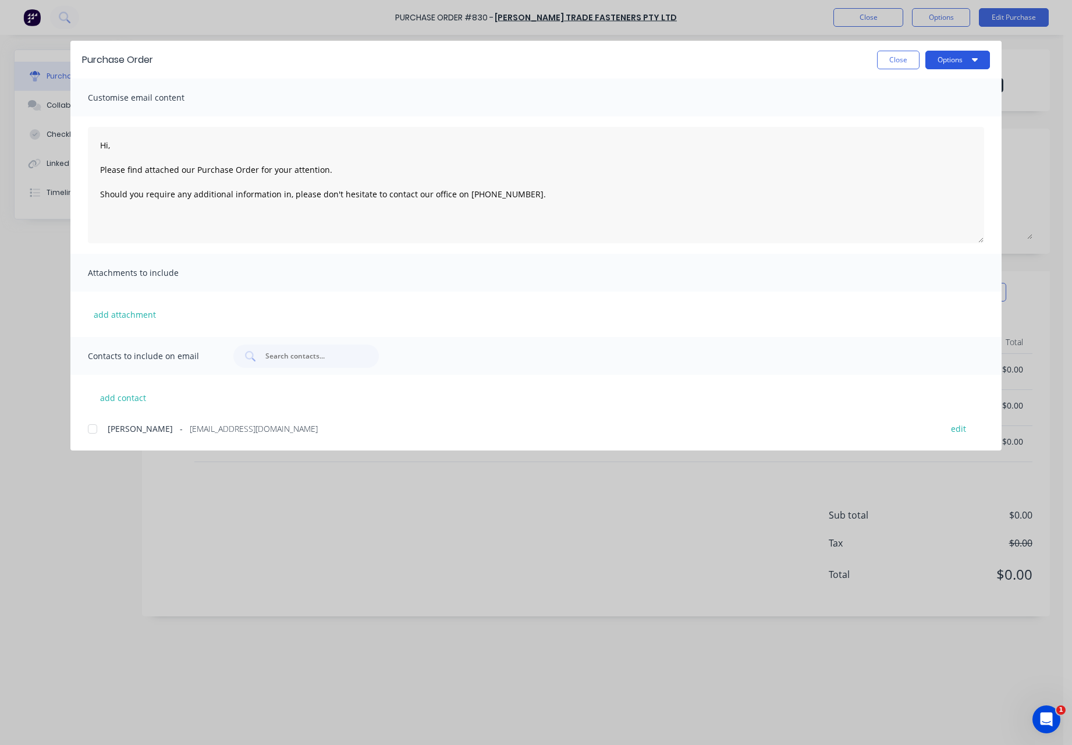
click at [953, 55] on button "Options" at bounding box center [958, 60] width 65 height 19
click at [921, 116] on div "Print" at bounding box center [935, 112] width 90 height 17
click at [888, 59] on button "Close" at bounding box center [898, 60] width 42 height 19
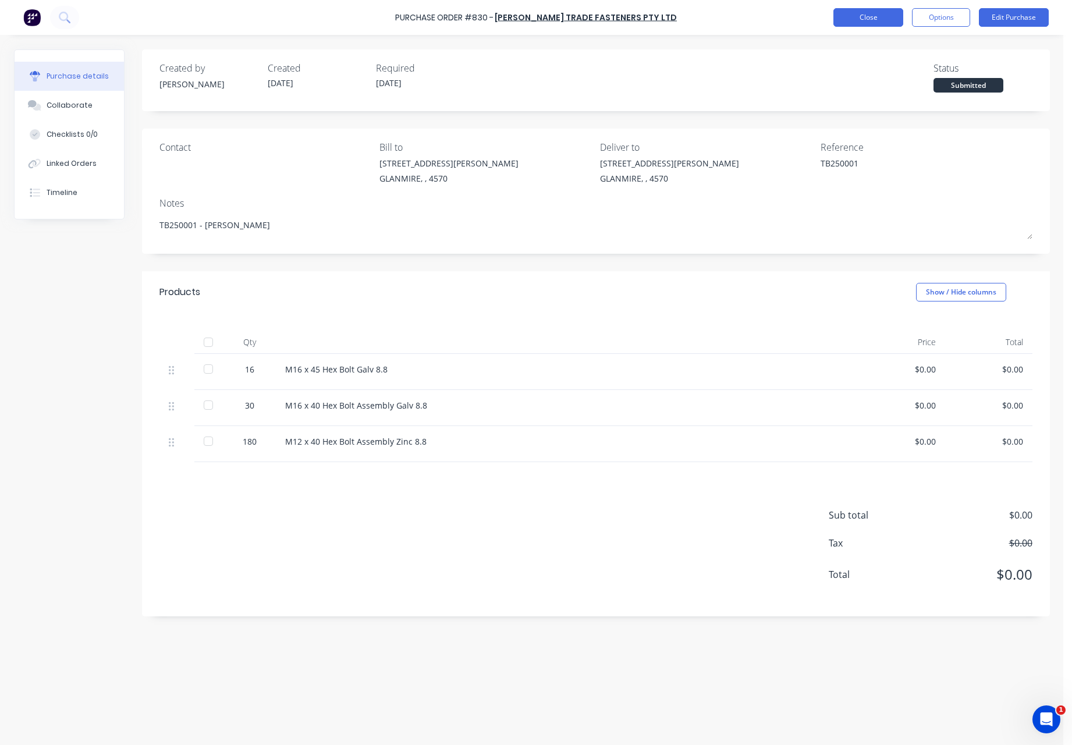
click at [872, 19] on button "Close" at bounding box center [869, 17] width 70 height 19
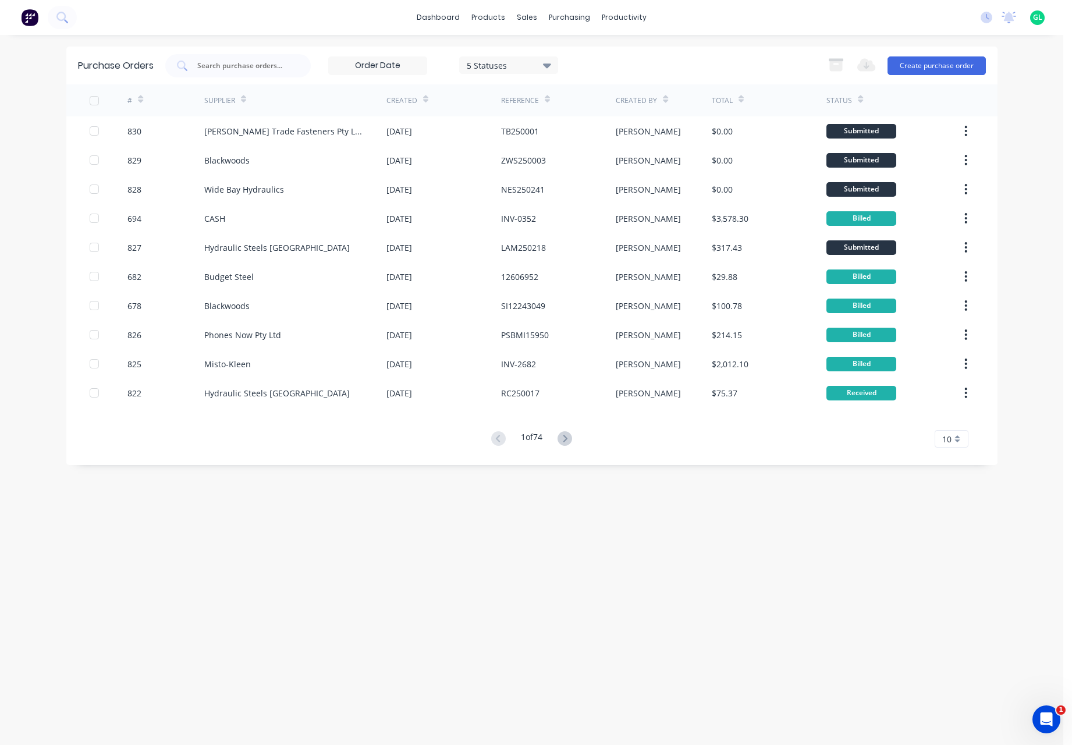
click at [366, 634] on div "Purchase Orders 5 Statuses 5 Statuses Export to Excel (XLSX) Create purchase or…" at bounding box center [531, 390] width 931 height 687
